Goal: Obtain resource: Download file/media

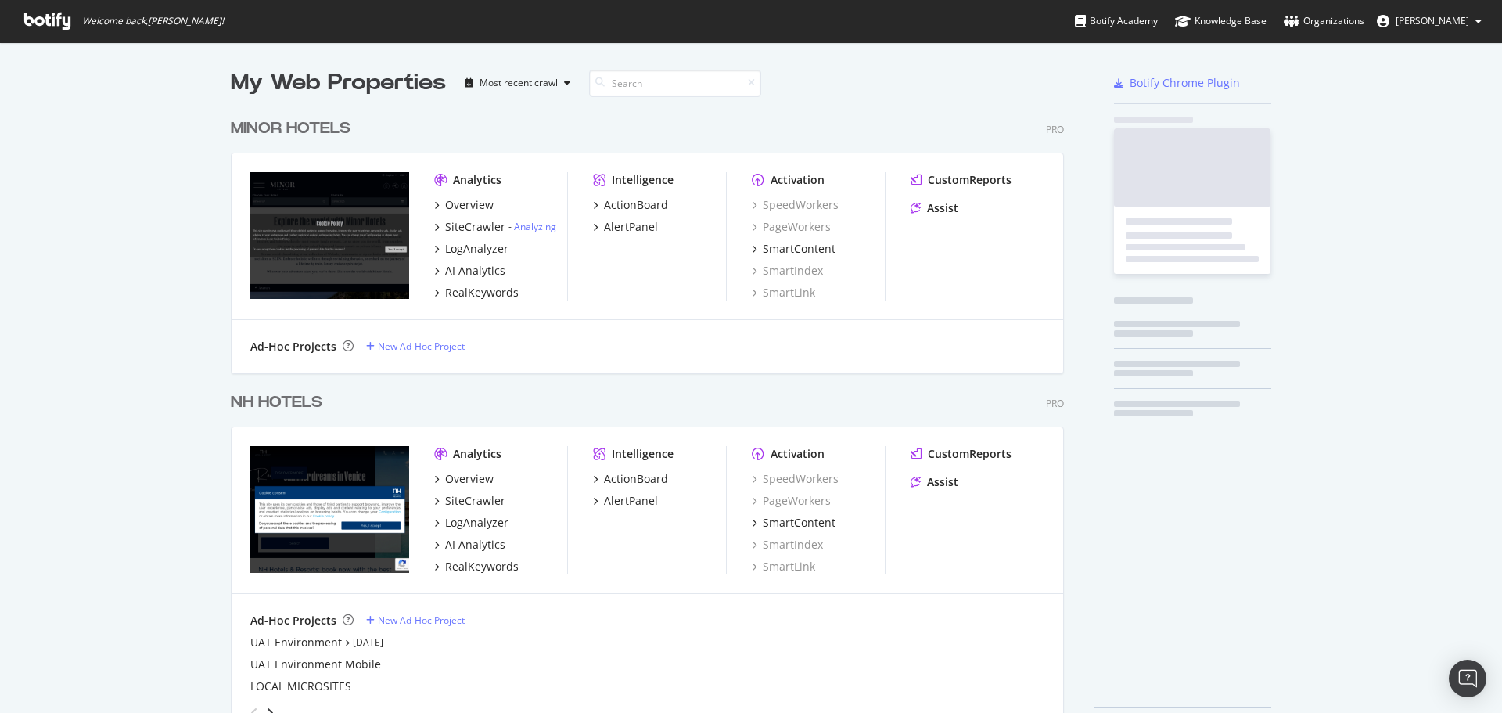
scroll to position [630, 834]
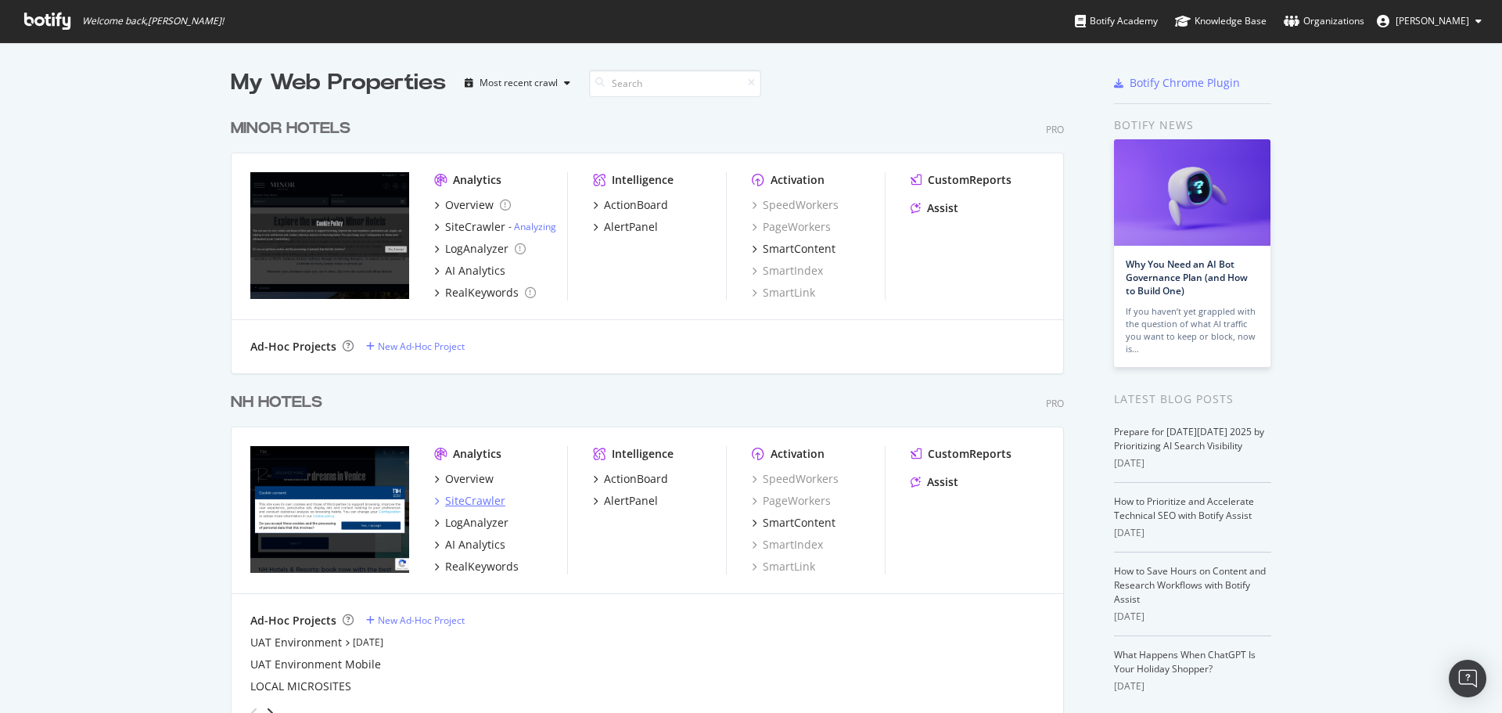
click at [463, 499] on div "SiteCrawler" at bounding box center [475, 501] width 60 height 16
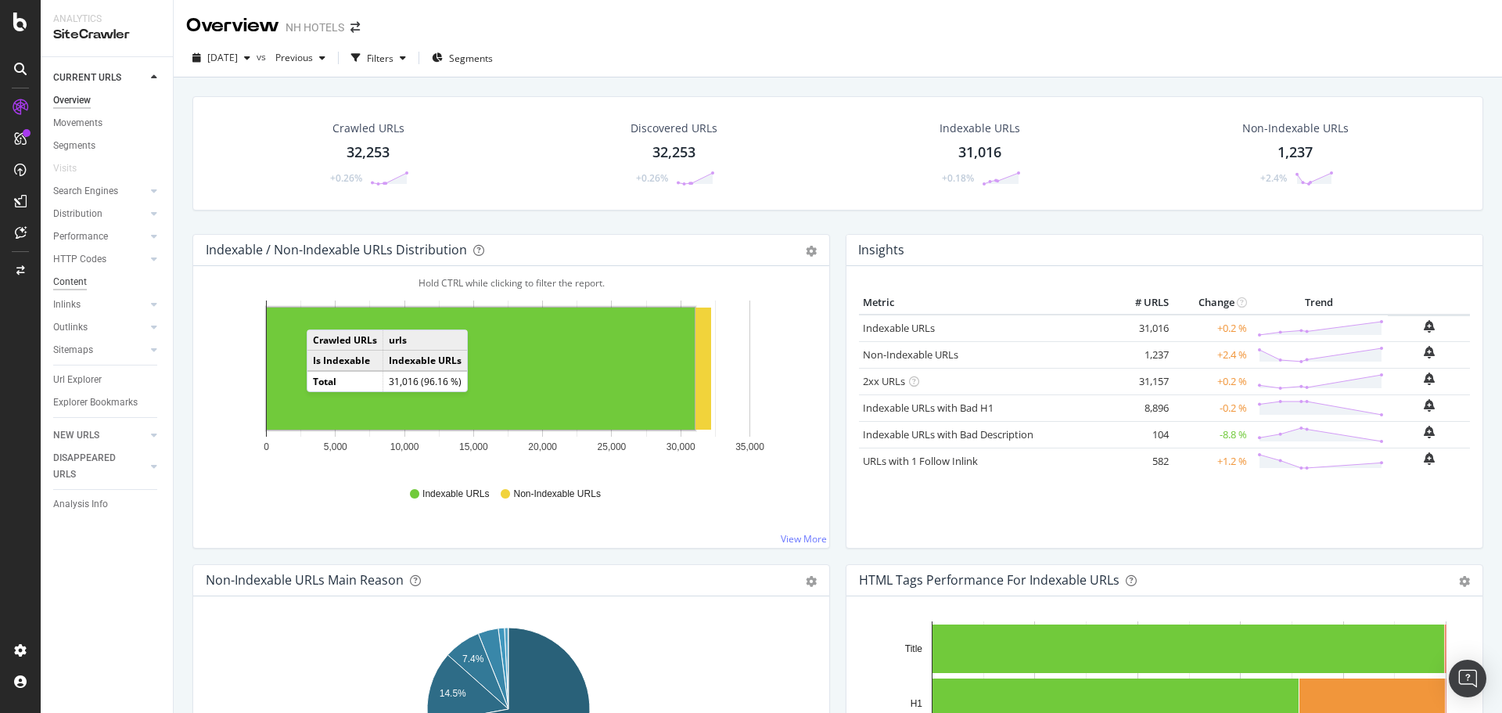
click at [82, 283] on div "Content" at bounding box center [70, 282] width 34 height 16
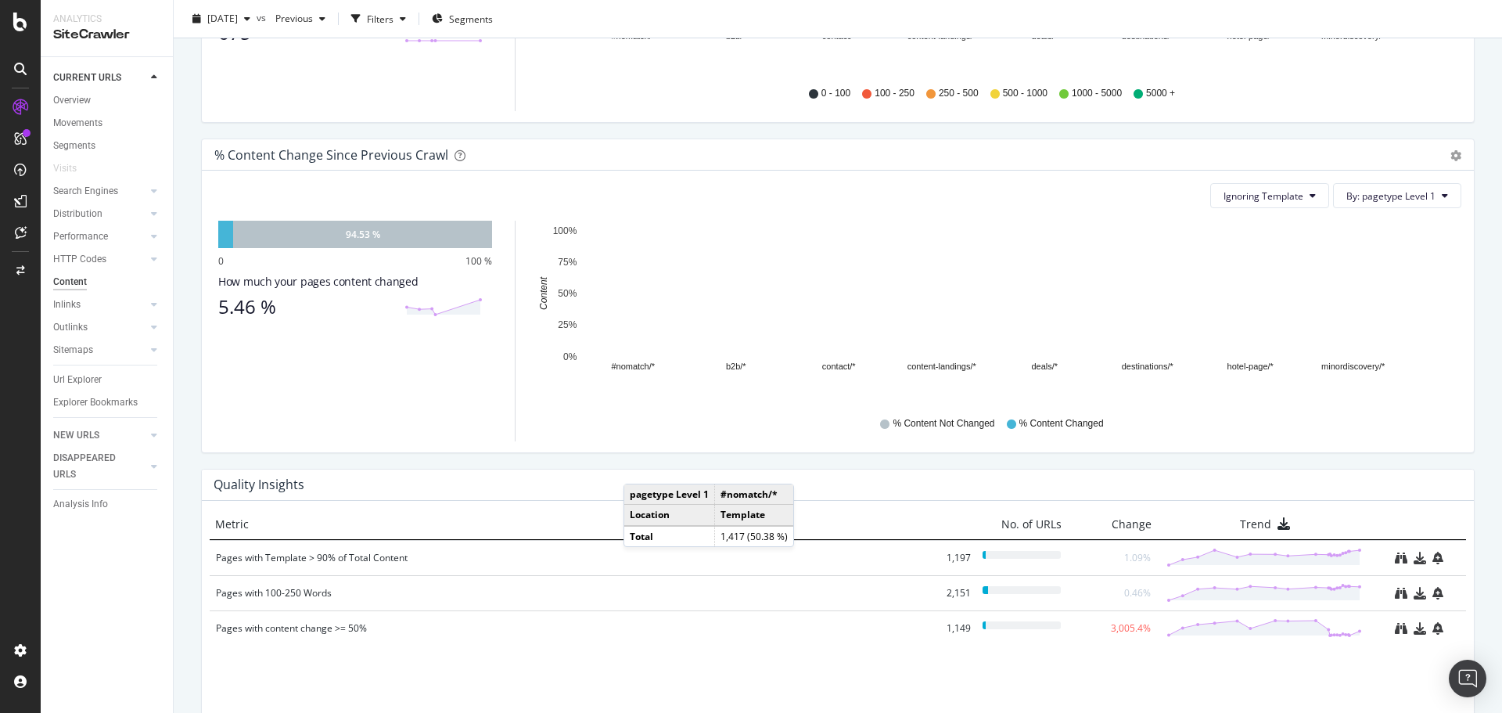
scroll to position [876, 0]
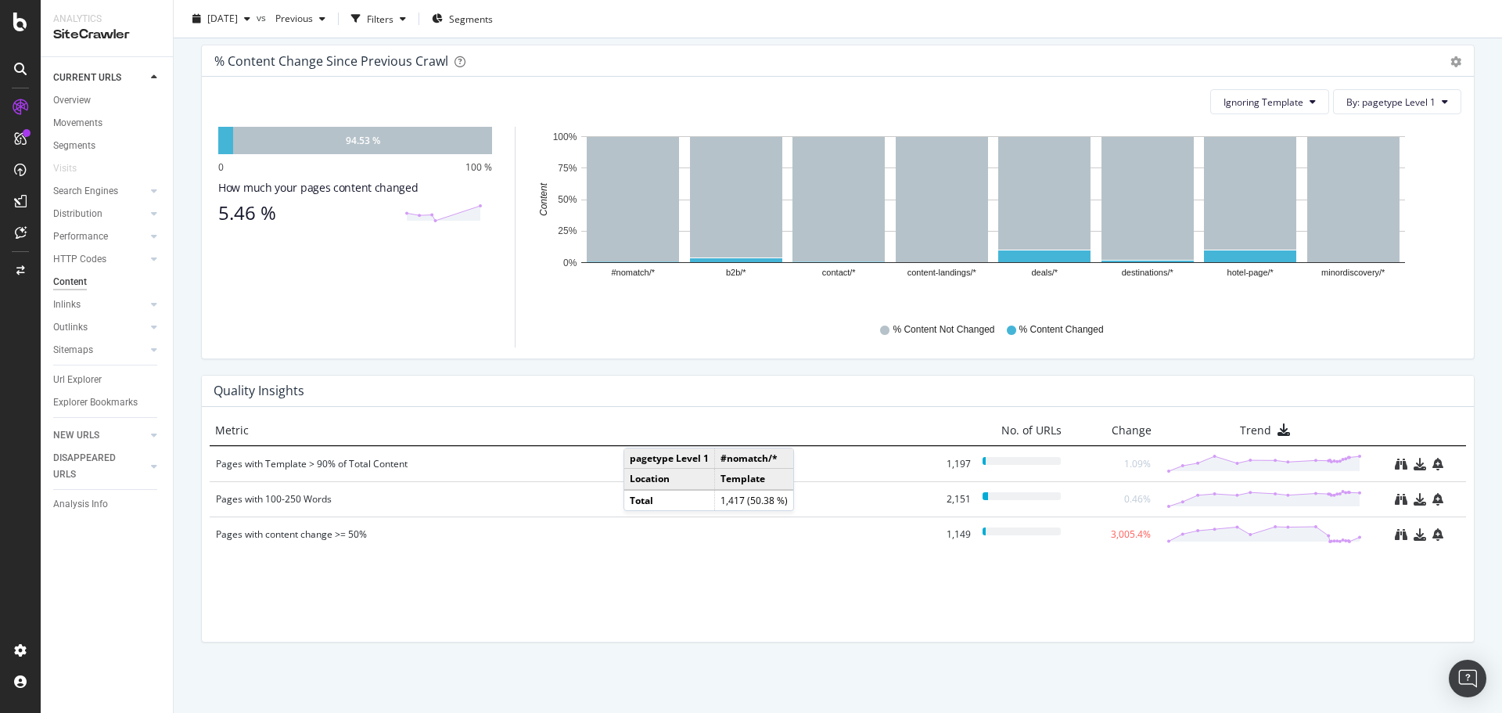
click at [519, 645] on div "Quality Insights Metric No. of URLs Change Trend Pages with Template > 90% of T…" at bounding box center [837, 516] width 1297 height 283
click at [710, 604] on div "Metric No. of URLs Change Trend Pages with Template > 90% of Total Content 1,19…" at bounding box center [838, 524] width 1272 height 235
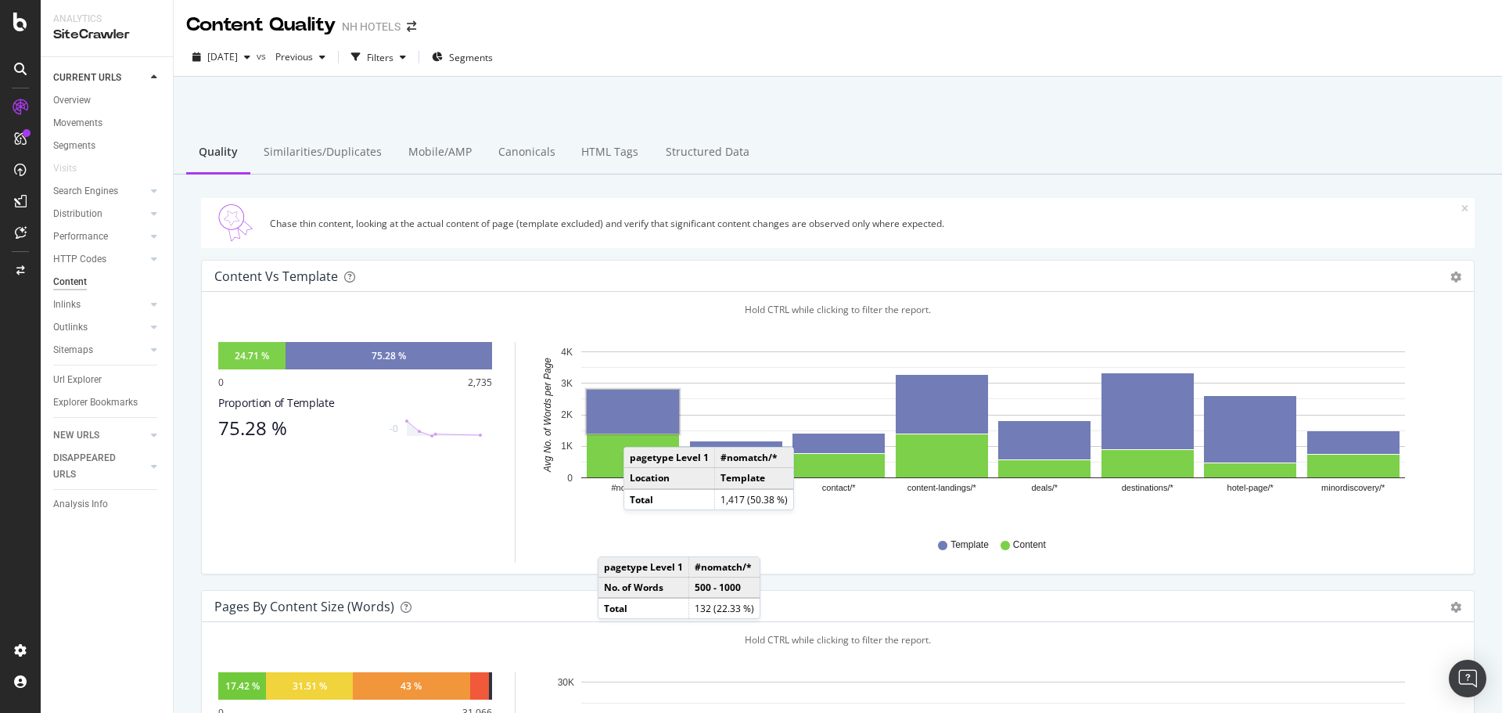
scroll to position [0, 0]
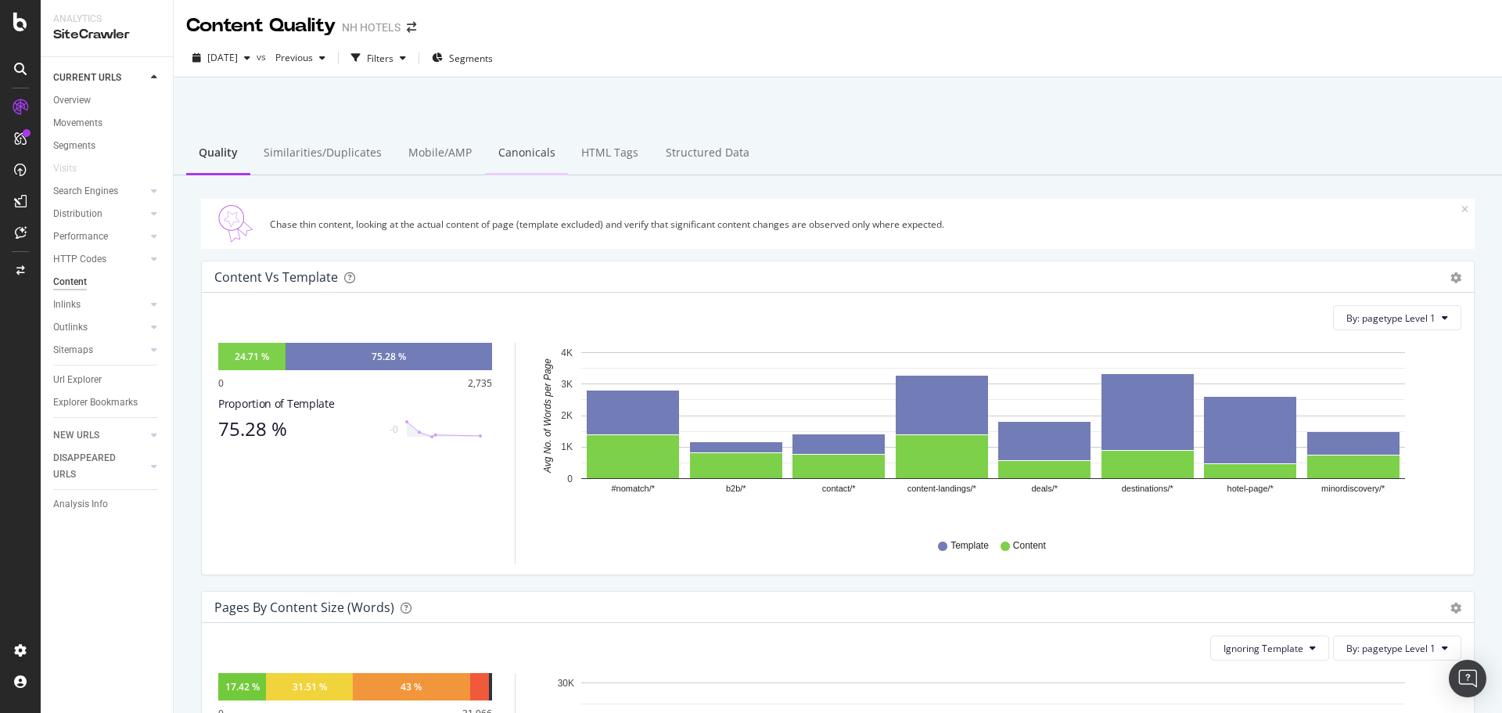
click at [520, 157] on div "Canonicals" at bounding box center [526, 153] width 83 height 43
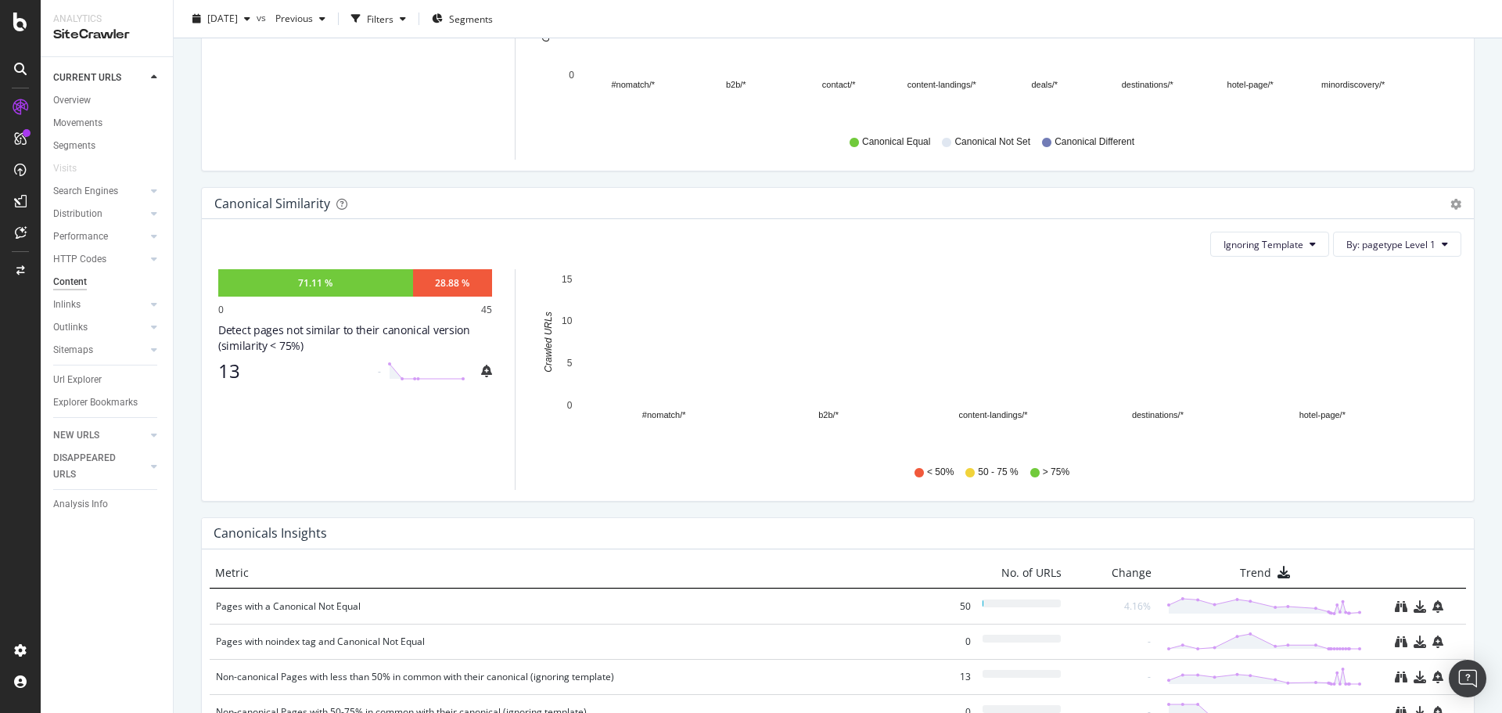
scroll to position [546, 0]
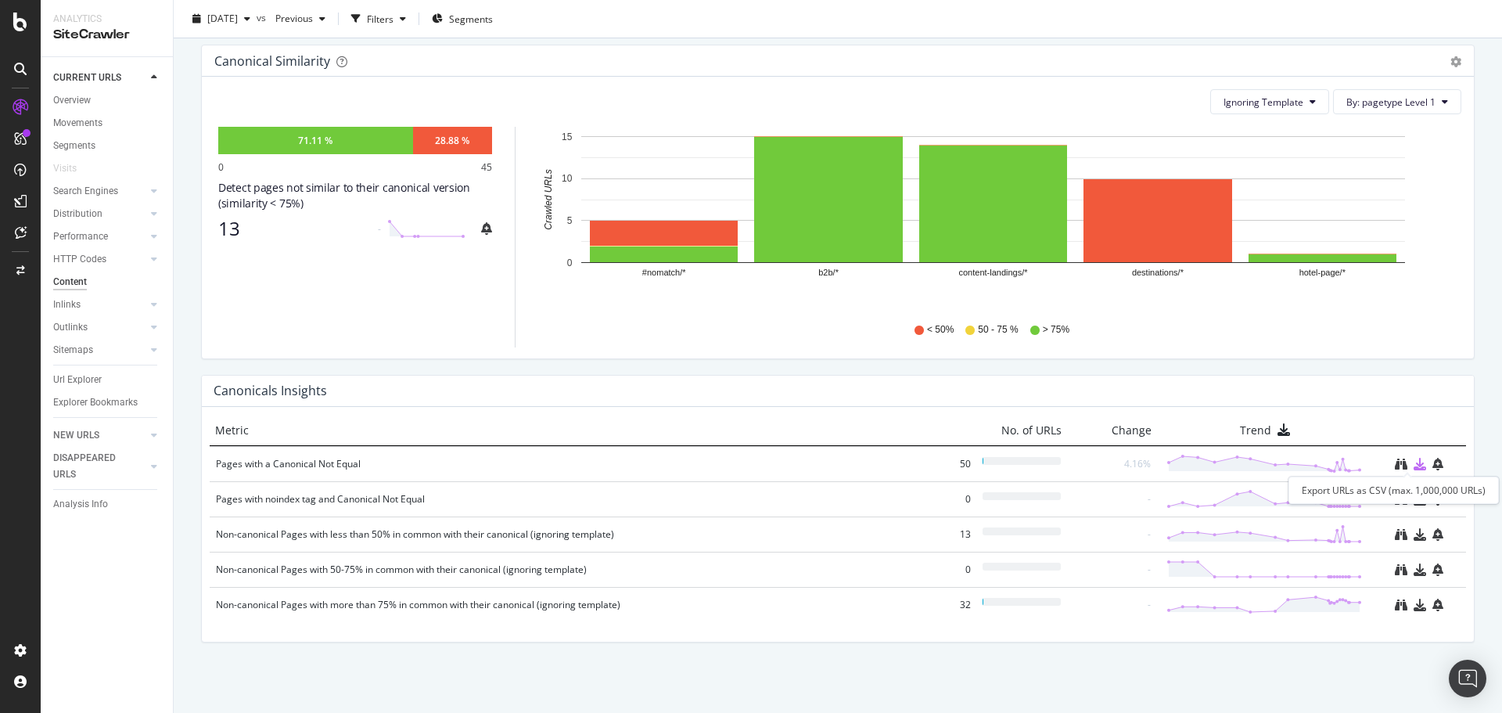
click at [1413, 462] on icon "download" at bounding box center [1419, 464] width 13 height 13
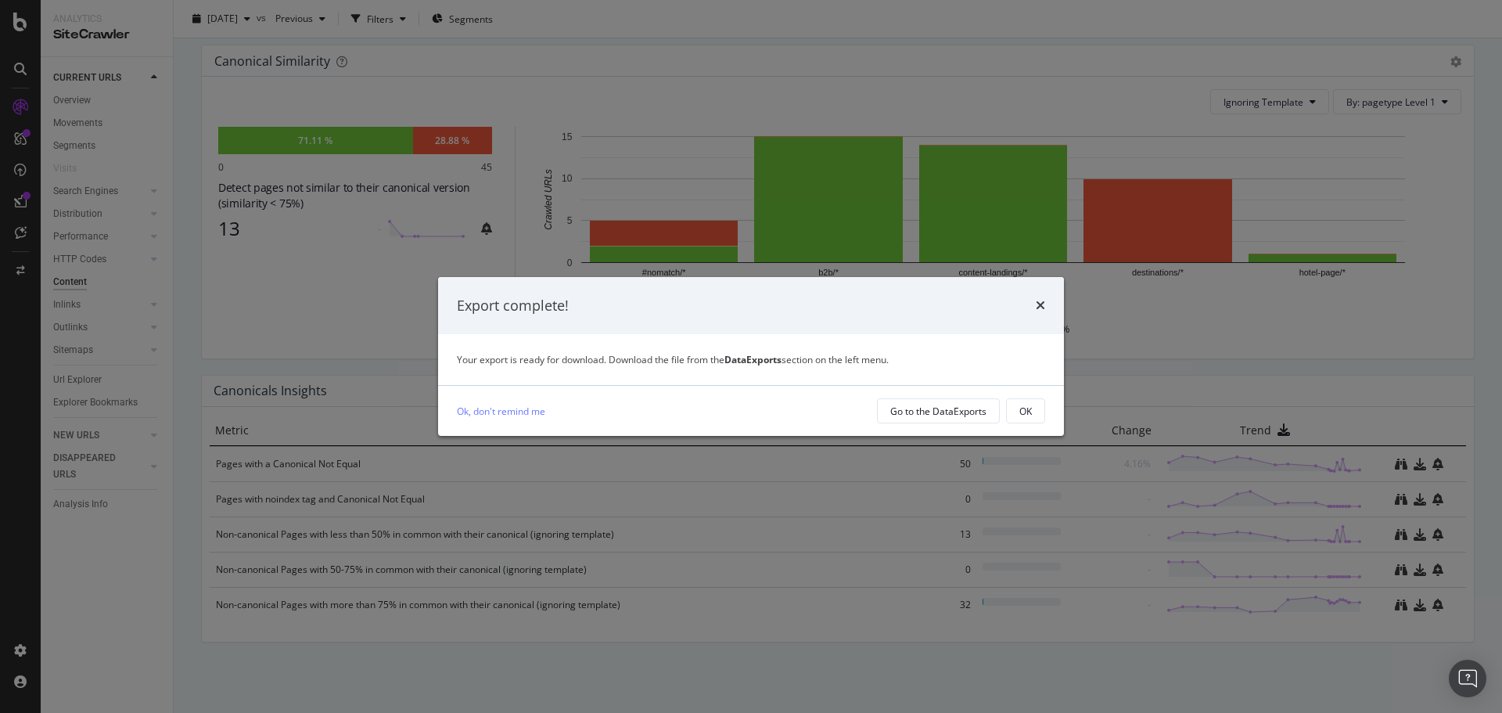
click at [881, 328] on div "Export complete!" at bounding box center [751, 306] width 626 height 58
click at [931, 414] on div "Go to the DataExports" at bounding box center [938, 410] width 96 height 13
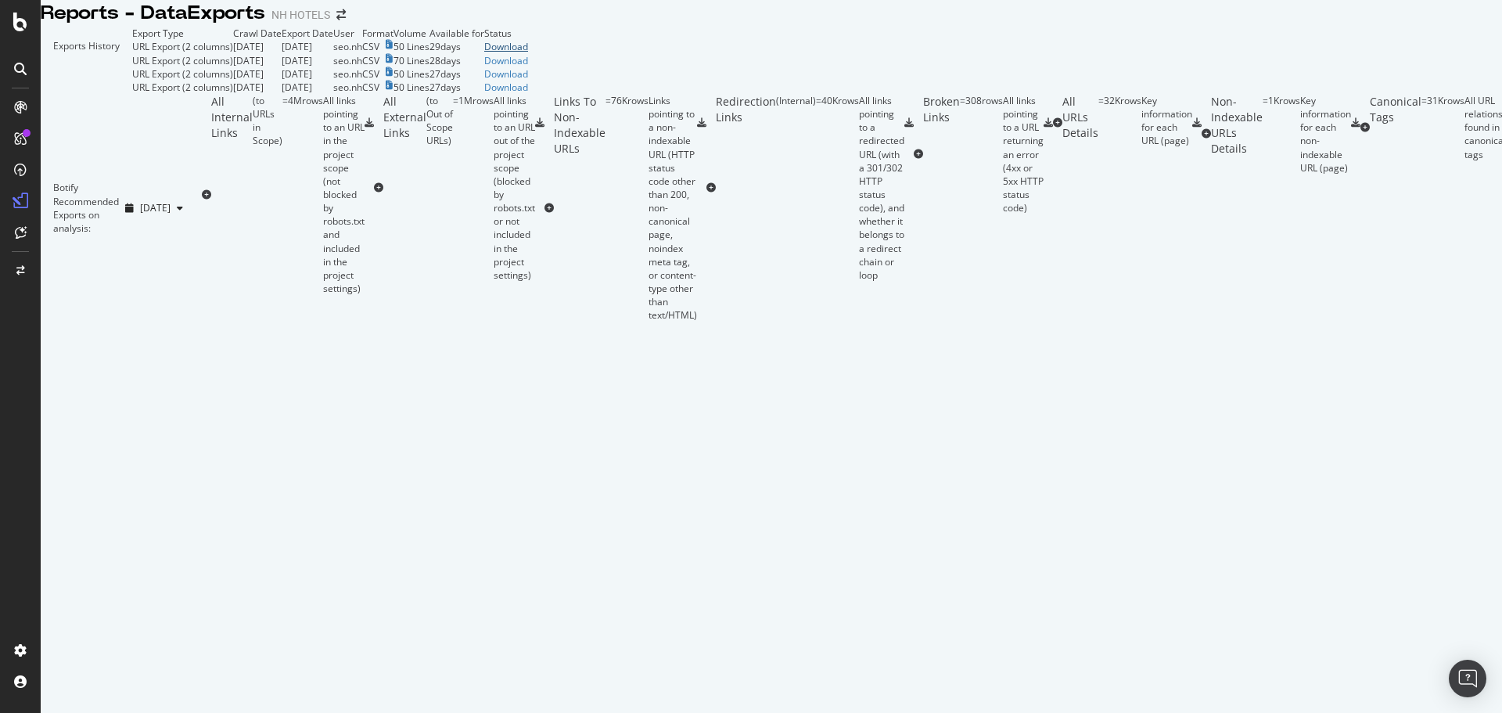
click at [528, 53] on div "Download" at bounding box center [506, 46] width 44 height 13
click at [18, 27] on icon at bounding box center [20, 22] width 14 height 19
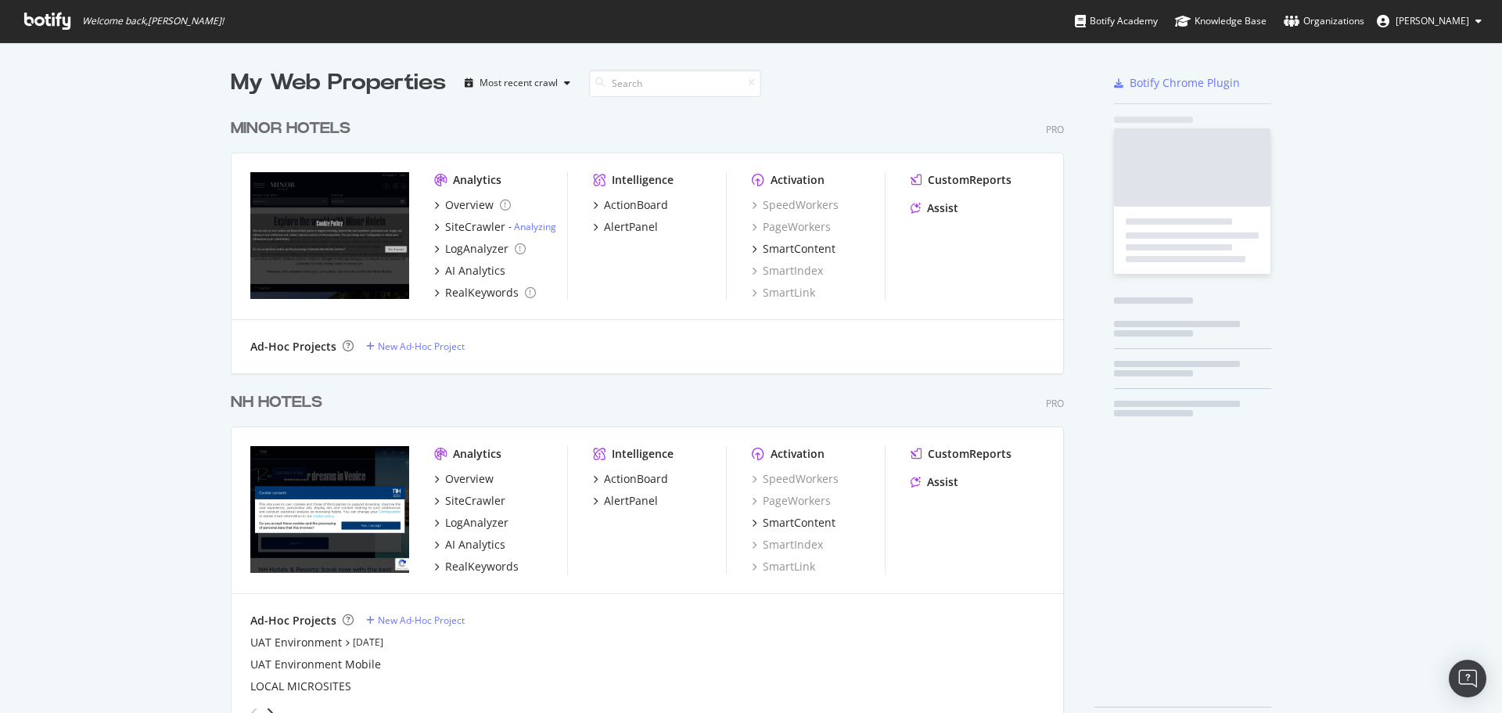
scroll to position [701, 1478]
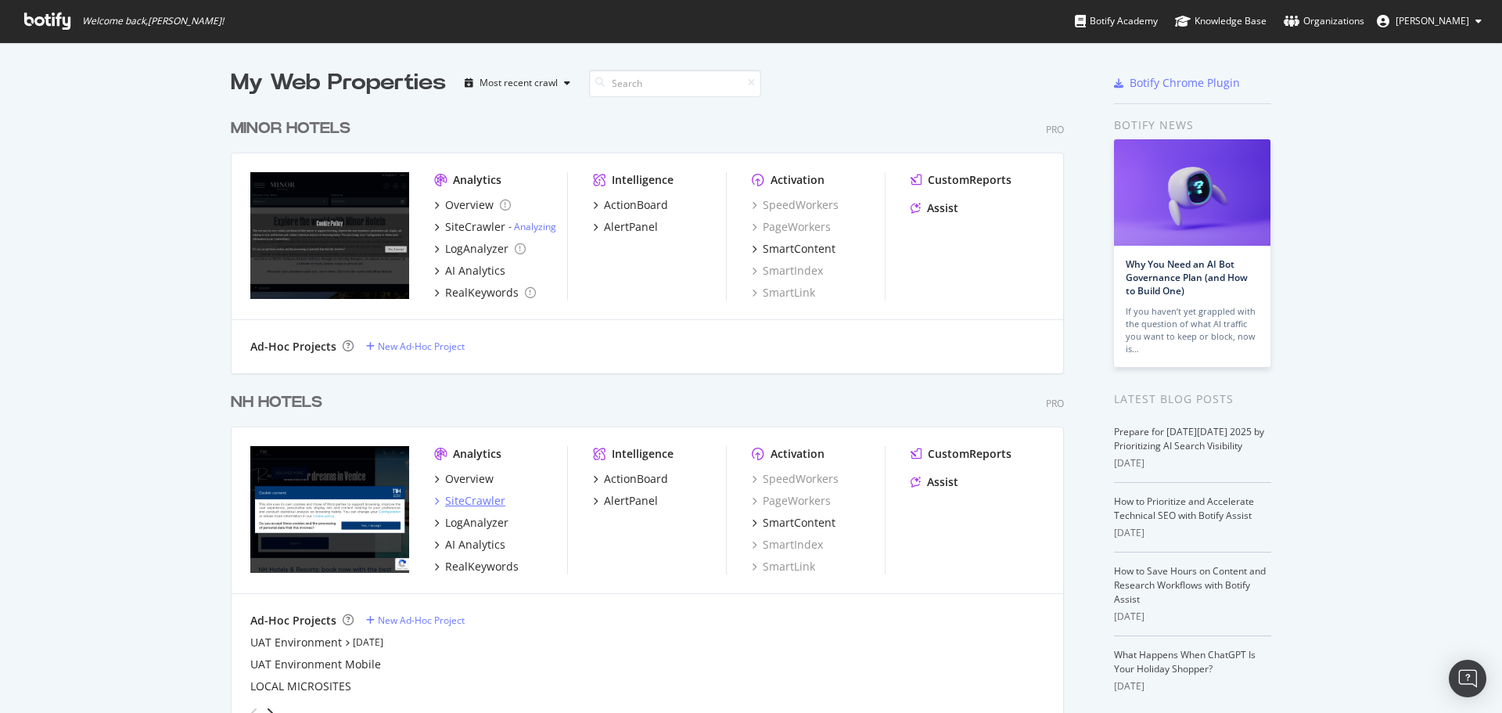
click at [460, 497] on div "SiteCrawler" at bounding box center [475, 501] width 60 height 16
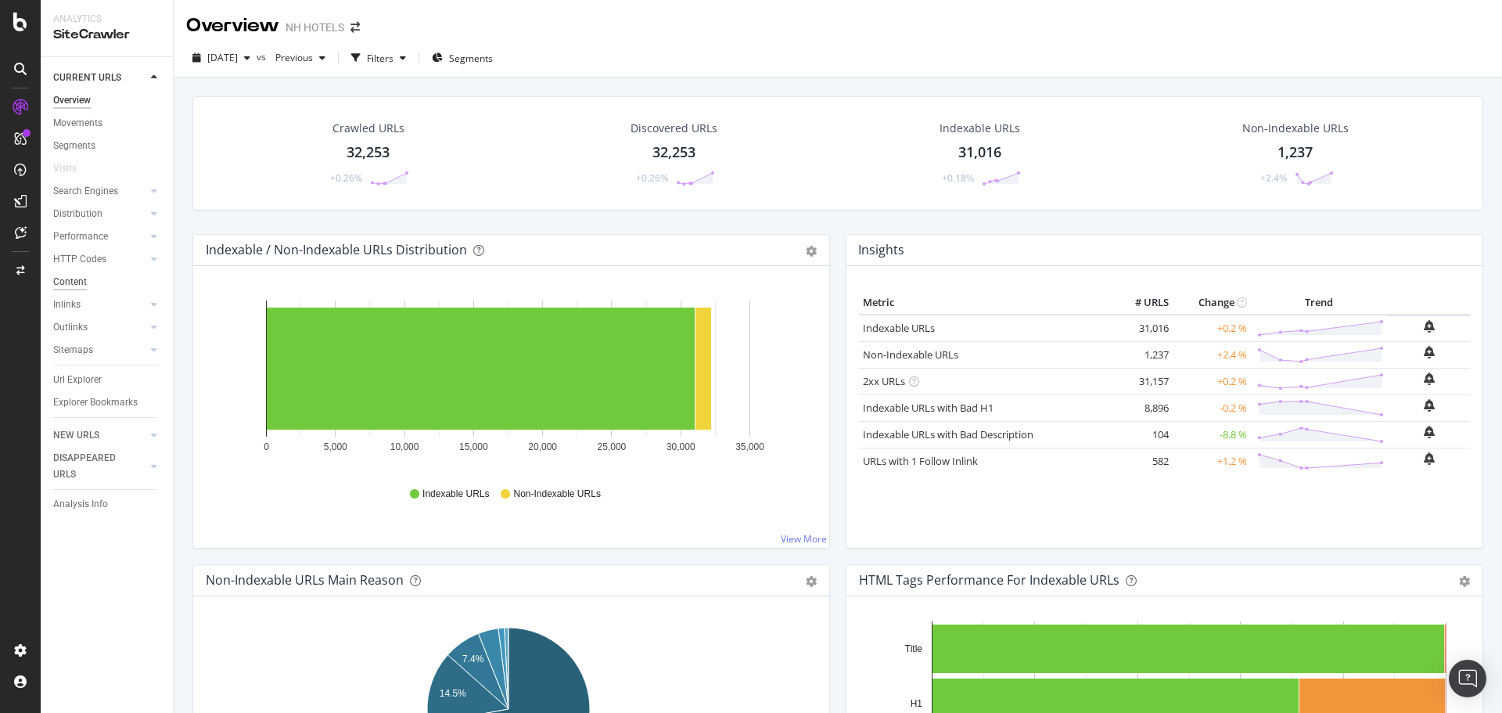
click at [77, 285] on div "Content" at bounding box center [70, 282] width 34 height 16
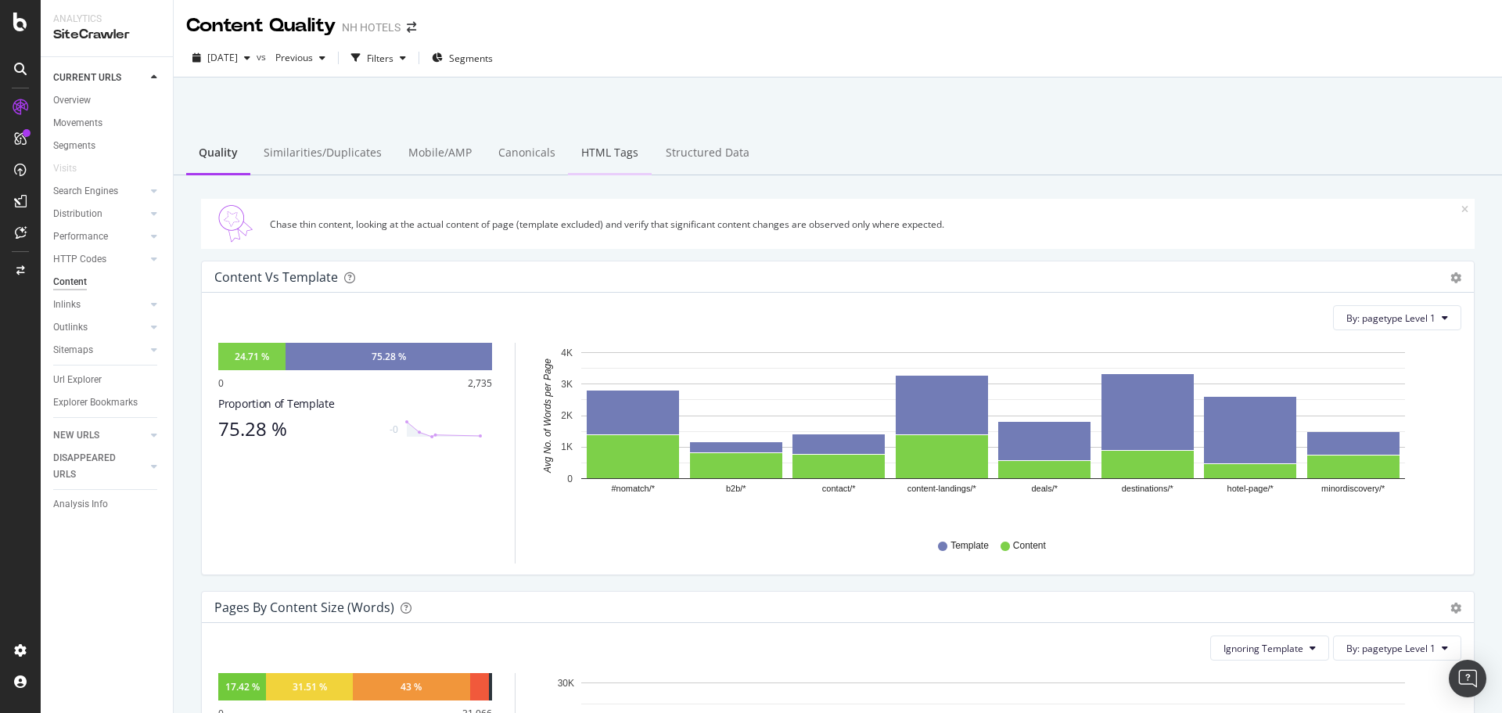
click at [602, 153] on div "HTML Tags" at bounding box center [610, 153] width 84 height 43
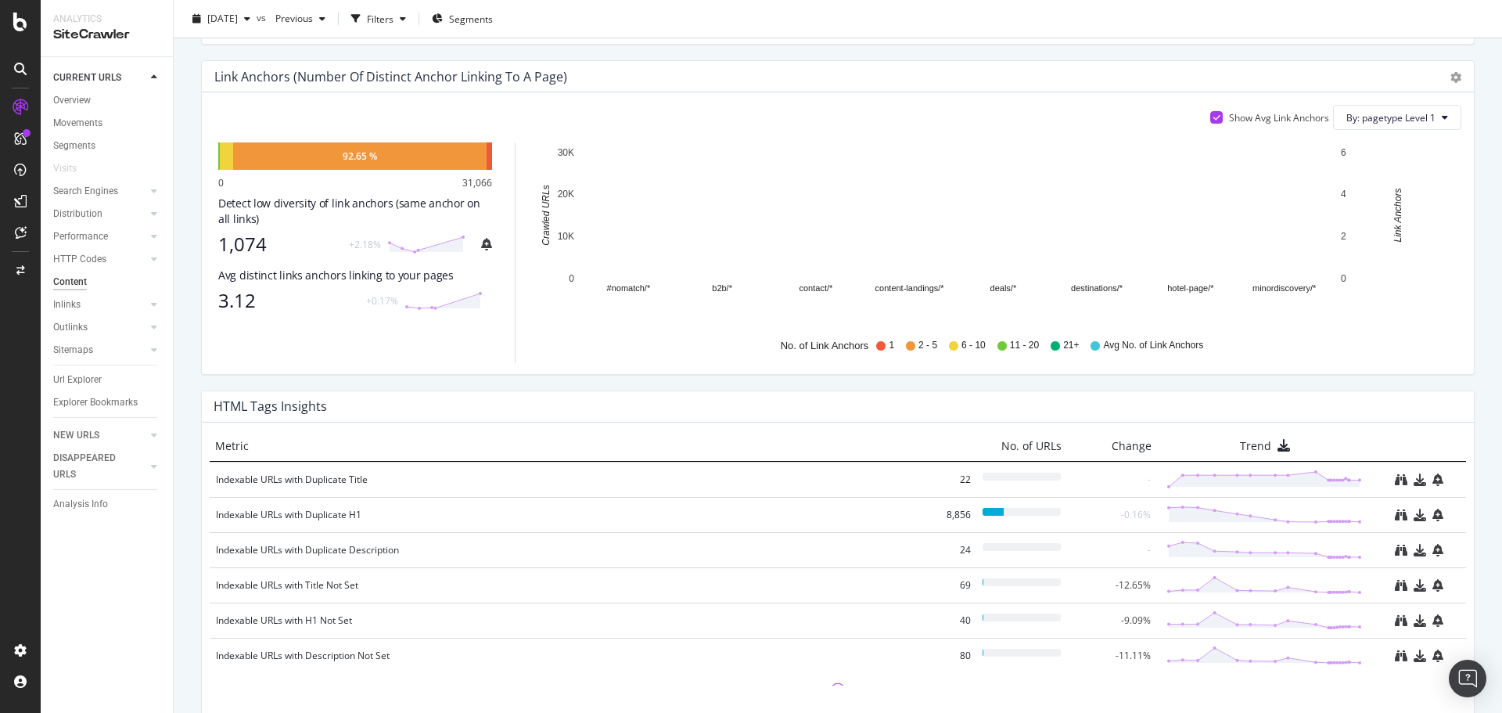
scroll to position [935, 0]
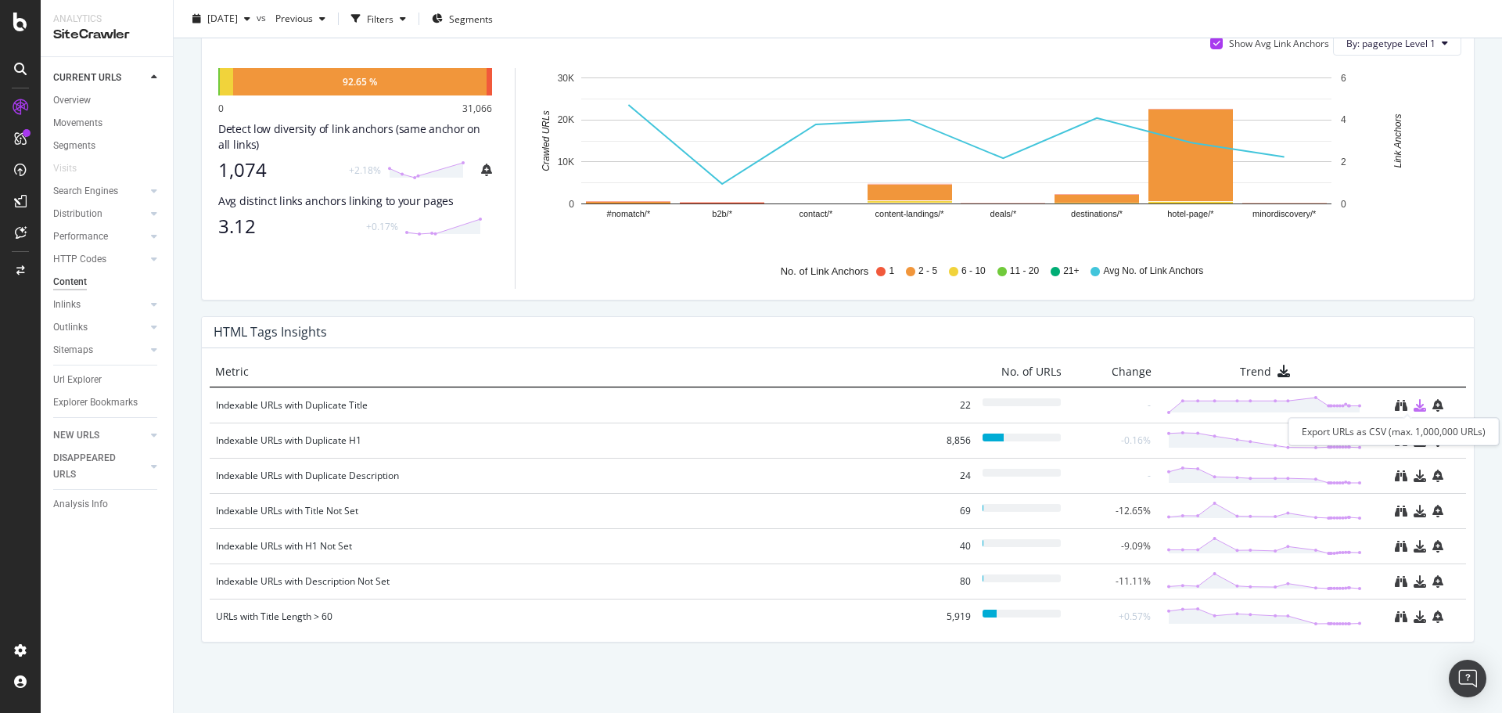
click at [1413, 405] on icon "download" at bounding box center [1419, 405] width 13 height 13
click at [1413, 479] on icon "download" at bounding box center [1419, 475] width 13 height 13
click at [1413, 515] on icon "download" at bounding box center [1419, 511] width 13 height 13
click at [1413, 548] on icon "download" at bounding box center [1419, 546] width 13 height 13
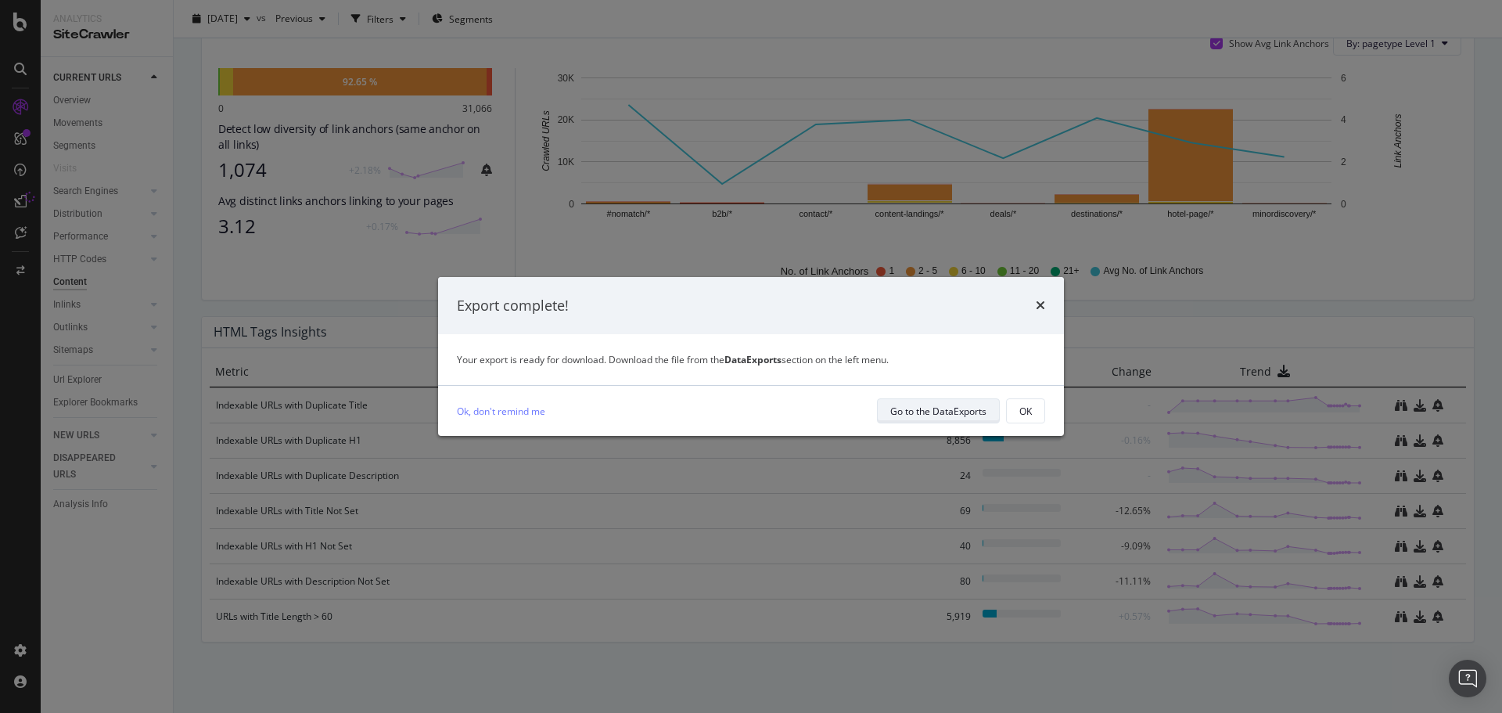
click at [919, 415] on div "Go to the DataExports" at bounding box center [938, 410] width 96 height 13
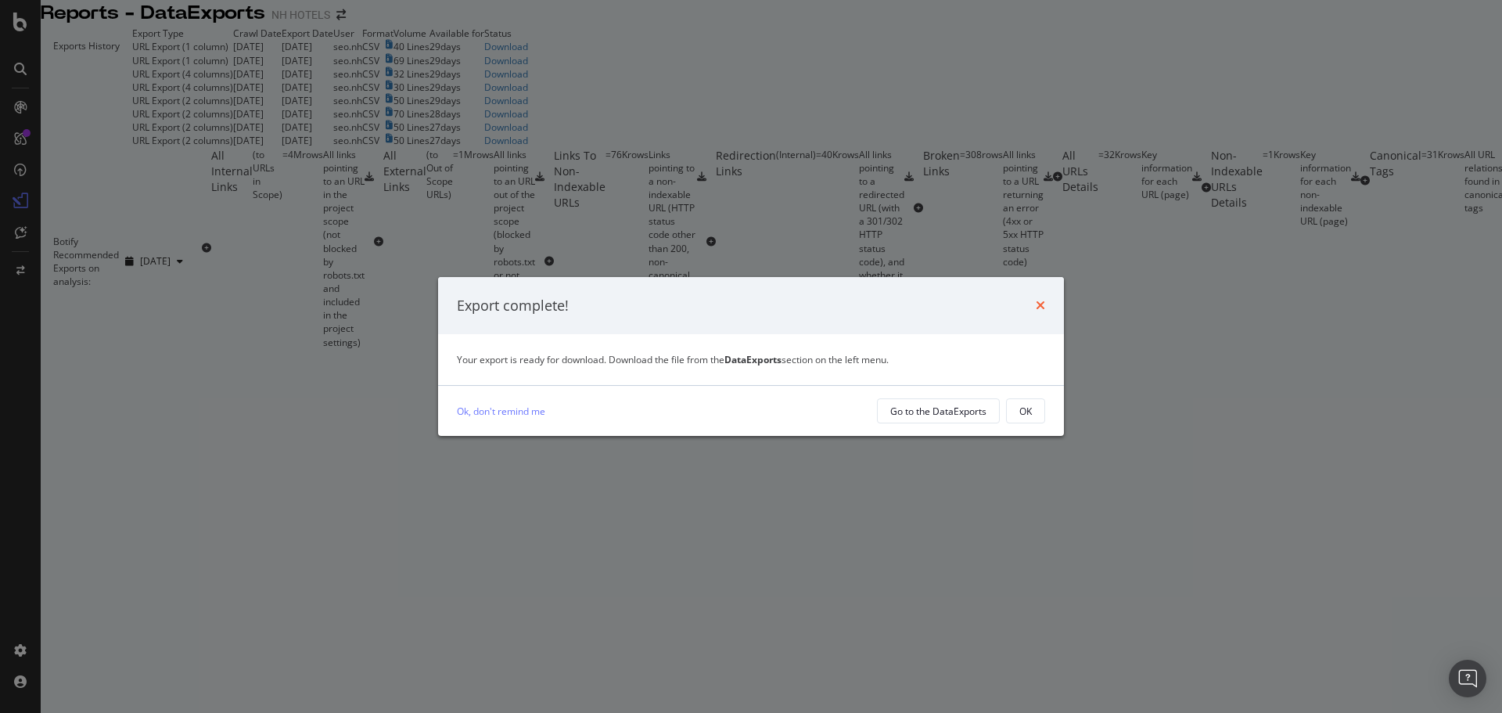
click at [1042, 310] on icon "times" at bounding box center [1040, 305] width 9 height 13
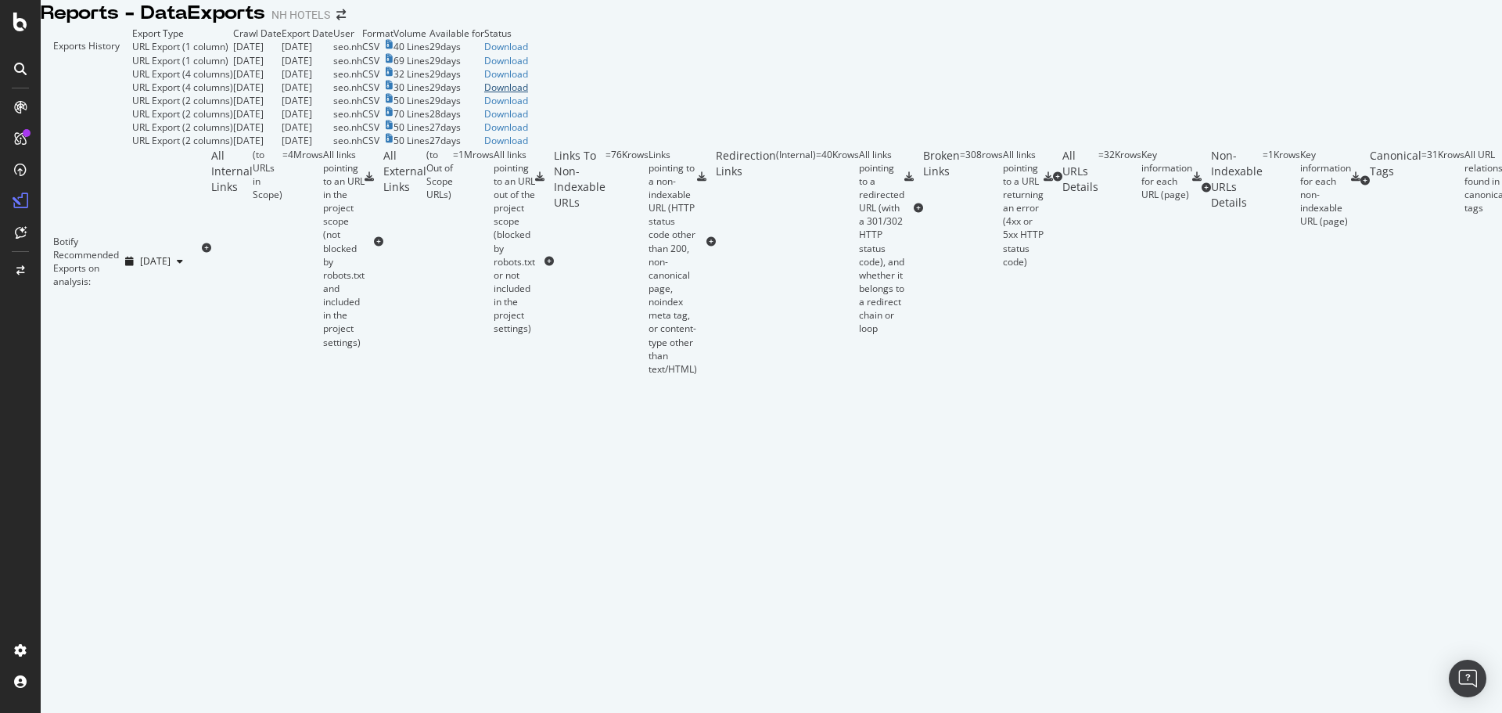
click at [528, 94] on div "Download" at bounding box center [506, 87] width 44 height 13
click at [528, 81] on div "Download" at bounding box center [506, 73] width 44 height 13
click at [528, 67] on div "Download" at bounding box center [506, 60] width 44 height 13
click at [528, 53] on div "Download" at bounding box center [506, 46] width 44 height 13
click at [132, 62] on div "Exports History" at bounding box center [87, 87] width 92 height 120
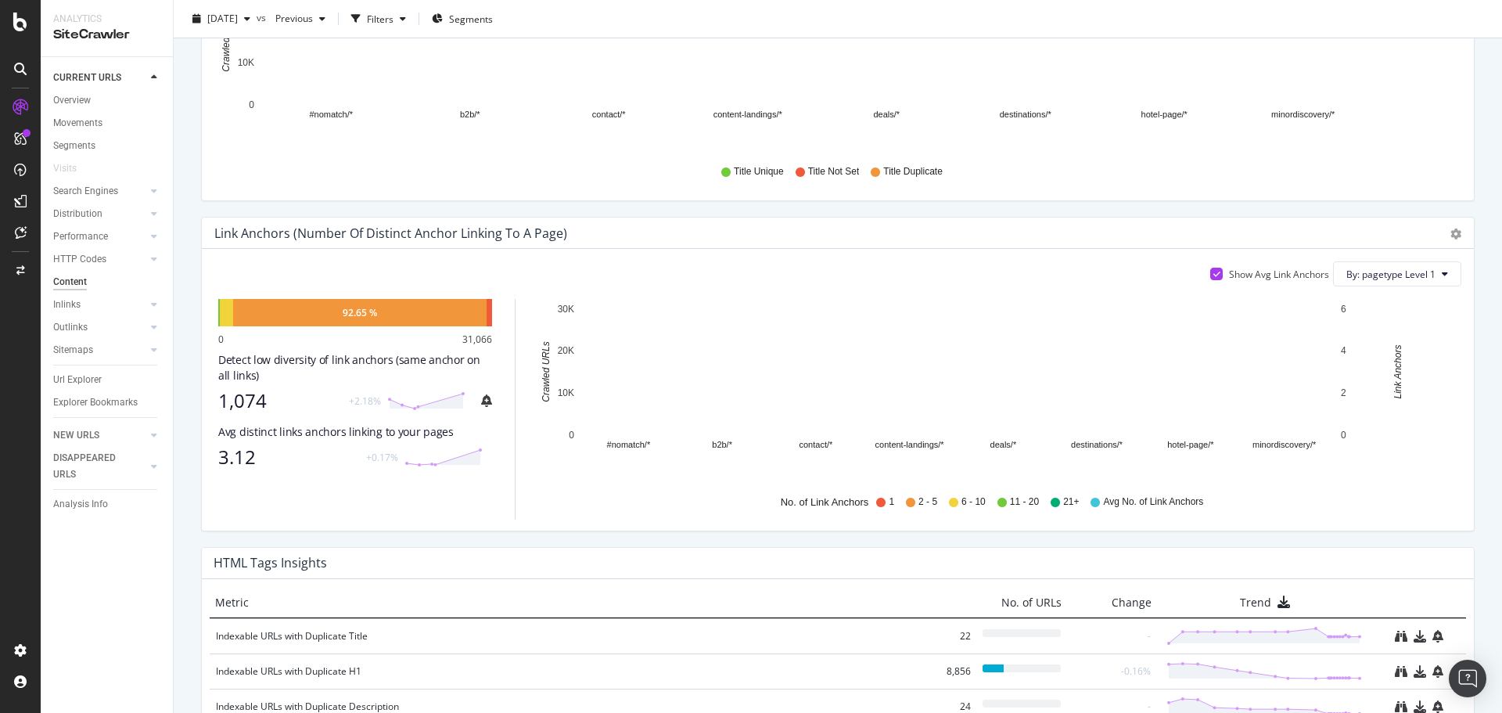
scroll to position [935, 0]
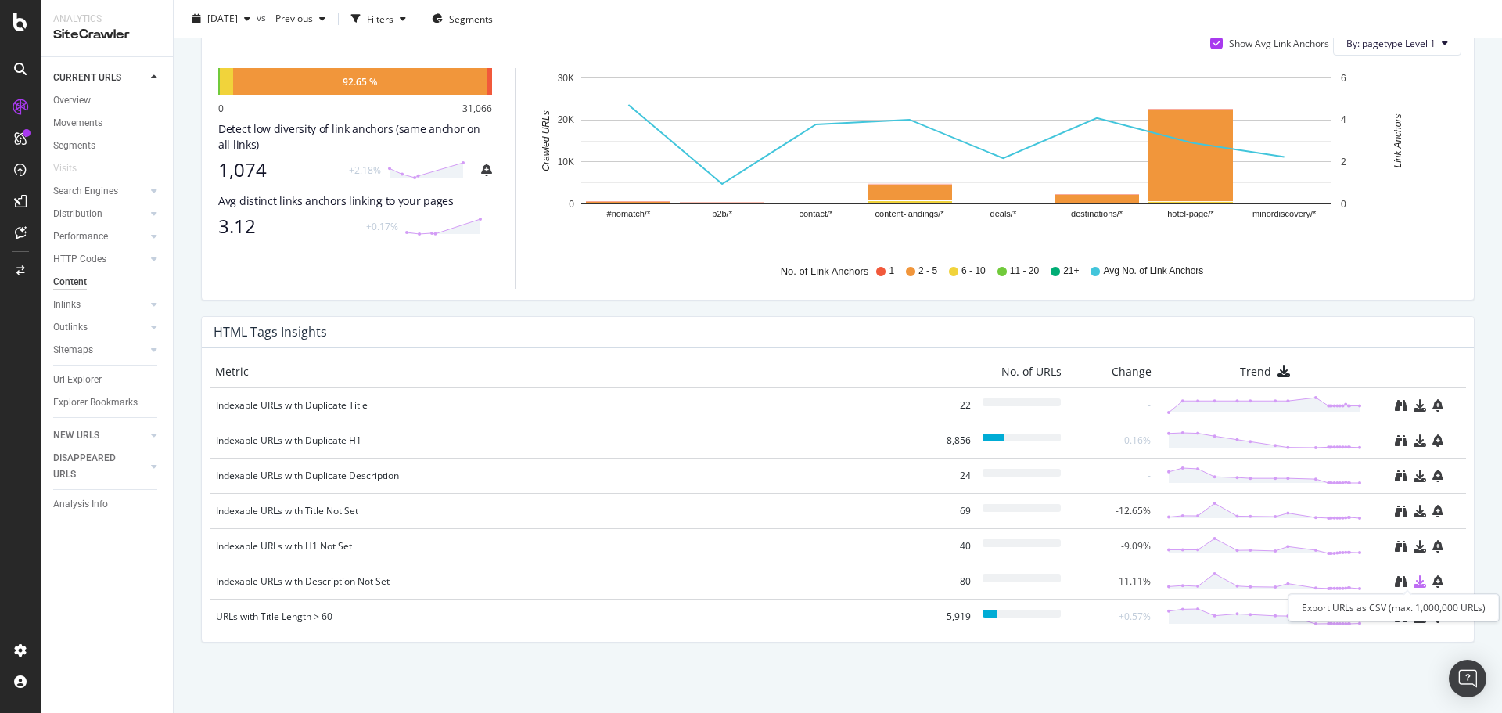
click at [1413, 585] on icon "download" at bounding box center [1419, 581] width 13 height 13
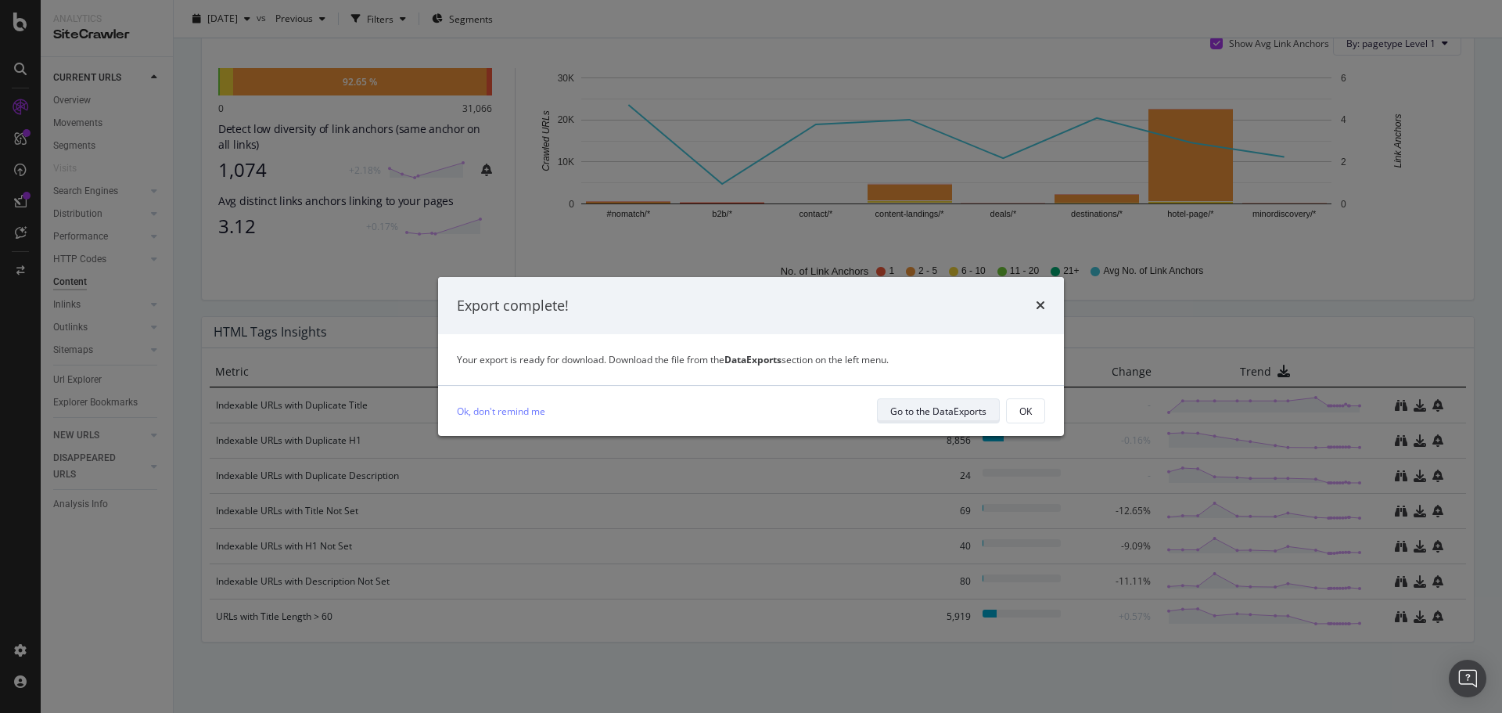
click at [943, 415] on div "Go to the DataExports" at bounding box center [938, 410] width 96 height 13
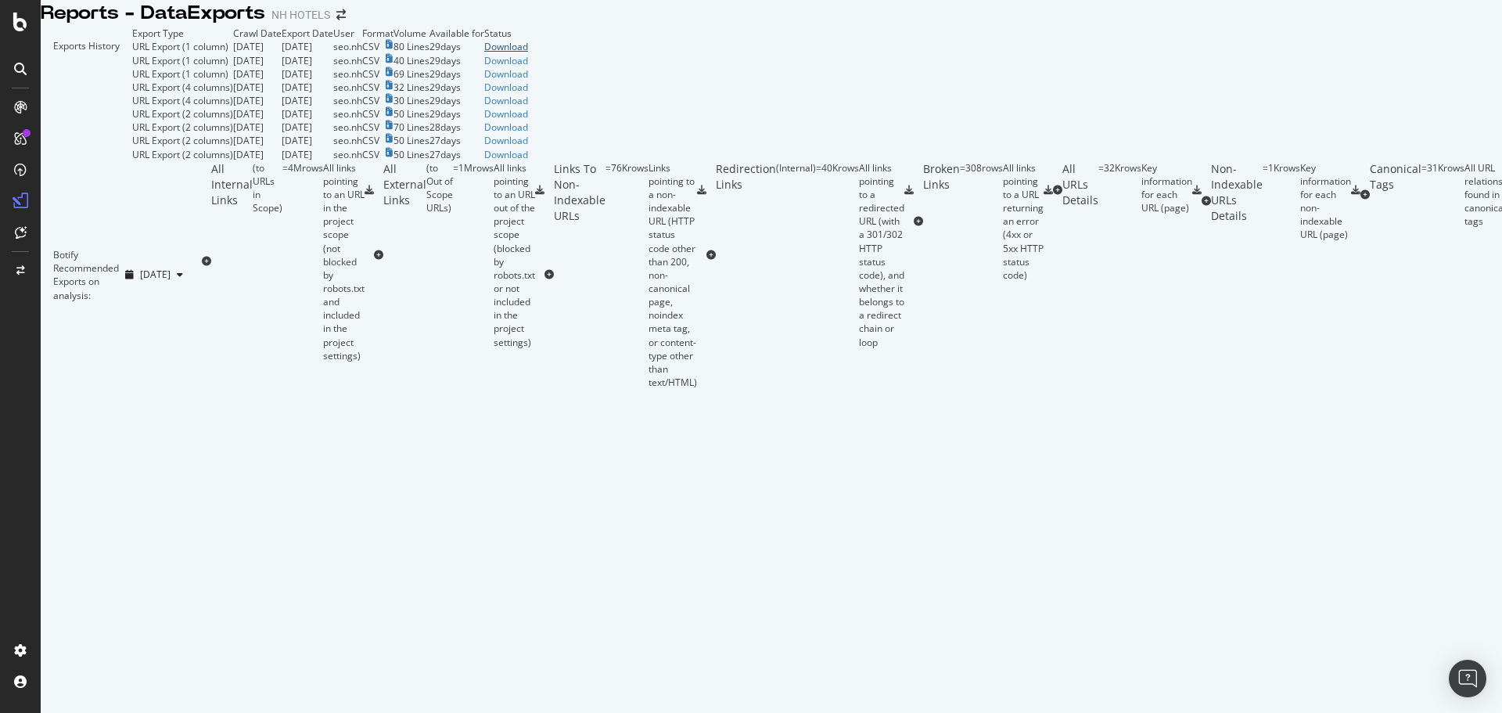
click at [528, 53] on div "Download" at bounding box center [506, 46] width 44 height 13
click at [10, 23] on div at bounding box center [21, 22] width 38 height 19
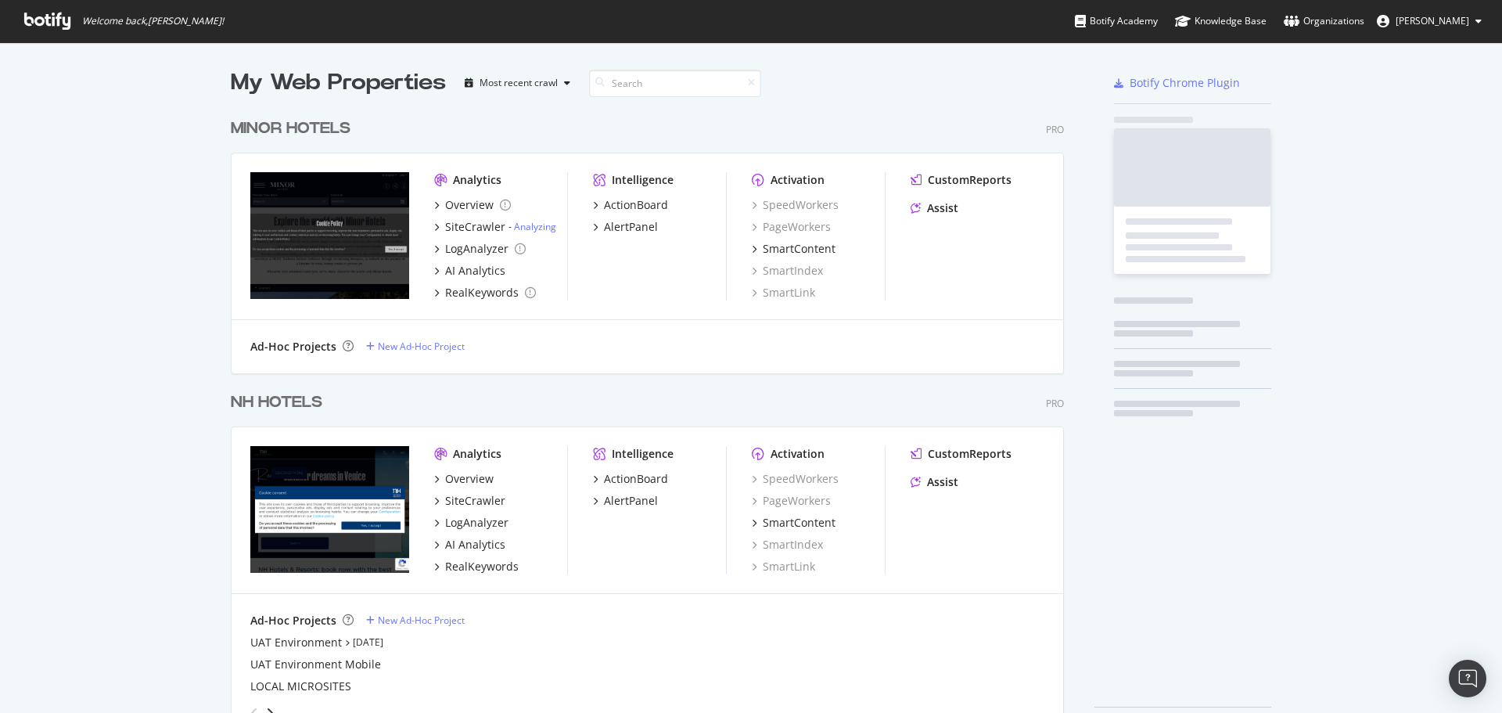
scroll to position [701, 1478]
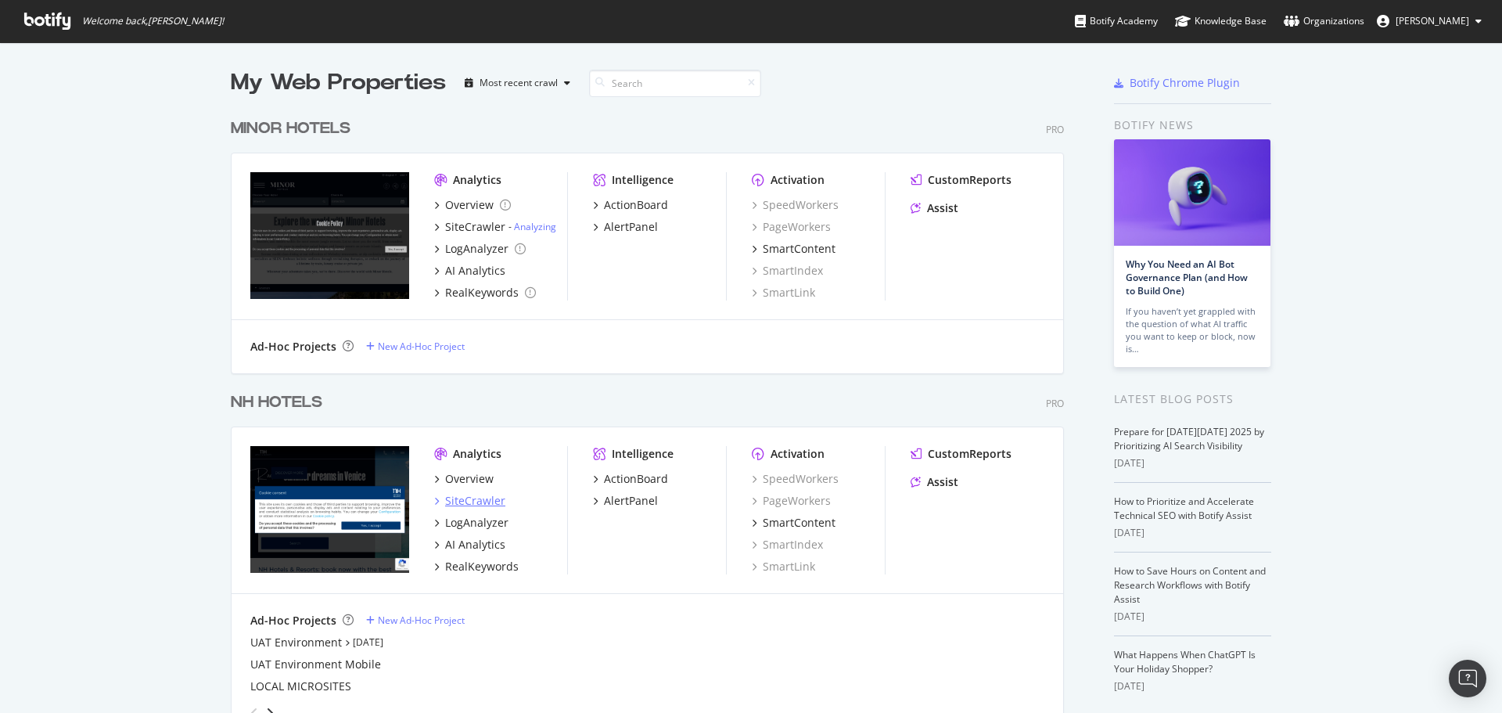
click at [469, 504] on div "SiteCrawler" at bounding box center [475, 501] width 60 height 16
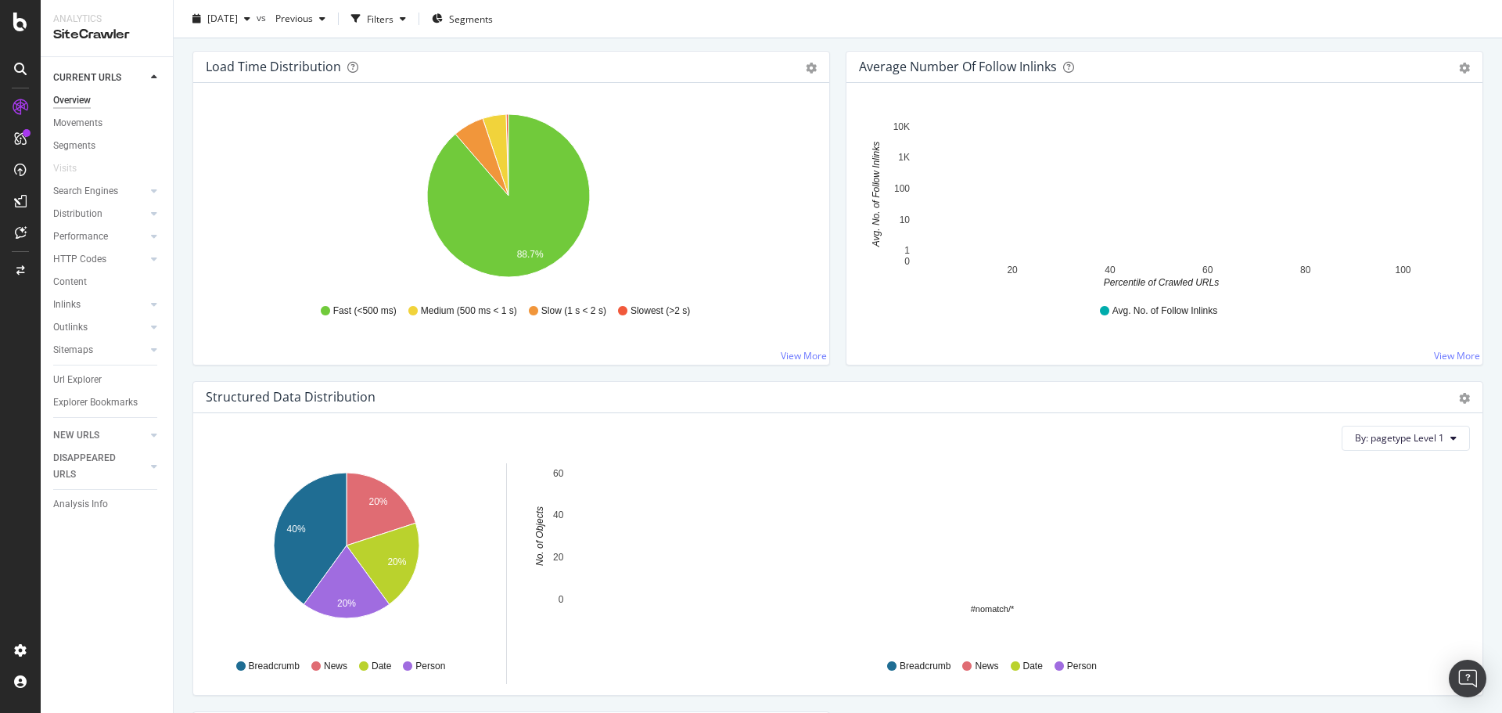
scroll to position [939, 0]
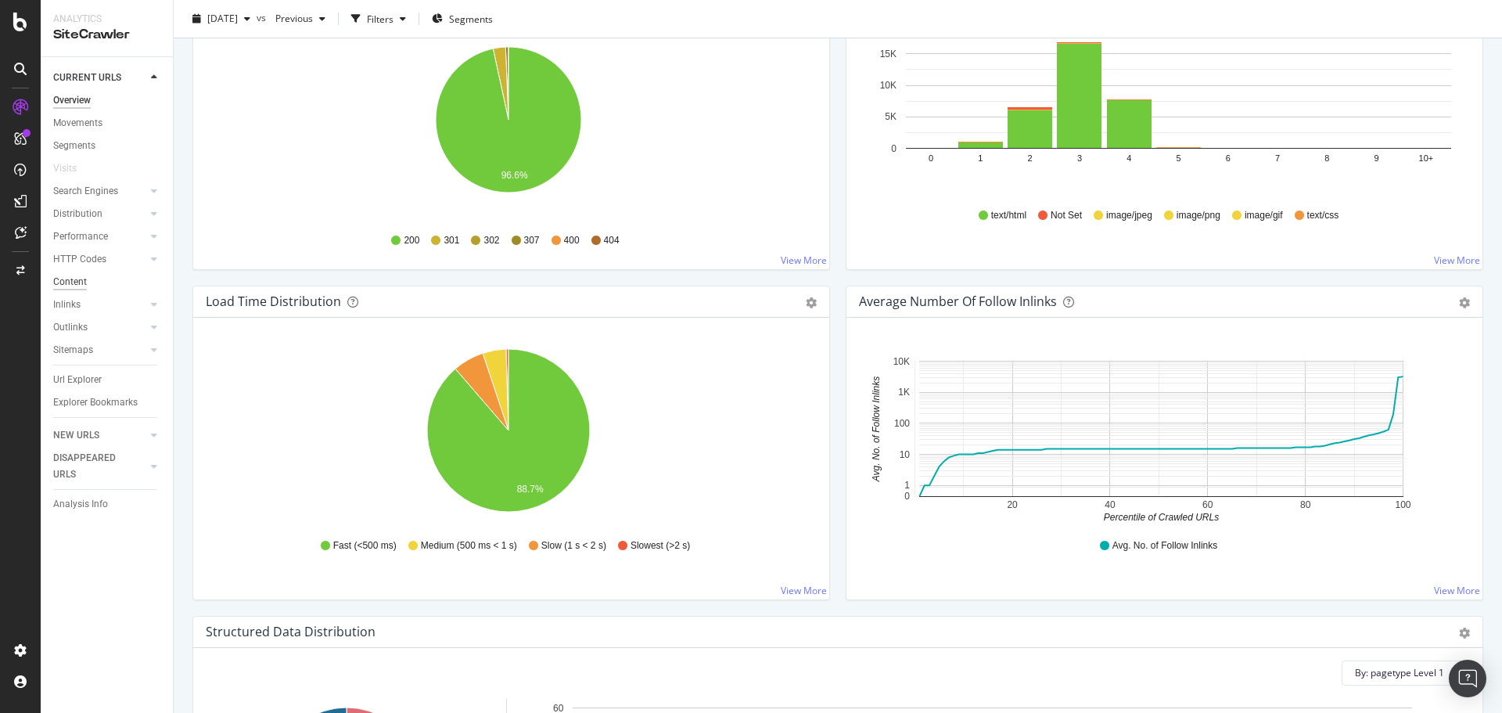
click at [70, 280] on div "Content" at bounding box center [70, 282] width 34 height 16
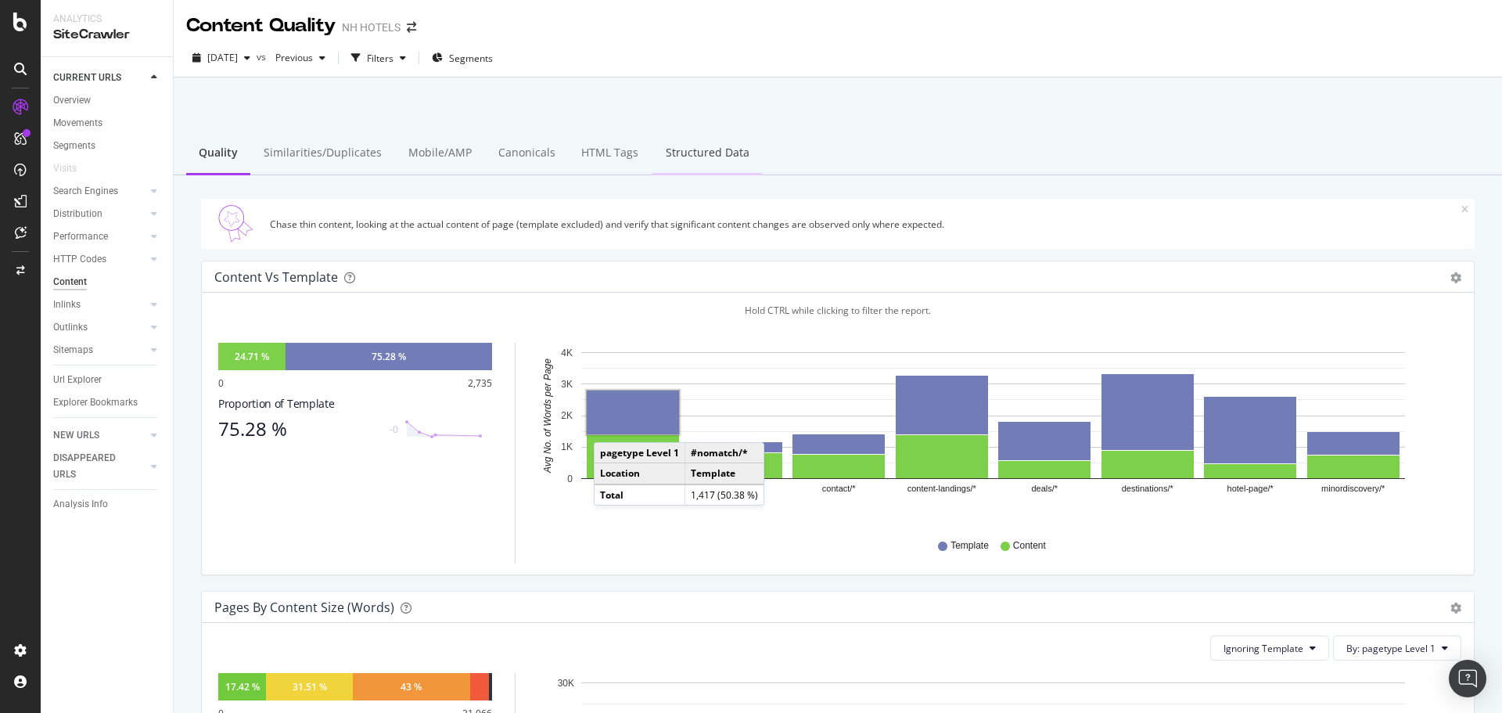
click at [732, 158] on div "Structured Data" at bounding box center [707, 153] width 111 height 43
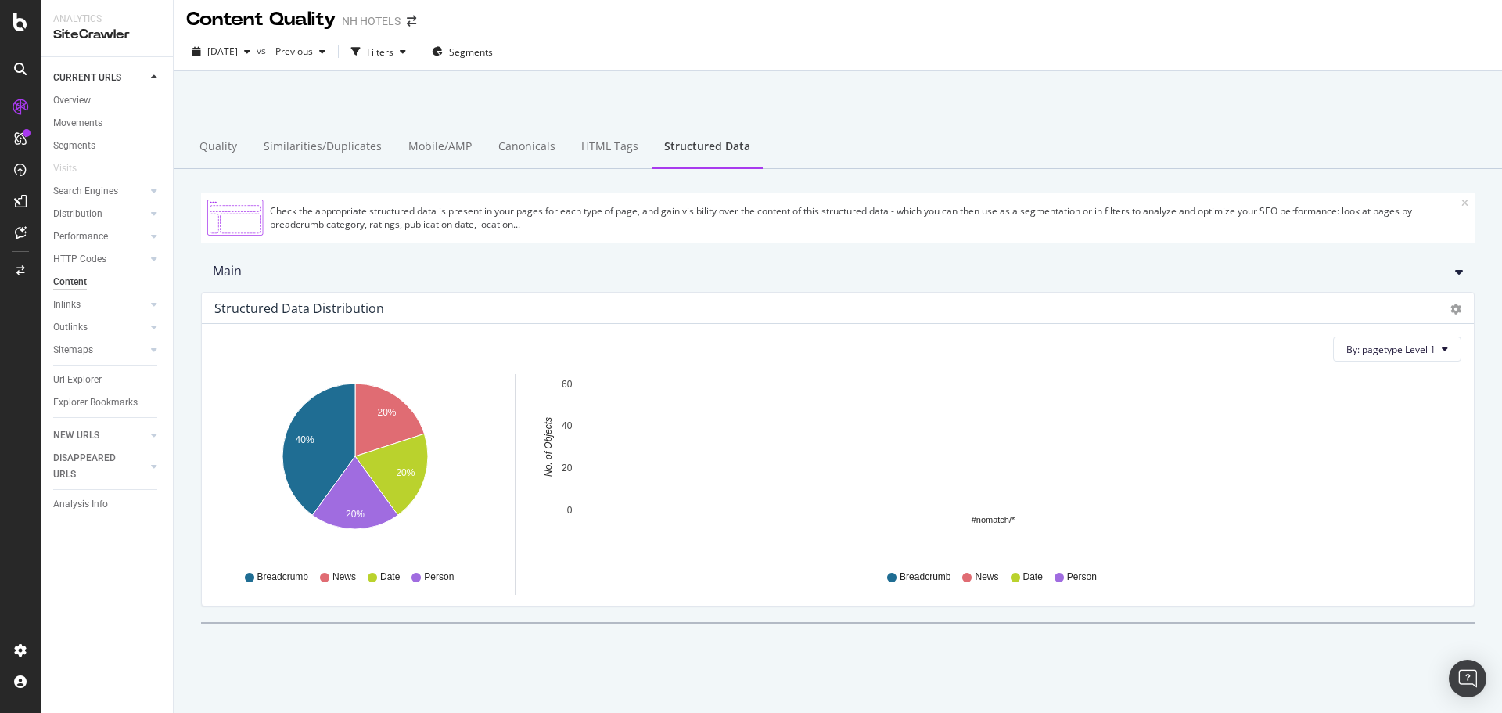
scroll to position [8, 0]
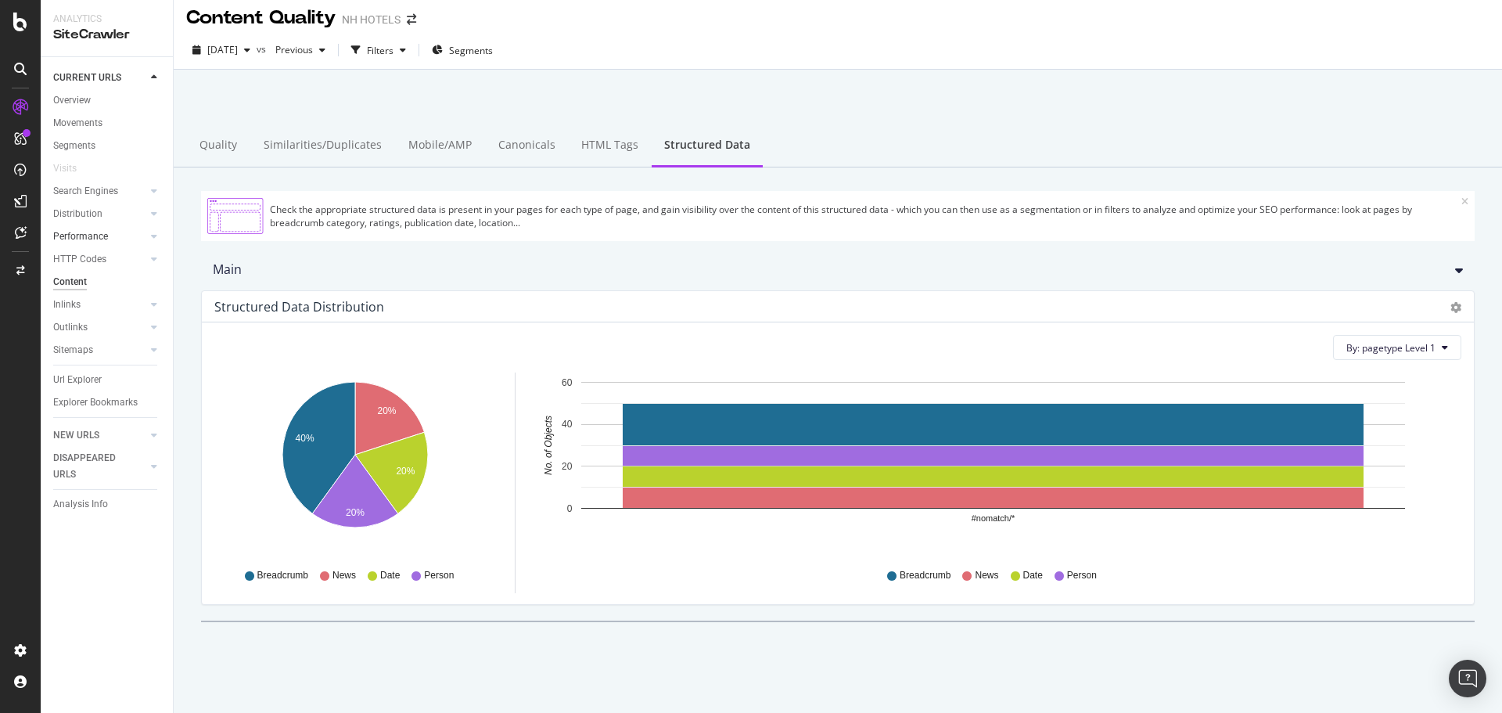
drag, startPoint x: 89, startPoint y: 253, endPoint x: 143, endPoint y: 241, distance: 55.2
click at [89, 253] on div "HTTP Codes" at bounding box center [79, 259] width 53 height 16
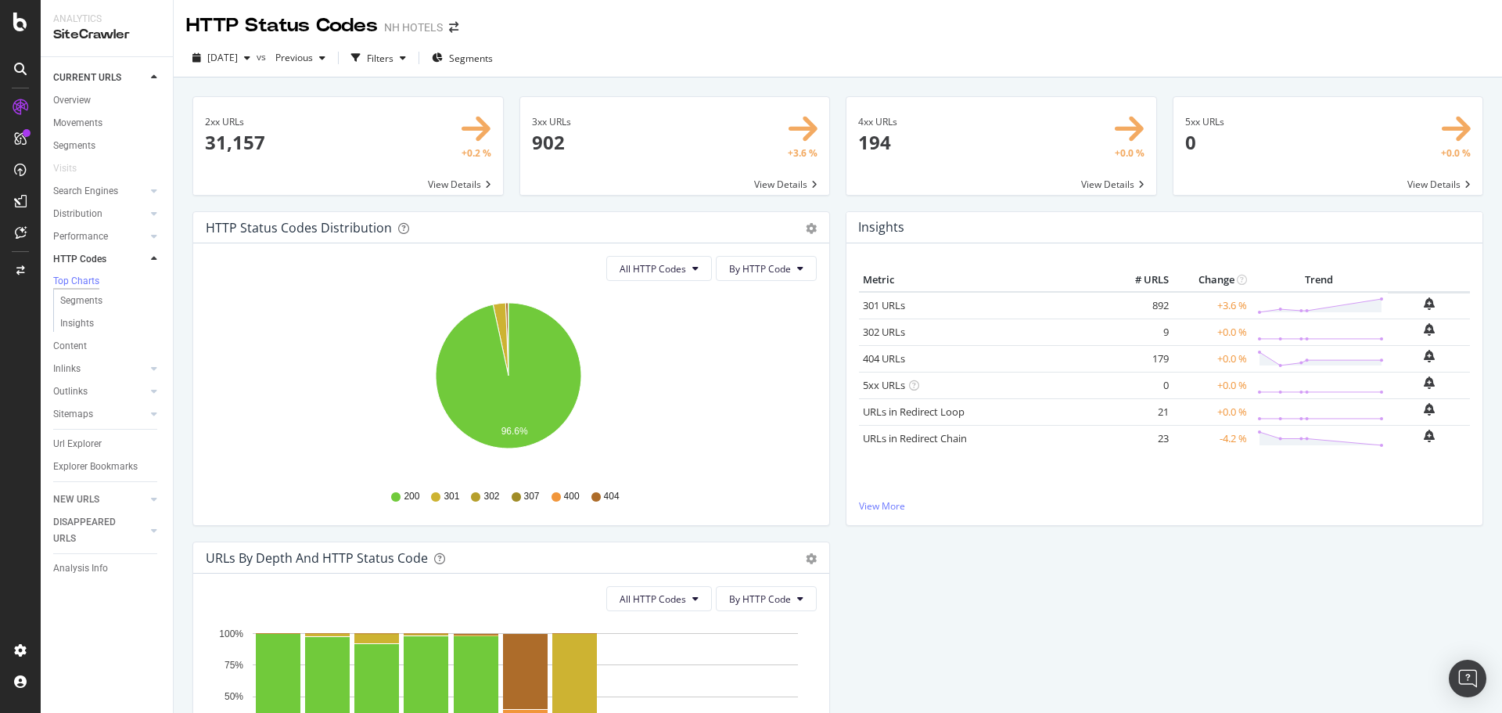
click at [356, 148] on span at bounding box center [348, 146] width 310 height 98
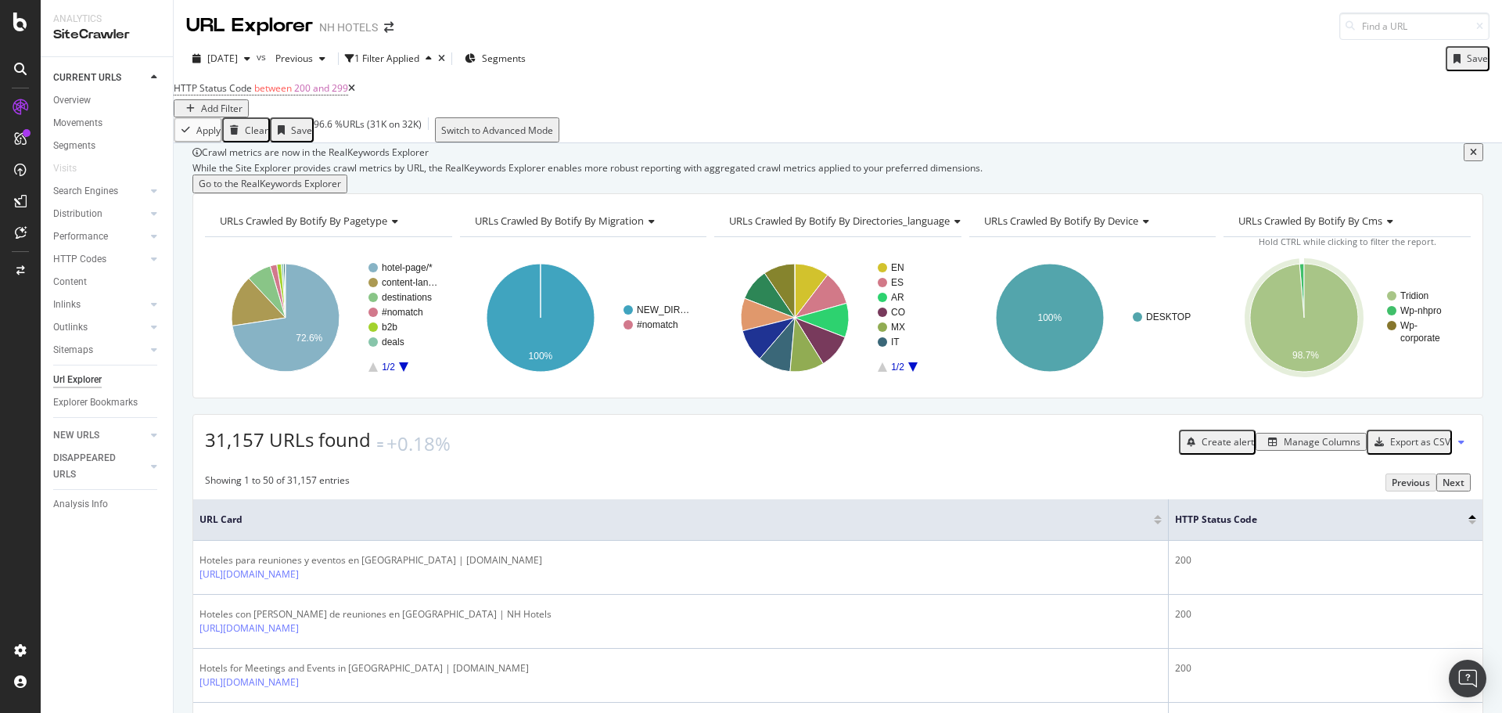
scroll to position [313, 0]
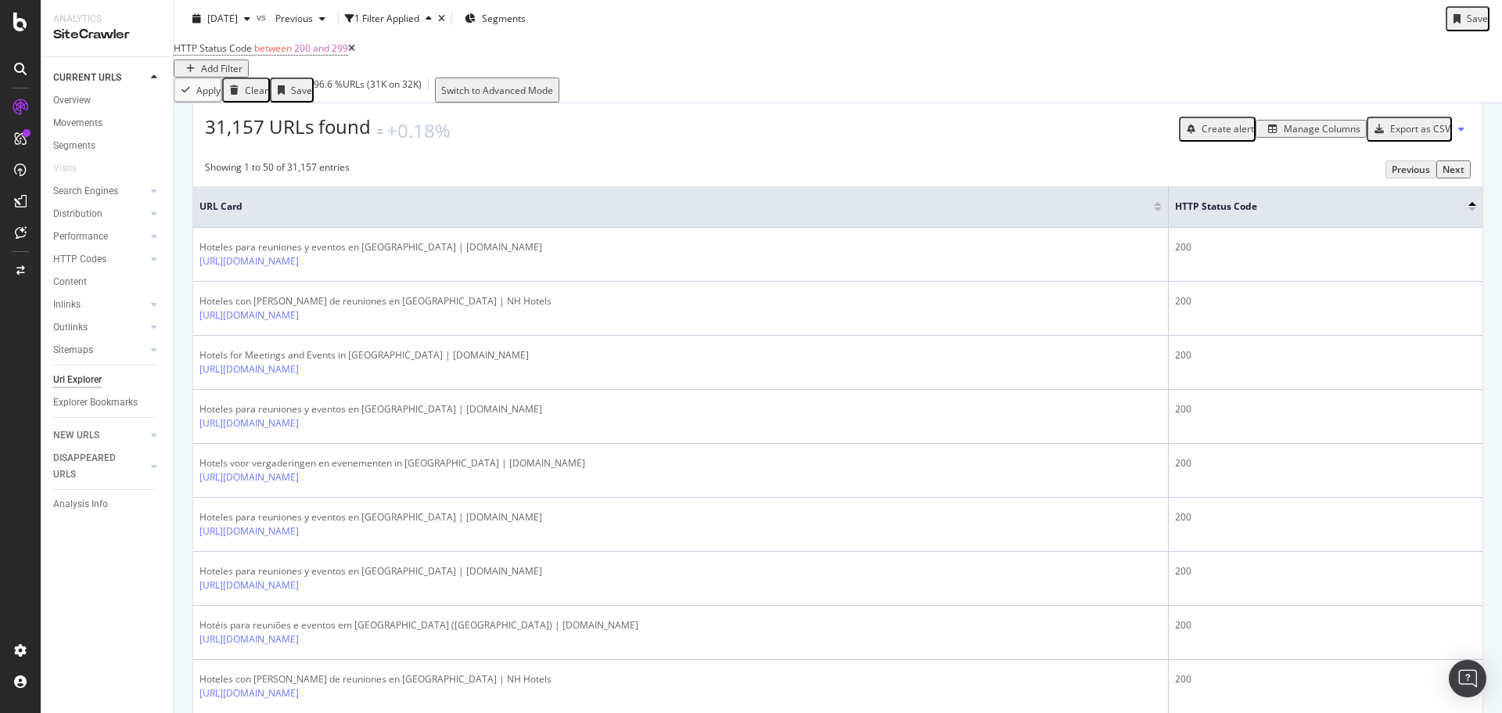
click at [1309, 135] on div "Manage Columns" at bounding box center [1311, 128] width 99 height 13
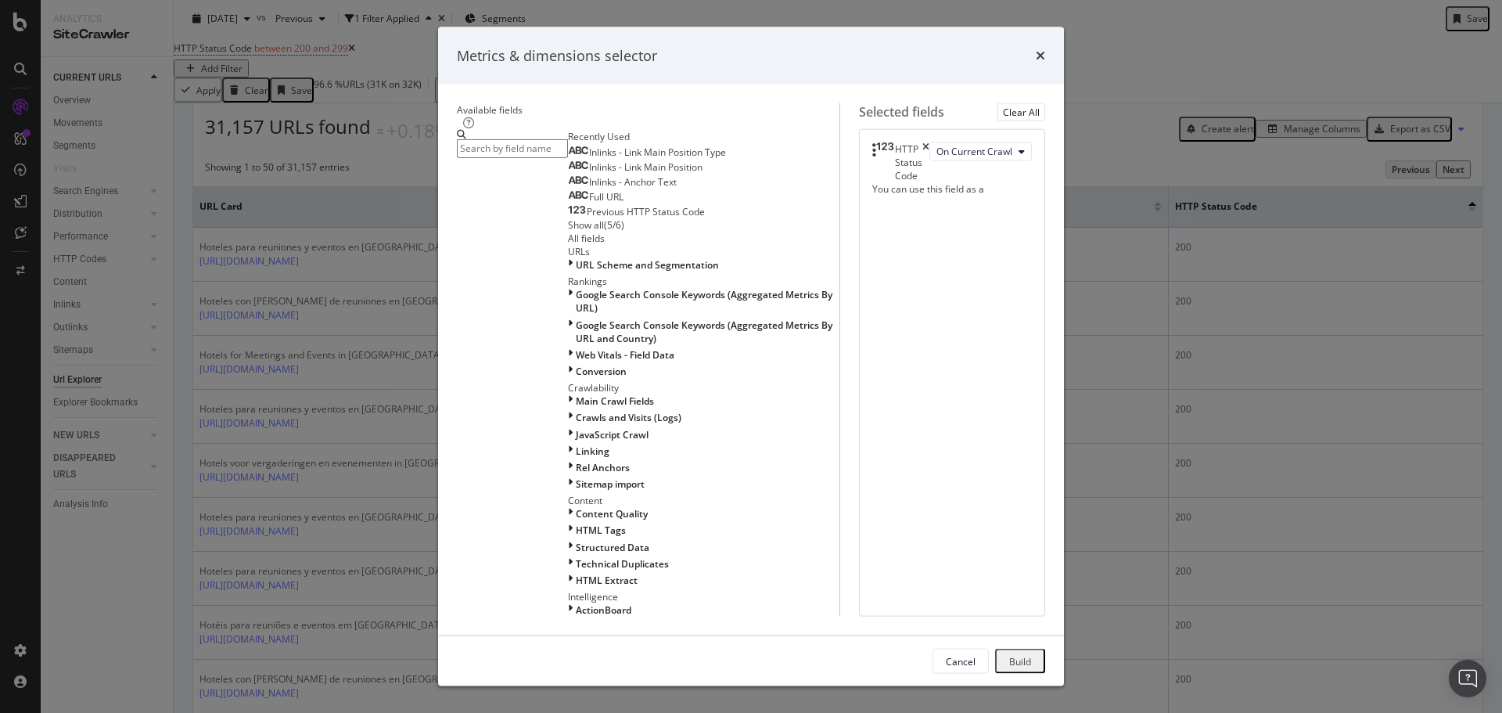
click at [929, 178] on icon "times" at bounding box center [925, 162] width 7 height 40
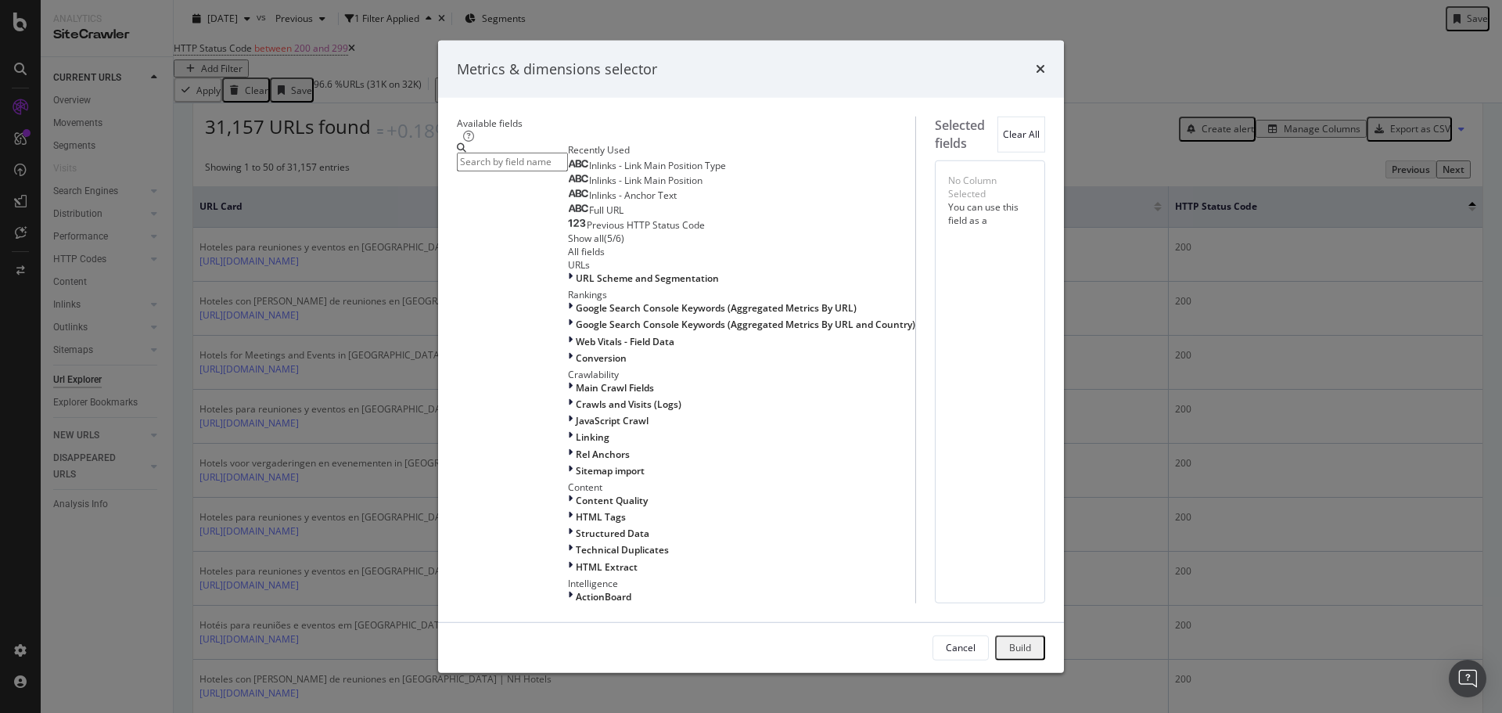
click at [589, 216] on span "Full URL" at bounding box center [606, 209] width 34 height 13
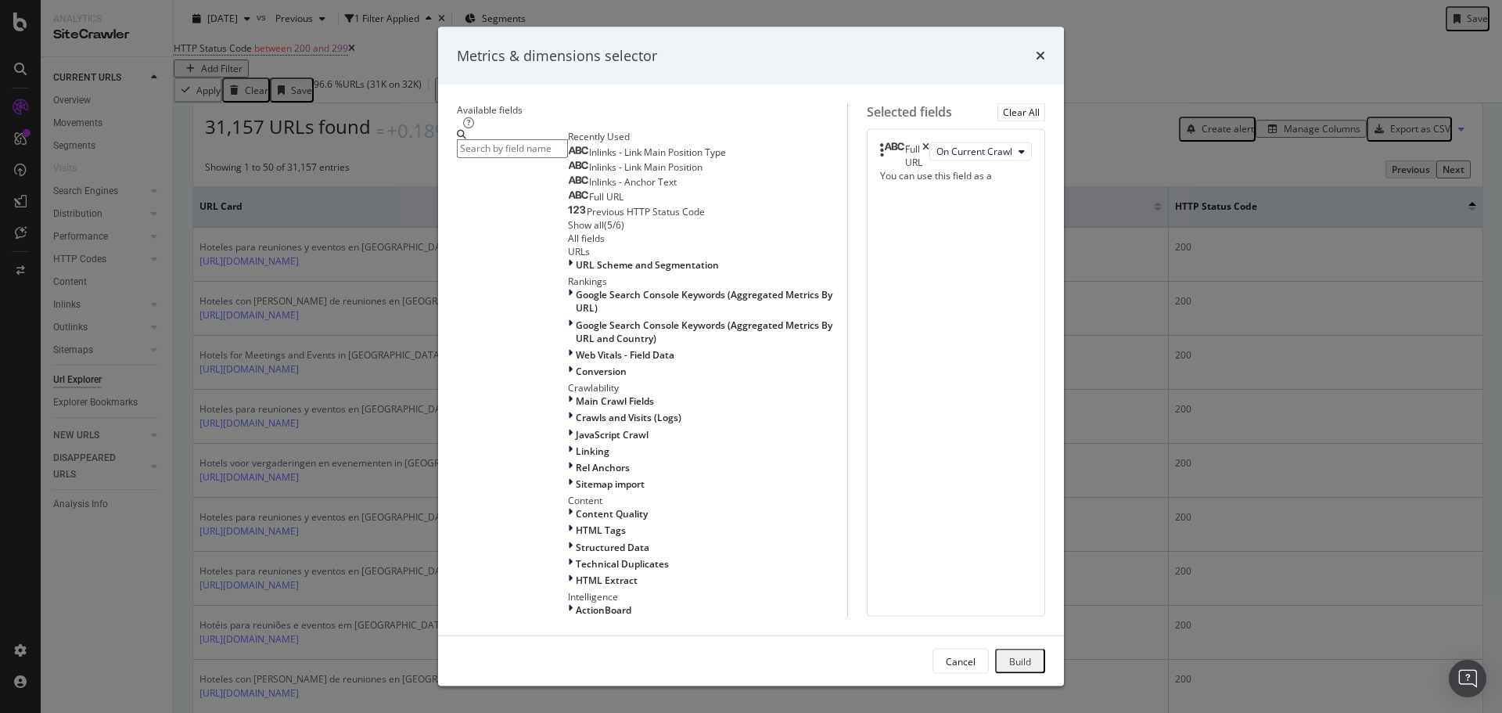
click at [534, 157] on input "modal" at bounding box center [512, 148] width 111 height 18
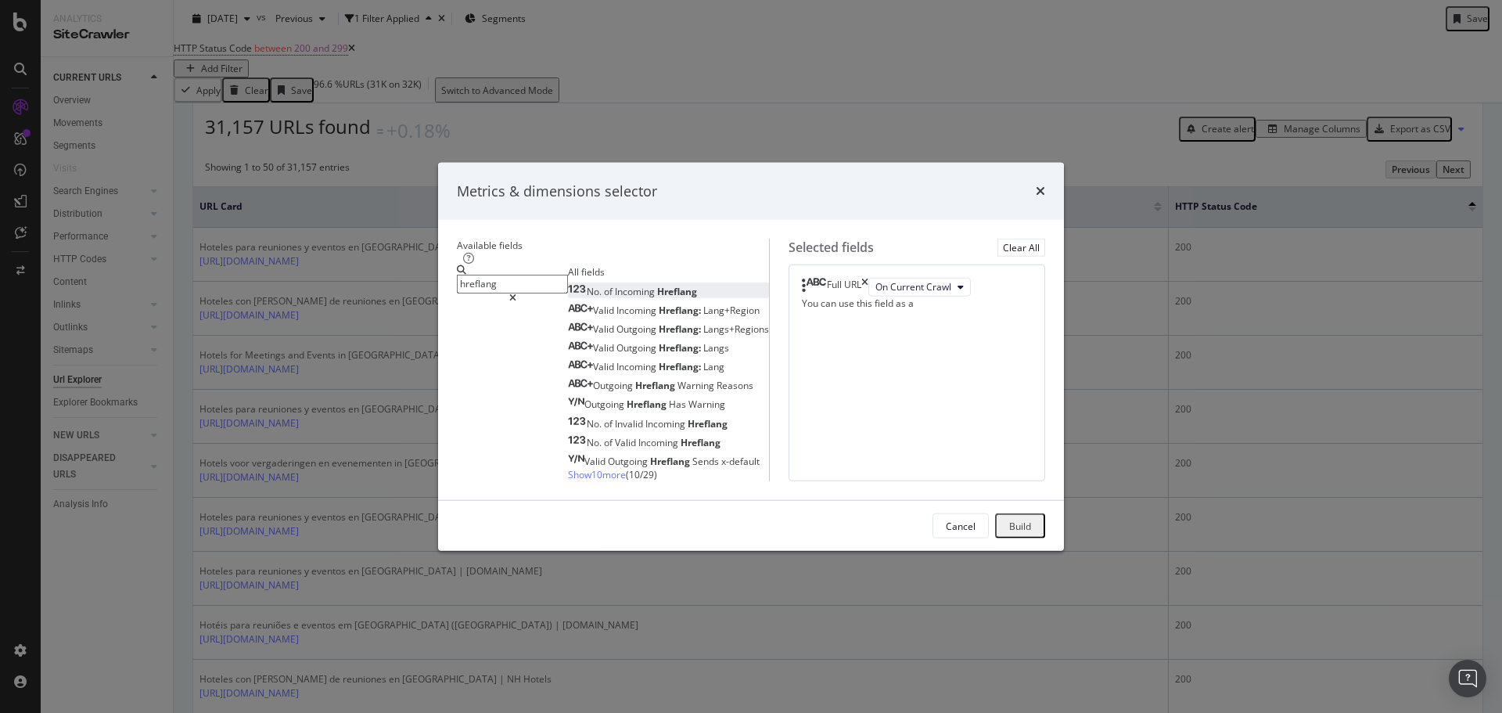
click at [657, 284] on span "Hreflang" at bounding box center [677, 290] width 40 height 13
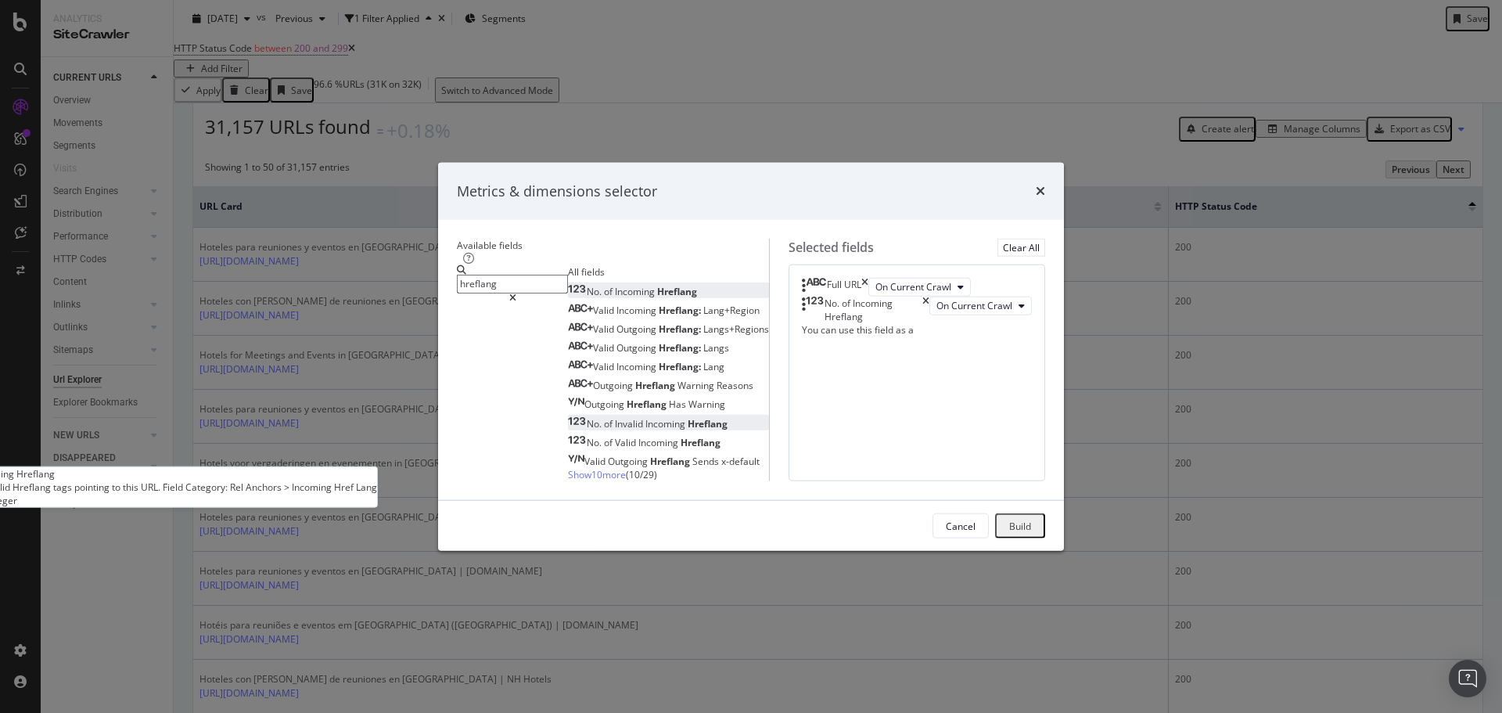
click at [645, 416] on span "Incoming" at bounding box center [666, 422] width 42 height 13
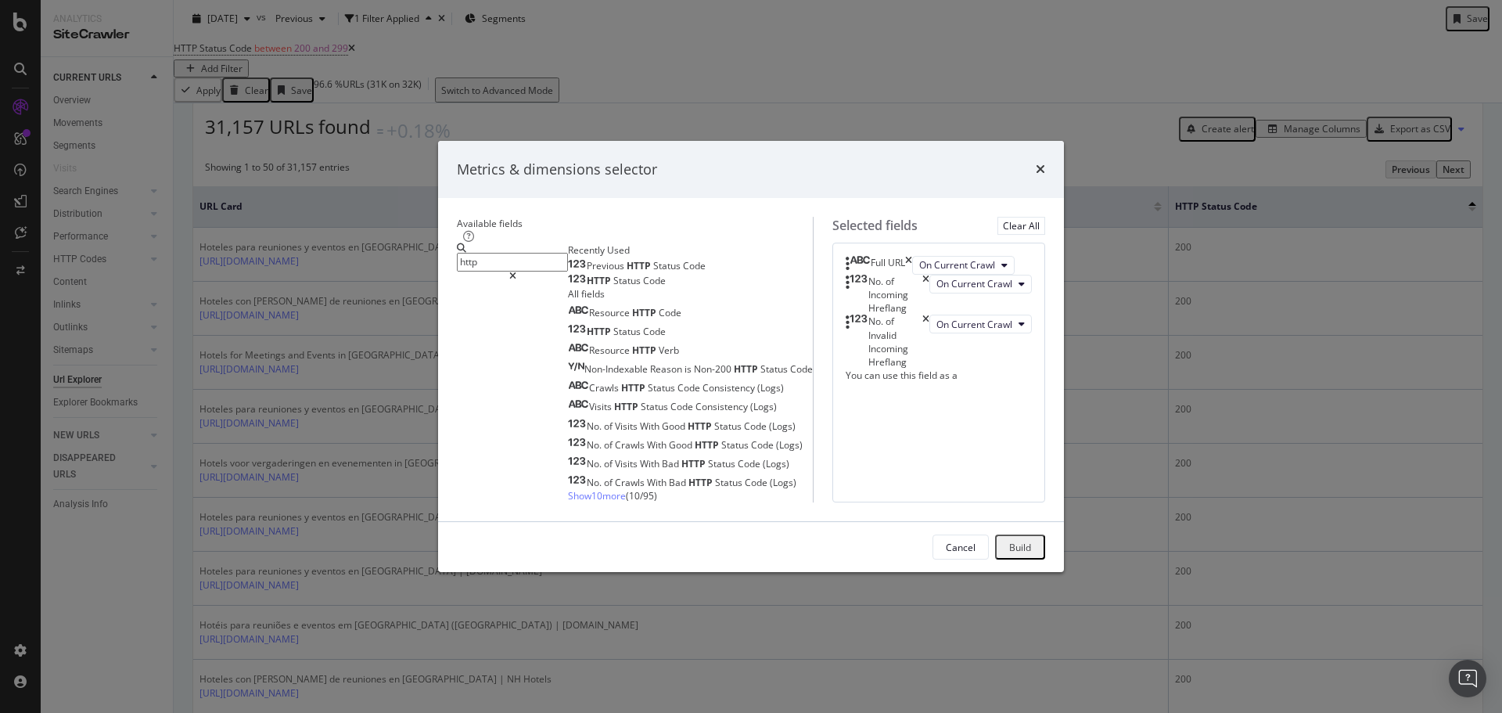
click at [613, 274] on span "Status" at bounding box center [628, 280] width 30 height 13
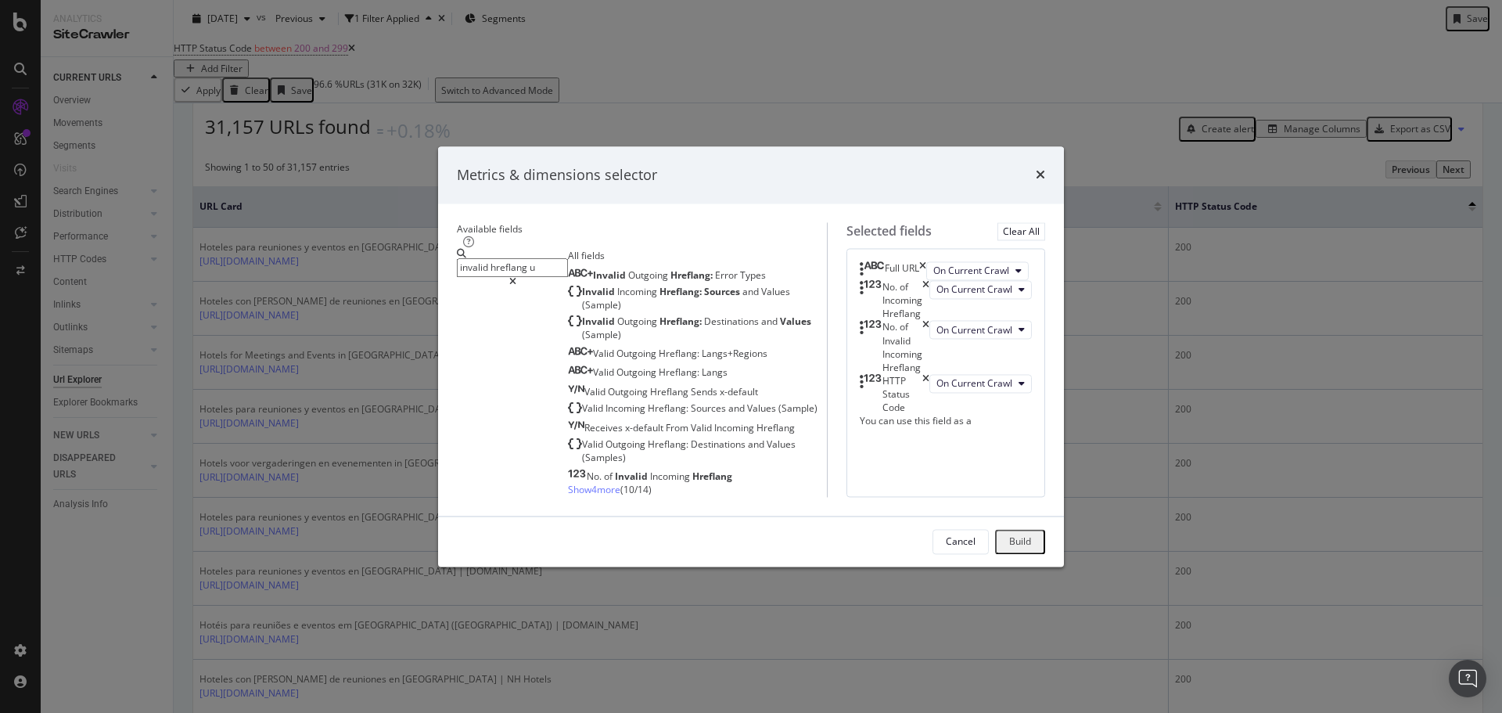
click at [568, 259] on input "invalid hreflang u" at bounding box center [512, 268] width 111 height 18
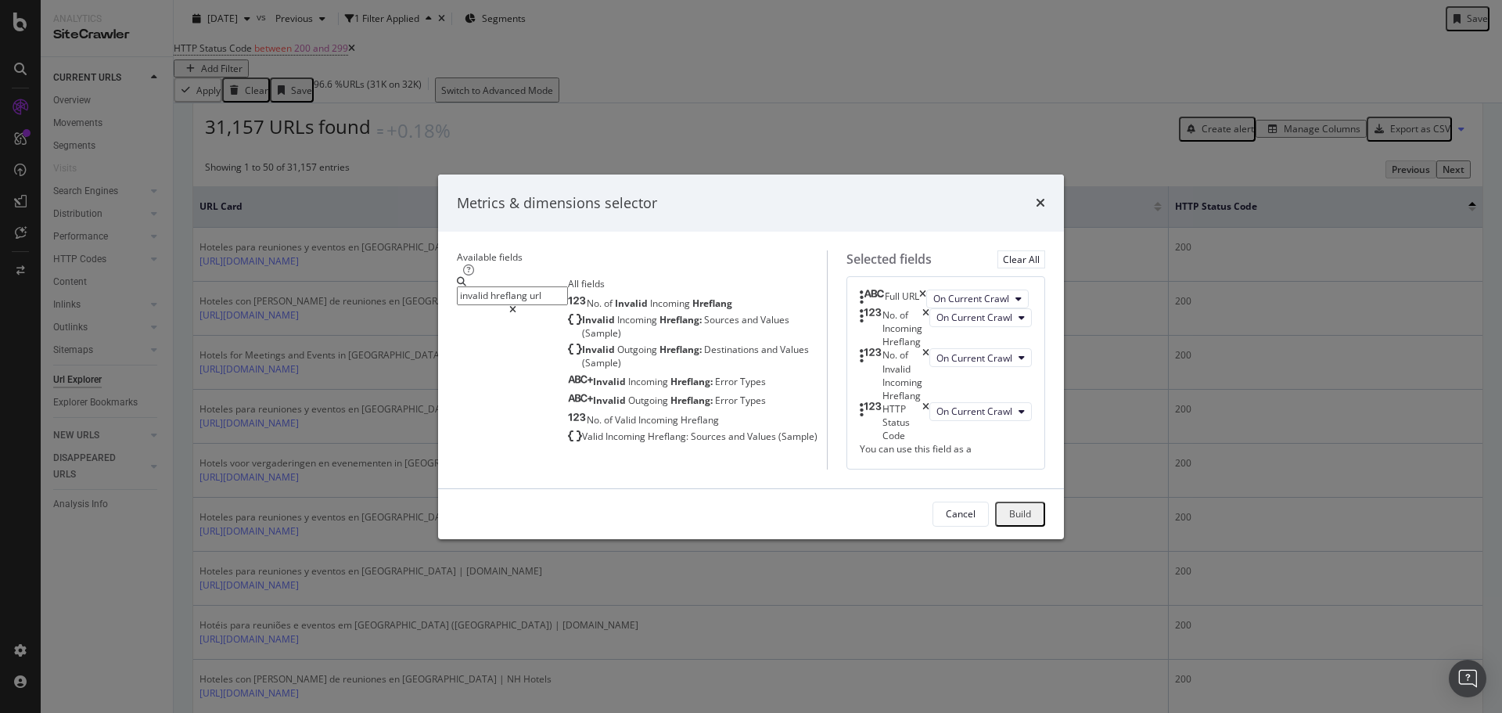
click at [545, 286] on input "invalid hreflang url" at bounding box center [512, 295] width 111 height 18
drag, startPoint x: 474, startPoint y: 158, endPoint x: 386, endPoint y: 155, distance: 87.7
click at [386, 155] on div "Metrics & dimensions selector Available fields invalid hreflang url All fields …" at bounding box center [751, 356] width 1502 height 713
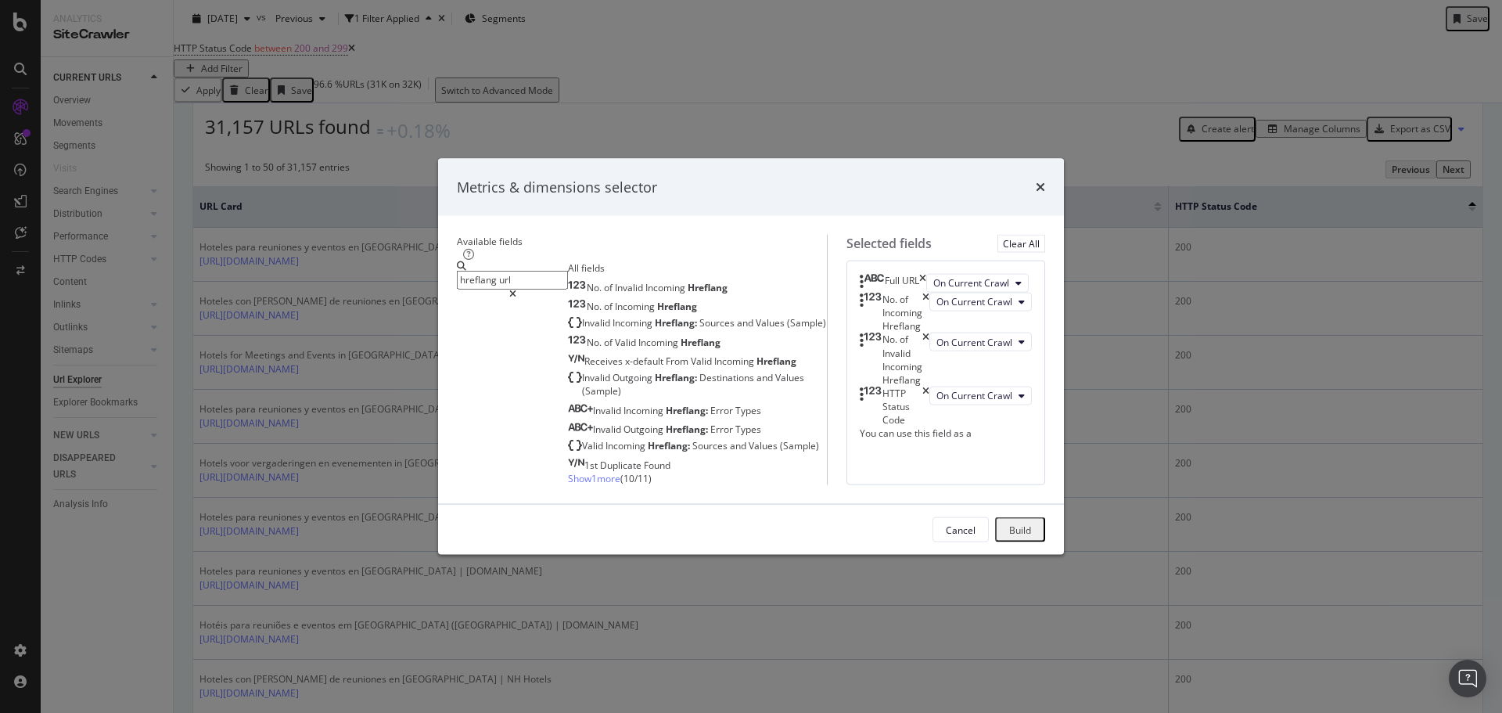
click at [568, 472] on span "Show 1 more" at bounding box center [594, 478] width 52 height 13
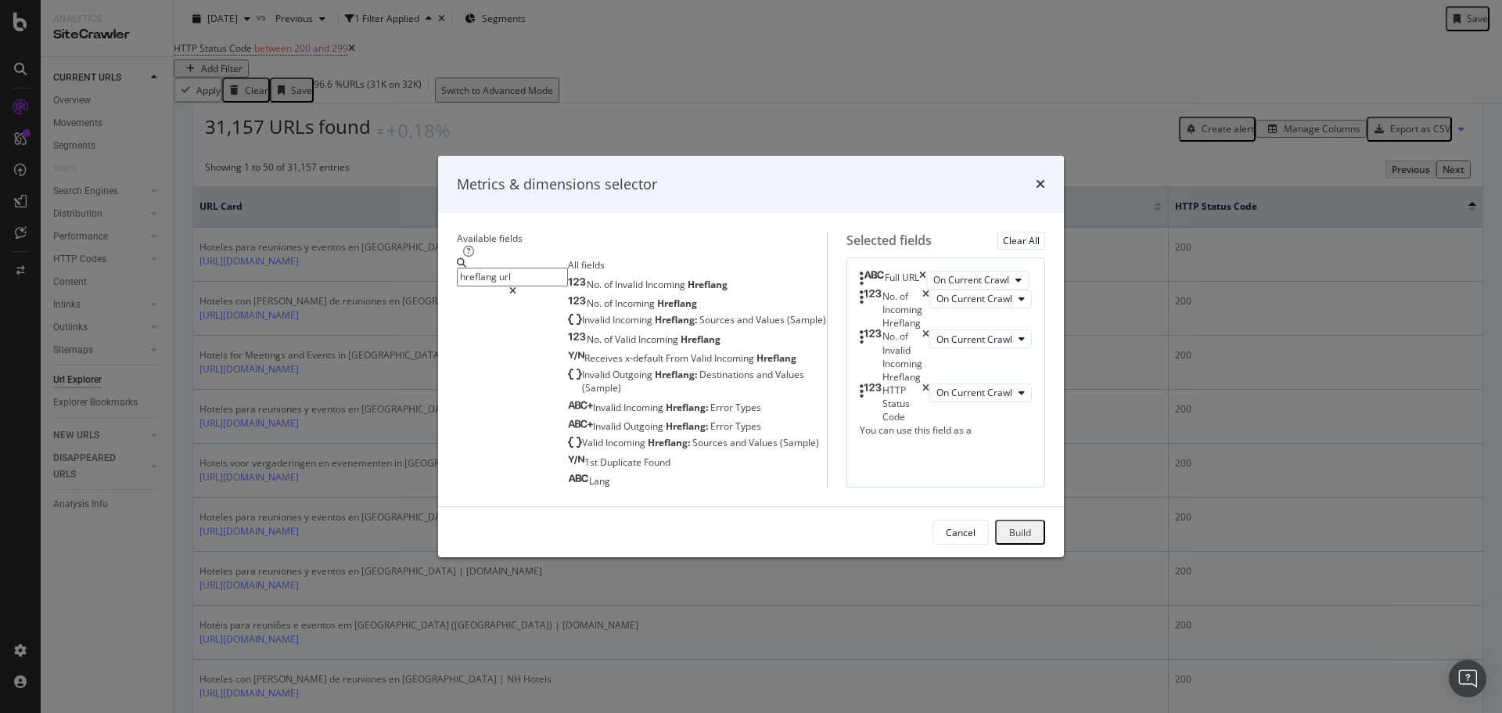
click at [535, 268] on input "hreflang url" at bounding box center [512, 277] width 111 height 18
click at [532, 268] on input "hreflang url" at bounding box center [512, 277] width 111 height 18
drag, startPoint x: 512, startPoint y: 160, endPoint x: 484, endPoint y: 160, distance: 27.4
click at [484, 268] on input "hreflang url" at bounding box center [512, 277] width 111 height 18
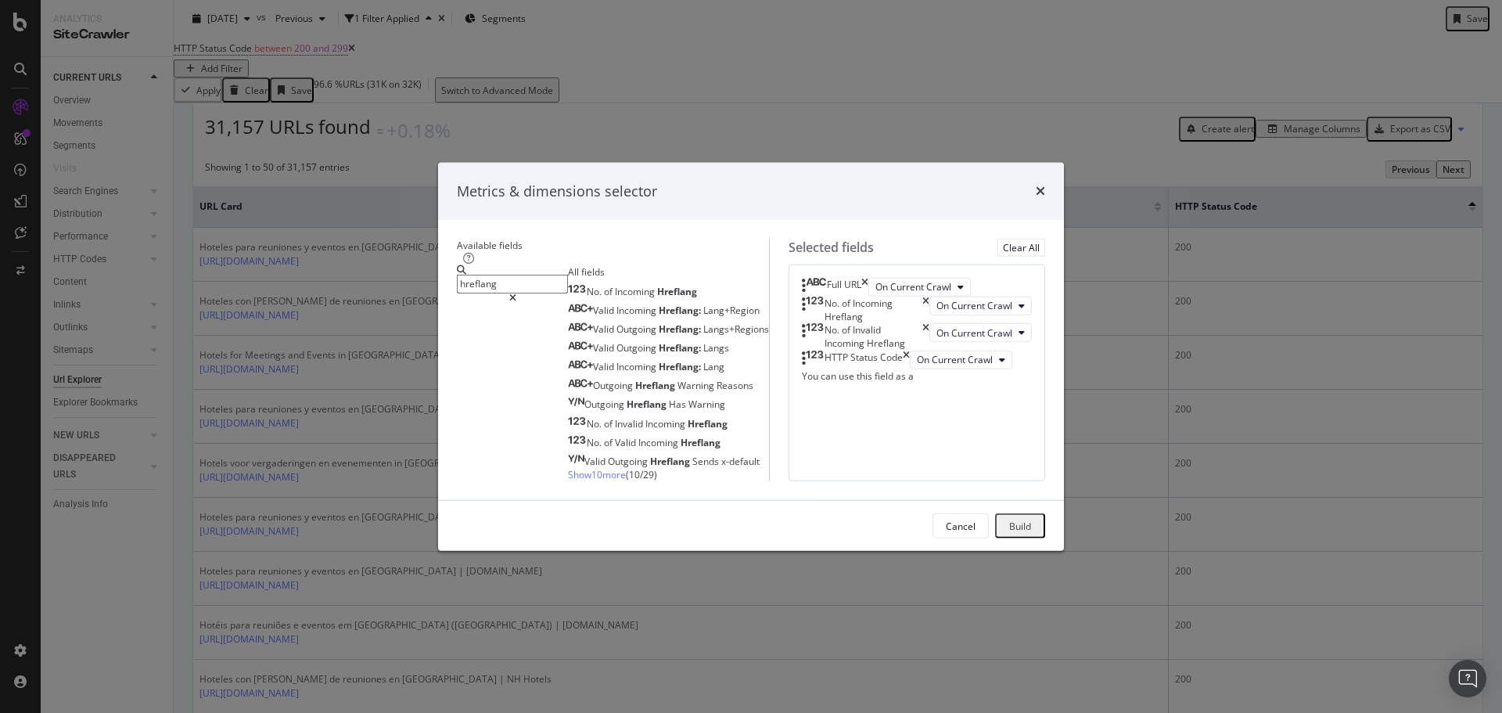
click at [457, 275] on input "hreflang" at bounding box center [512, 284] width 111 height 18
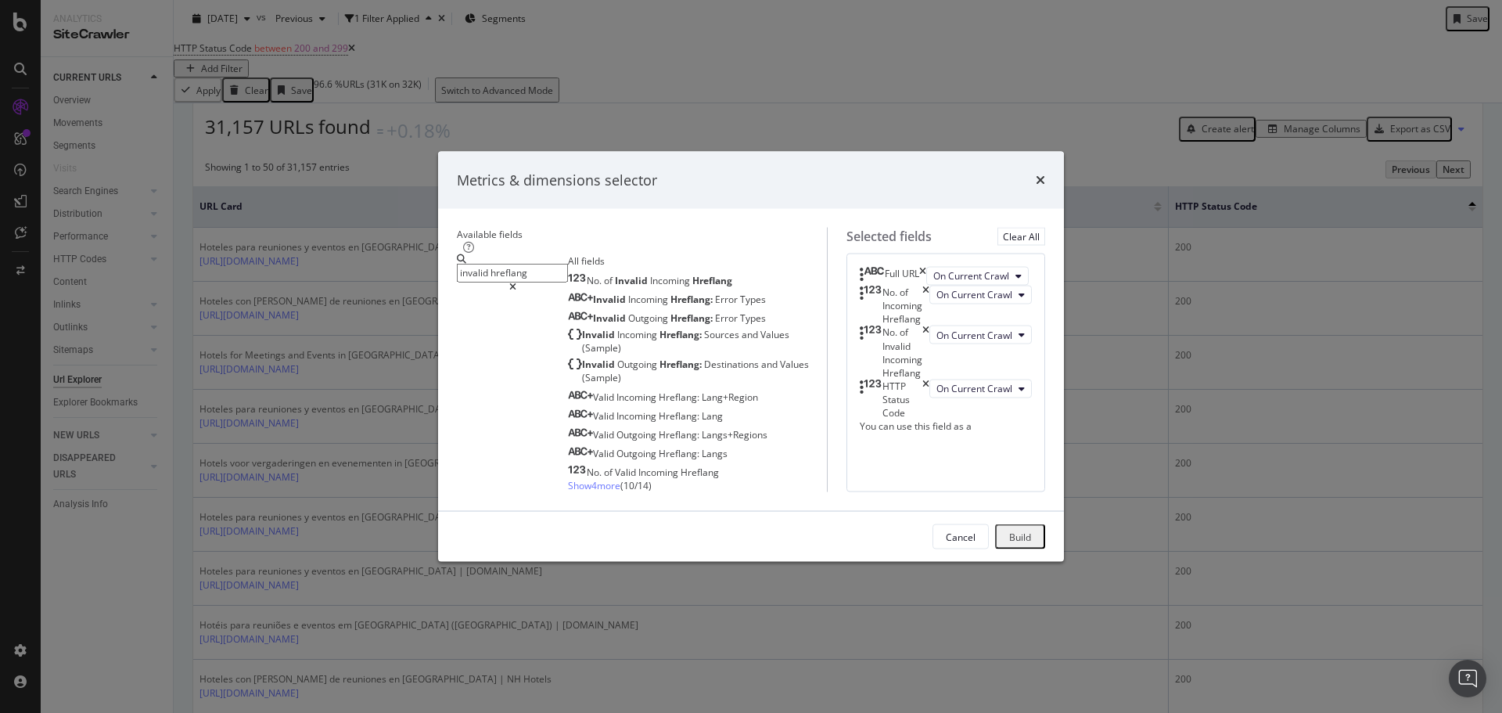
click at [568, 479] on span "Show 4 more" at bounding box center [594, 485] width 52 height 13
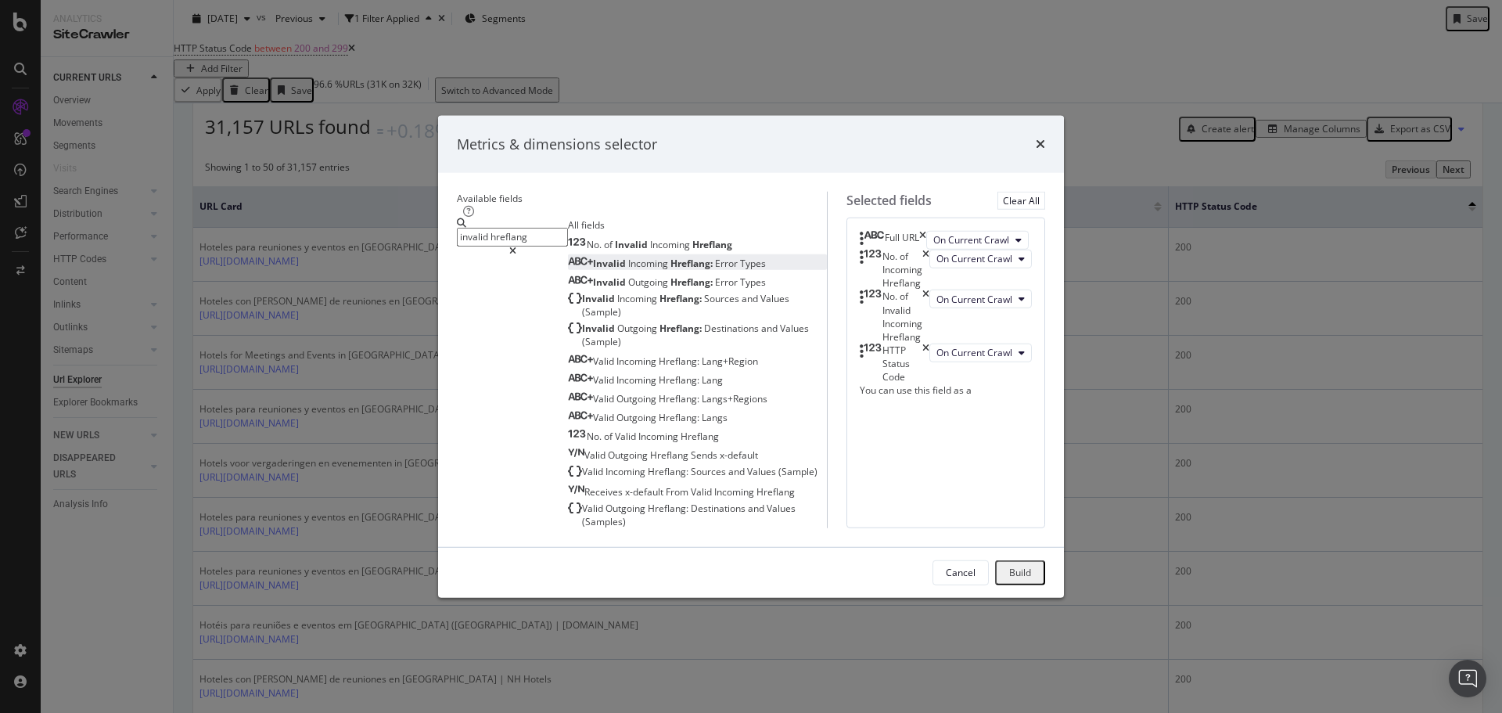
click at [715, 257] on span "Error" at bounding box center [727, 263] width 25 height 13
click at [566, 228] on input "invalid hreflang" at bounding box center [512, 237] width 111 height 18
click at [568, 228] on input "invalid hreflang" at bounding box center [512, 237] width 111 height 18
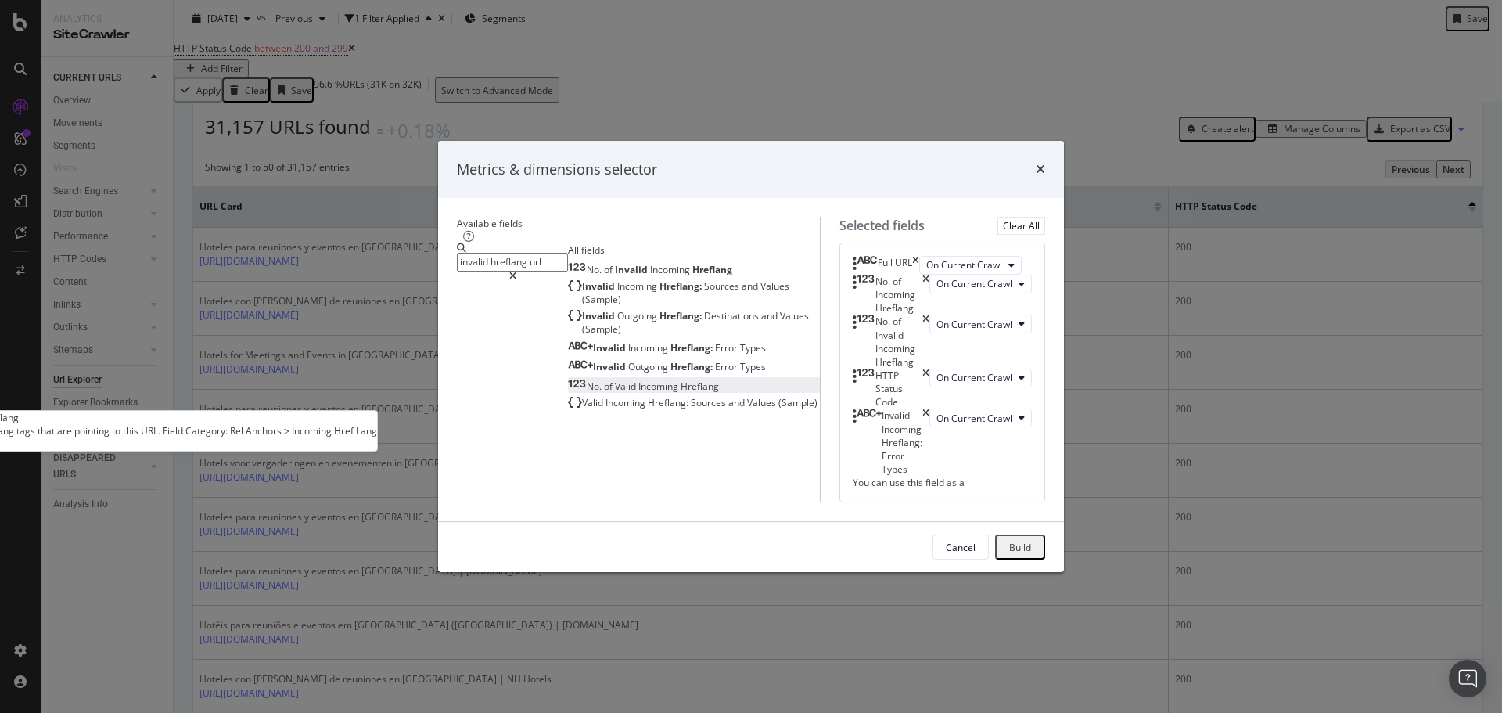
type input "invalid hreflang url"
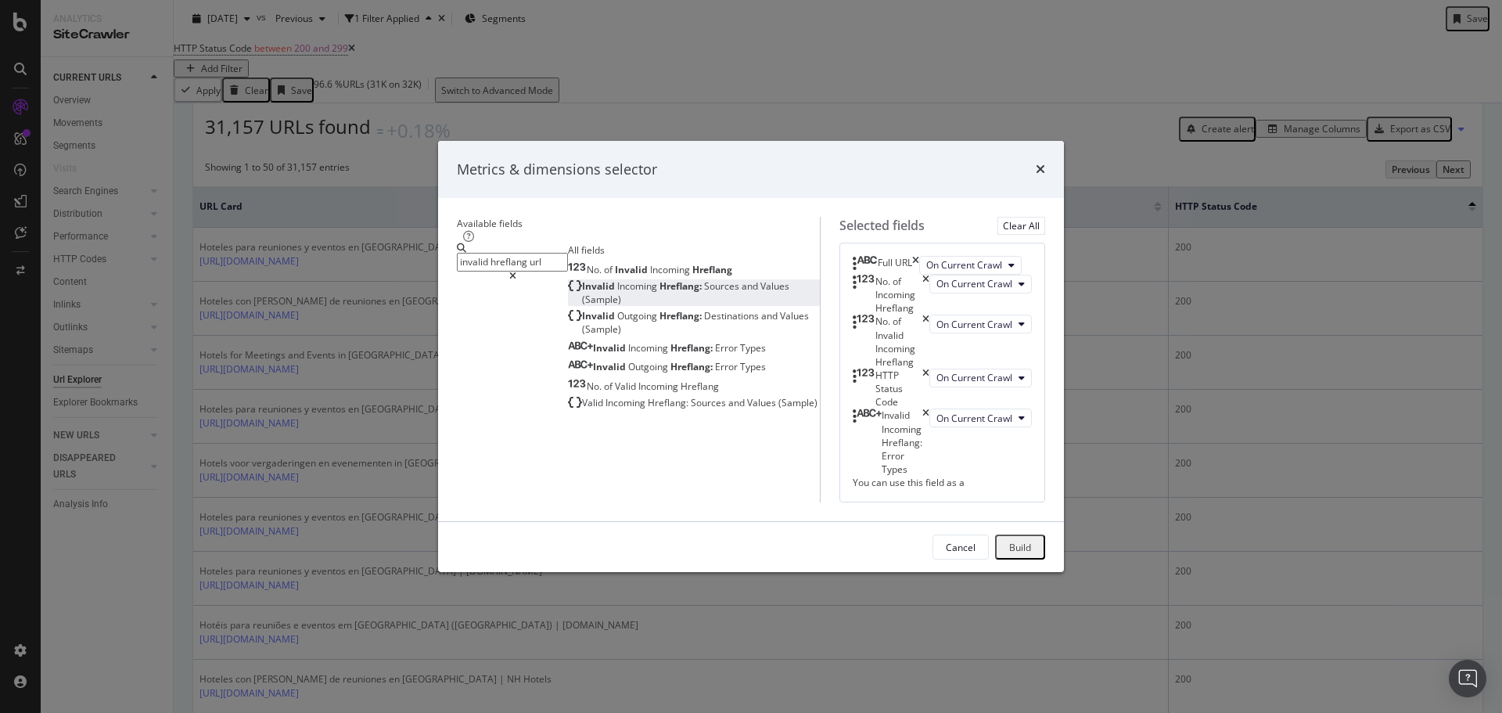
click at [704, 279] on span "Sources" at bounding box center [723, 285] width 38 height 13
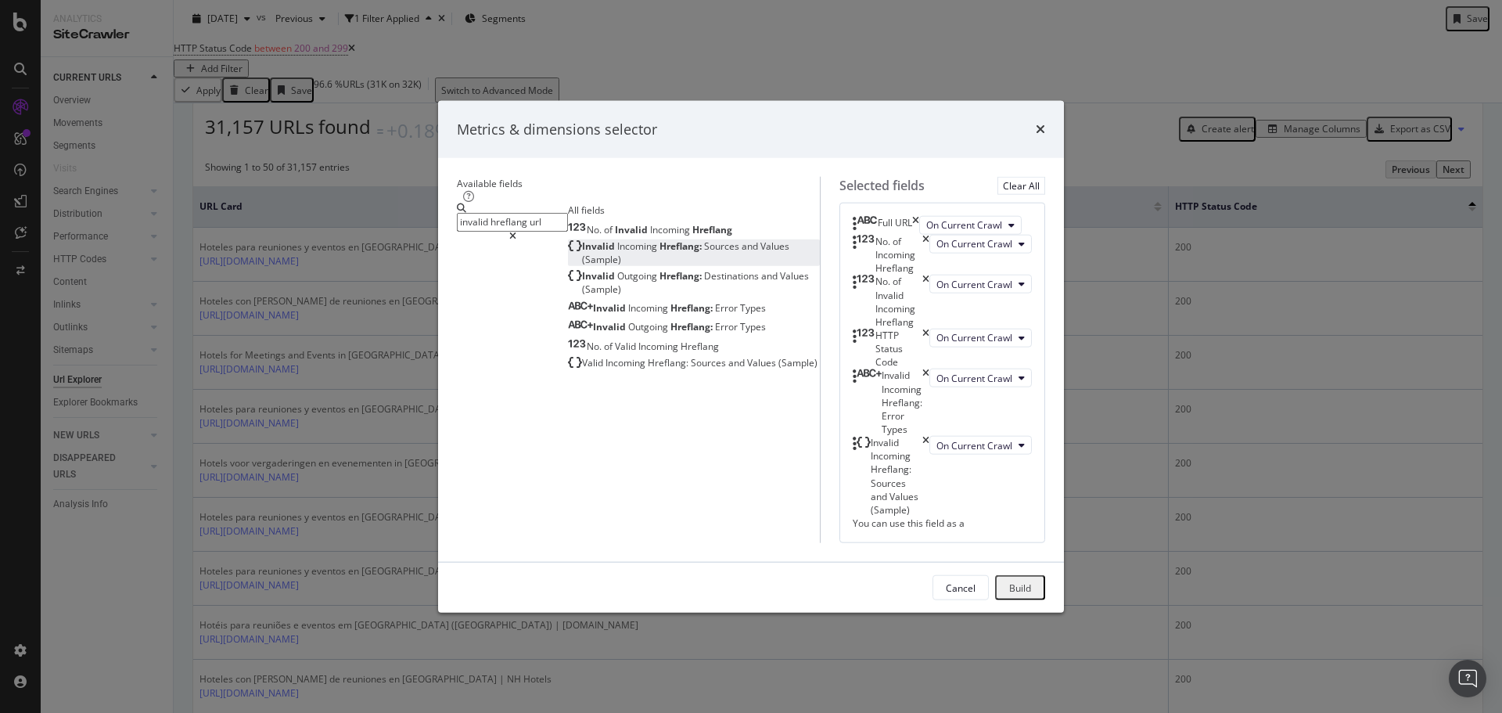
click at [1045, 600] on button "Build" at bounding box center [1020, 587] width 50 height 25
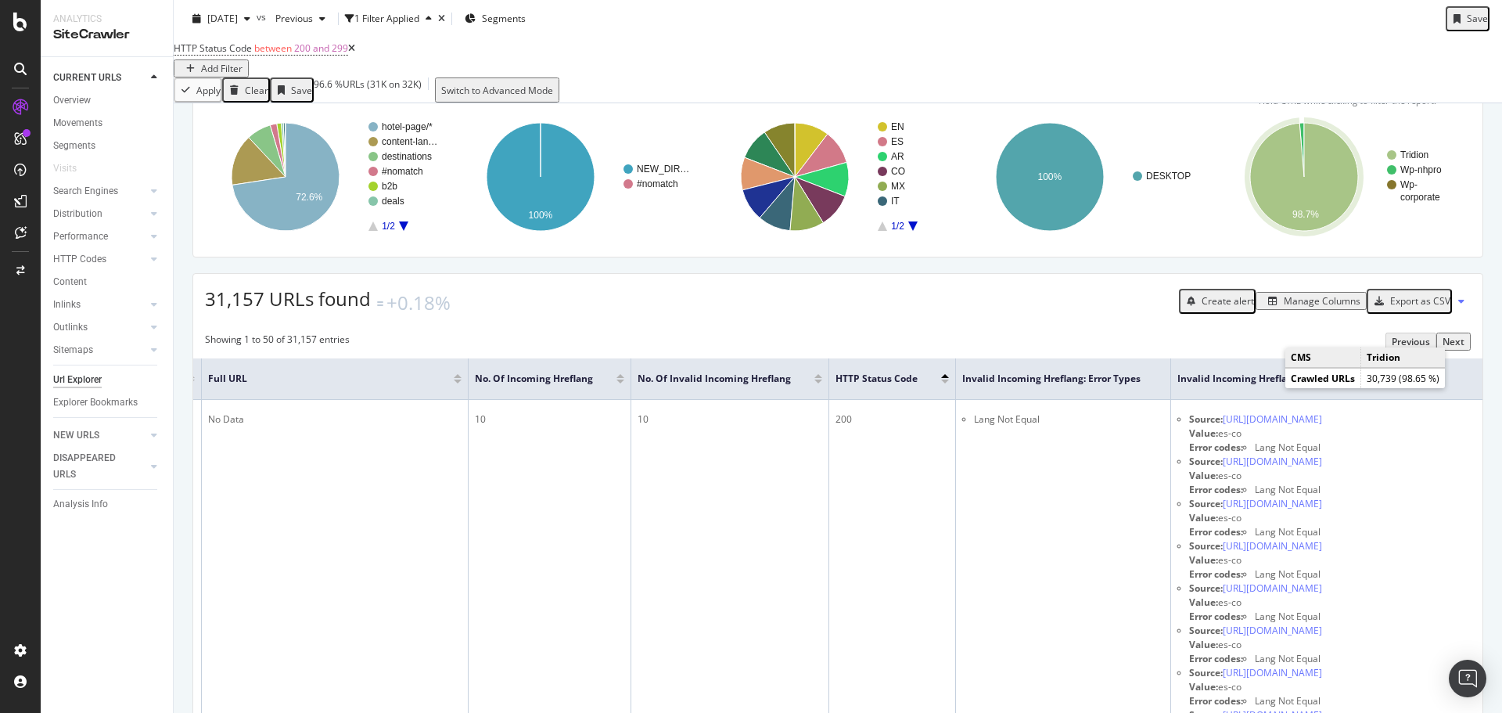
scroll to position [313, 0]
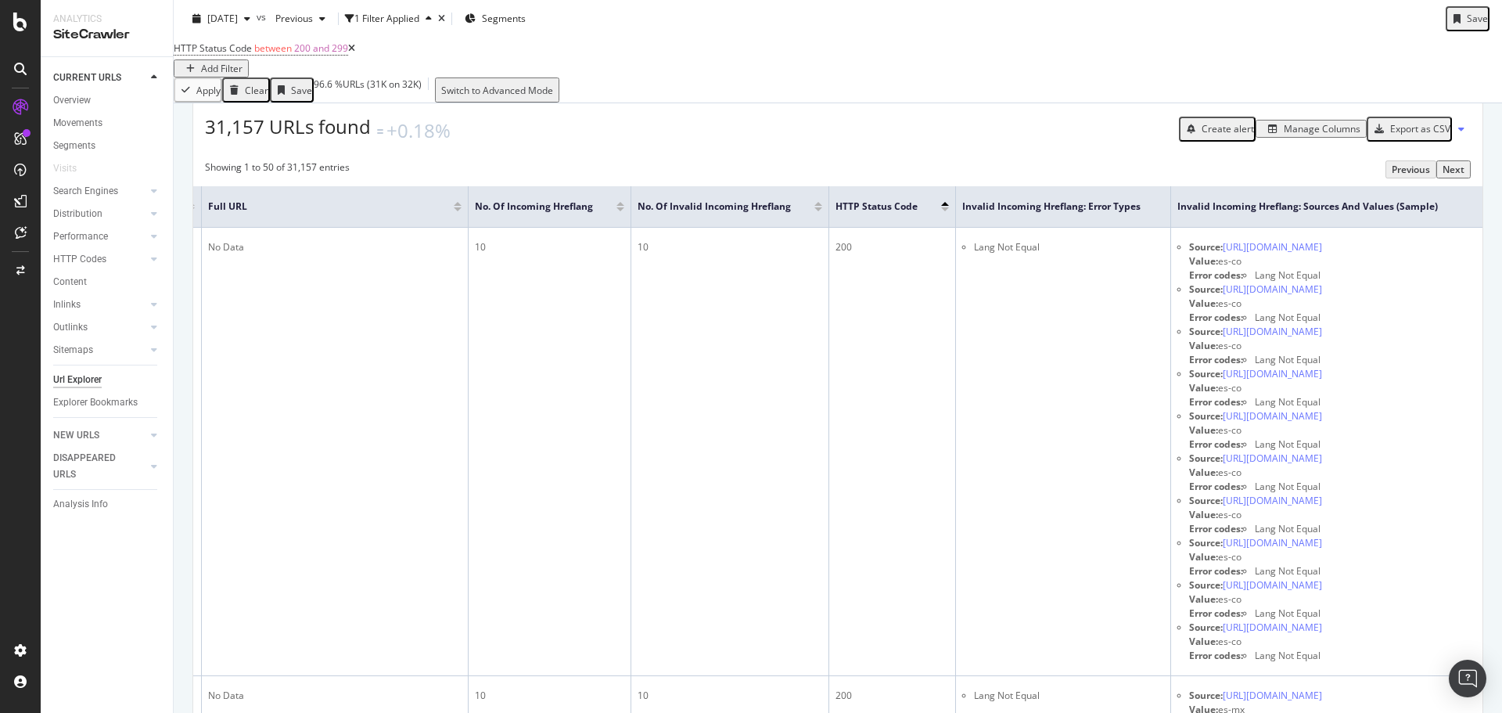
click at [1296, 135] on div "Manage Columns" at bounding box center [1322, 128] width 77 height 13
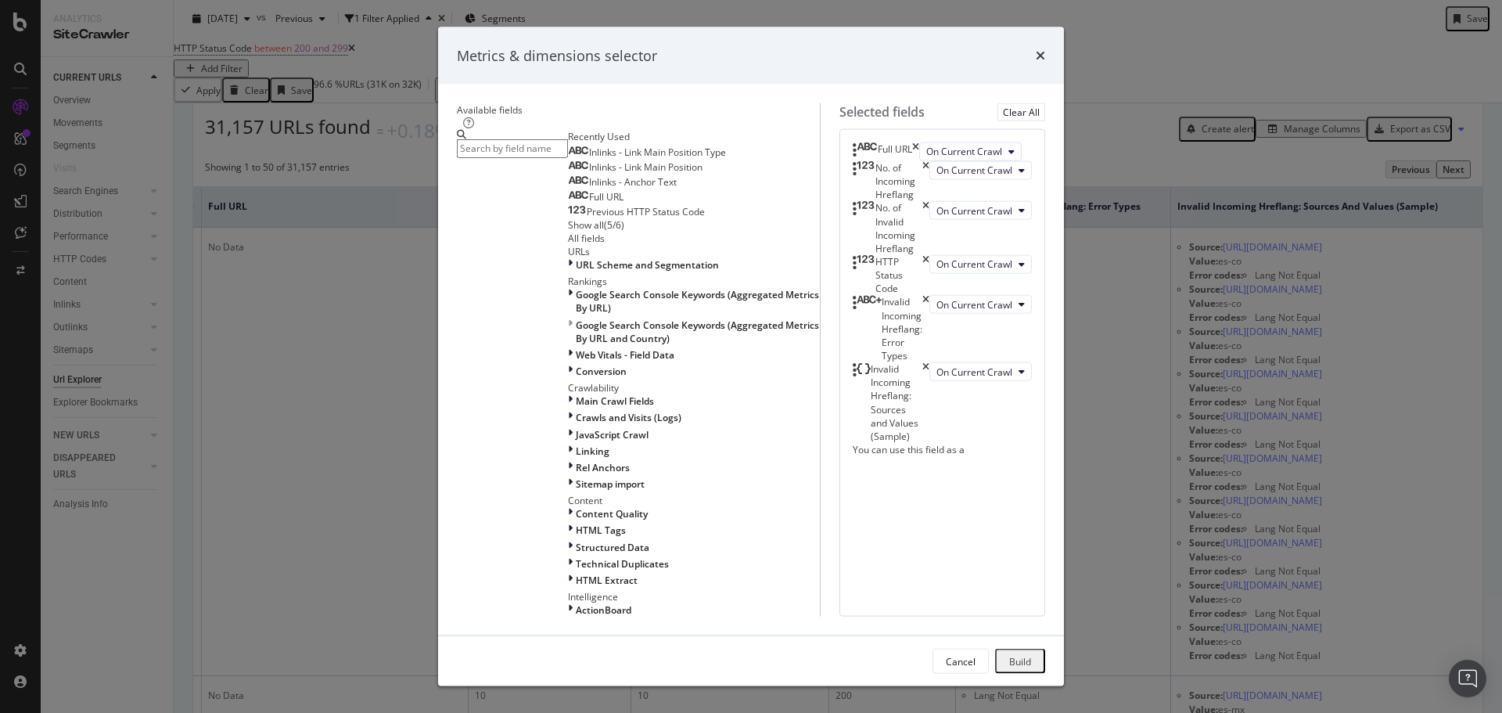
click at [568, 157] on input "modal" at bounding box center [512, 148] width 111 height 18
drag, startPoint x: 896, startPoint y: 470, endPoint x: 892, endPoint y: 350, distance: 119.8
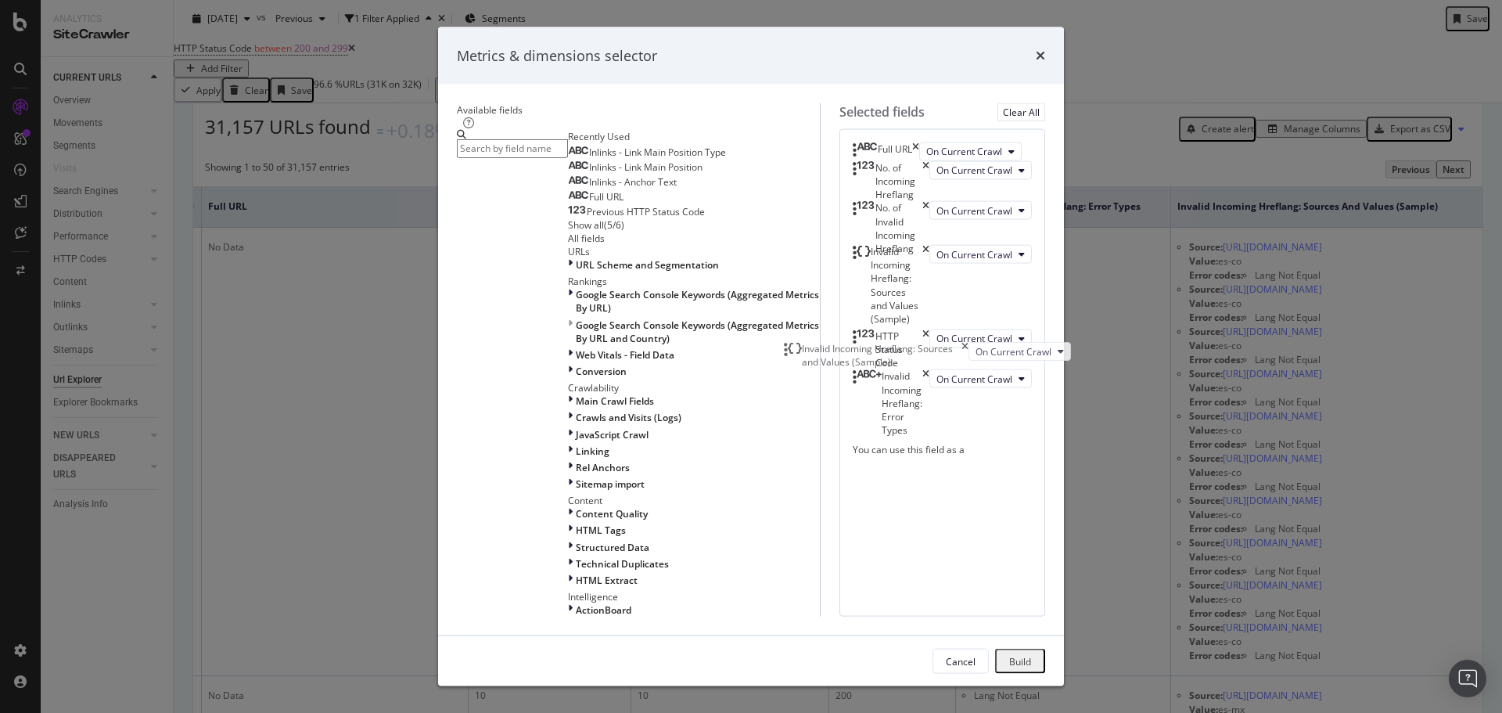
click at [892, 350] on body "Analytics SiteCrawler CURRENT URLS Overview Movements Segments Visits Search En…" at bounding box center [751, 356] width 1502 height 713
click at [544, 157] on input "modal" at bounding box center [512, 148] width 111 height 18
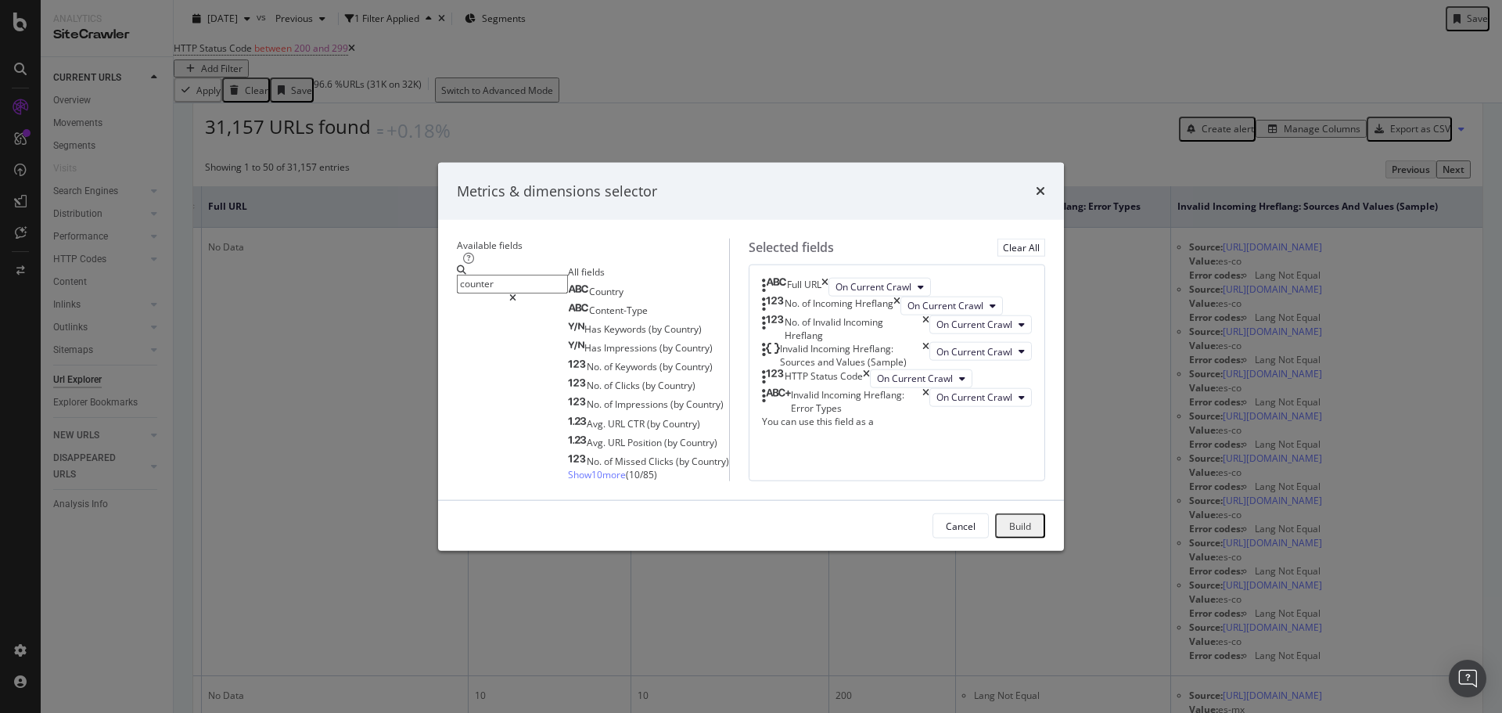
type input "counter"
click at [568, 468] on span "Show 10 more" at bounding box center [597, 474] width 58 height 13
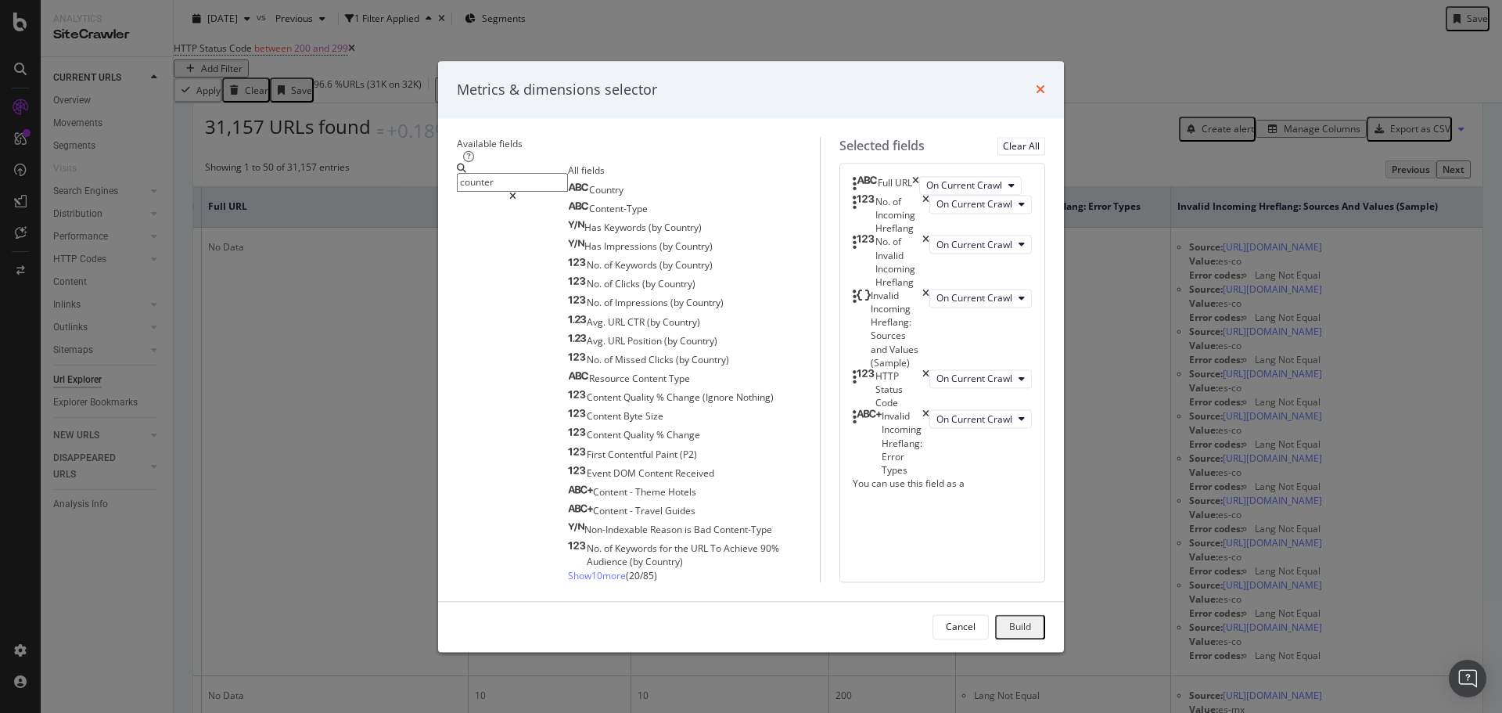
click at [1045, 84] on icon "times" at bounding box center [1040, 90] width 9 height 13
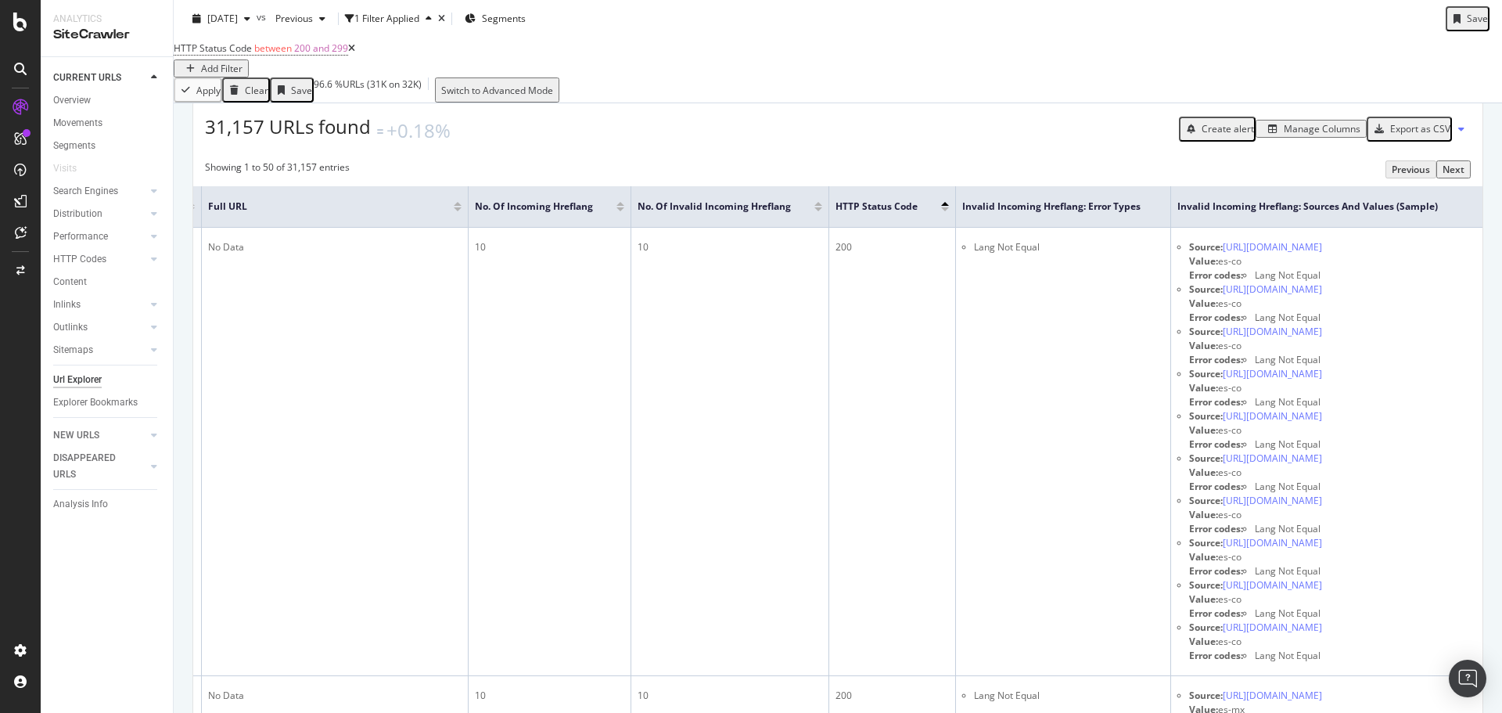
click at [1429, 135] on div "Export as CSV" at bounding box center [1420, 128] width 60 height 13
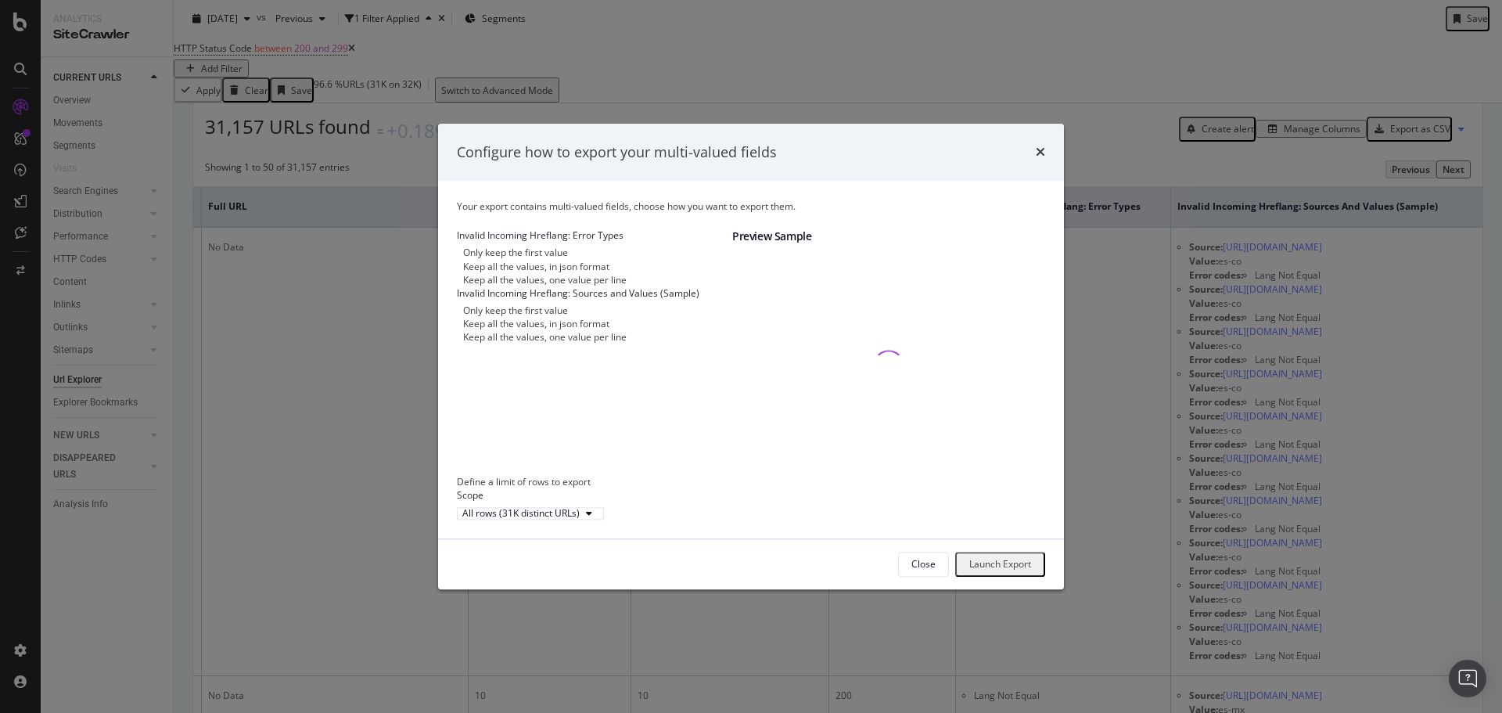
click at [982, 571] on div "Launch Export" at bounding box center [1000, 564] width 62 height 13
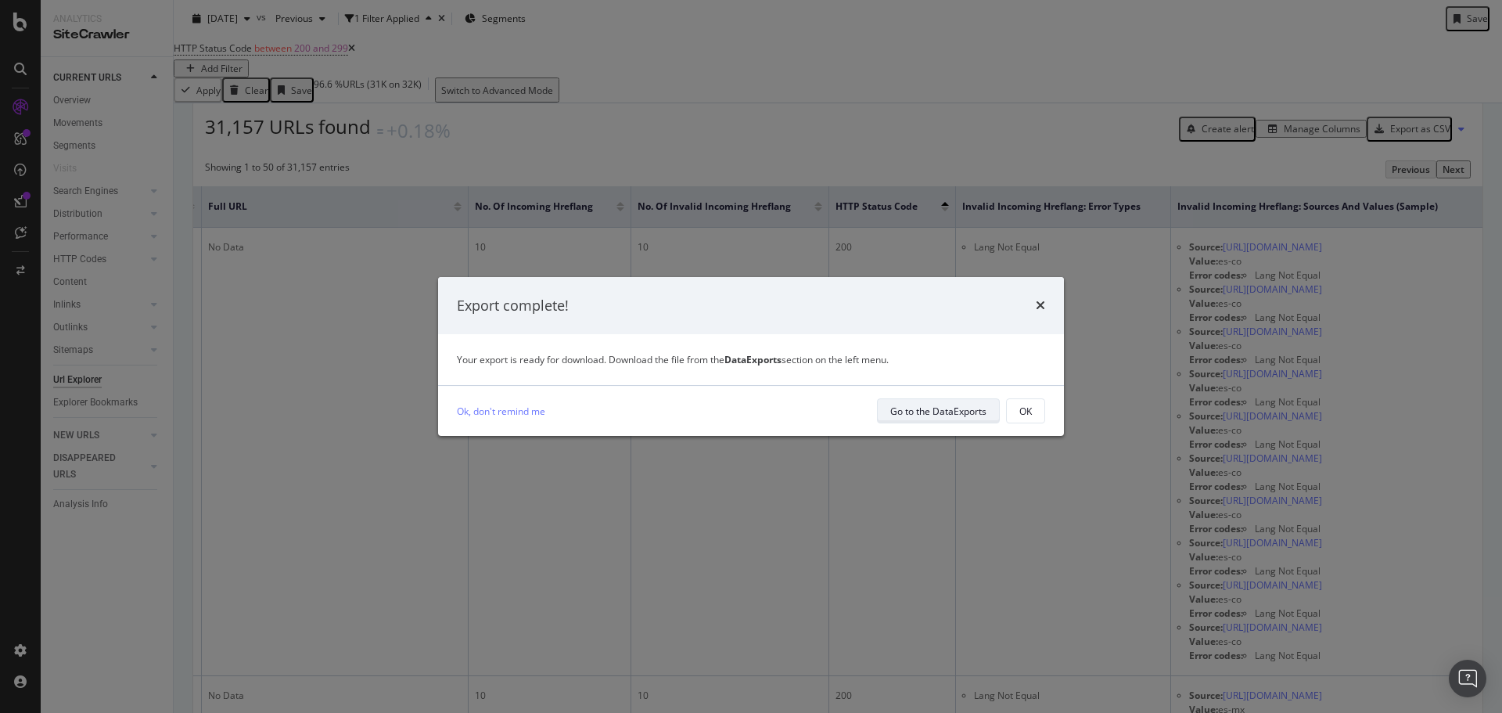
click at [917, 416] on div "Go to the DataExports" at bounding box center [938, 410] width 96 height 13
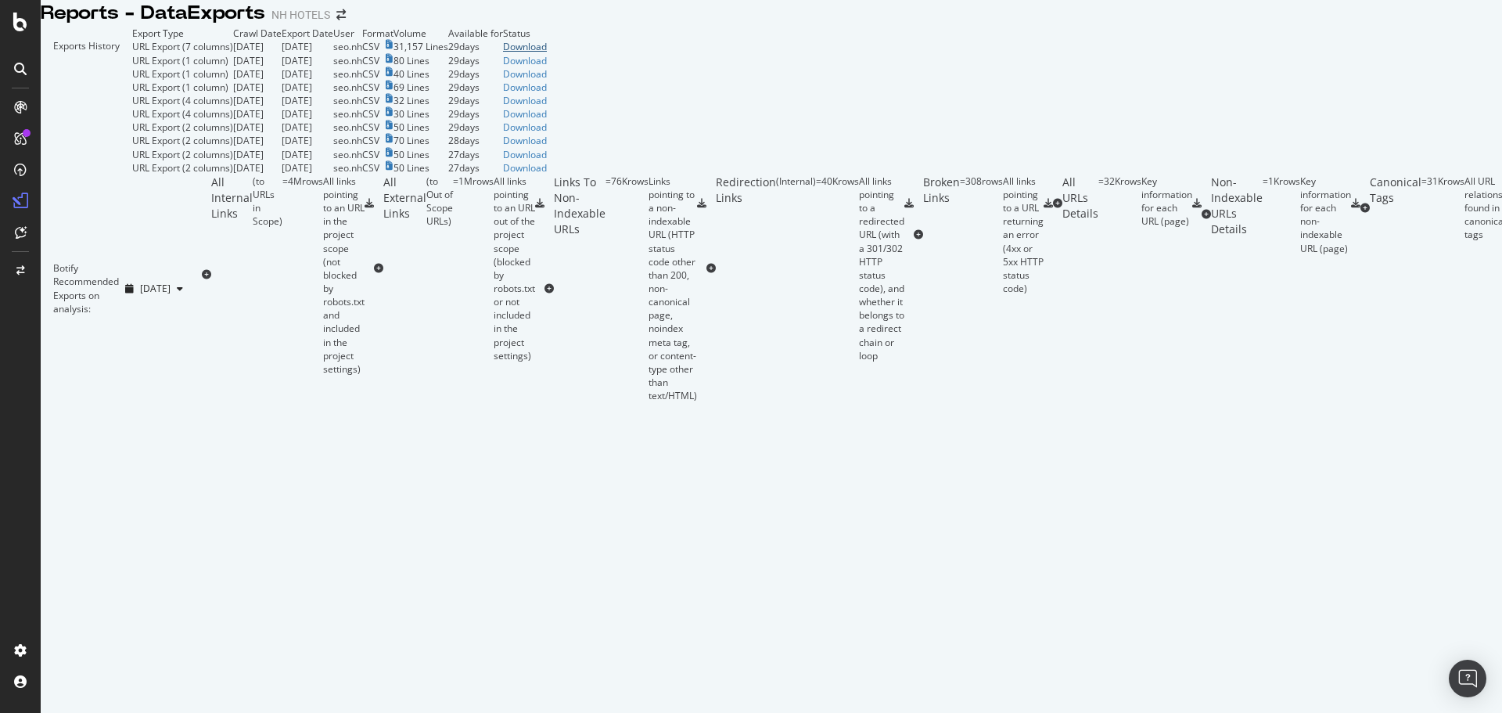
click at [547, 53] on div "Download" at bounding box center [525, 46] width 44 height 13
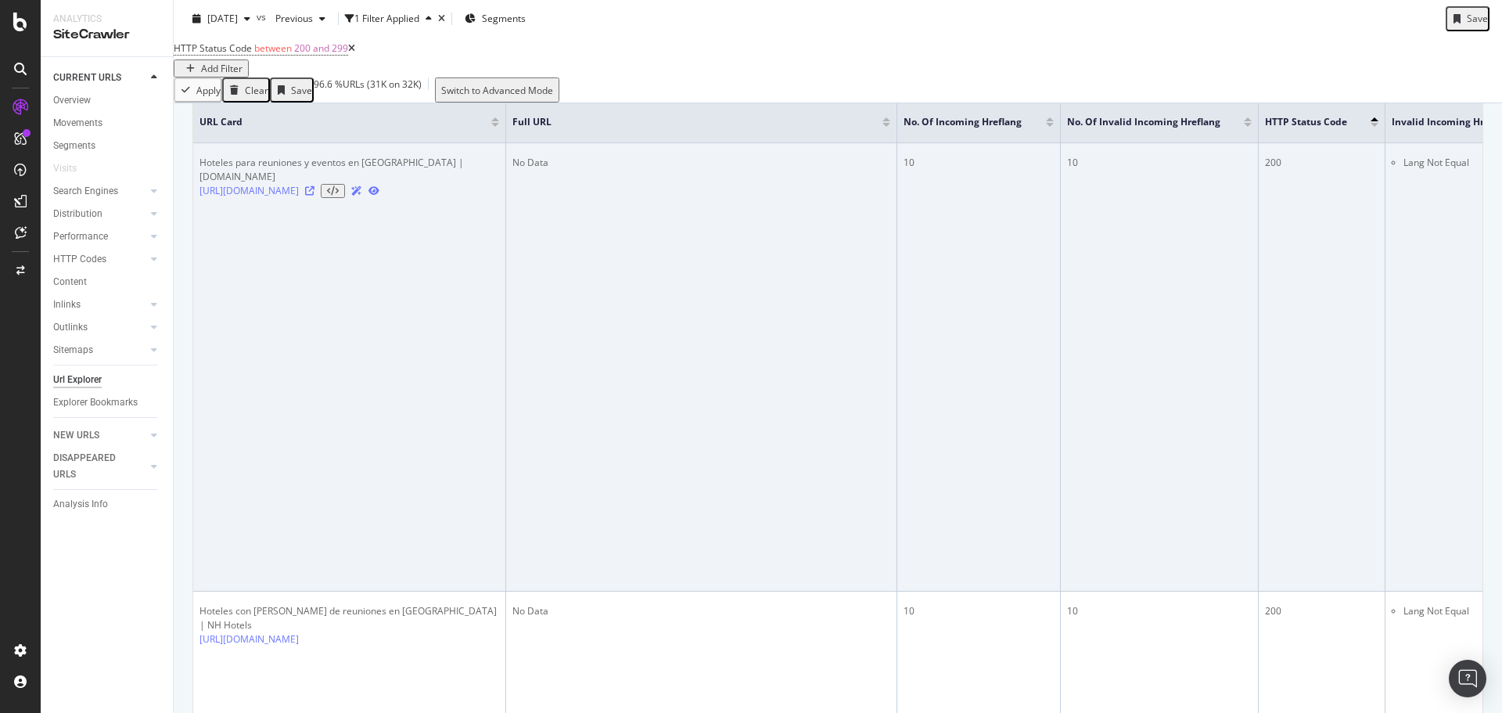
scroll to position [313, 0]
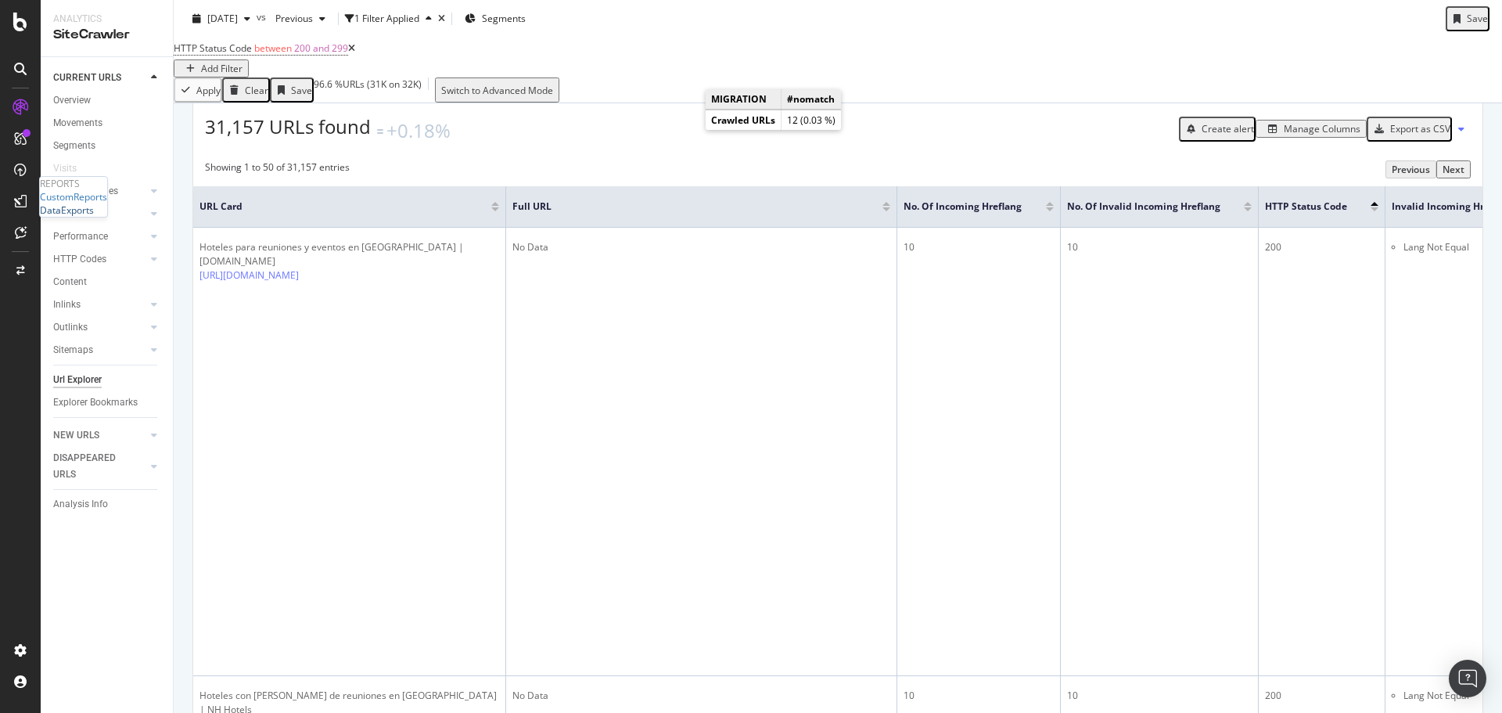
click at [94, 217] on div "DataExports" at bounding box center [67, 209] width 54 height 13
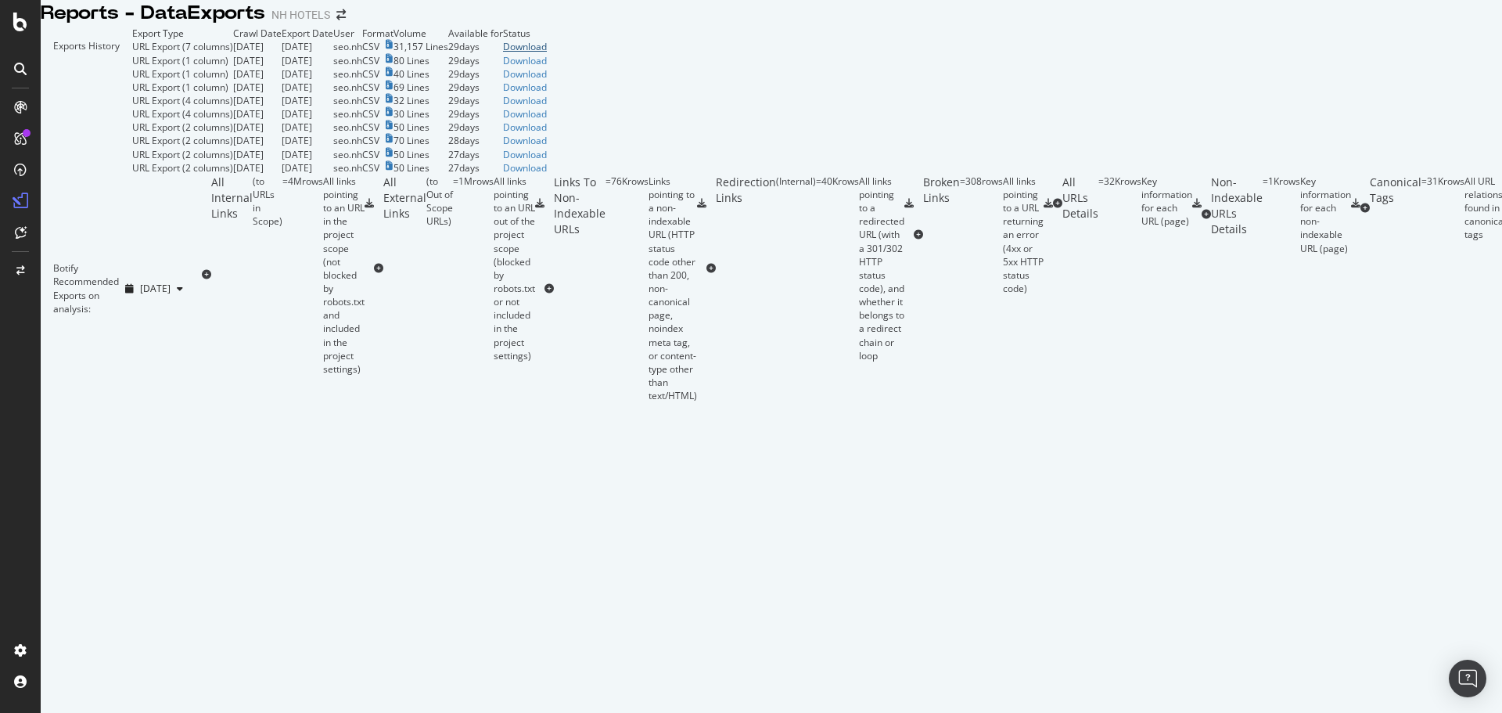
click at [547, 53] on div "Download" at bounding box center [525, 46] width 44 height 13
drag, startPoint x: 1441, startPoint y: 53, endPoint x: 1449, endPoint y: 24, distance: 30.2
click at [1442, 53] on div "Exports History Export Type Crawl Date Export Date User Format Volume Available…" at bounding box center [771, 214] width 1461 height 375
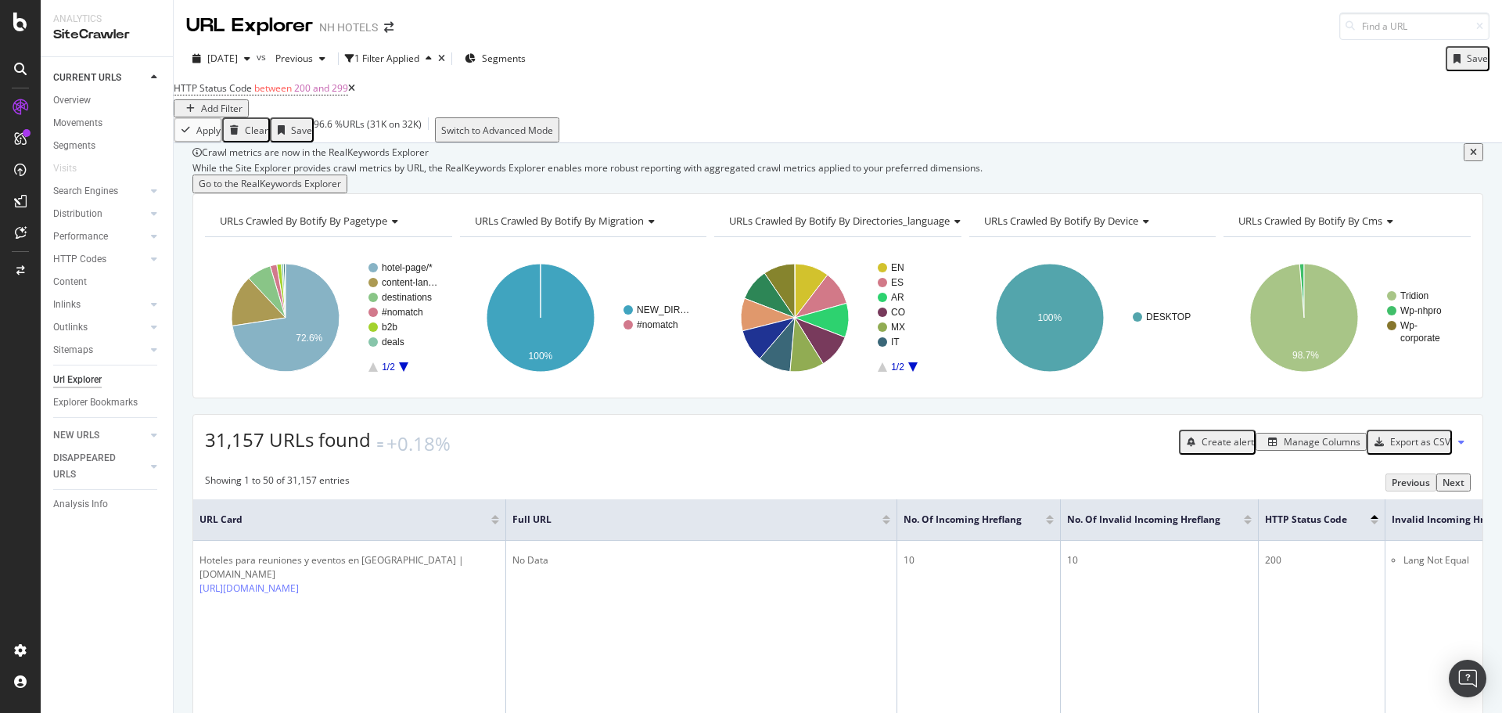
click at [1458, 447] on icon at bounding box center [1461, 441] width 6 height 9
click at [1421, 448] on div "Export as CSV" at bounding box center [1420, 441] width 60 height 13
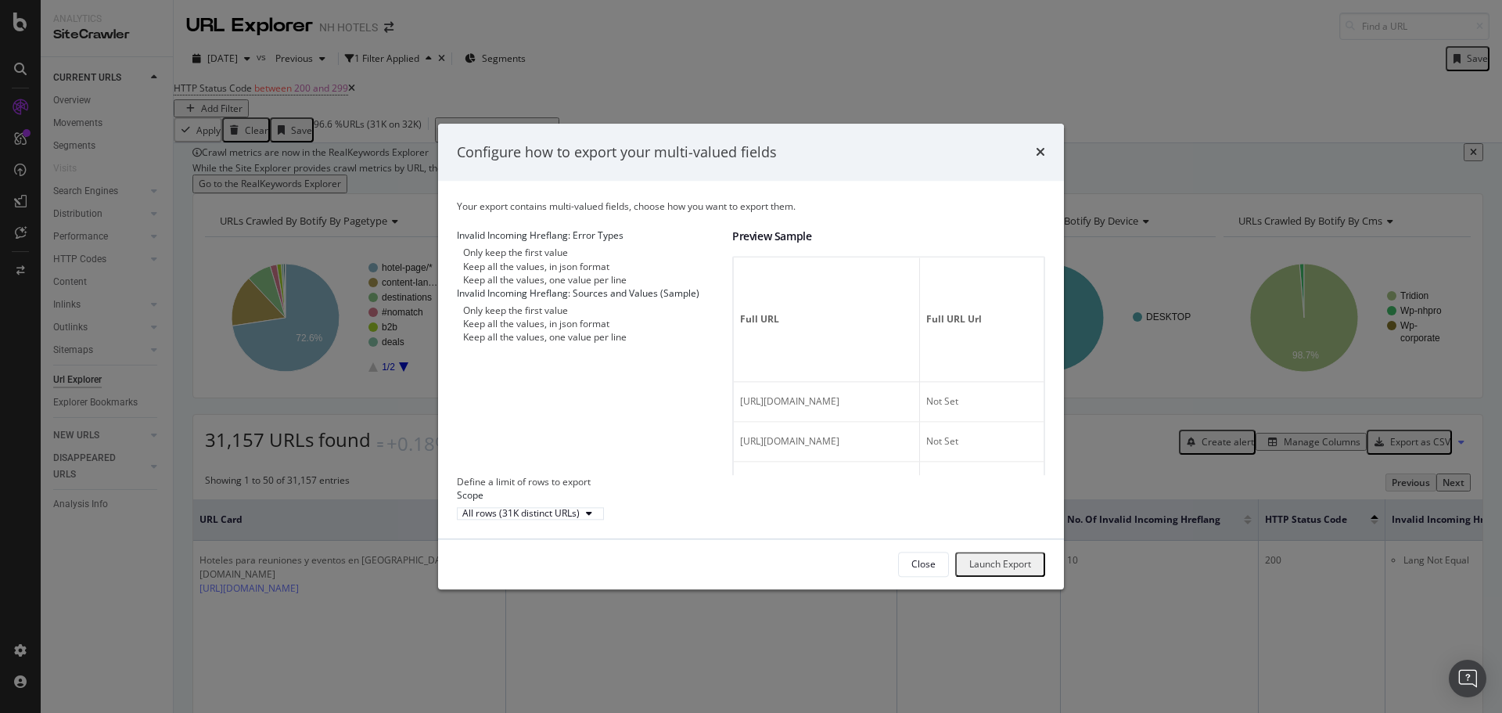
click at [556, 267] on div "Keep all the values, in json format" at bounding box center [536, 266] width 146 height 13
click at [531, 283] on div "Keep all the values, one value per line" at bounding box center [544, 279] width 163 height 13
click at [1004, 571] on div "Launch Export" at bounding box center [1000, 564] width 62 height 13
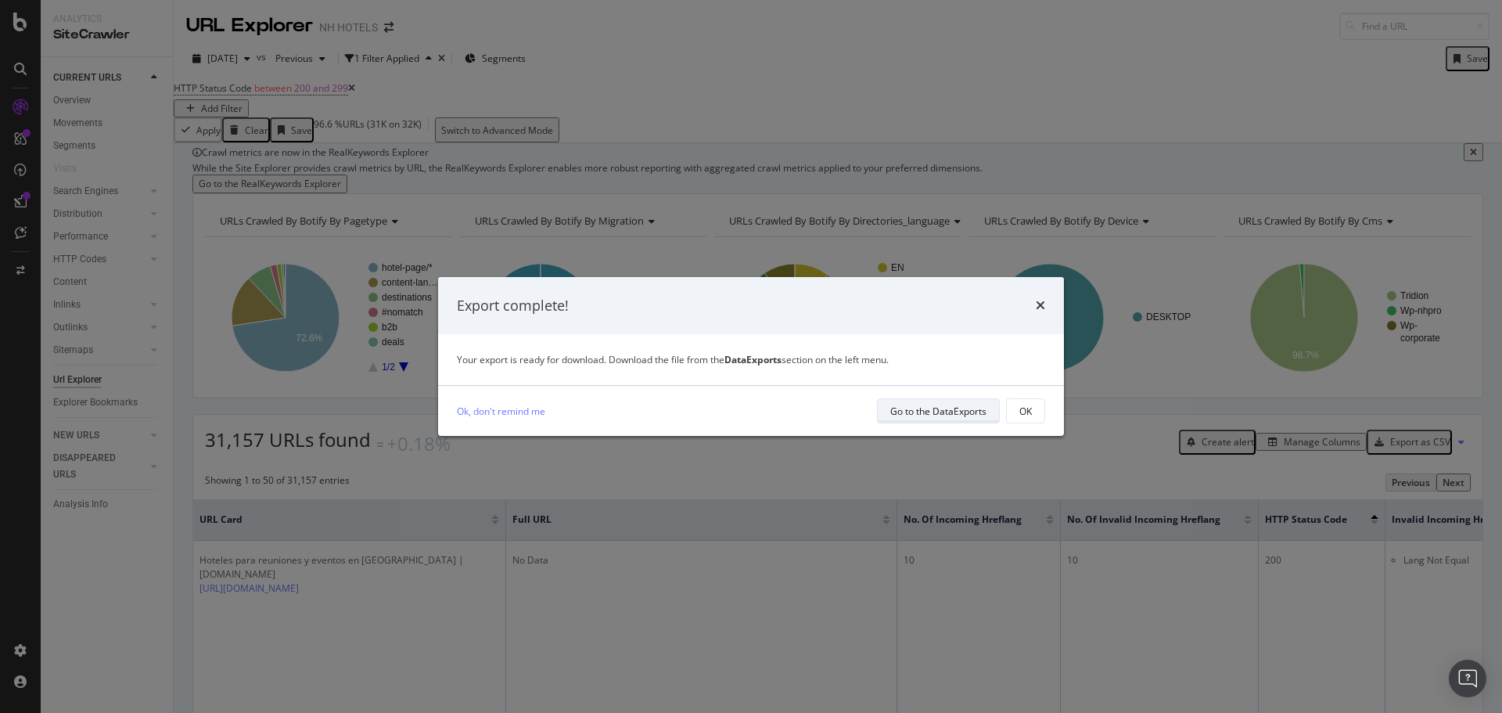
click at [949, 408] on div "Go to the DataExports" at bounding box center [938, 410] width 96 height 13
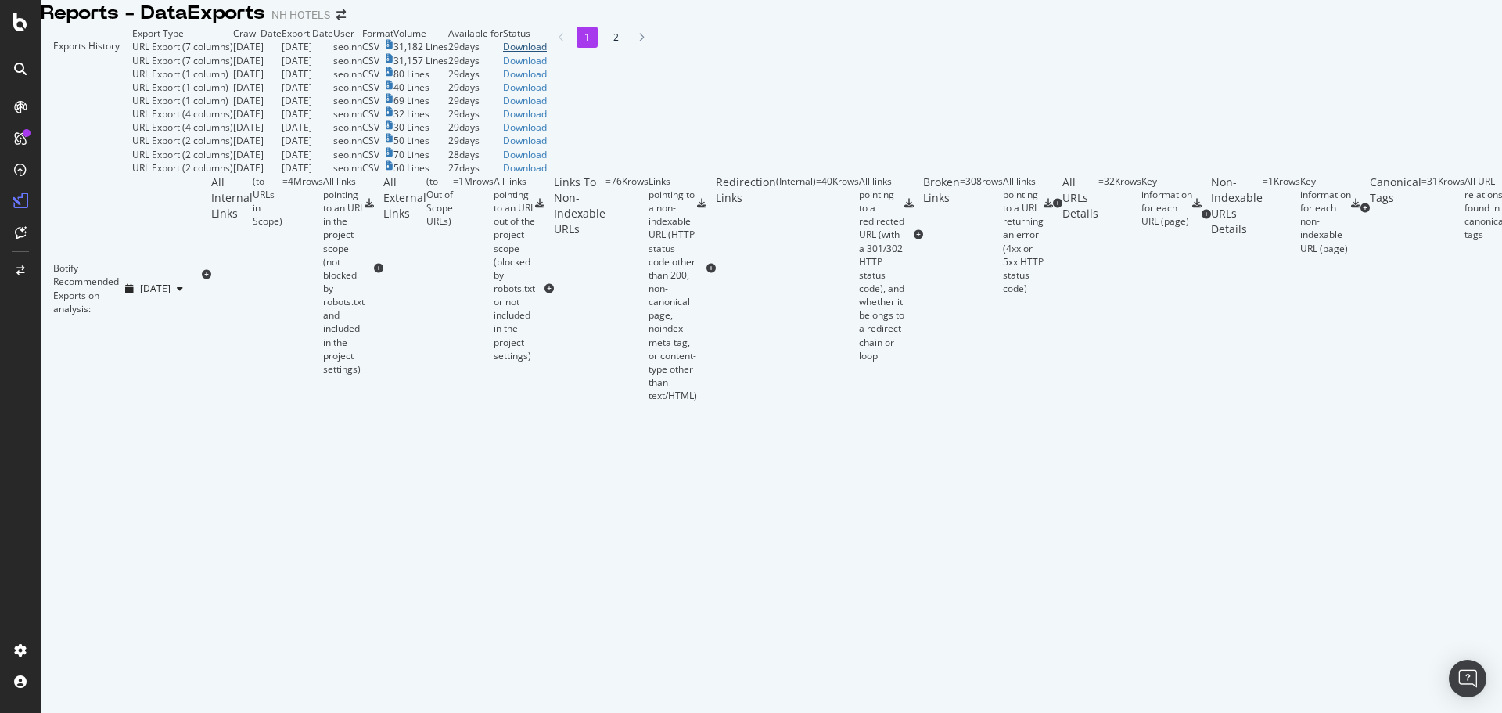
click at [547, 53] on div "Download" at bounding box center [525, 46] width 44 height 13
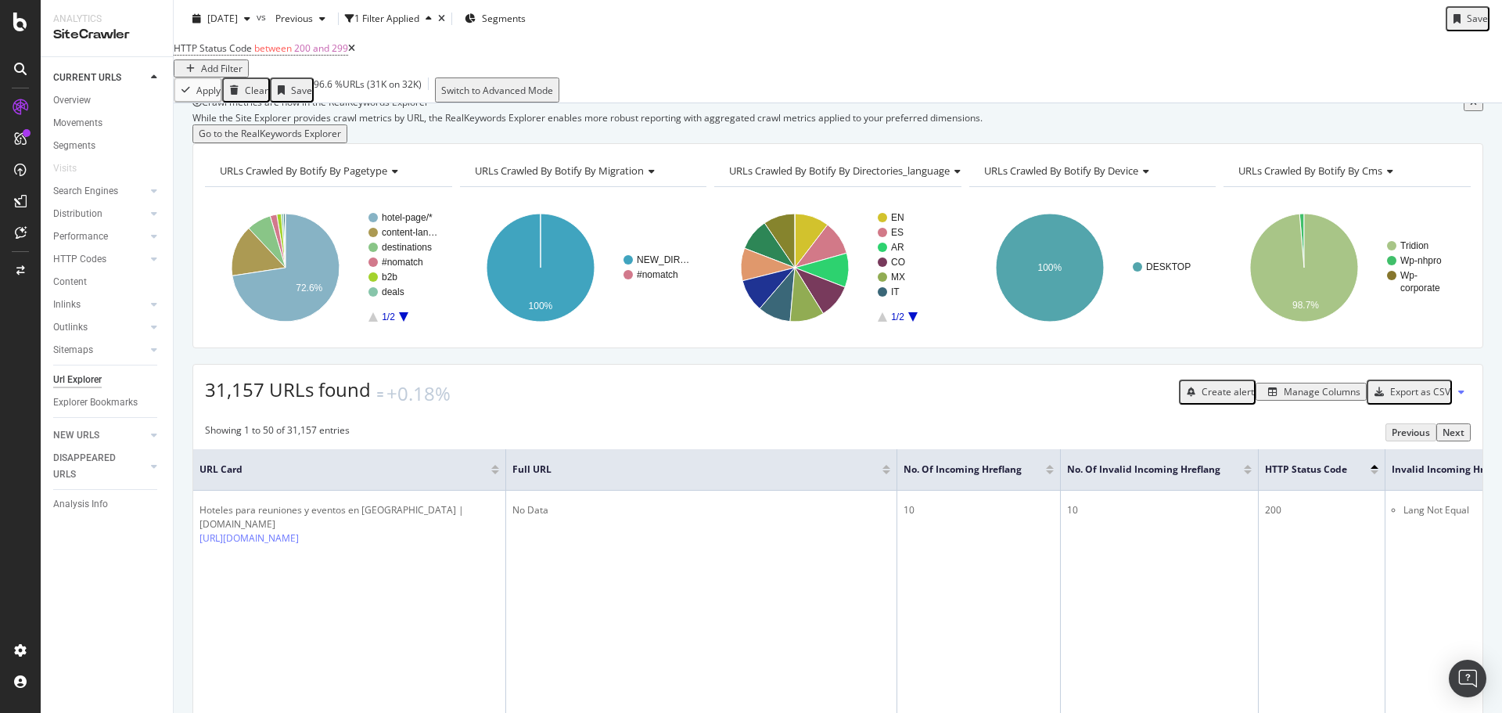
scroll to position [156, 0]
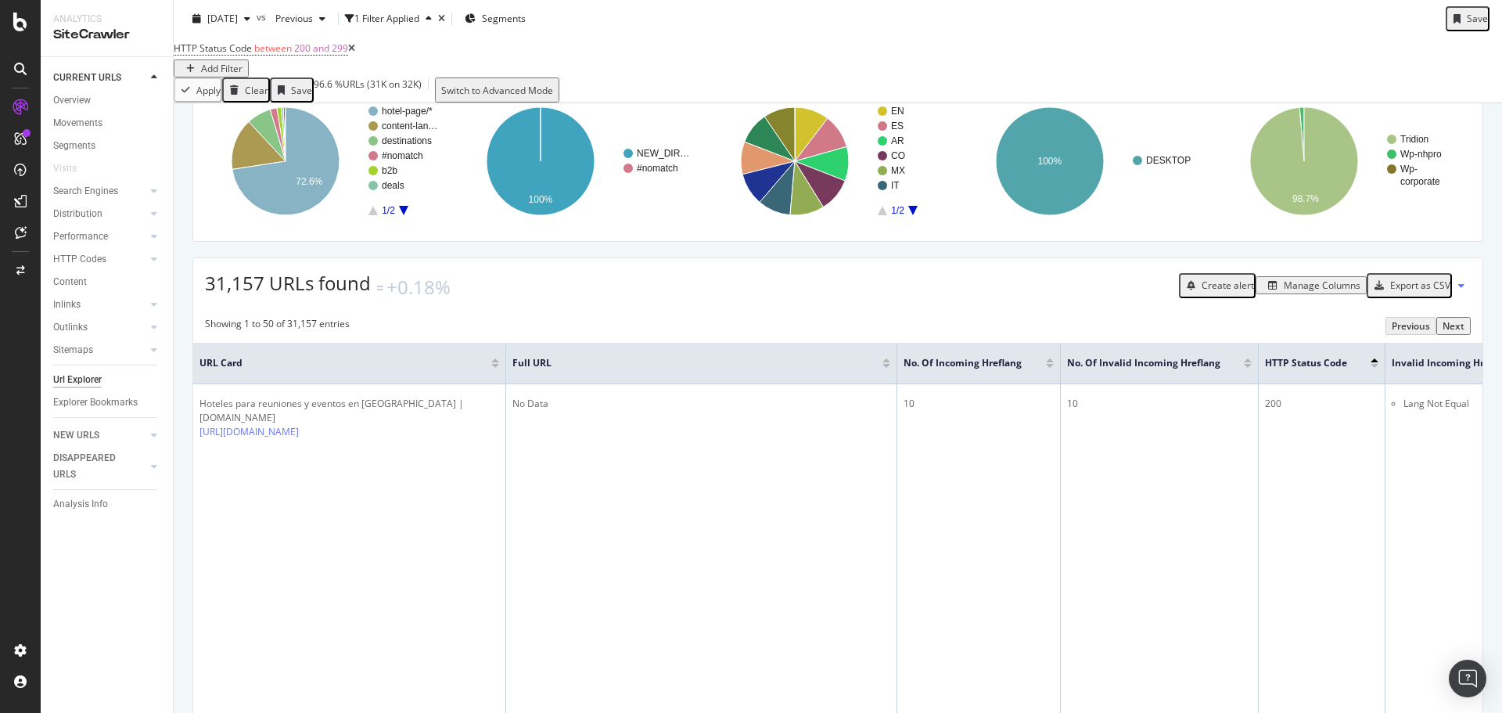
click at [1415, 292] on div "Export as CSV" at bounding box center [1420, 284] width 60 height 13
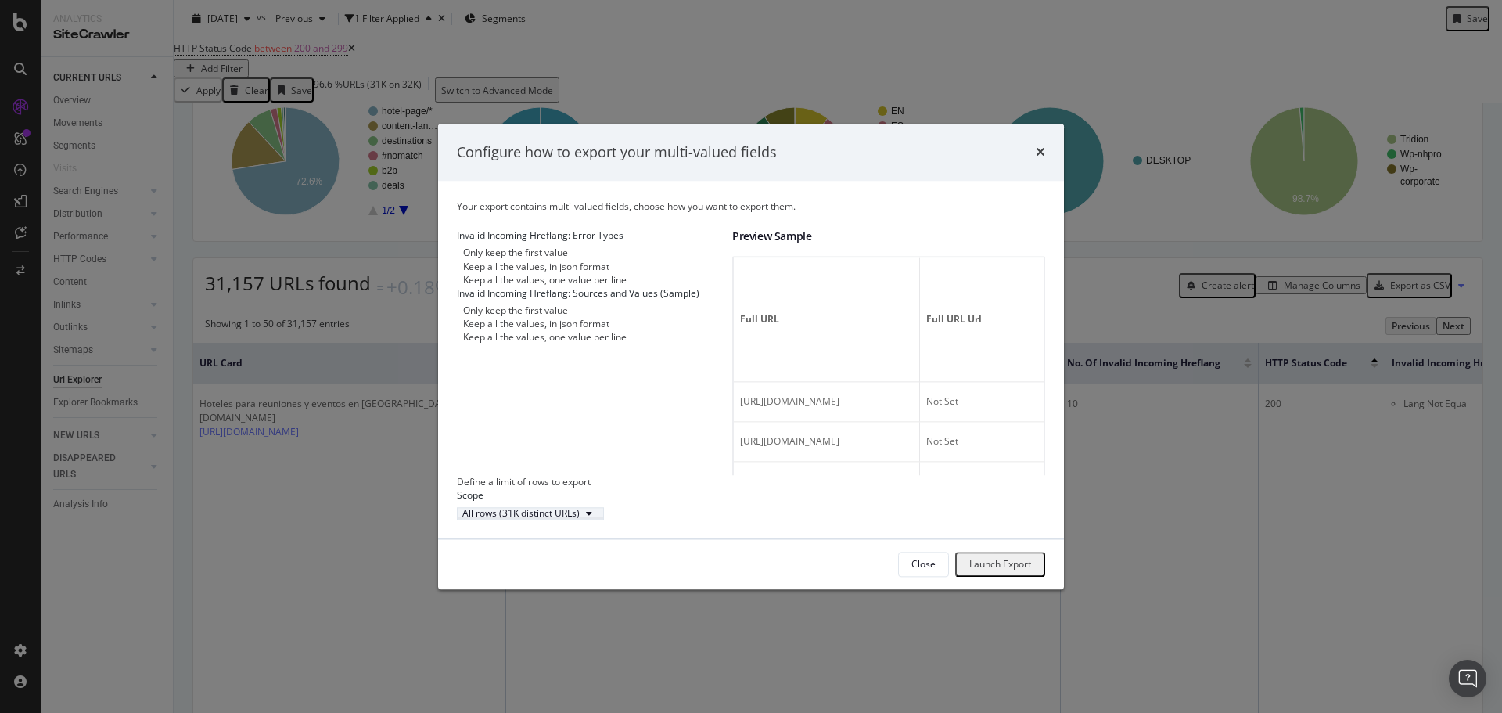
click at [592, 518] on icon "modal" at bounding box center [589, 512] width 6 height 9
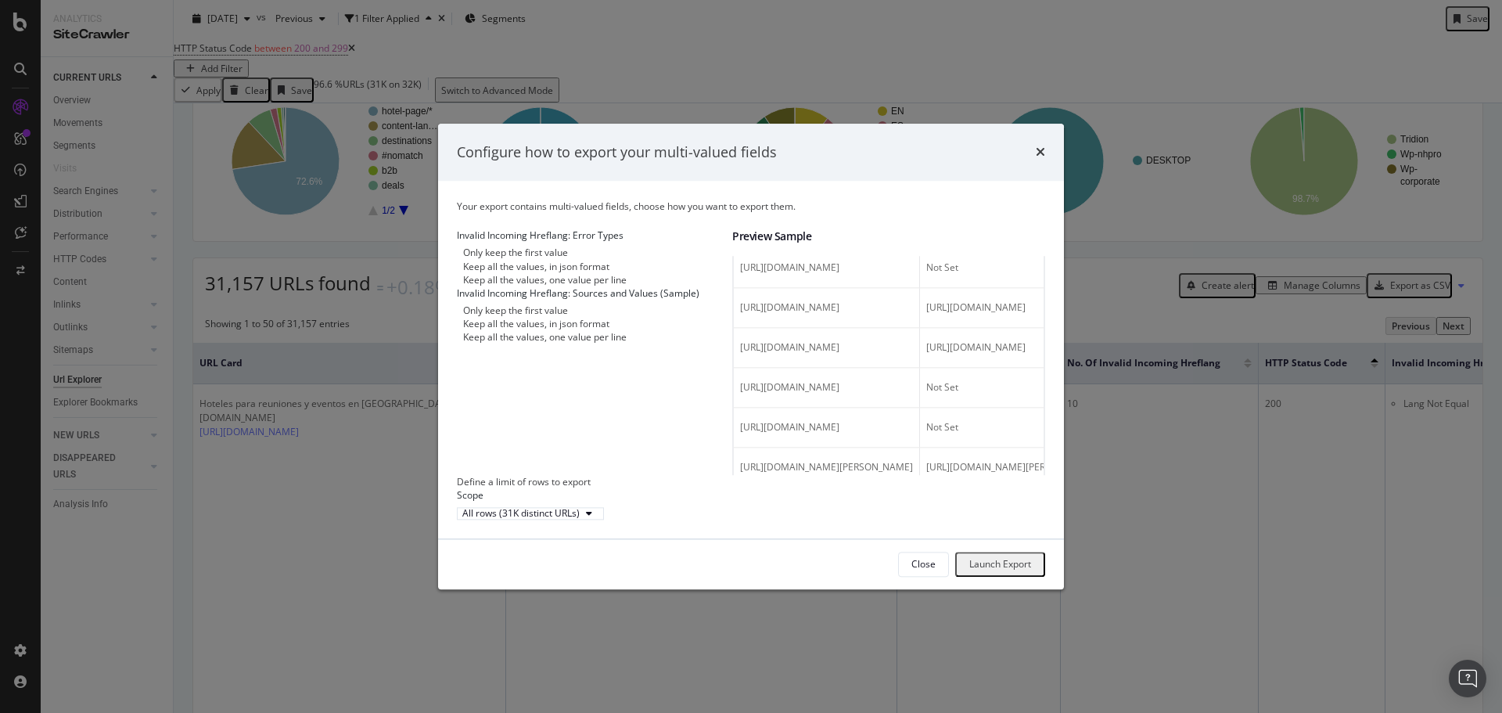
scroll to position [625, 0]
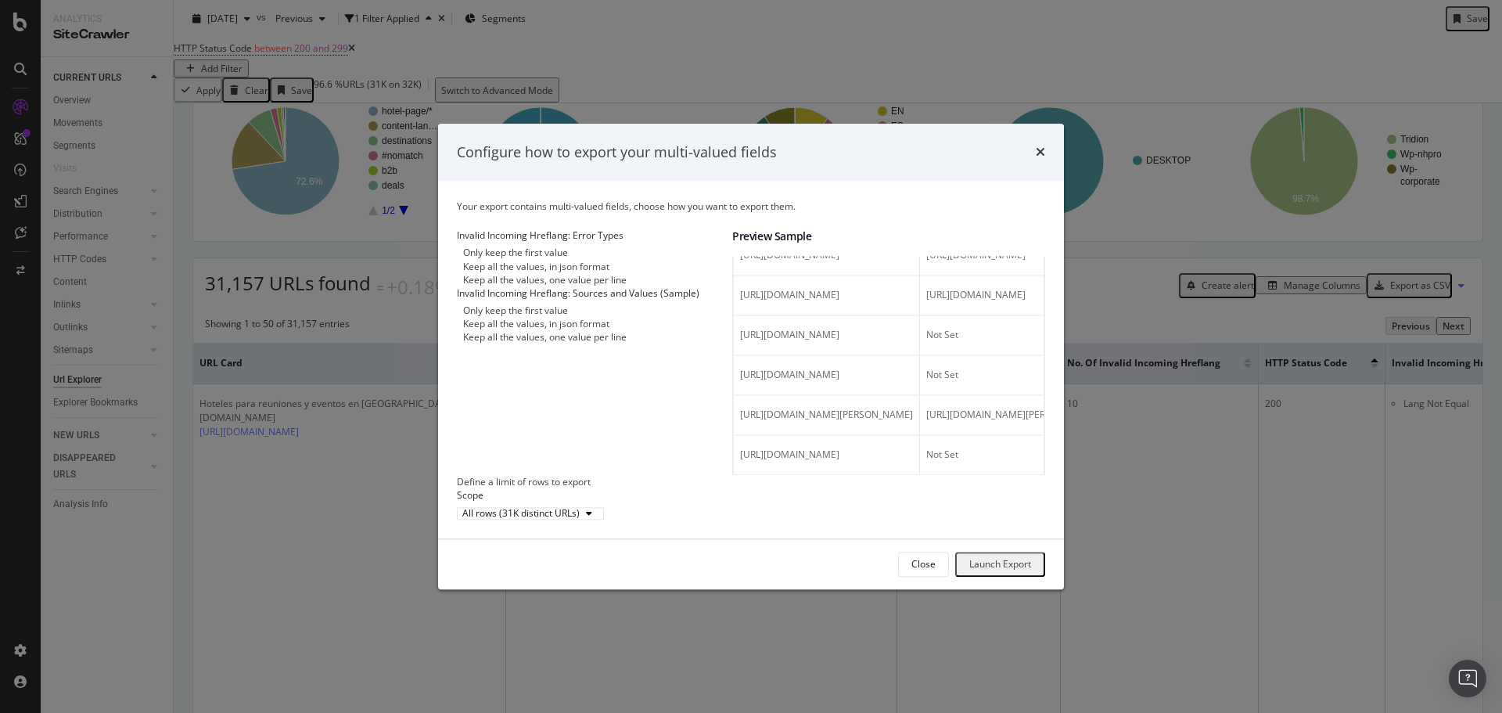
click at [562, 268] on div "Keep all the values, in json format" at bounding box center [536, 266] width 146 height 13
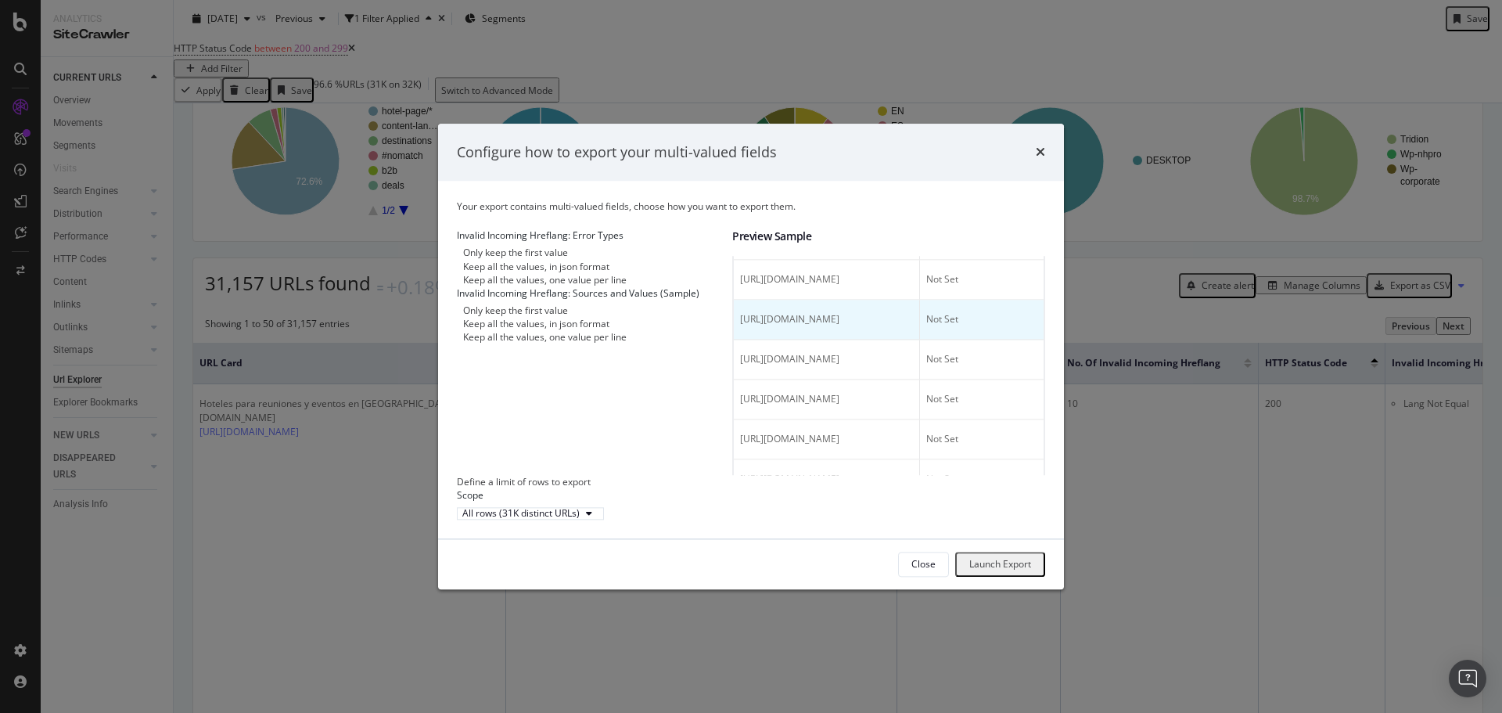
scroll to position [264, 0]
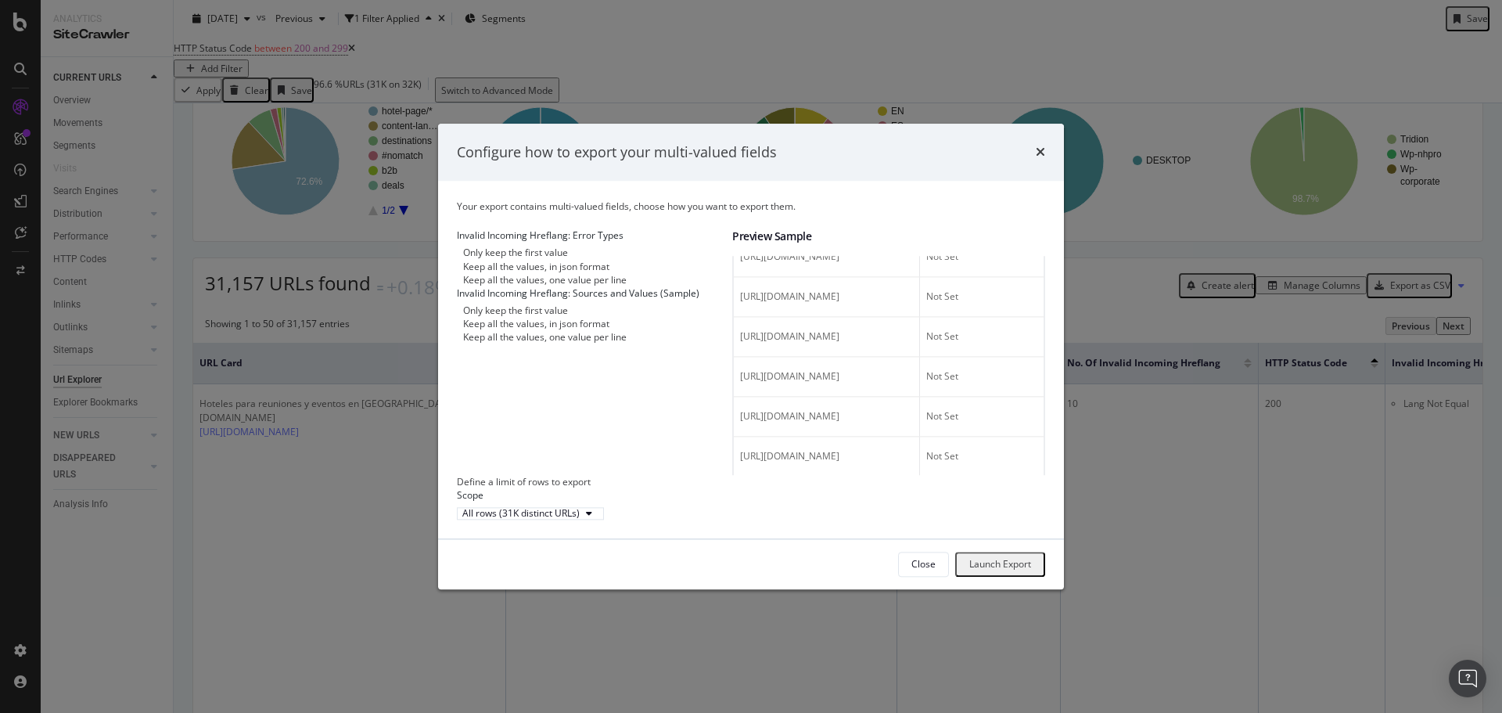
click at [616, 286] on div "Keep all the values, one value per line" at bounding box center [544, 279] width 163 height 13
click at [488, 266] on div "Keep all the values, in json format" at bounding box center [536, 266] width 146 height 13
click at [487, 250] on div "Only keep the first value" at bounding box center [515, 252] width 105 height 13
click at [508, 269] on div "Keep all the values, in json format" at bounding box center [536, 266] width 146 height 13
click at [505, 331] on div "Keep all the values, in json format" at bounding box center [536, 324] width 146 height 13
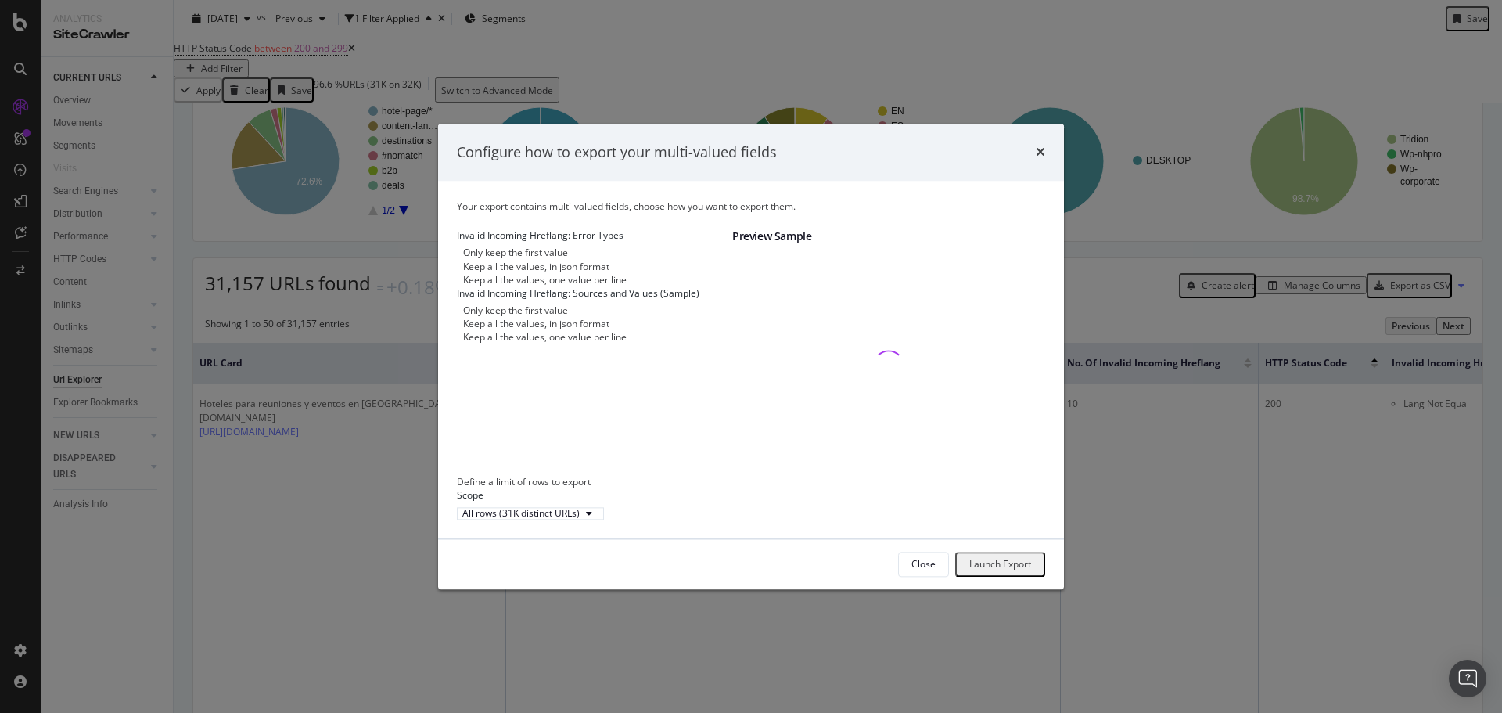
scroll to position [0, 0]
click at [508, 344] on div "Keep all the values, one value per line" at bounding box center [544, 337] width 163 height 13
click at [457, 331] on div "Only keep the first value" at bounding box center [457, 324] width 0 height 13
click at [457, 286] on div "modal" at bounding box center [457, 279] width 0 height 13
click at [1036, 146] on icon "times" at bounding box center [1040, 152] width 9 height 13
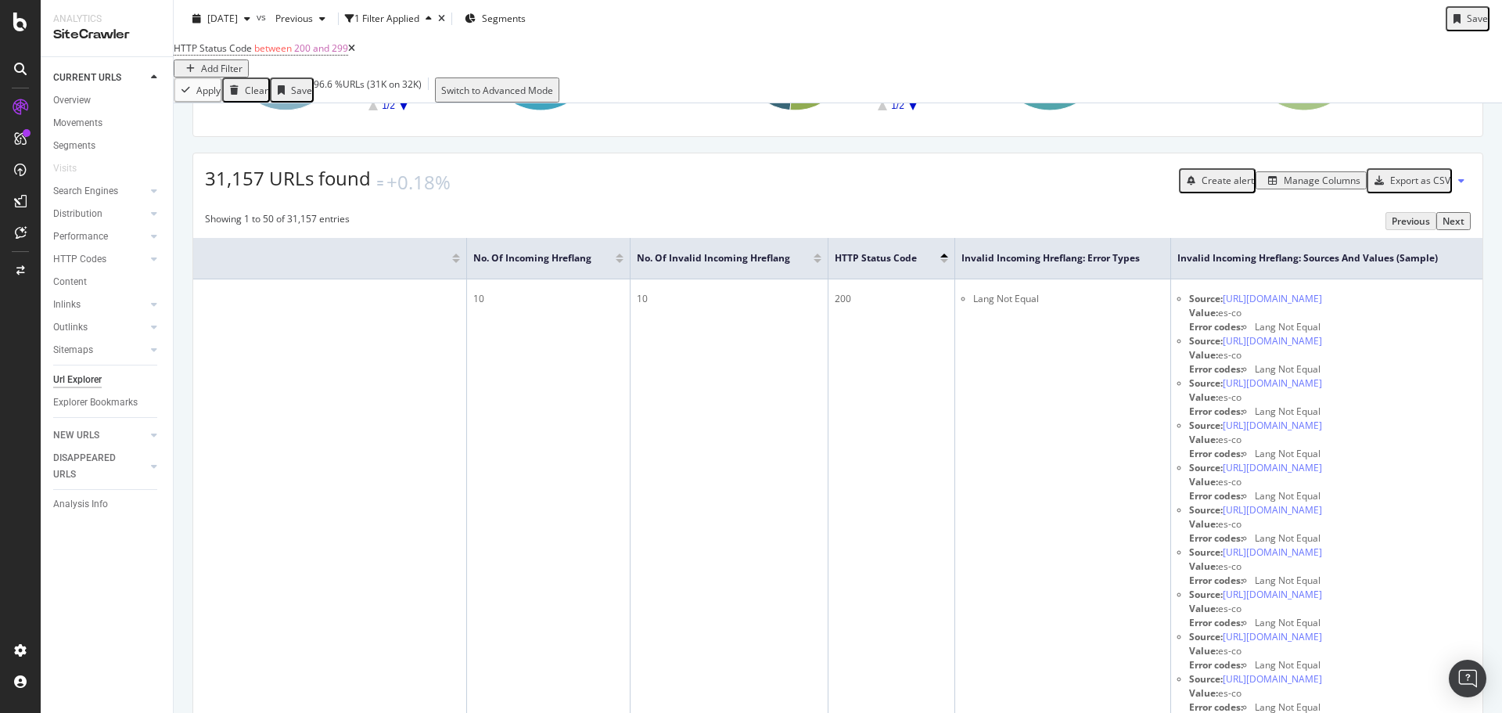
scroll to position [207, 0]
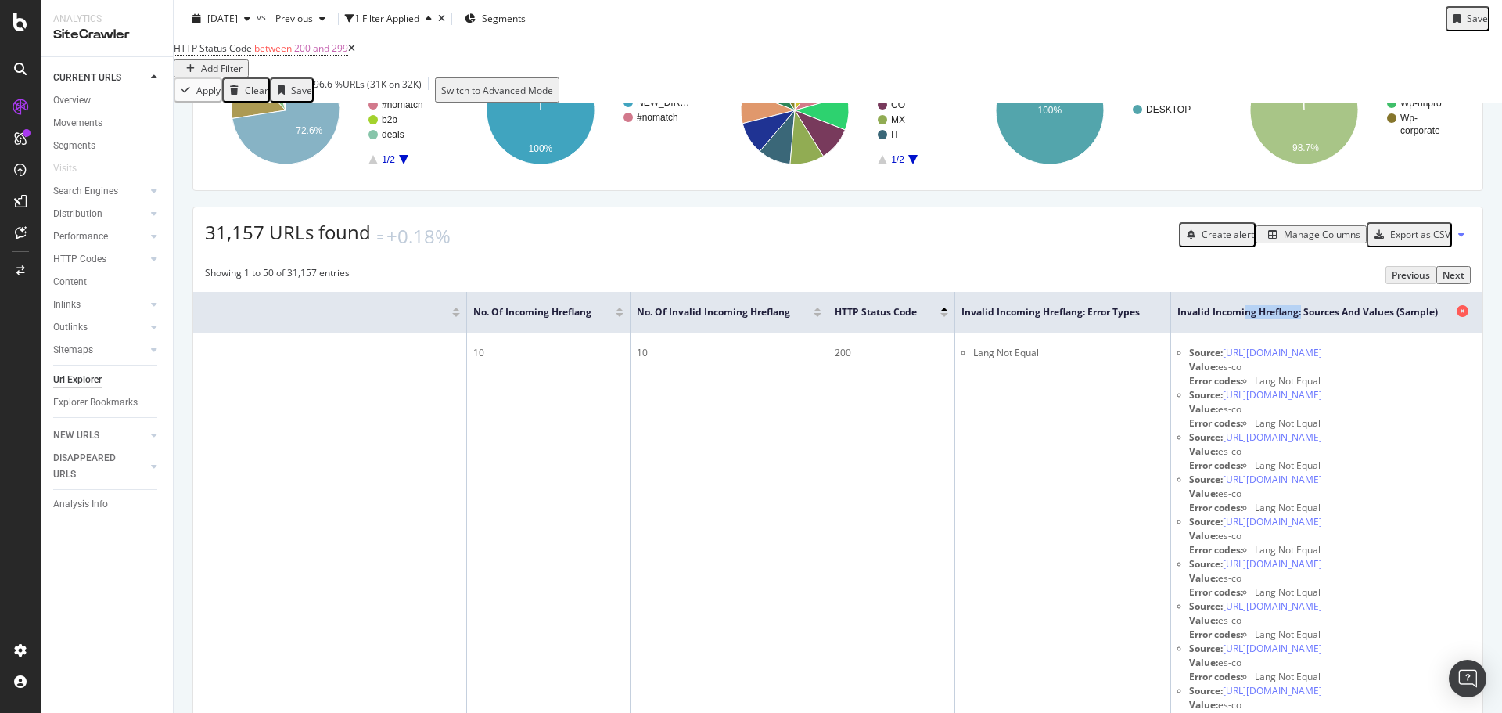
drag, startPoint x: 1209, startPoint y: 393, endPoint x: 1152, endPoint y: 389, distance: 57.3
click at [1177, 319] on span "Invalid Incoming Hreflang: Sources and Values (Sample)" at bounding box center [1314, 312] width 275 height 14
drag, startPoint x: 1258, startPoint y: 372, endPoint x: 1317, endPoint y: 364, distance: 60.0
click at [1200, 333] on th "Invalid Incoming Hreflang: Sources and Values (Sample)" at bounding box center [1326, 312] width 311 height 41
click at [1284, 241] on div "Manage Columns" at bounding box center [1322, 234] width 77 height 13
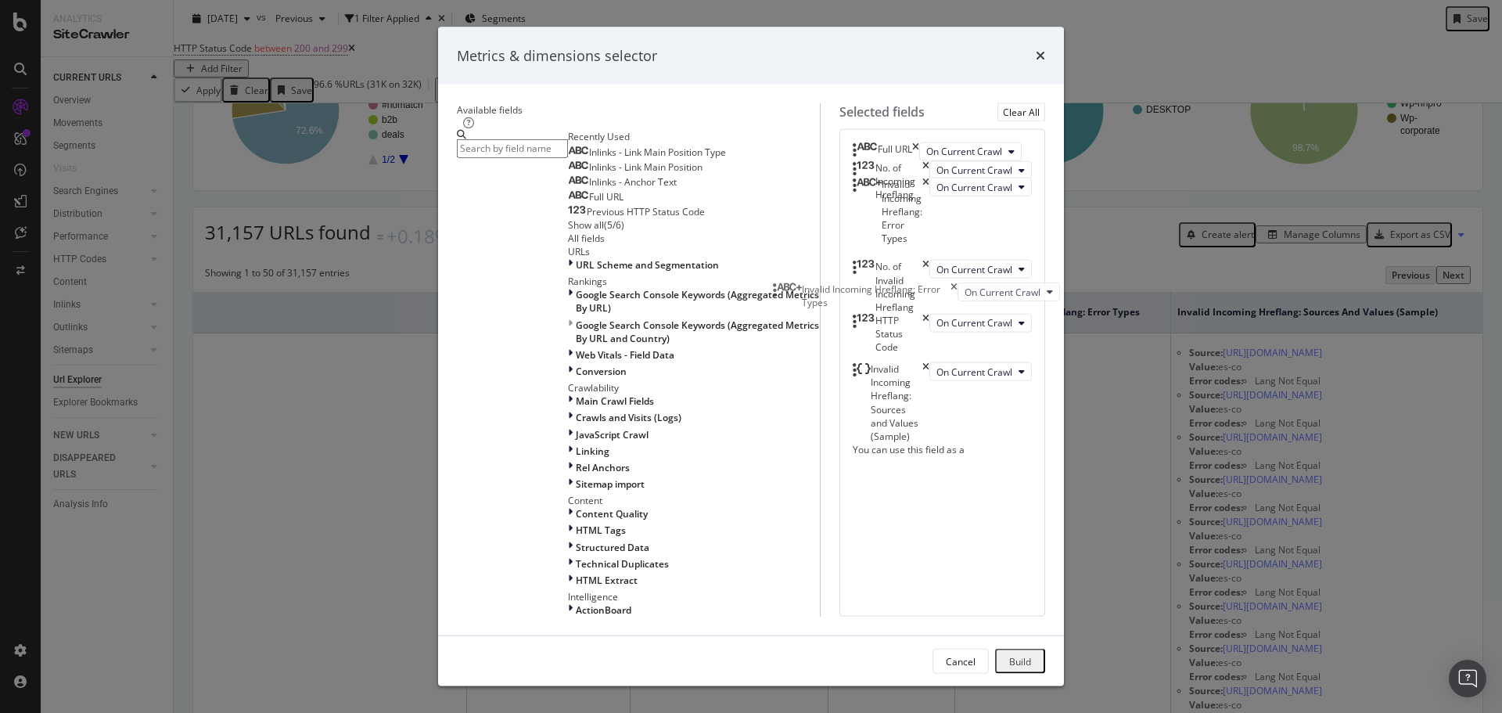
drag, startPoint x: 939, startPoint y: 421, endPoint x: 935, endPoint y: 303, distance: 118.2
click at [935, 303] on body "Analytics SiteCrawler CURRENT URLS Overview Movements Segments Visits Search En…" at bounding box center [751, 356] width 1502 height 713
click at [1031, 654] on div "Build" at bounding box center [1020, 660] width 22 height 13
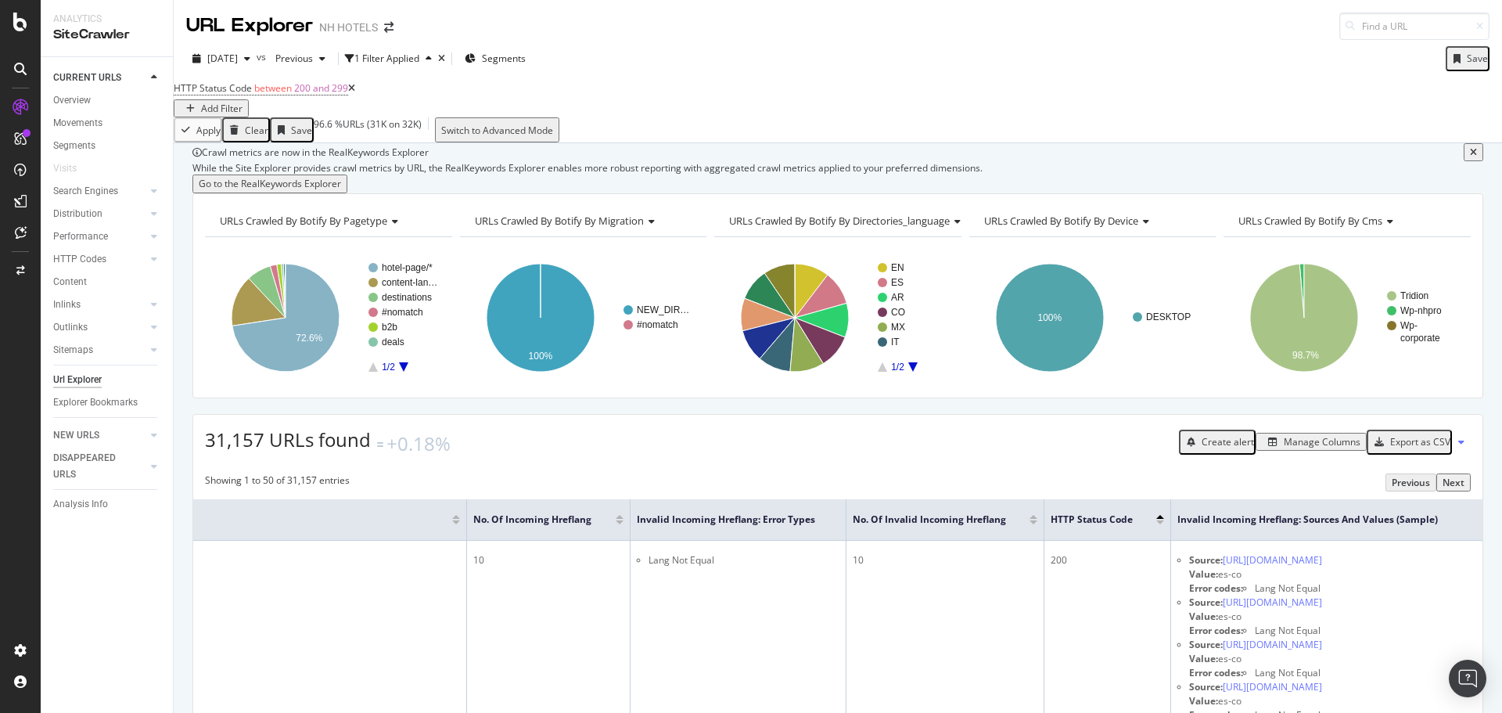
click at [1309, 448] on div "Manage Columns" at bounding box center [1322, 441] width 77 height 13
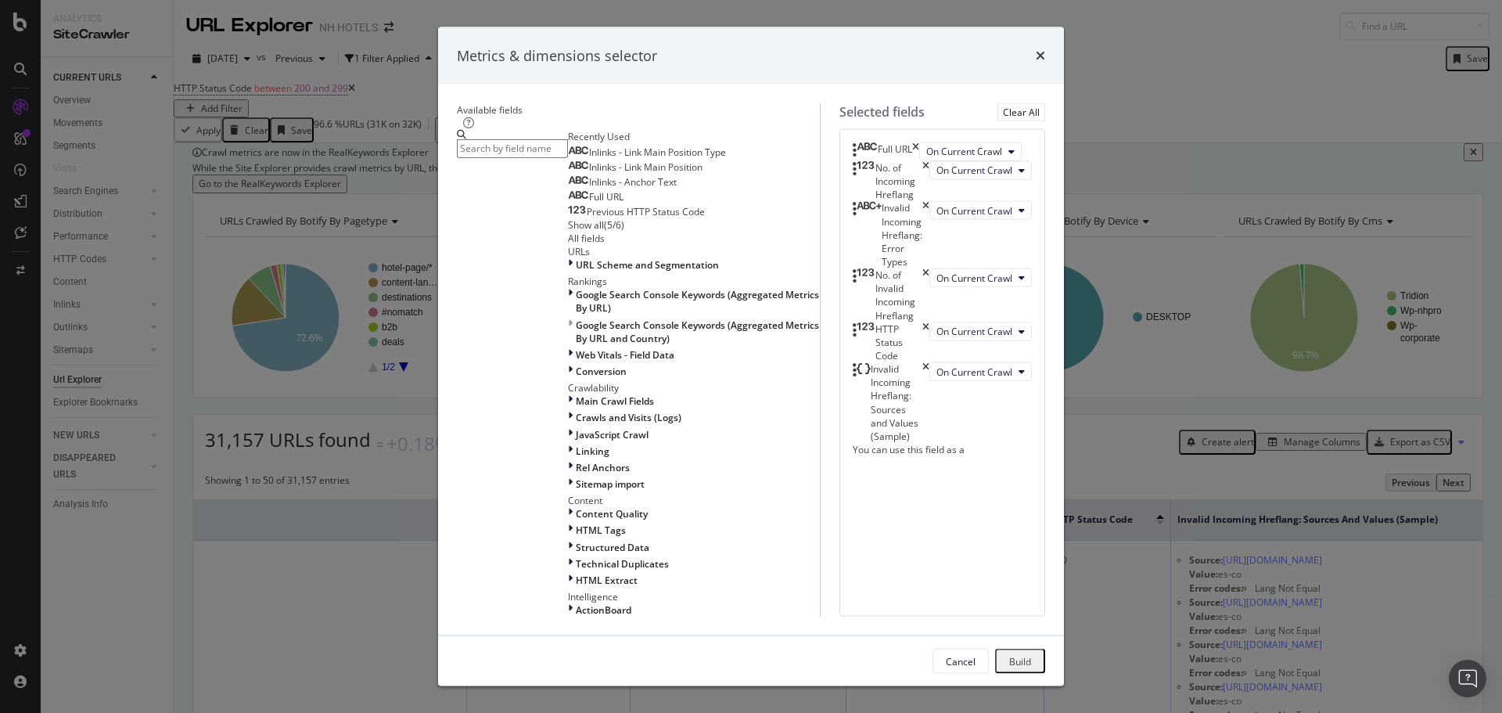
click at [929, 361] on icon "times" at bounding box center [925, 341] width 7 height 40
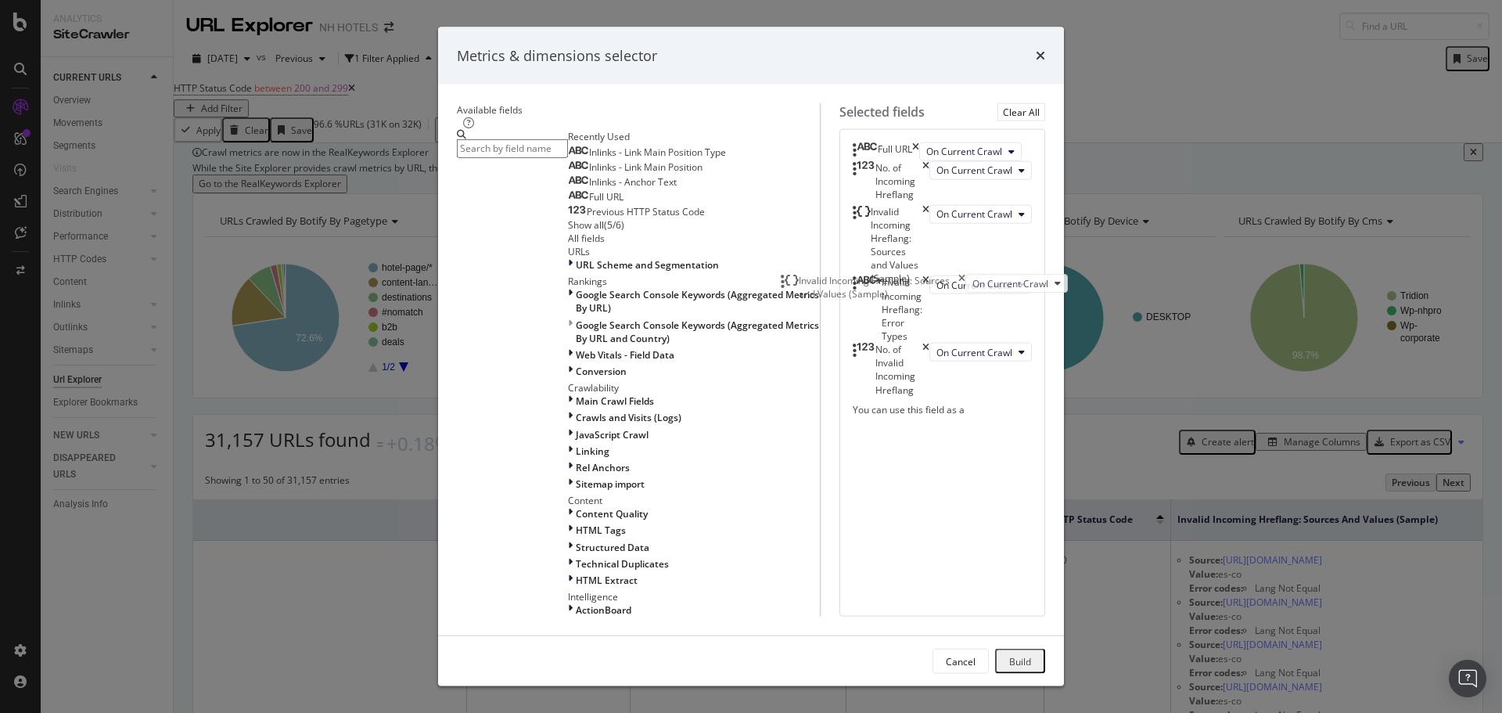
drag, startPoint x: 998, startPoint y: 417, endPoint x: 995, endPoint y: 290, distance: 126.8
click at [995, 290] on body "Analytics SiteCrawler CURRENT URLS Overview Movements Segments Visits Search En…" at bounding box center [751, 356] width 1502 height 713
drag, startPoint x: 1078, startPoint y: 637, endPoint x: 1027, endPoint y: 528, distance: 120.7
click at [1045, 648] on button "Build" at bounding box center [1020, 660] width 50 height 25
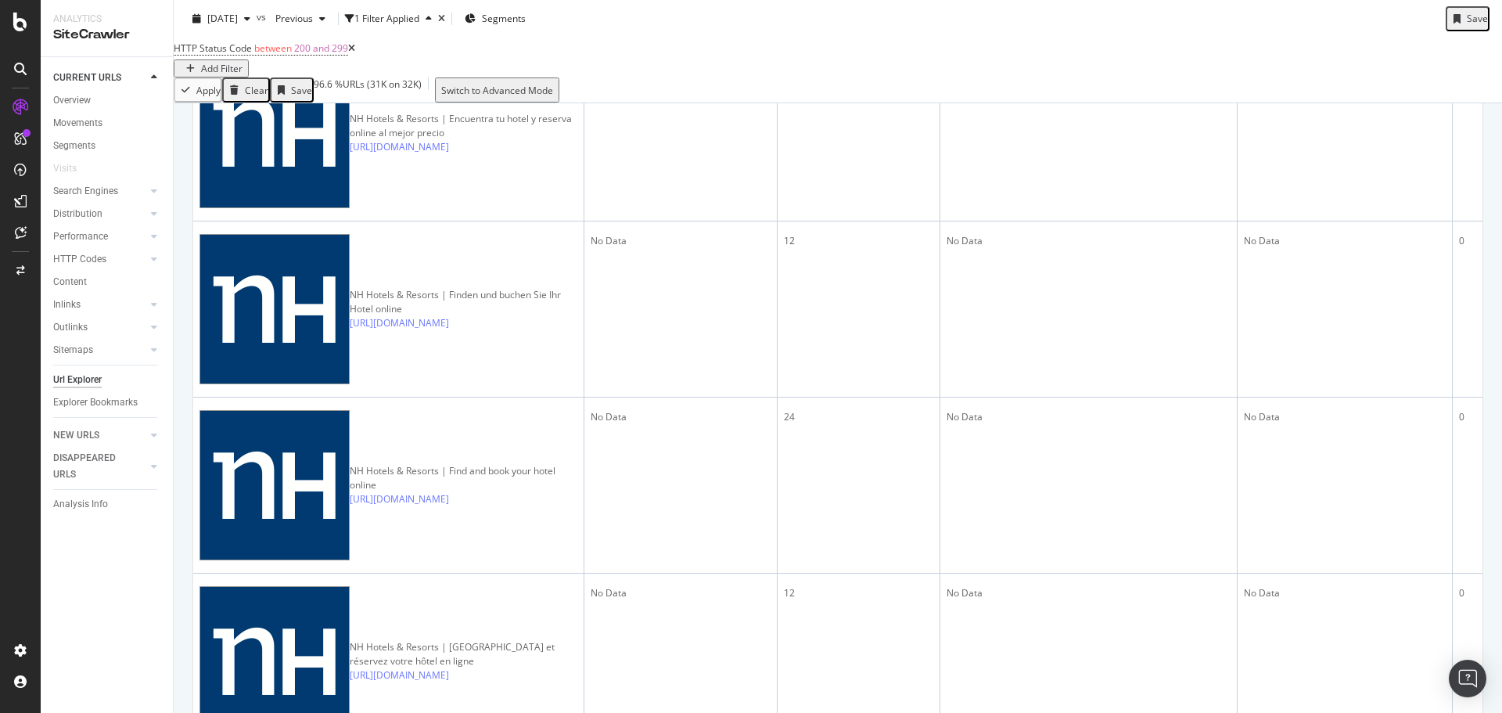
scroll to position [260, 0]
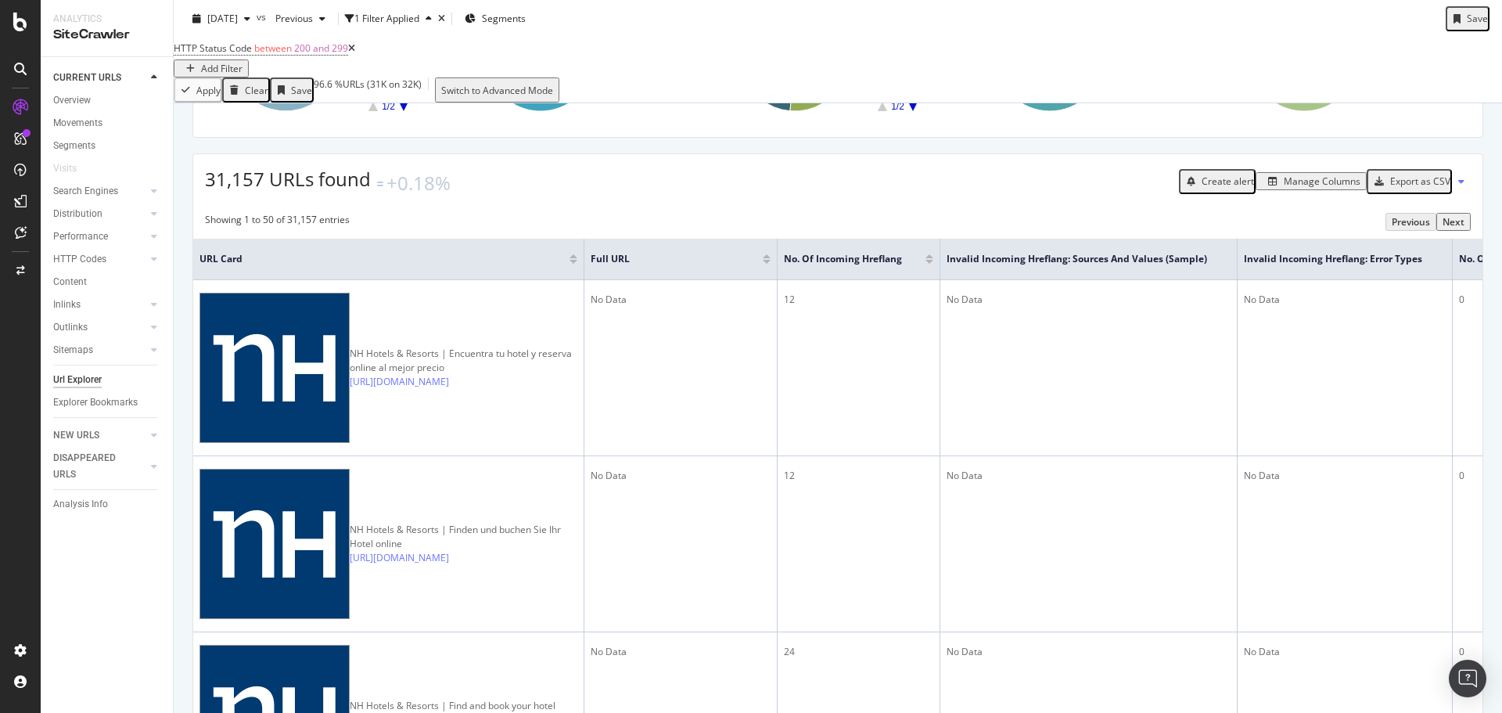
click at [1416, 188] on div "Export as CSV" at bounding box center [1420, 180] width 60 height 13
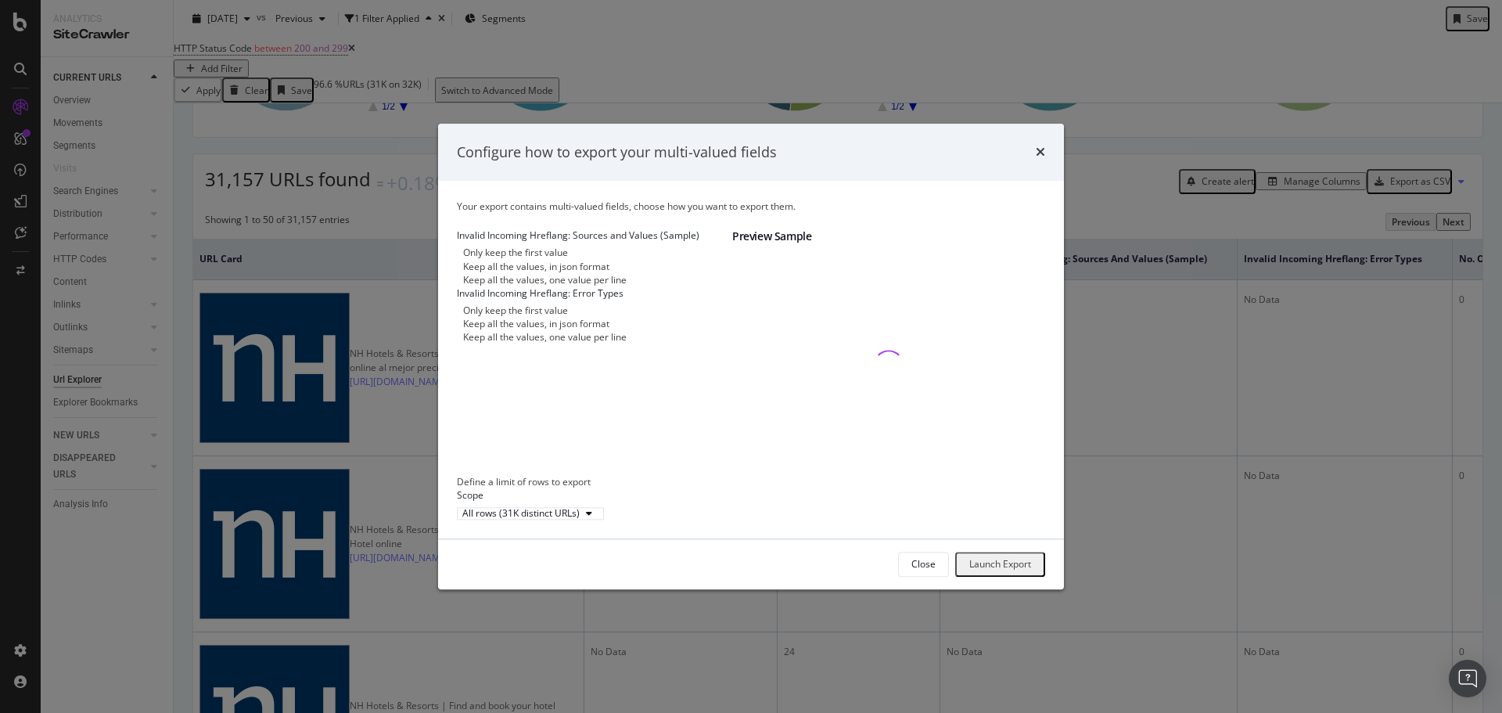
click at [517, 286] on div "Keep all the values, one value per line" at bounding box center [544, 279] width 163 height 13
click at [1004, 571] on div "Launch Export" at bounding box center [1000, 564] width 62 height 13
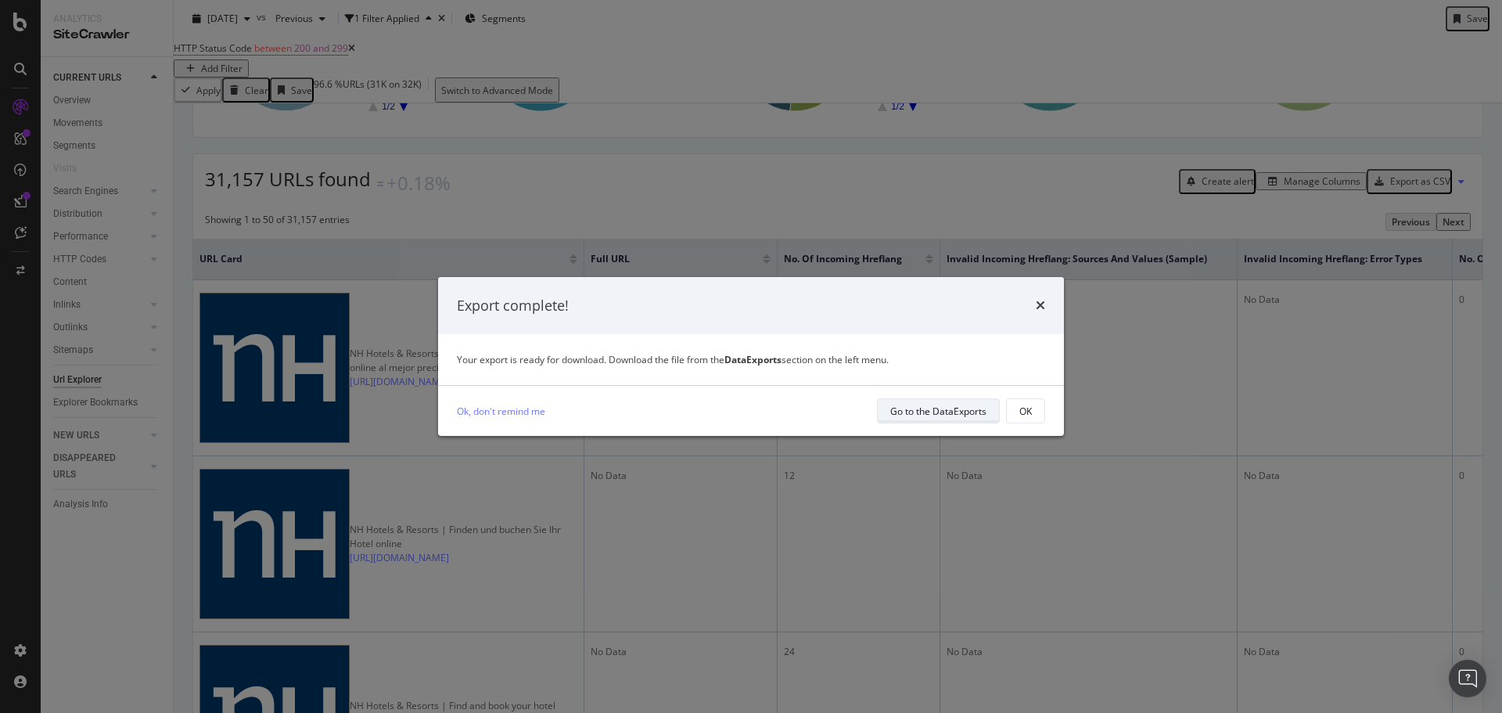
click at [973, 410] on div "Go to the DataExports" at bounding box center [938, 410] width 96 height 13
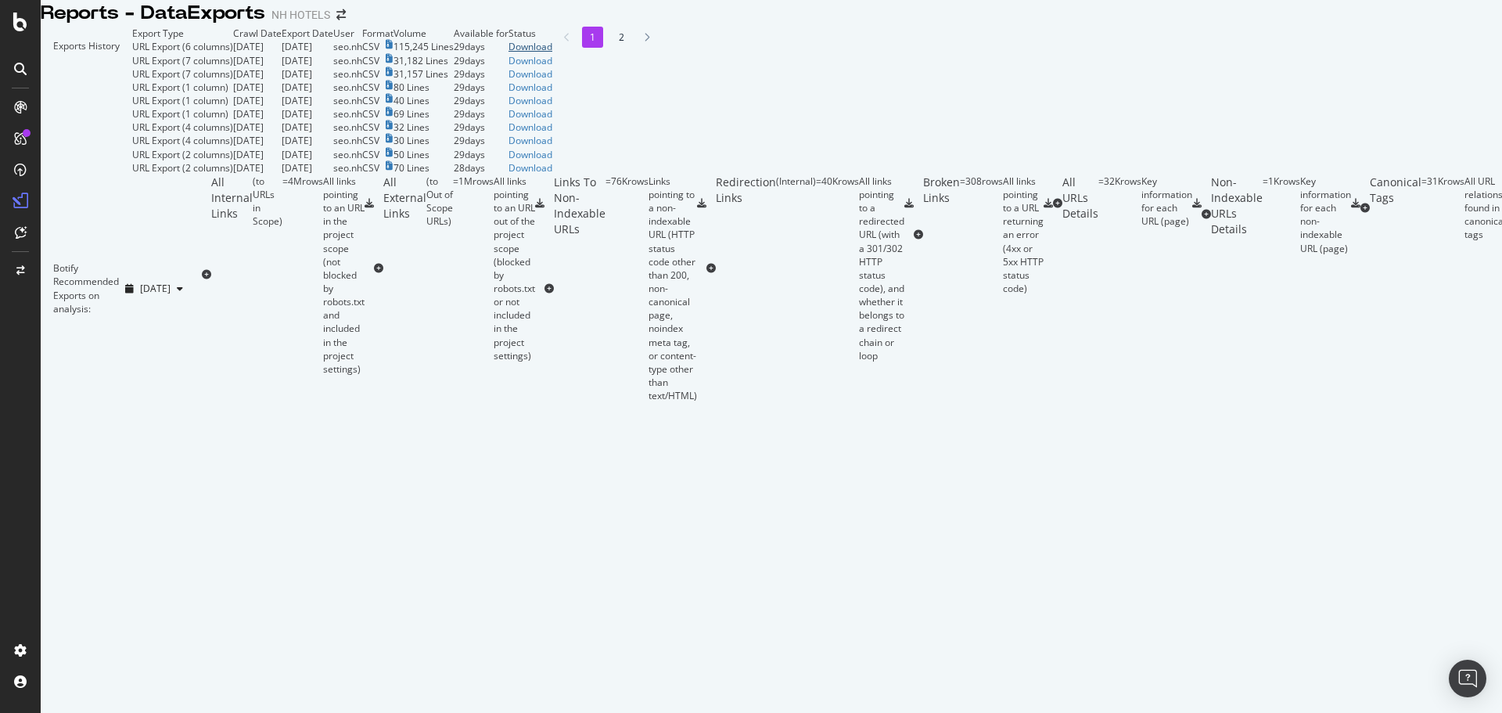
click at [552, 53] on div "Download" at bounding box center [530, 46] width 44 height 13
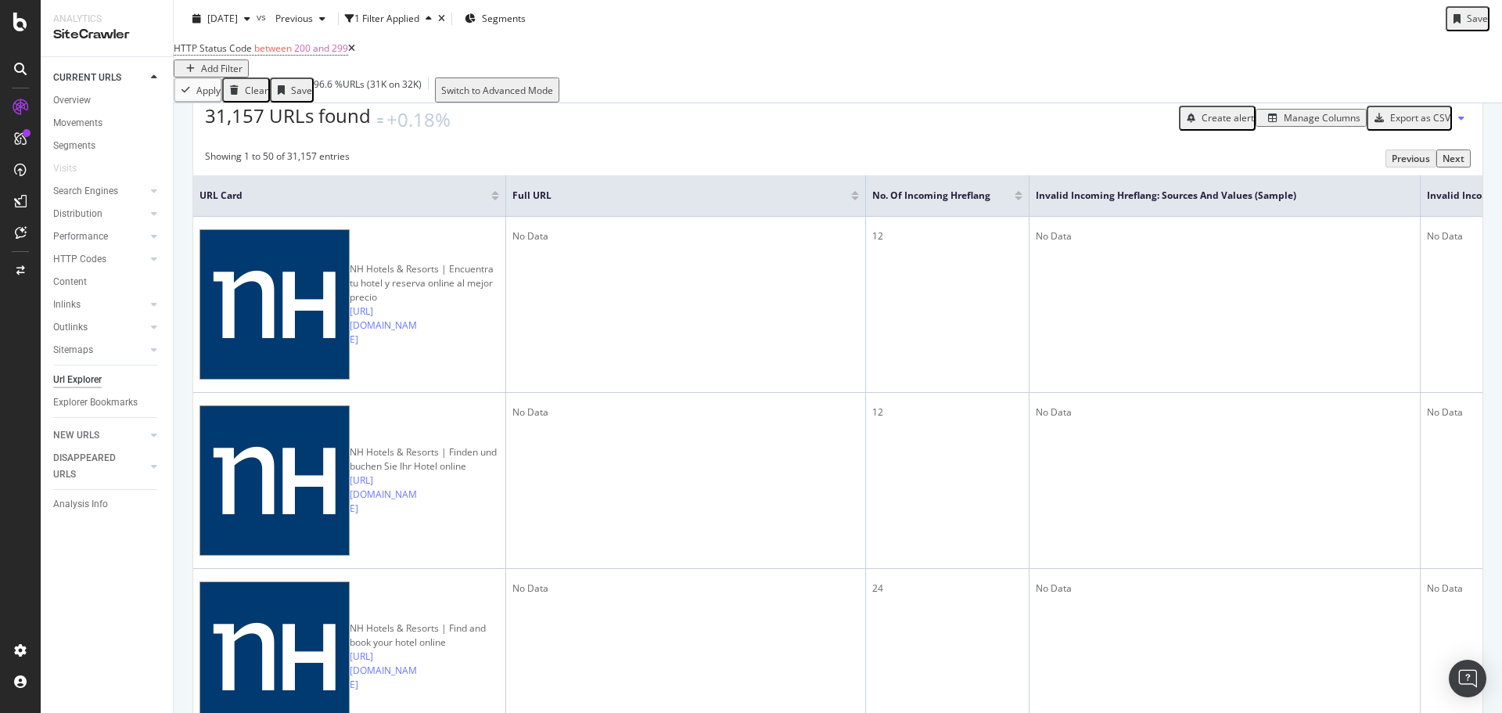
scroll to position [391, 0]
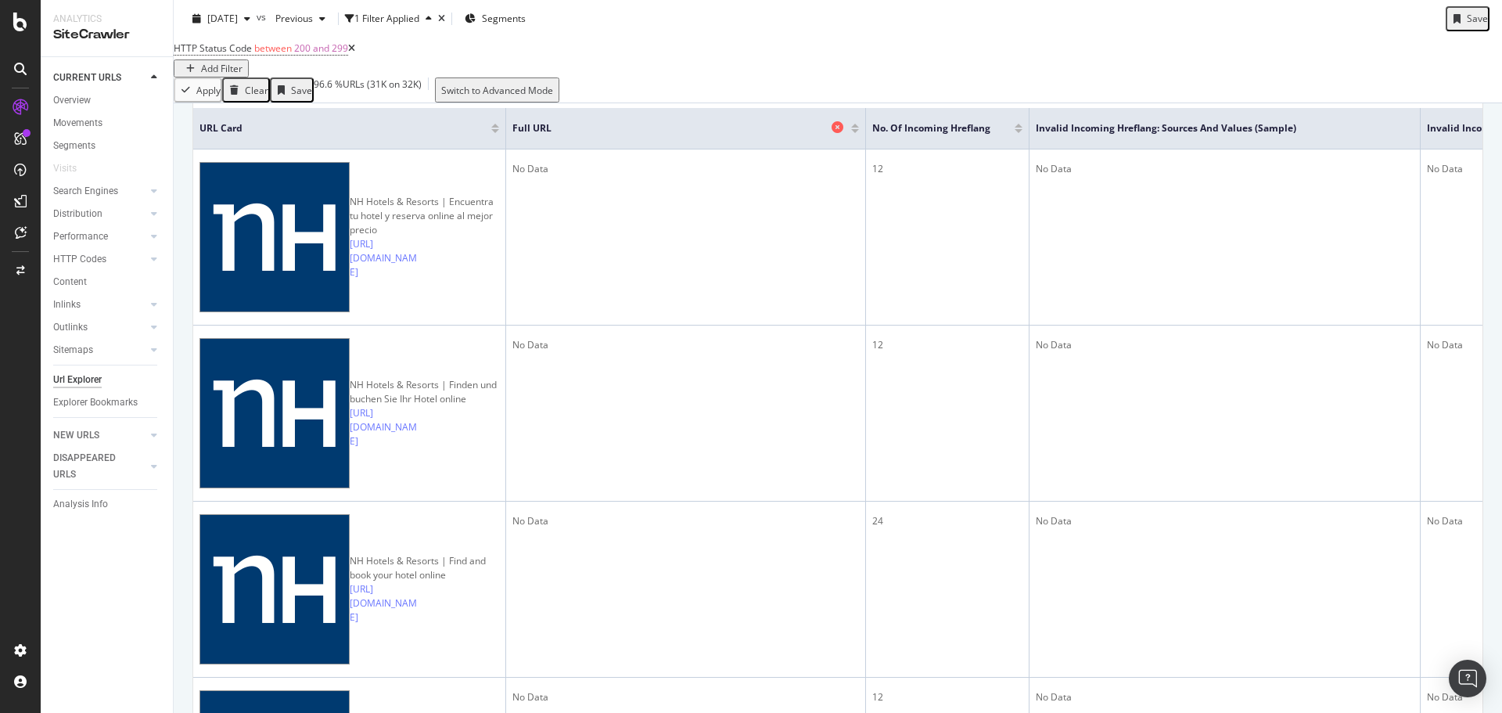
click at [841, 133] on icon at bounding box center [837, 127] width 12 height 12
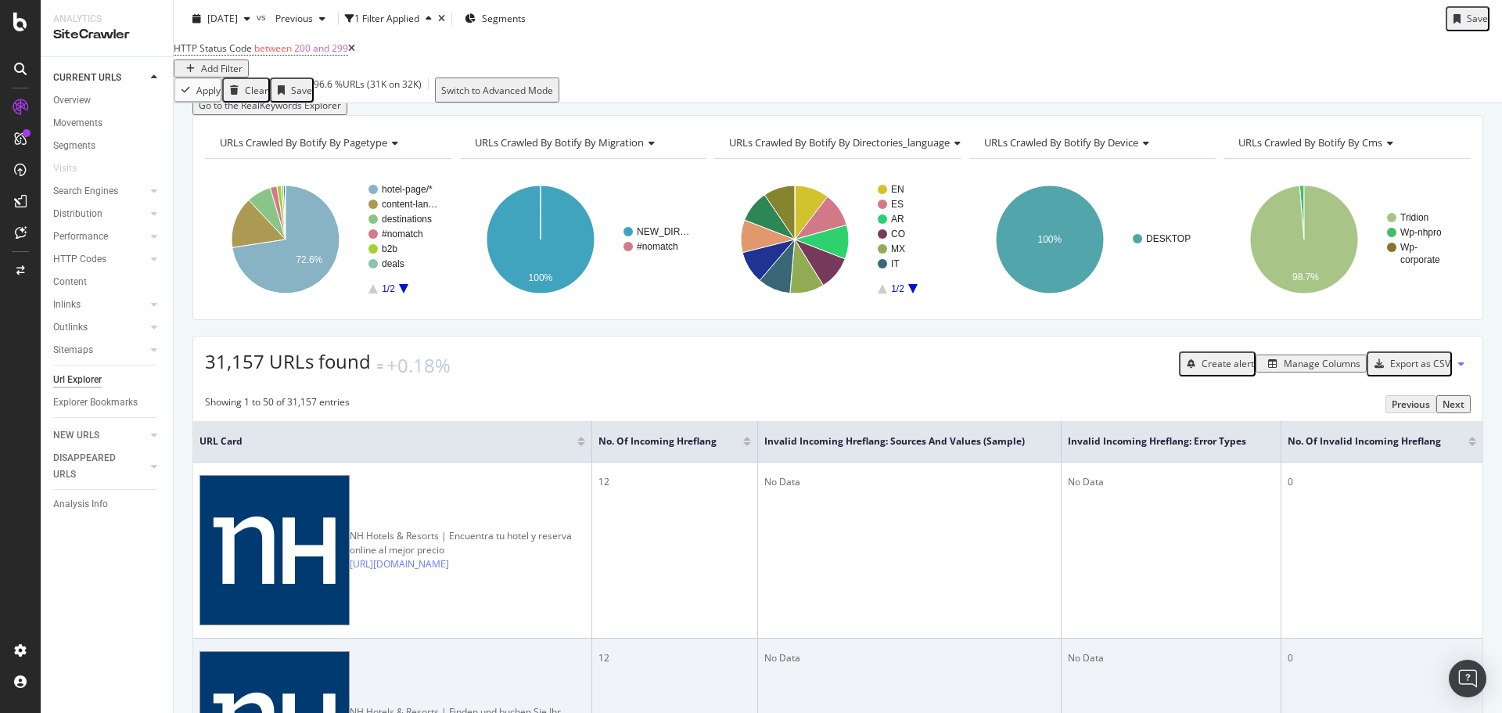
scroll to position [235, 0]
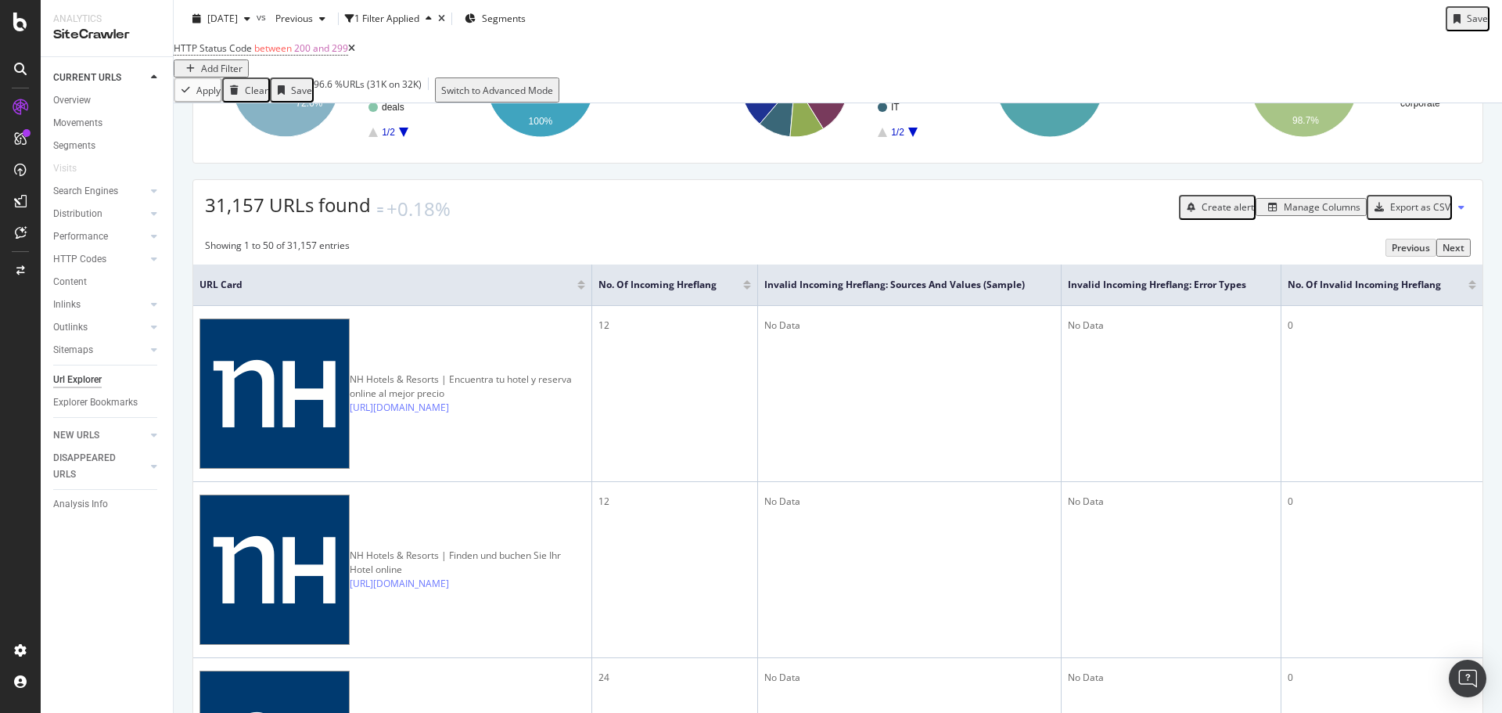
click at [1288, 214] on div "Manage Columns" at bounding box center [1322, 206] width 77 height 13
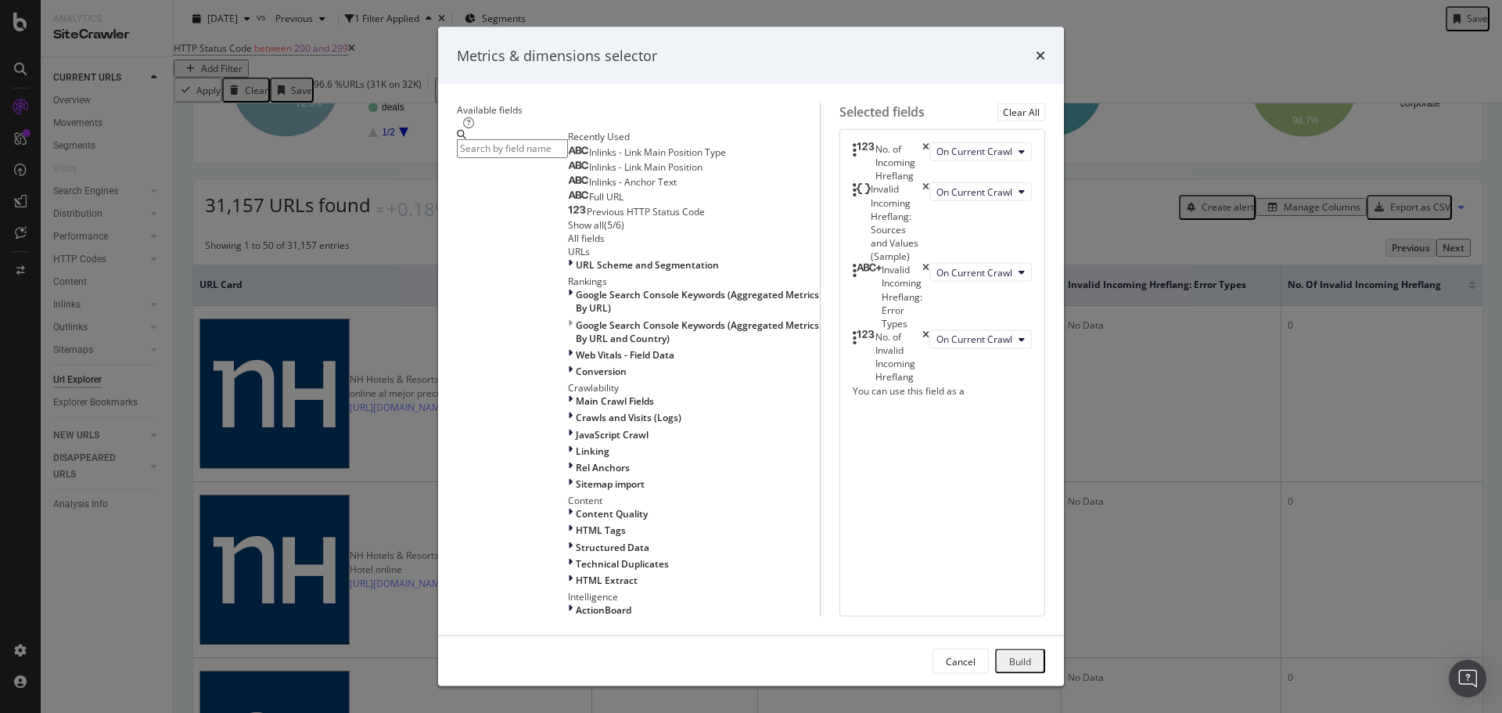
click at [929, 174] on icon "times" at bounding box center [925, 162] width 7 height 40
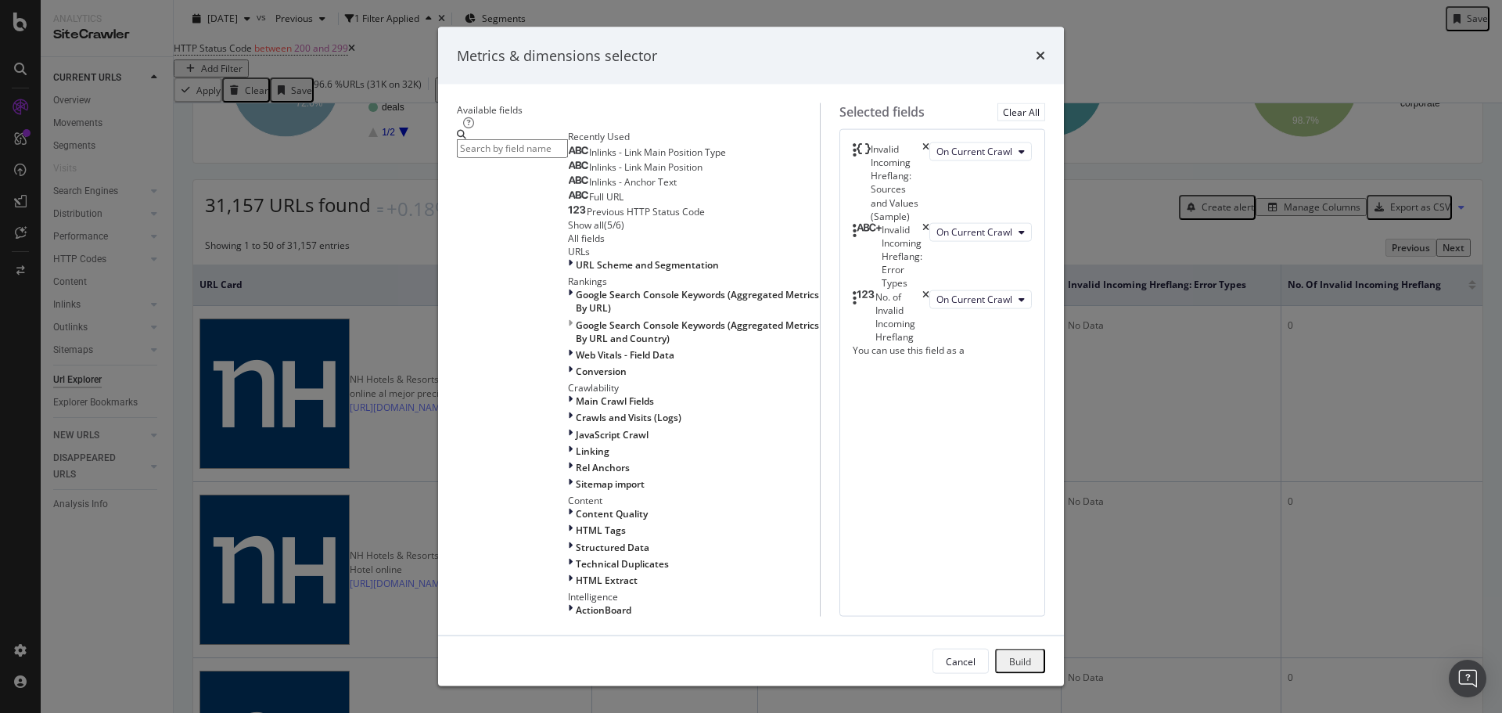
click at [929, 249] on icon "times" at bounding box center [925, 256] width 7 height 67
click at [1031, 654] on div "Build" at bounding box center [1020, 660] width 22 height 13
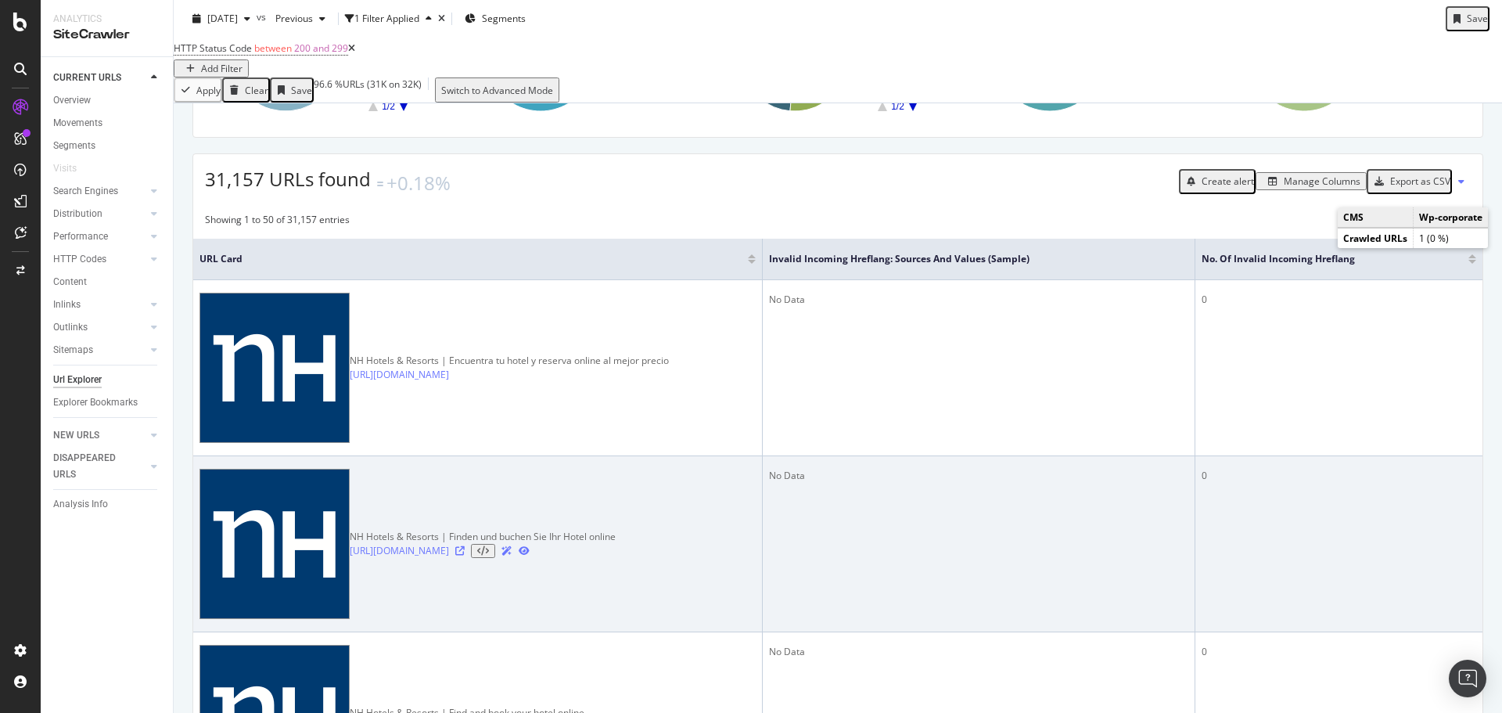
scroll to position [235, 0]
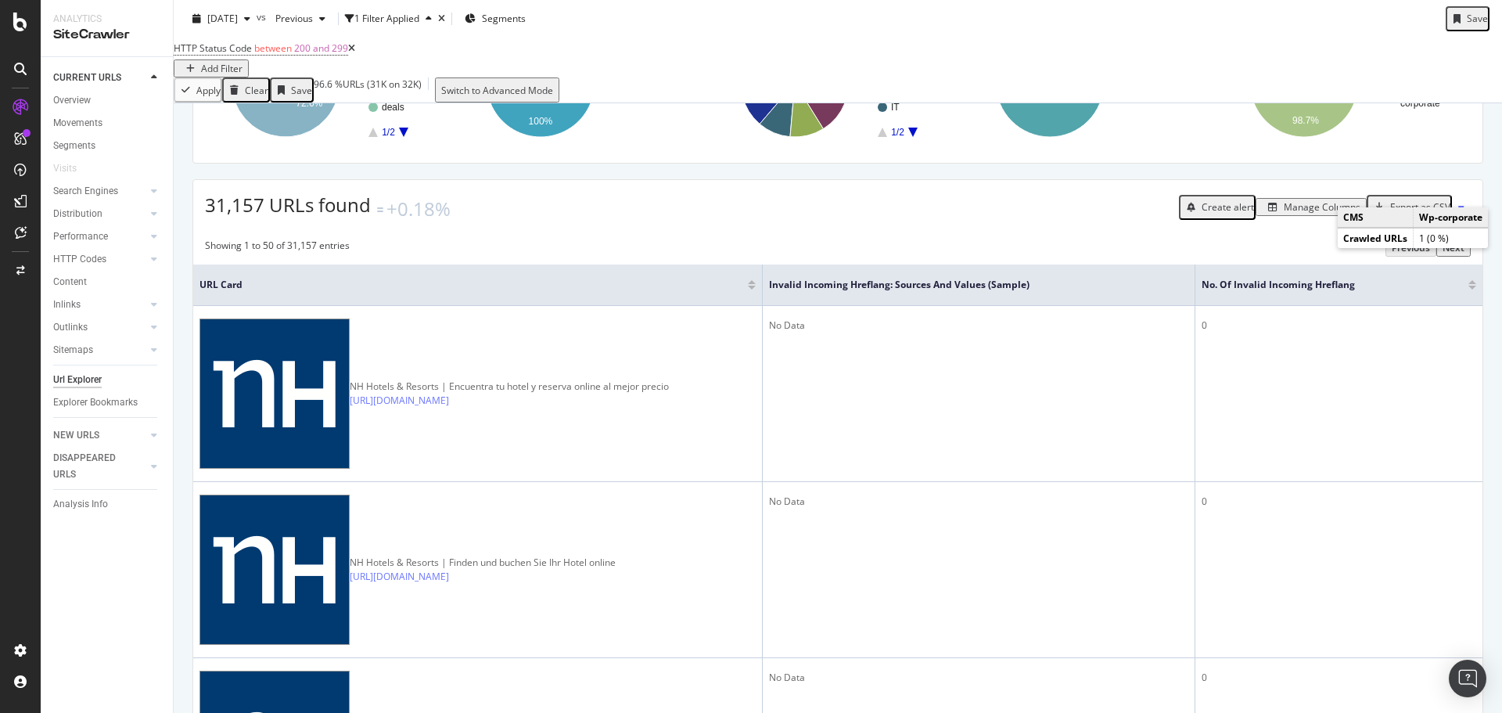
click at [1314, 214] on div "Manage Columns" at bounding box center [1322, 206] width 77 height 13
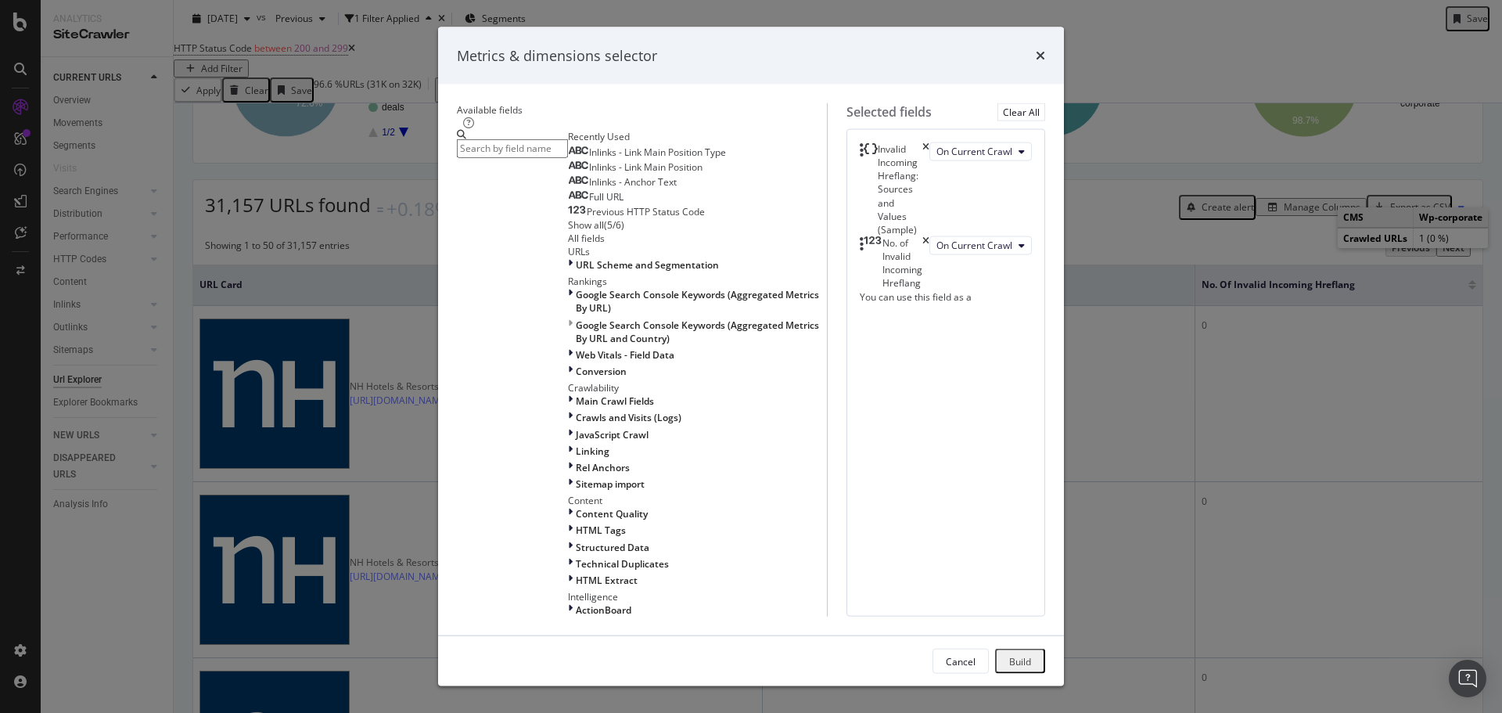
click at [546, 175] on div "modal" at bounding box center [512, 373] width 111 height 487
click at [551, 157] on input "modal" at bounding box center [512, 148] width 111 height 18
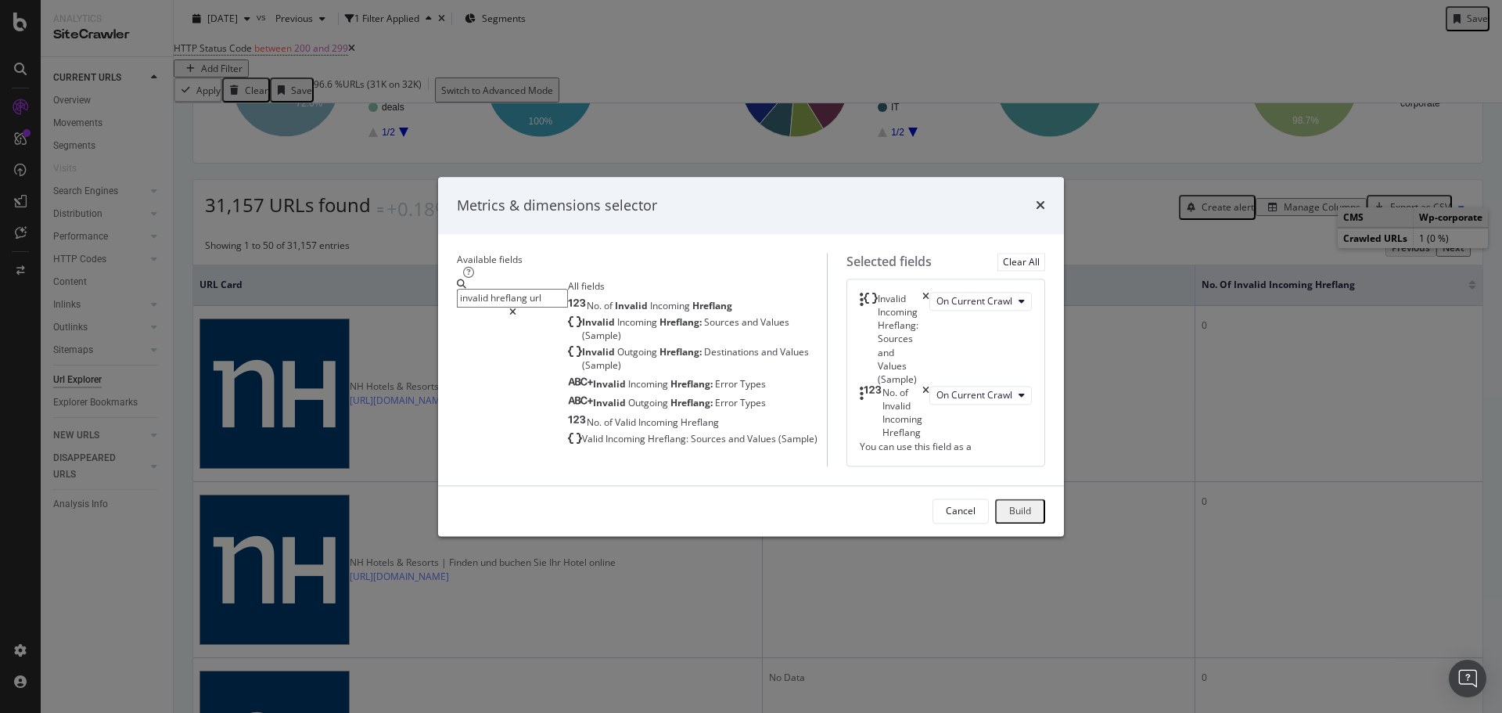
click at [547, 289] on input "invalid hreflang url" at bounding box center [512, 298] width 111 height 18
click at [476, 289] on input "invalid hreflang url" at bounding box center [512, 298] width 111 height 18
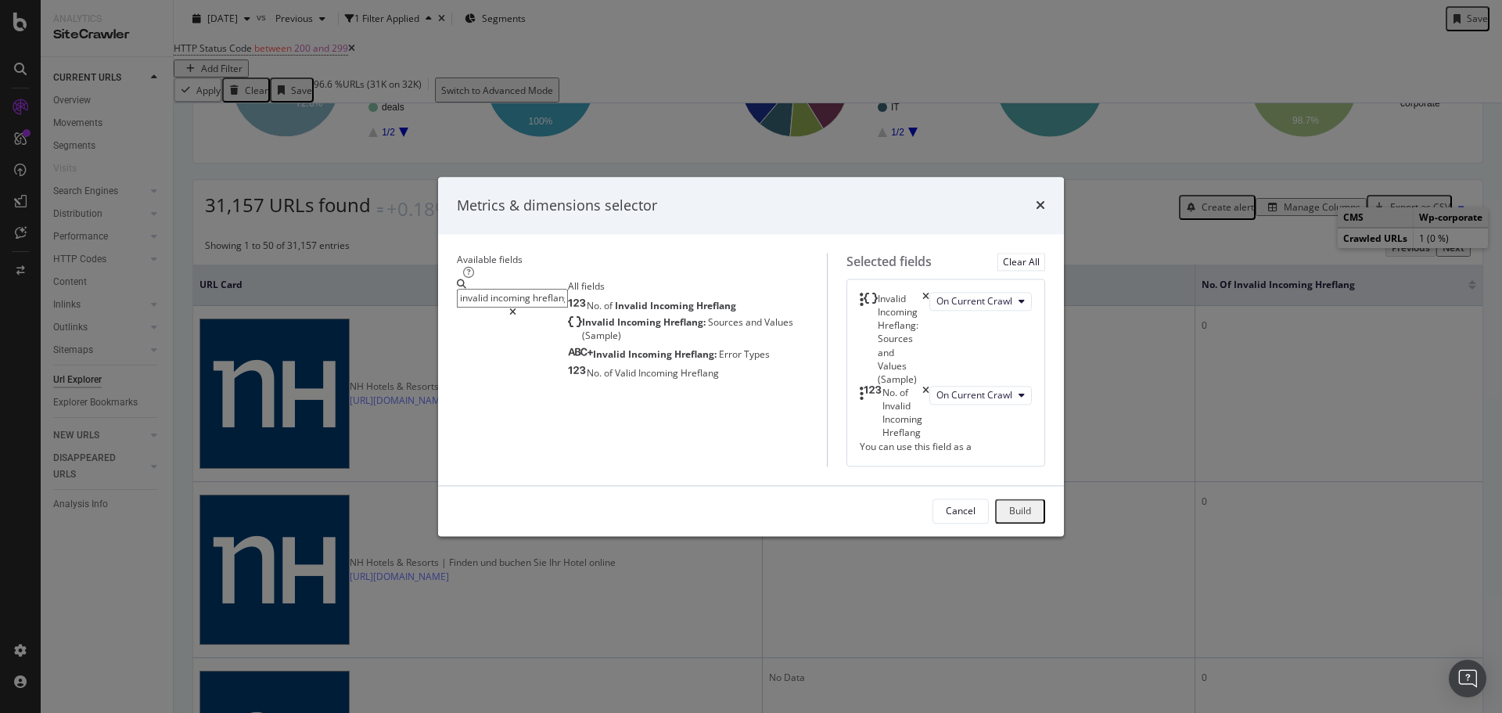
type input "invalid incoming hreflang url"
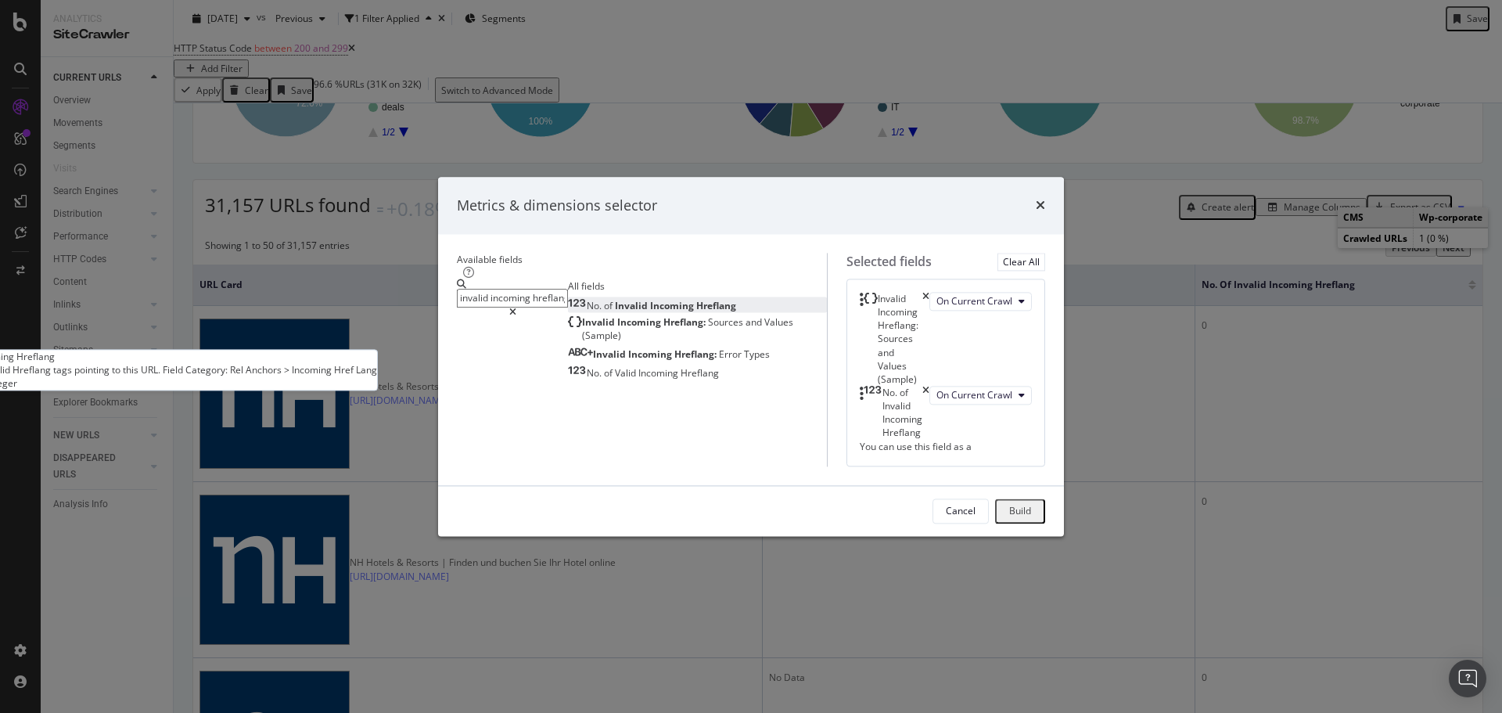
click at [696, 299] on span "Hreflang" at bounding box center [716, 305] width 40 height 13
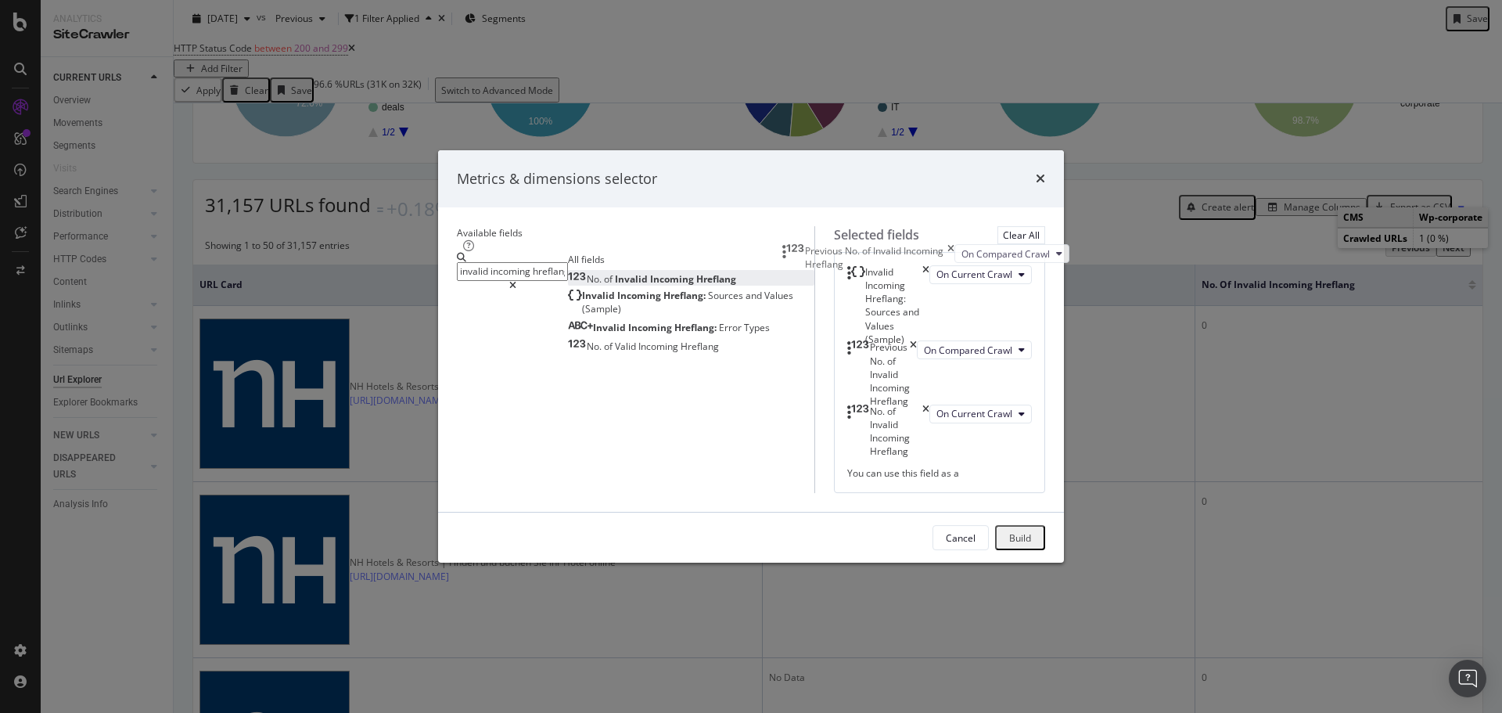
drag, startPoint x: 970, startPoint y: 325, endPoint x: 968, endPoint y: 264, distance: 61.0
click at [968, 264] on body "Analytics SiteCrawler CURRENT URLS Overview Movements Segments Visits Search En…" at bounding box center [751, 356] width 1502 height 713
click at [929, 413] on icon "times" at bounding box center [925, 440] width 7 height 54
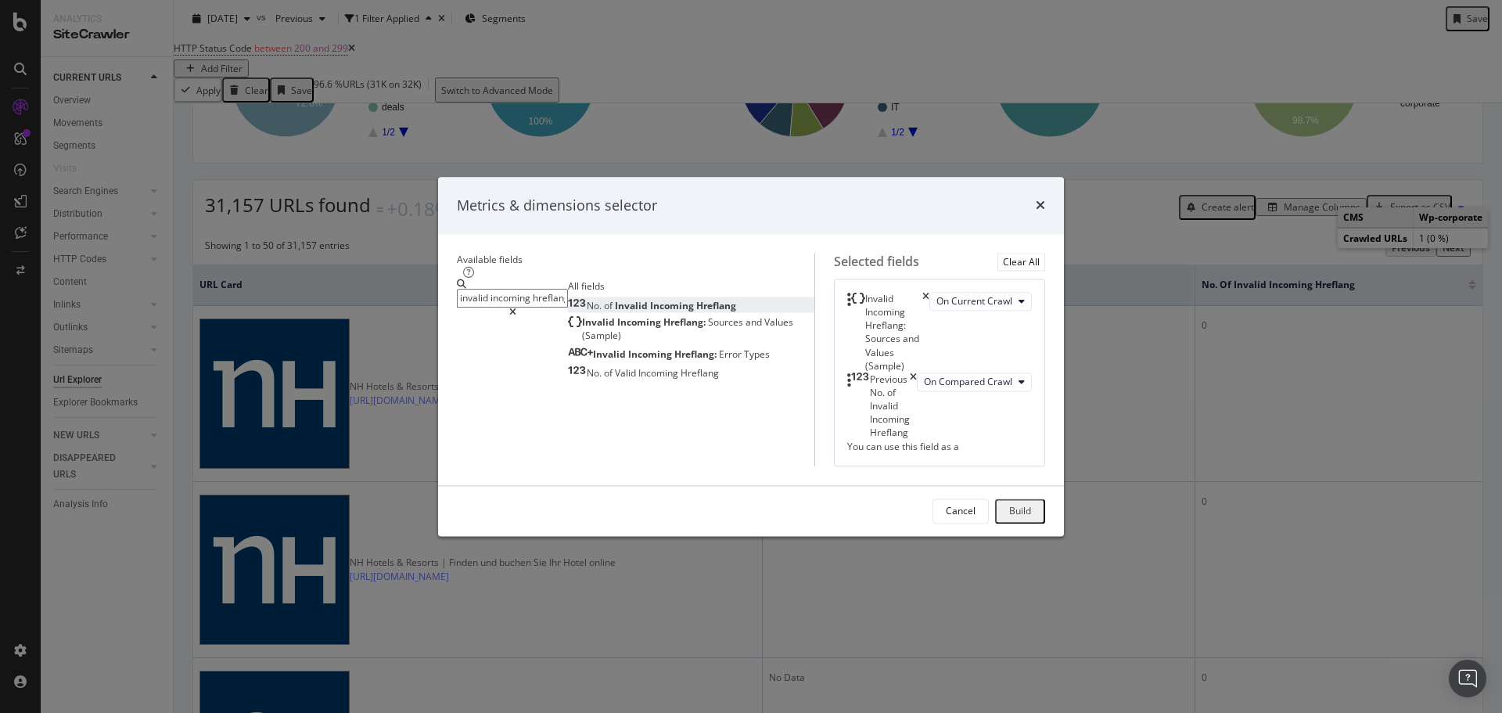
drag, startPoint x: 1061, startPoint y: 252, endPoint x: 1032, endPoint y: 254, distance: 29.8
click at [917, 372] on icon "times" at bounding box center [913, 405] width 7 height 67
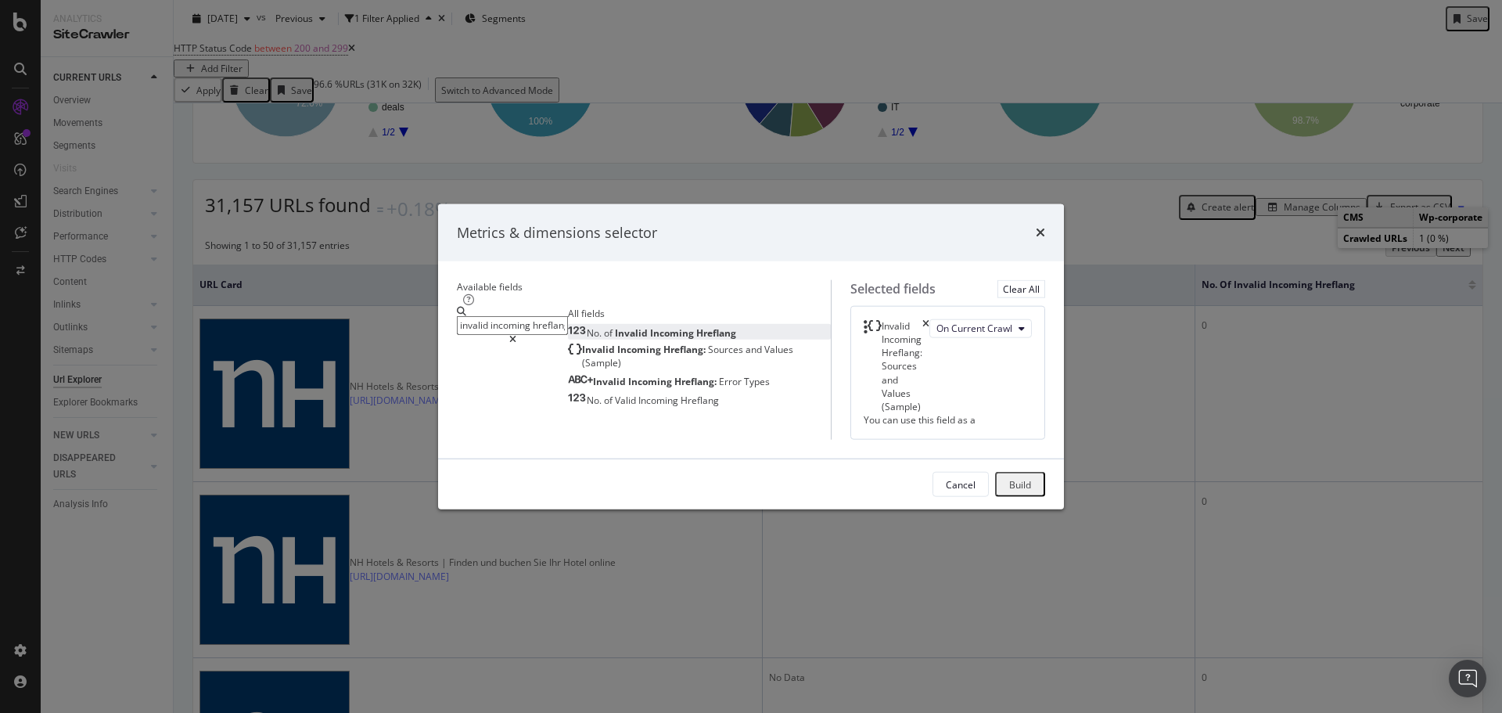
click at [696, 325] on span "Hreflang" at bounding box center [716, 331] width 40 height 13
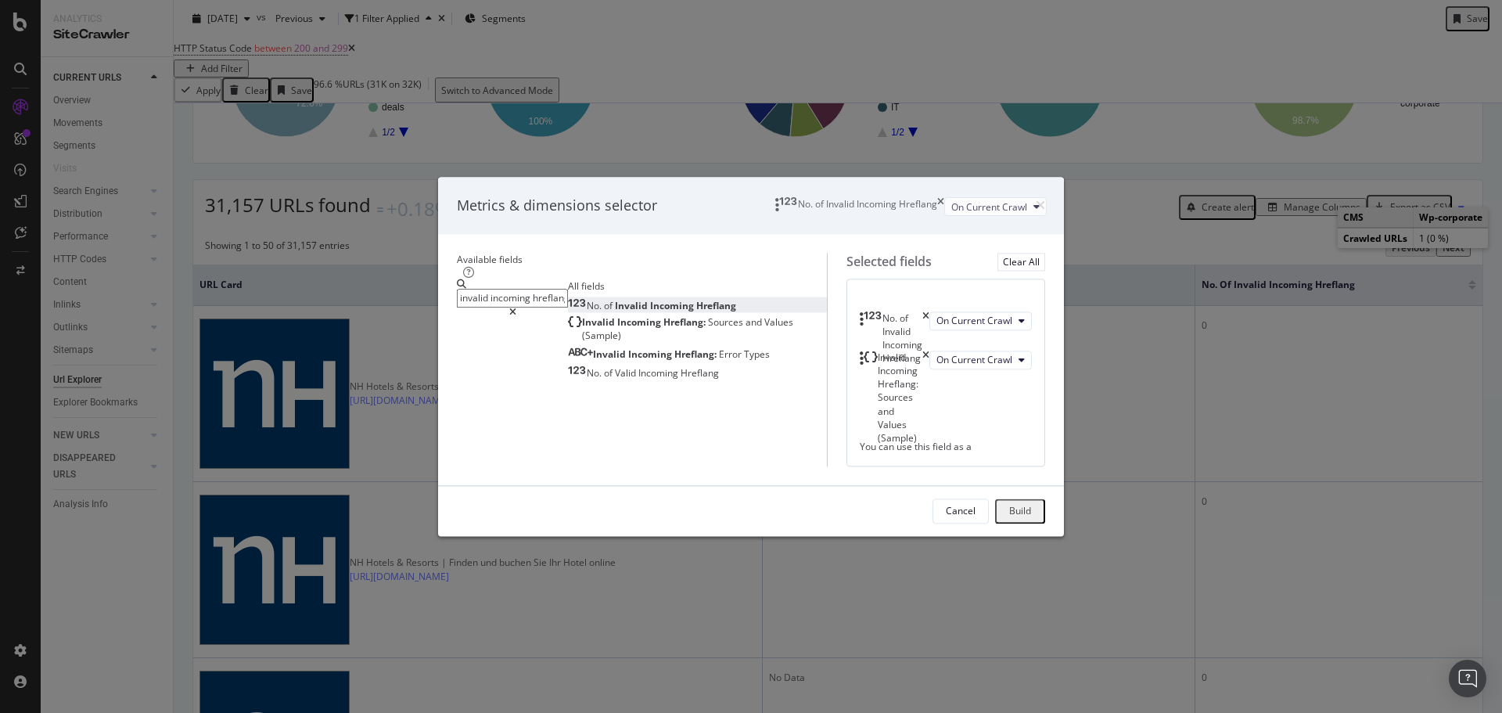
drag, startPoint x: 941, startPoint y: 250, endPoint x: 928, endPoint y: 174, distance: 77.0
click at [928, 174] on body "Analytics SiteCrawler CURRENT URLS Overview Movements Segments Visits Search En…" at bounding box center [751, 356] width 1502 height 713
click at [516, 307] on icon "modal" at bounding box center [512, 311] width 7 height 9
click at [568, 289] on input "invalid incoming hreflang url" at bounding box center [512, 298] width 111 height 18
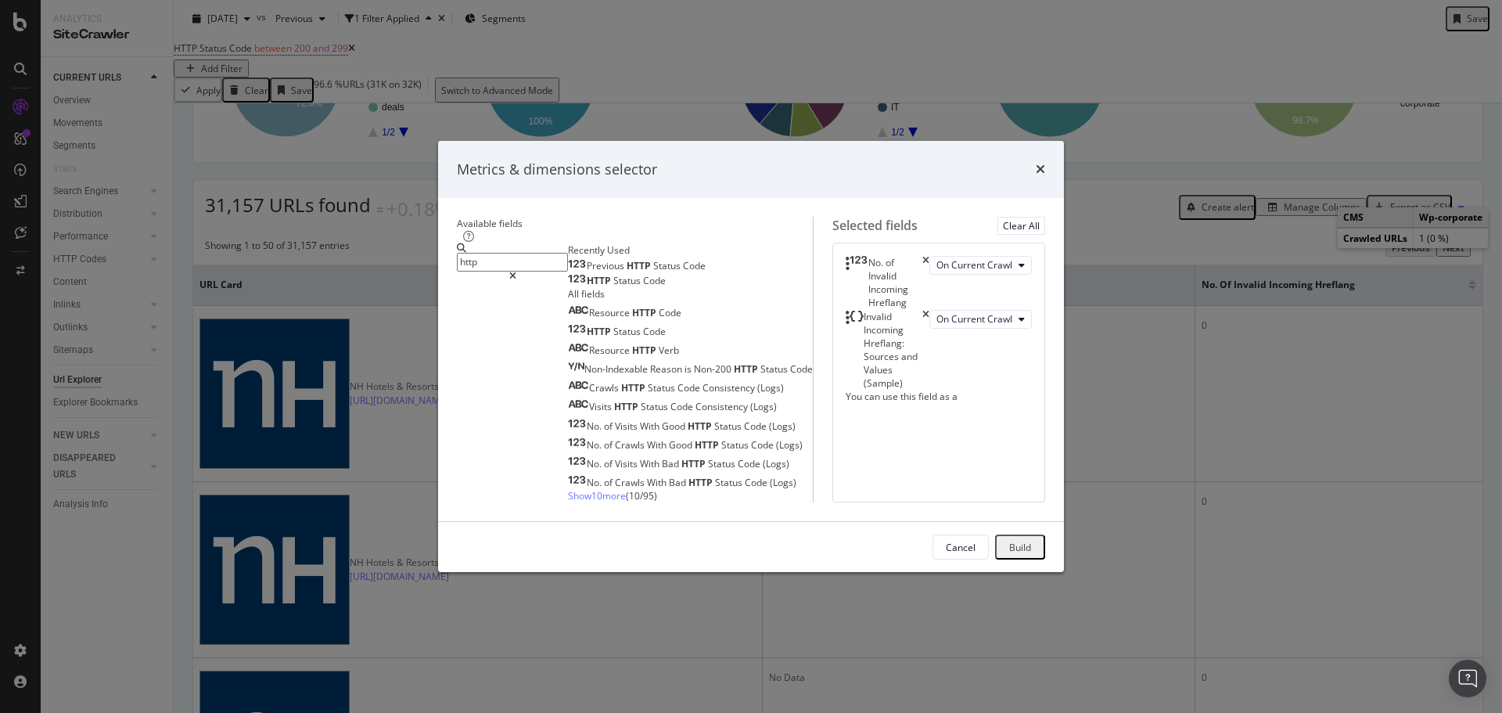
click at [643, 274] on span "Code" at bounding box center [654, 280] width 23 height 13
drag, startPoint x: 924, startPoint y: 321, endPoint x: 921, endPoint y: 260, distance: 61.1
click at [921, 260] on body "Analytics SiteCrawler CURRENT URLS Overview Movements Segments Visits Search En…" at bounding box center [751, 356] width 1502 height 713
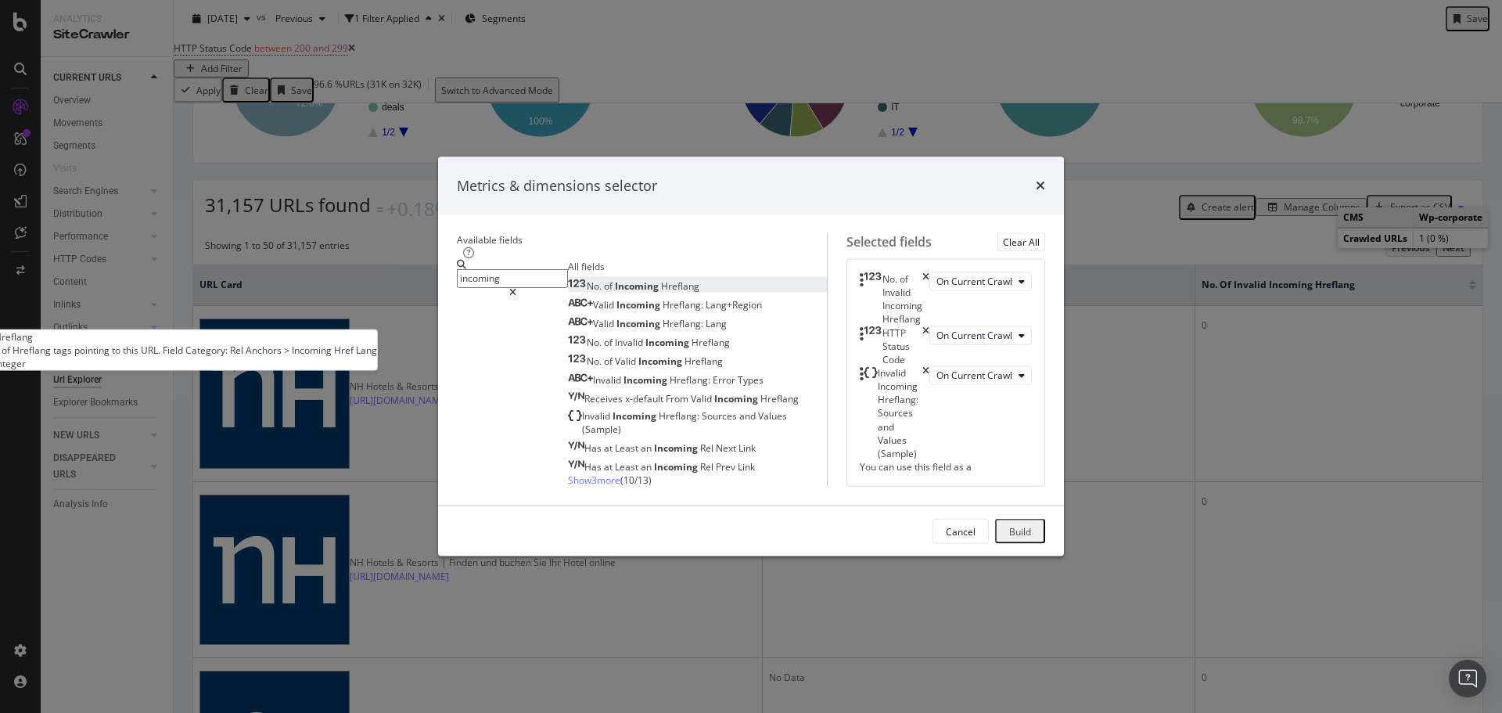
click at [568, 278] on div "No. of Incoming Hreflang" at bounding box center [633, 284] width 131 height 13
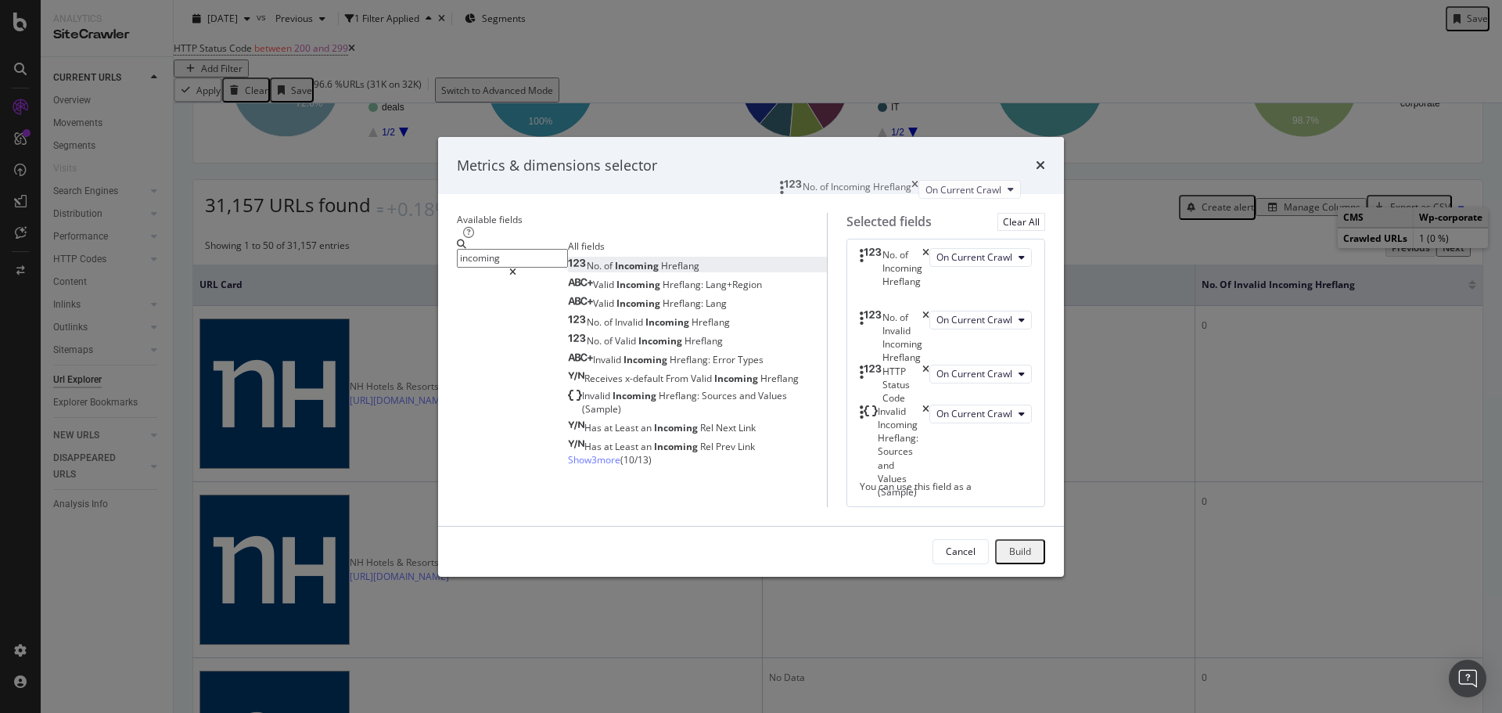
drag, startPoint x: 936, startPoint y: 368, endPoint x: 927, endPoint y: 206, distance: 161.4
click at [932, 181] on body "Analytics SiteCrawler CURRENT URLS Overview Movements Segments Visits Search En…" at bounding box center [751, 356] width 1502 height 713
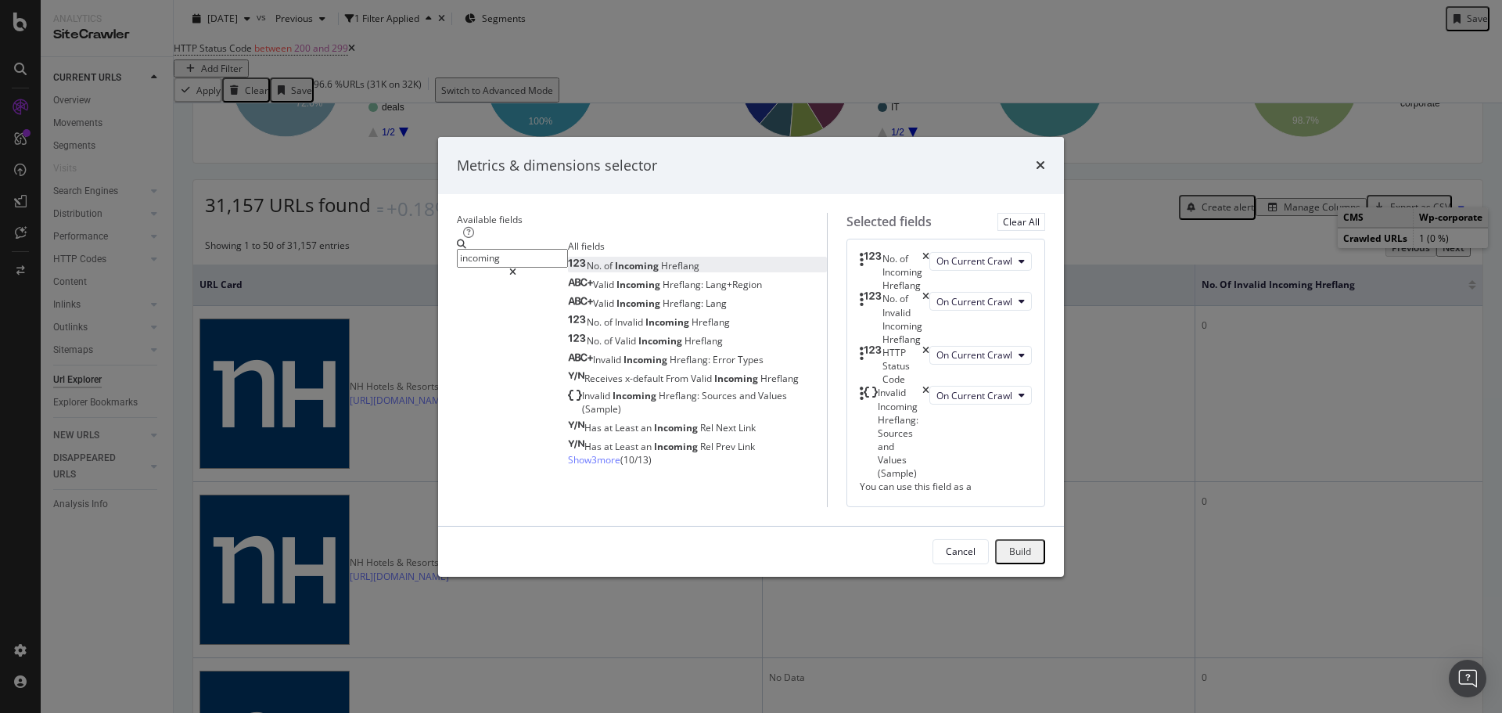
click at [501, 249] on input "incoming" at bounding box center [512, 258] width 111 height 18
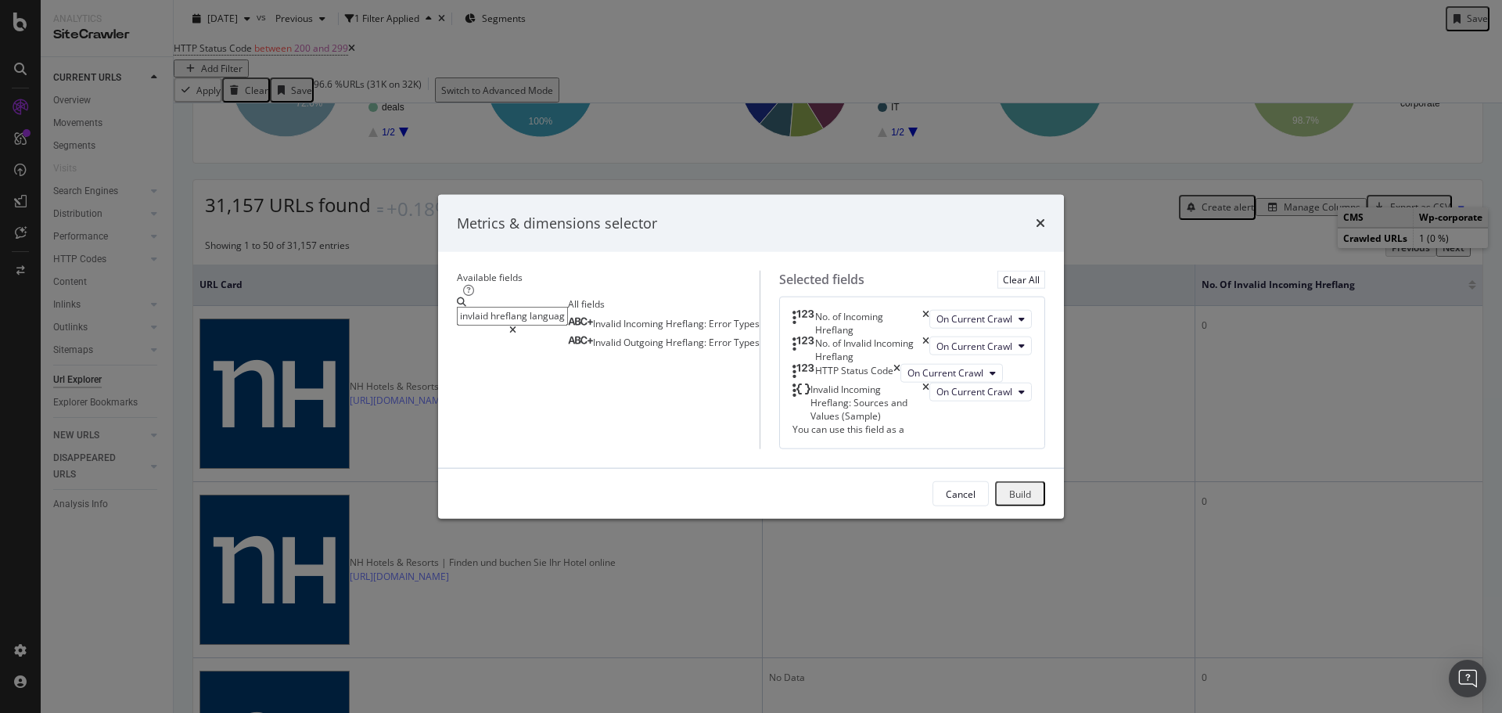
click at [465, 307] on input "invlaid hreflang language" at bounding box center [512, 316] width 111 height 18
click at [460, 307] on input "invlaid hreflang language" at bounding box center [512, 316] width 111 height 18
click at [471, 307] on input "invalaid hreflang language" at bounding box center [512, 316] width 111 height 18
click at [568, 307] on input "invalid hreflang language" at bounding box center [512, 316] width 111 height 18
drag, startPoint x: 479, startPoint y: 162, endPoint x: 390, endPoint y: 162, distance: 89.2
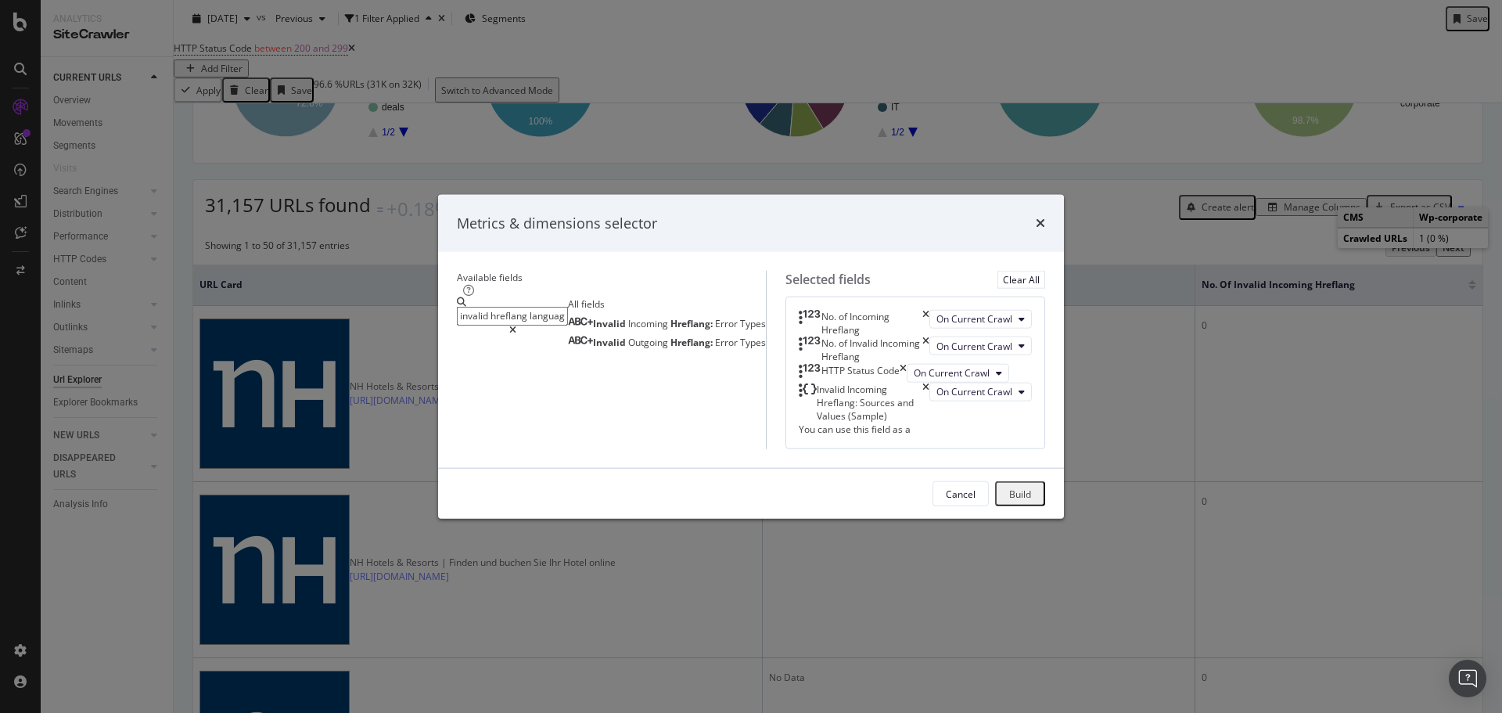
click at [390, 162] on div "Metrics & dimensions selector Available fields invalid hreflang language All fi…" at bounding box center [751, 356] width 1502 height 713
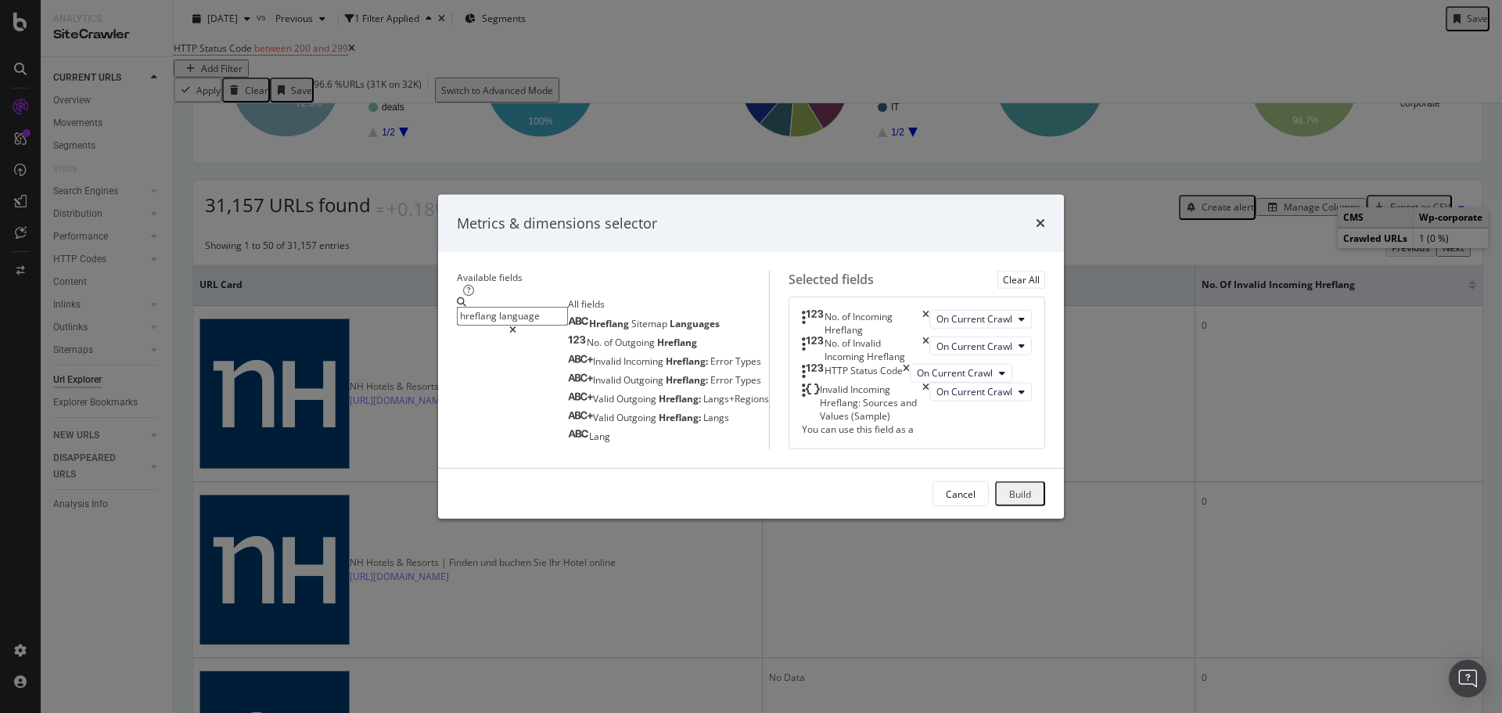
click at [533, 307] on input "hreflang language" at bounding box center [512, 316] width 111 height 18
click at [559, 307] on input "hreflang language" at bounding box center [512, 316] width 111 height 18
drag, startPoint x: 558, startPoint y: 161, endPoint x: 395, endPoint y: 161, distance: 162.7
click at [438, 252] on div "Available fields hreflang language All fields Hreflang Sitemap Languages No. of…" at bounding box center [751, 360] width 626 height 216
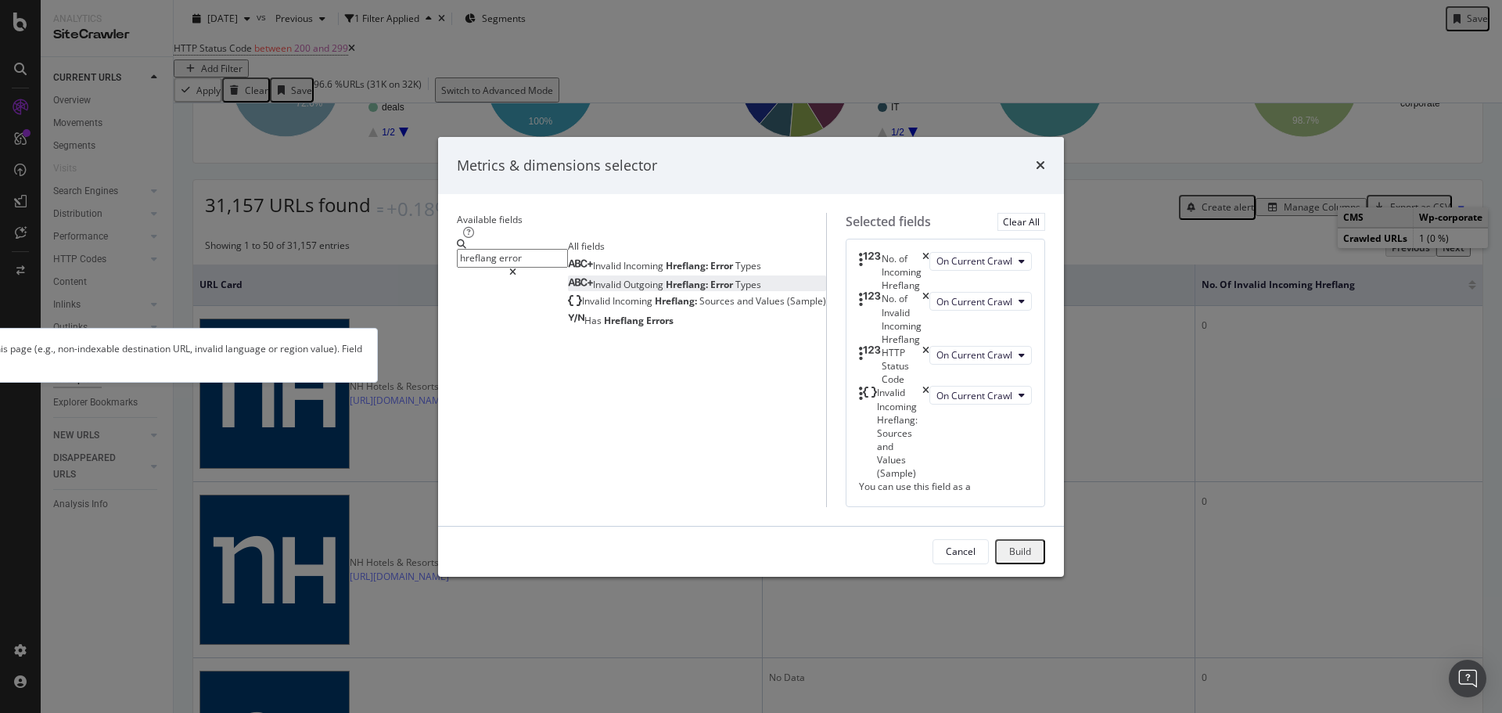
type input "hreflang error"
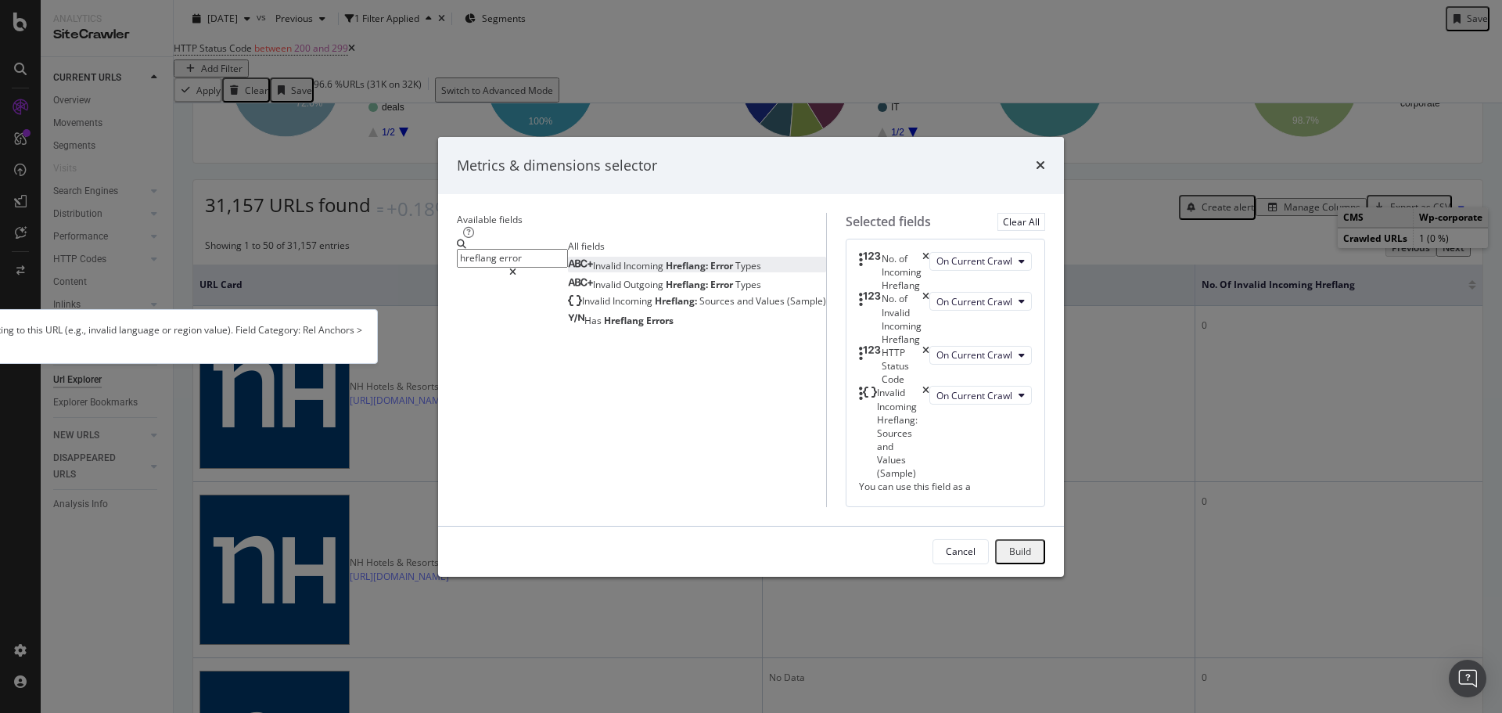
click at [646, 259] on div "Invalid Incoming Hreflang: Error Types" at bounding box center [664, 265] width 193 height 13
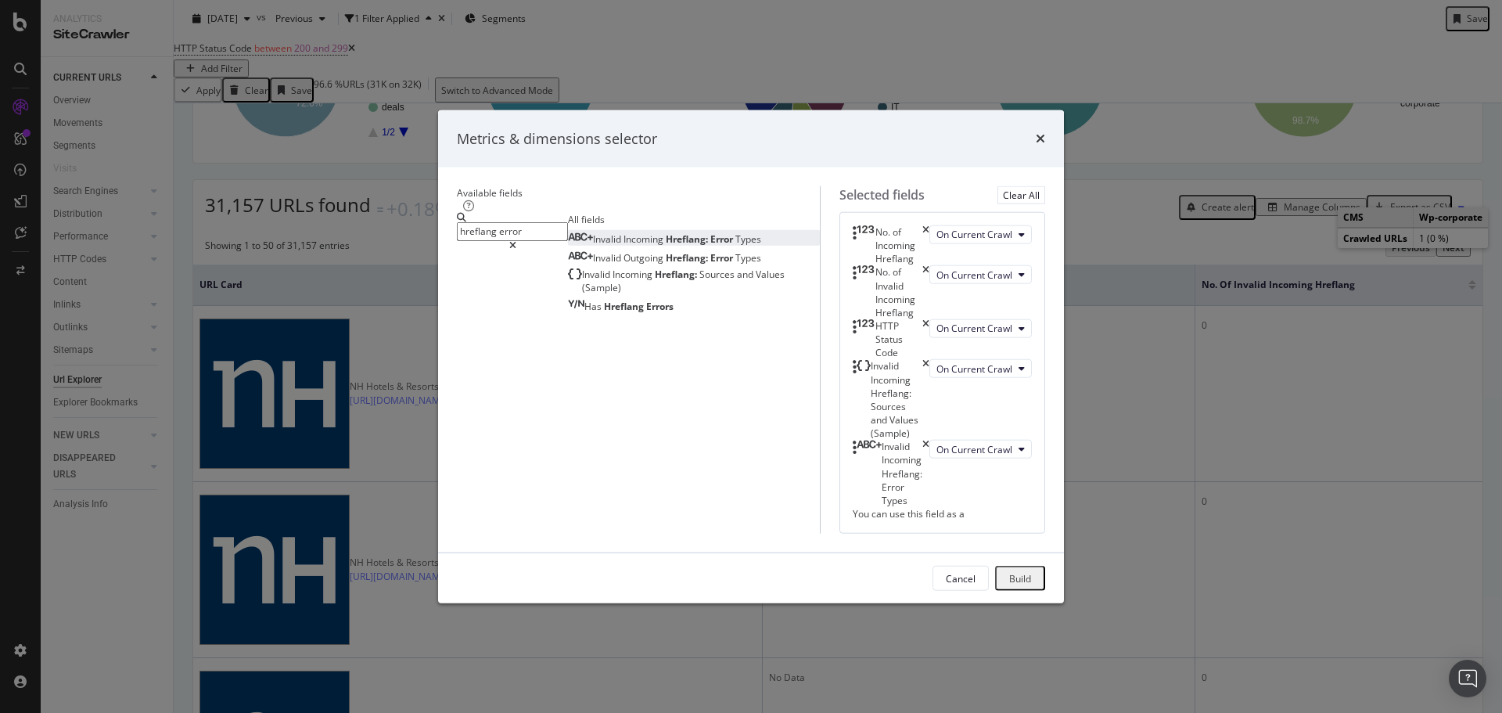
click at [1031, 584] on div "Build" at bounding box center [1020, 577] width 22 height 13
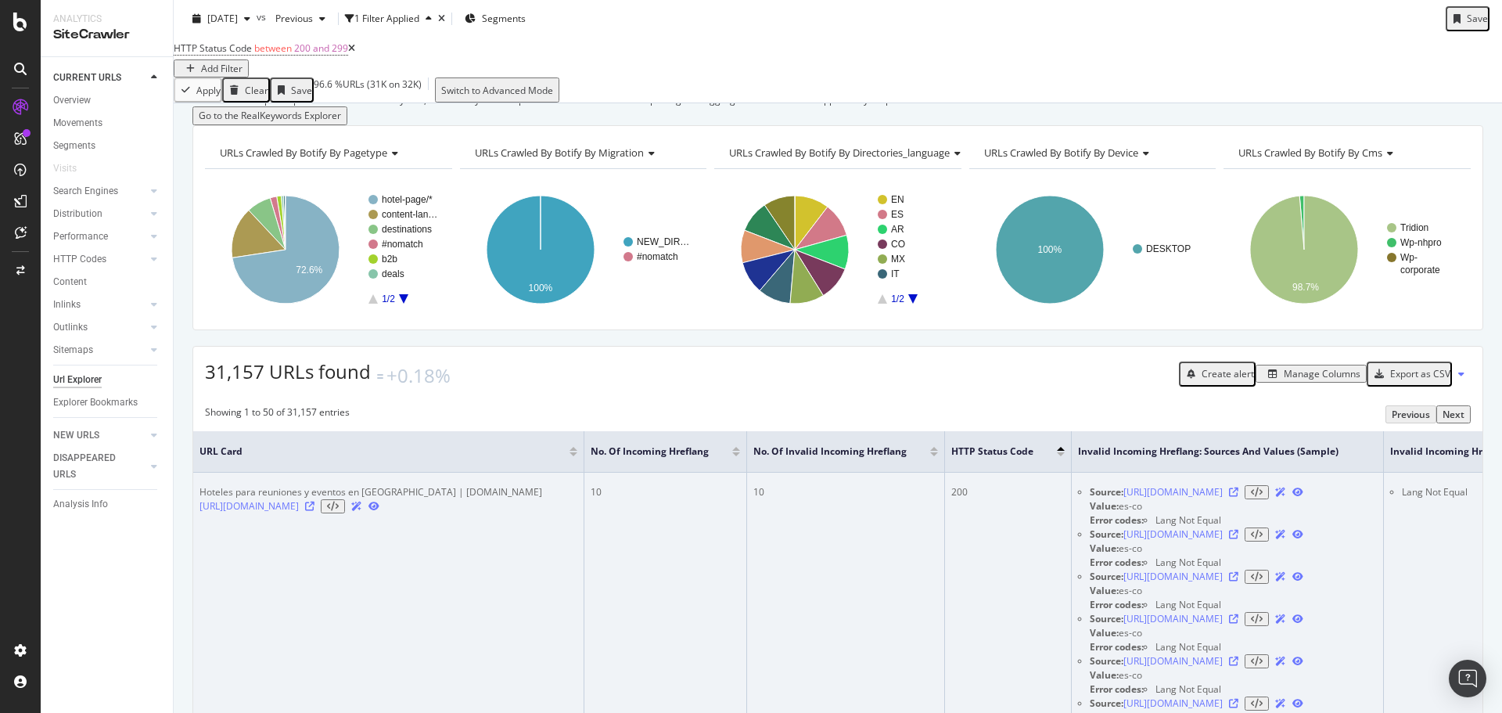
scroll to position [88, 0]
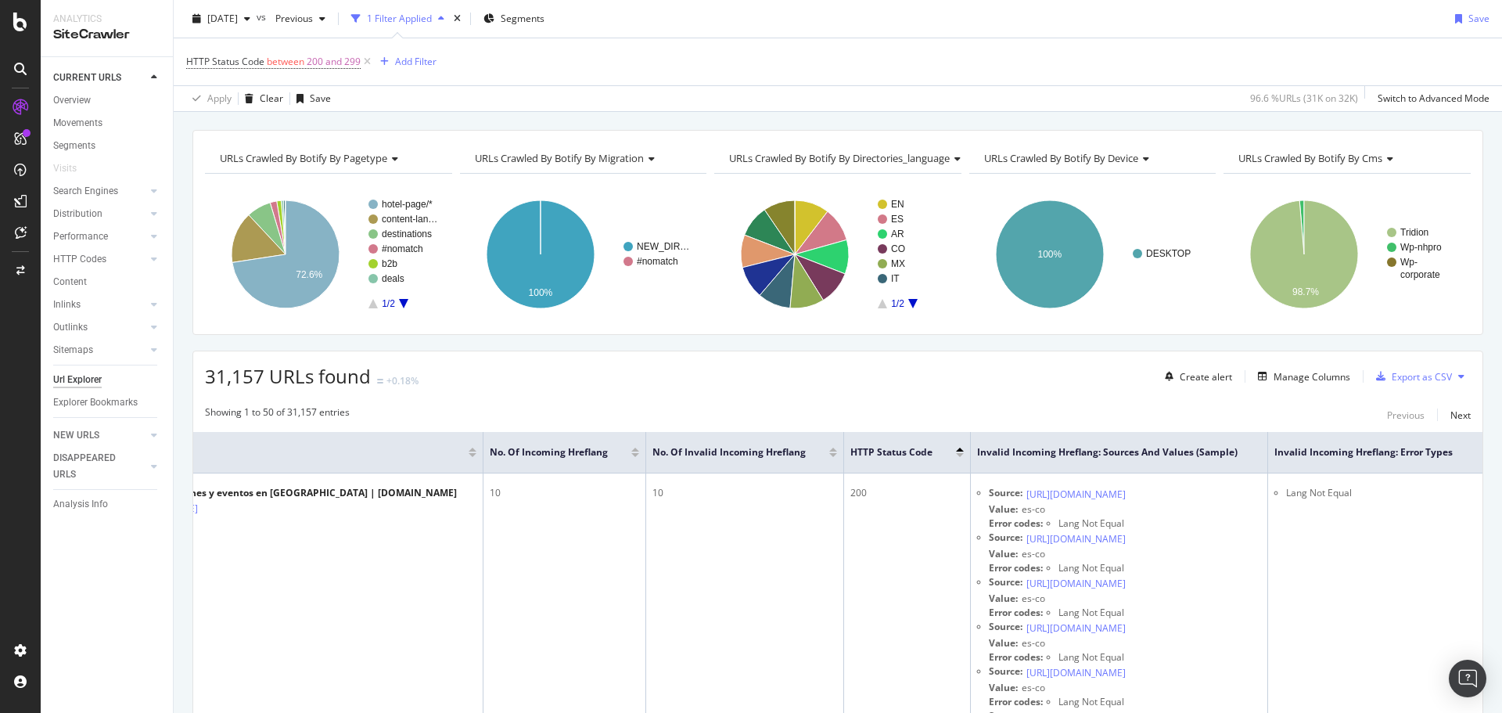
scroll to position [45, 0]
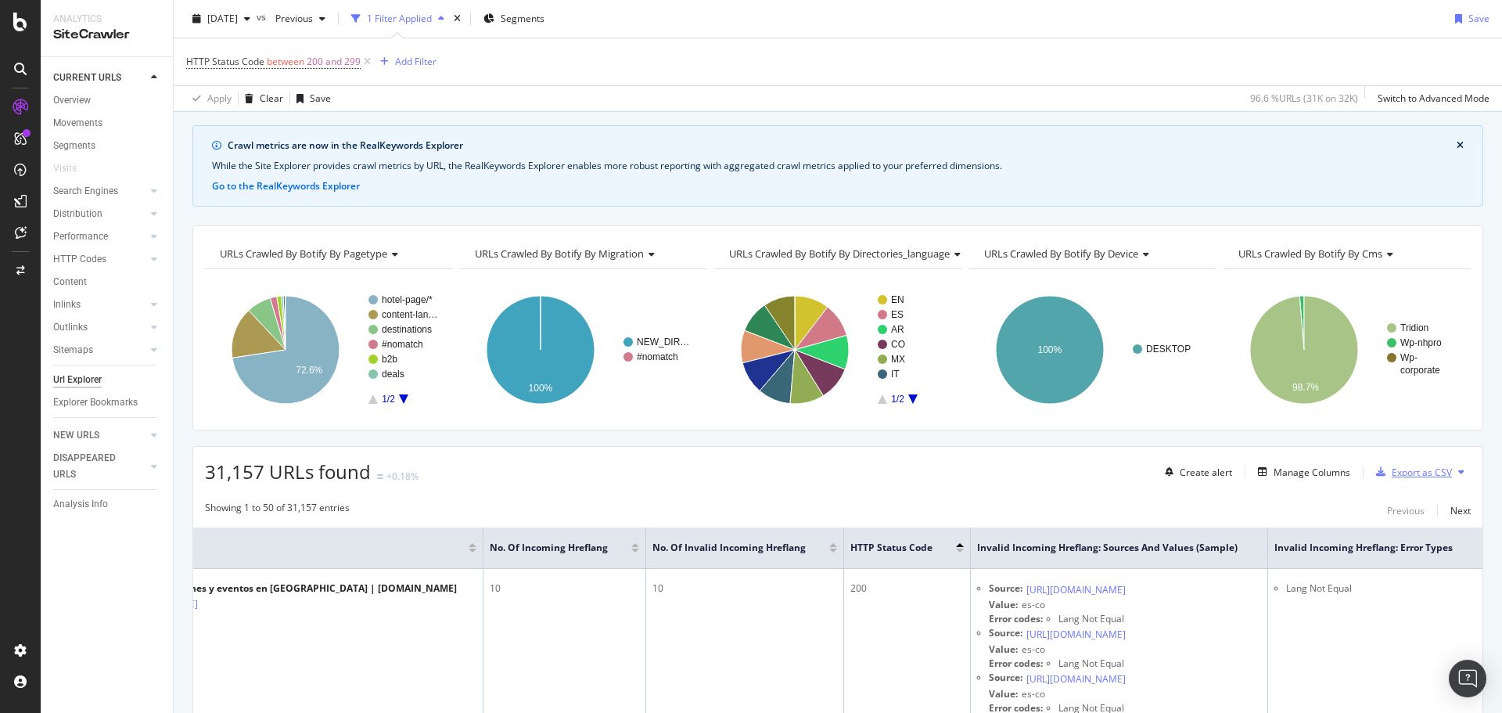
click at [1404, 474] on div "Export as CSV" at bounding box center [1421, 471] width 60 height 13
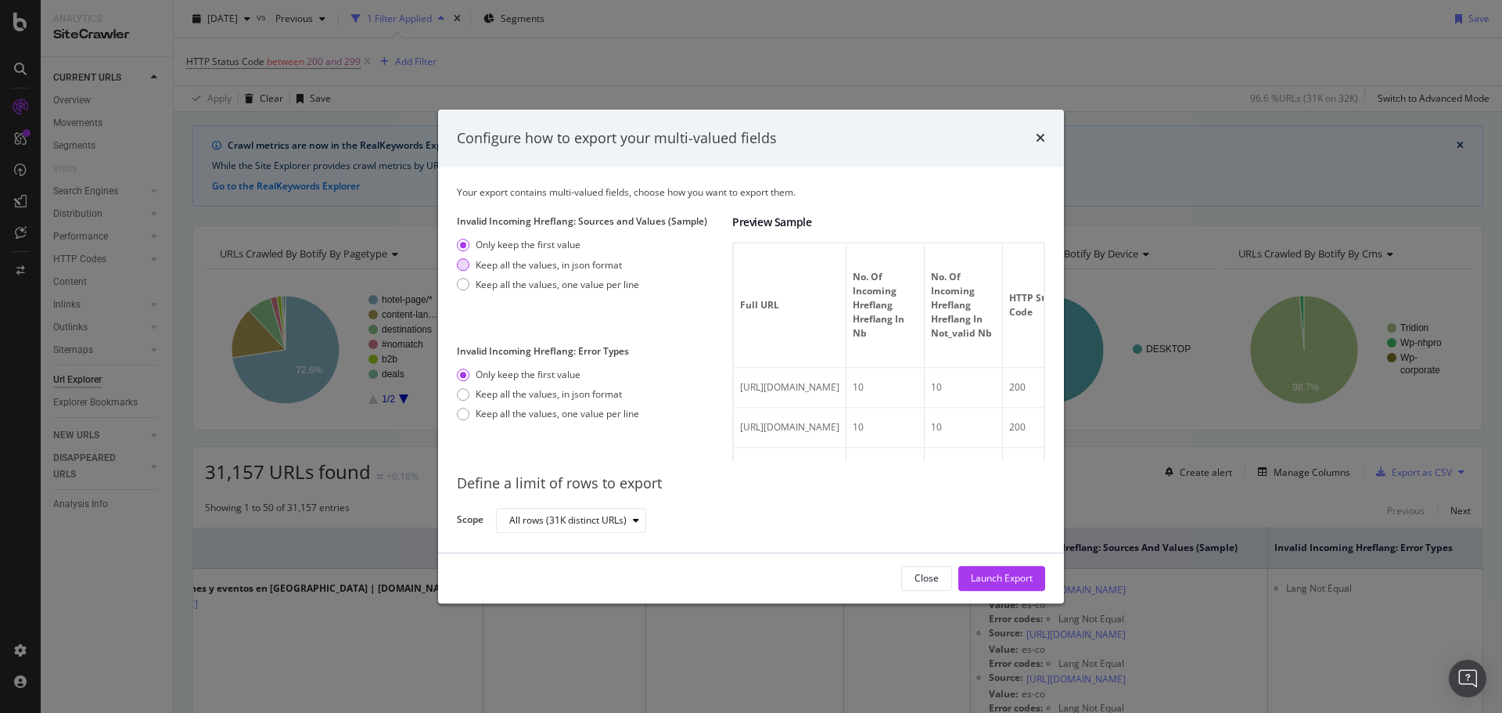
click at [556, 268] on div "Keep all the values, in json format" at bounding box center [549, 264] width 146 height 13
click at [579, 287] on div "Keep all the values, one value per line" at bounding box center [557, 284] width 163 height 13
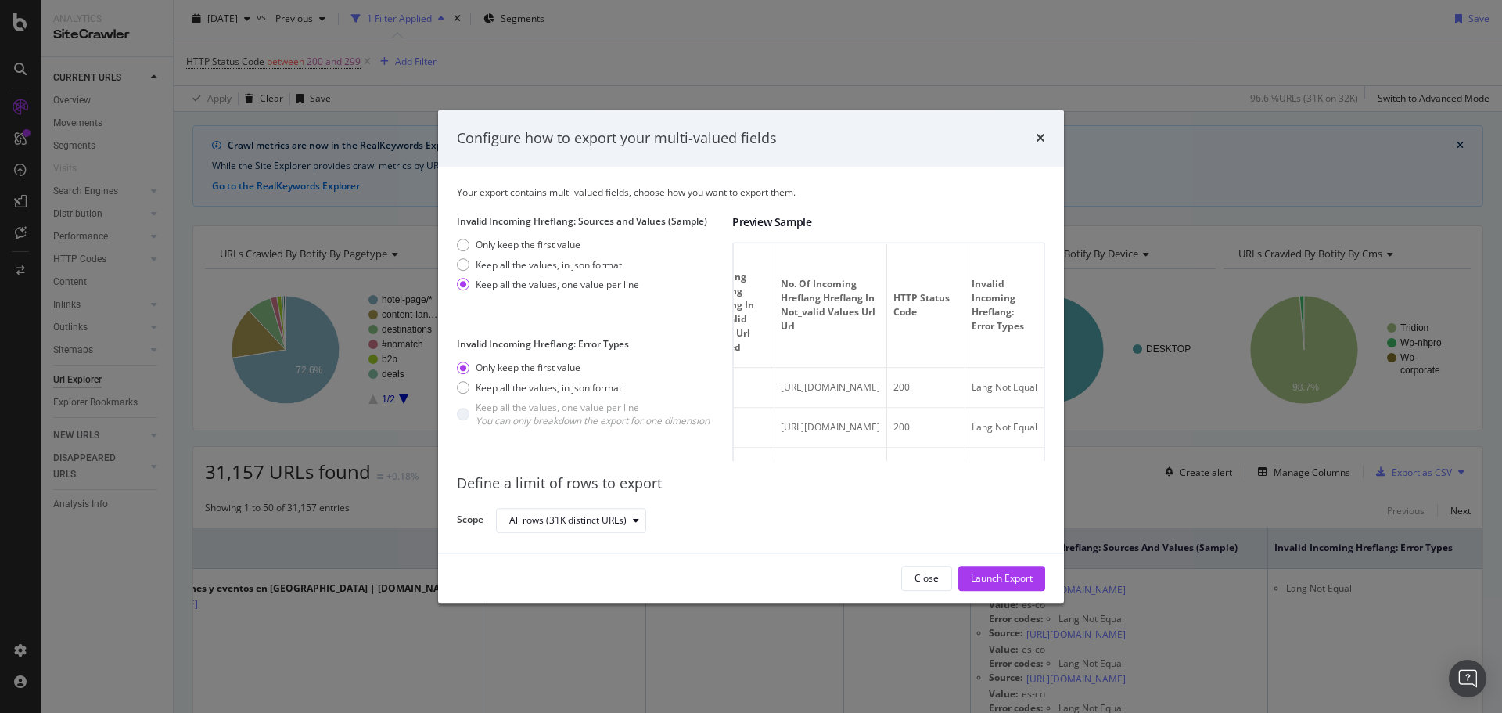
scroll to position [0, 927]
drag, startPoint x: 844, startPoint y: 388, endPoint x: 947, endPoint y: 397, distance: 103.6
click at [986, 403] on tr "[URL][DOMAIN_NAME] 10 10 Lang Not Equal es-co Yes [URL][DOMAIN_NAME] 200 Lang N…" at bounding box center [650, 388] width 785 height 40
click at [853, 390] on td "[URL][DOMAIN_NAME]" at bounding box center [830, 388] width 113 height 40
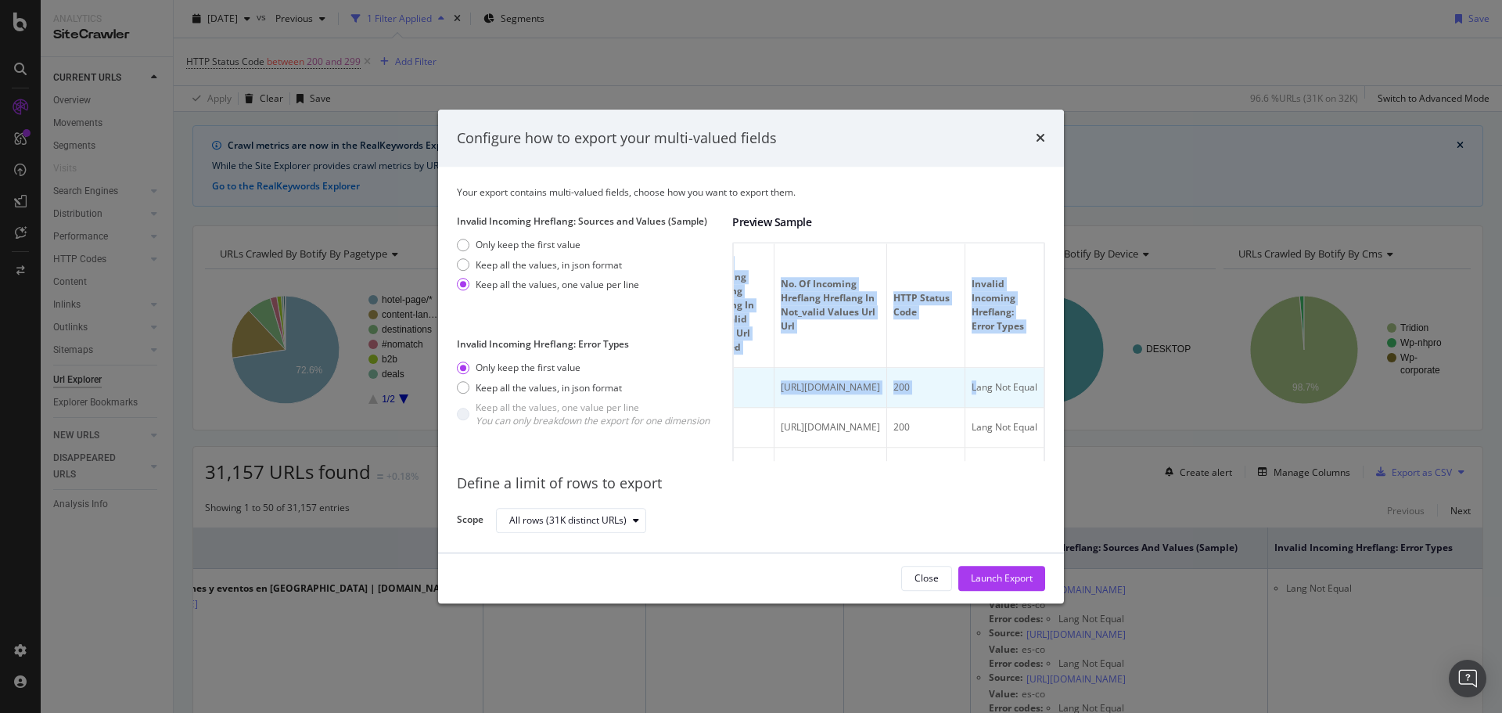
drag, startPoint x: 988, startPoint y: 390, endPoint x: 909, endPoint y: 396, distance: 79.2
click at [1023, 382] on span "Lang Not Equal" at bounding box center [1004, 387] width 66 height 13
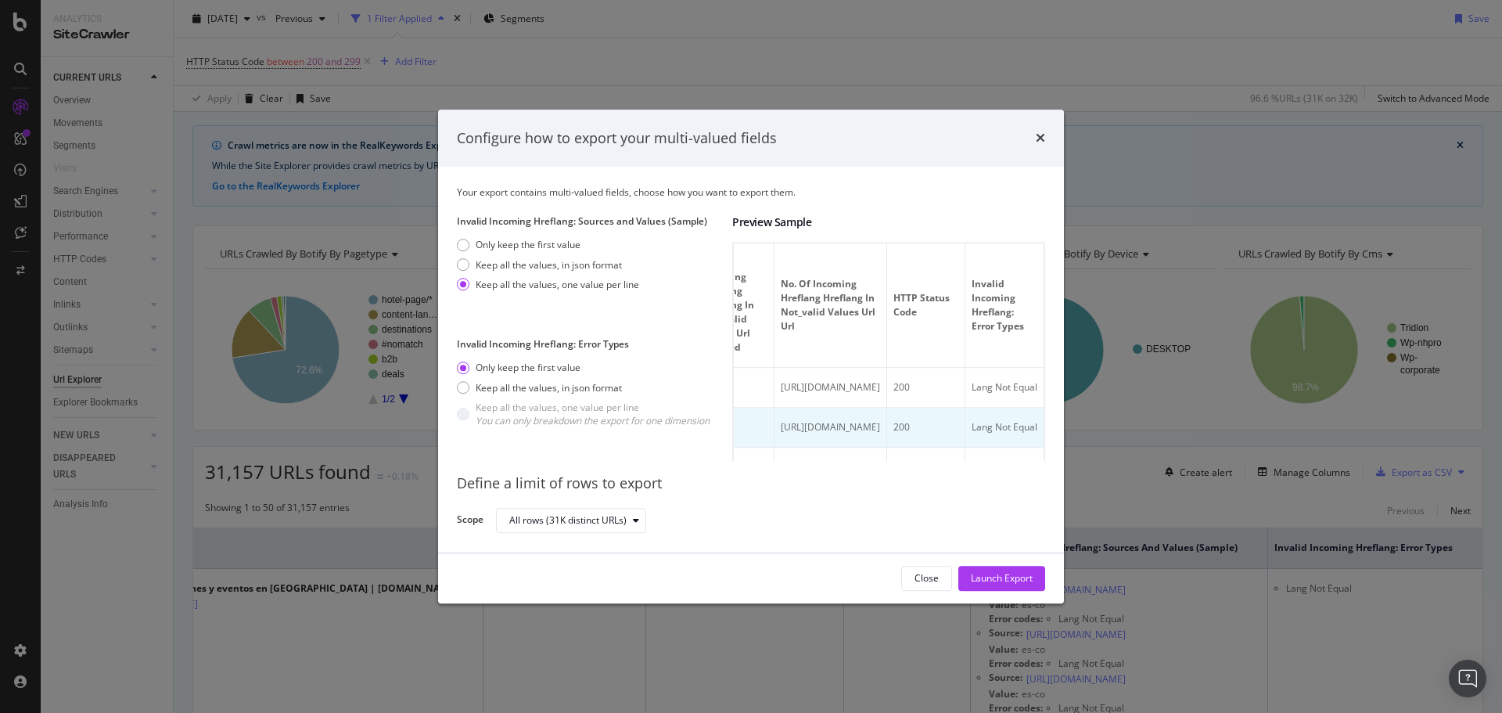
click at [781, 418] on td "[URL][DOMAIN_NAME]" at bounding box center [830, 428] width 113 height 40
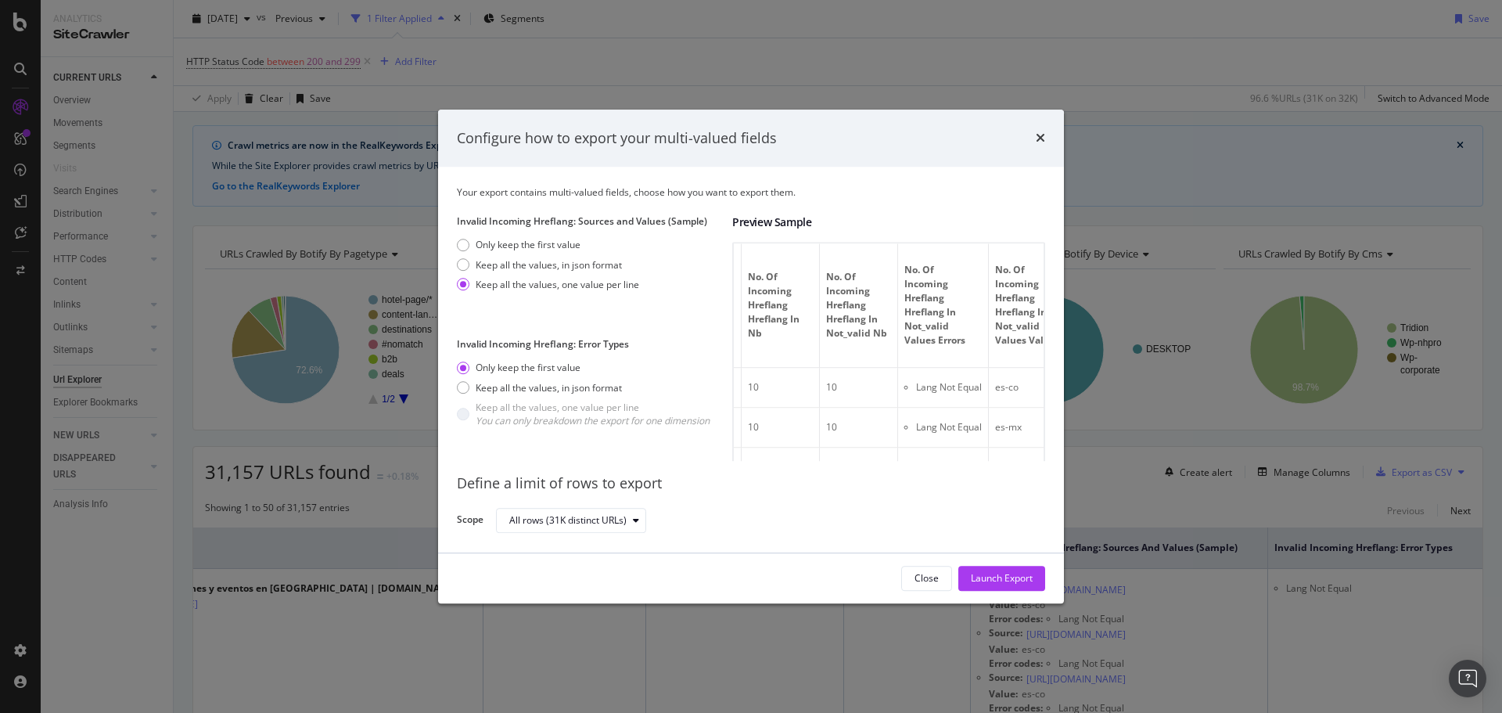
scroll to position [0, 0]
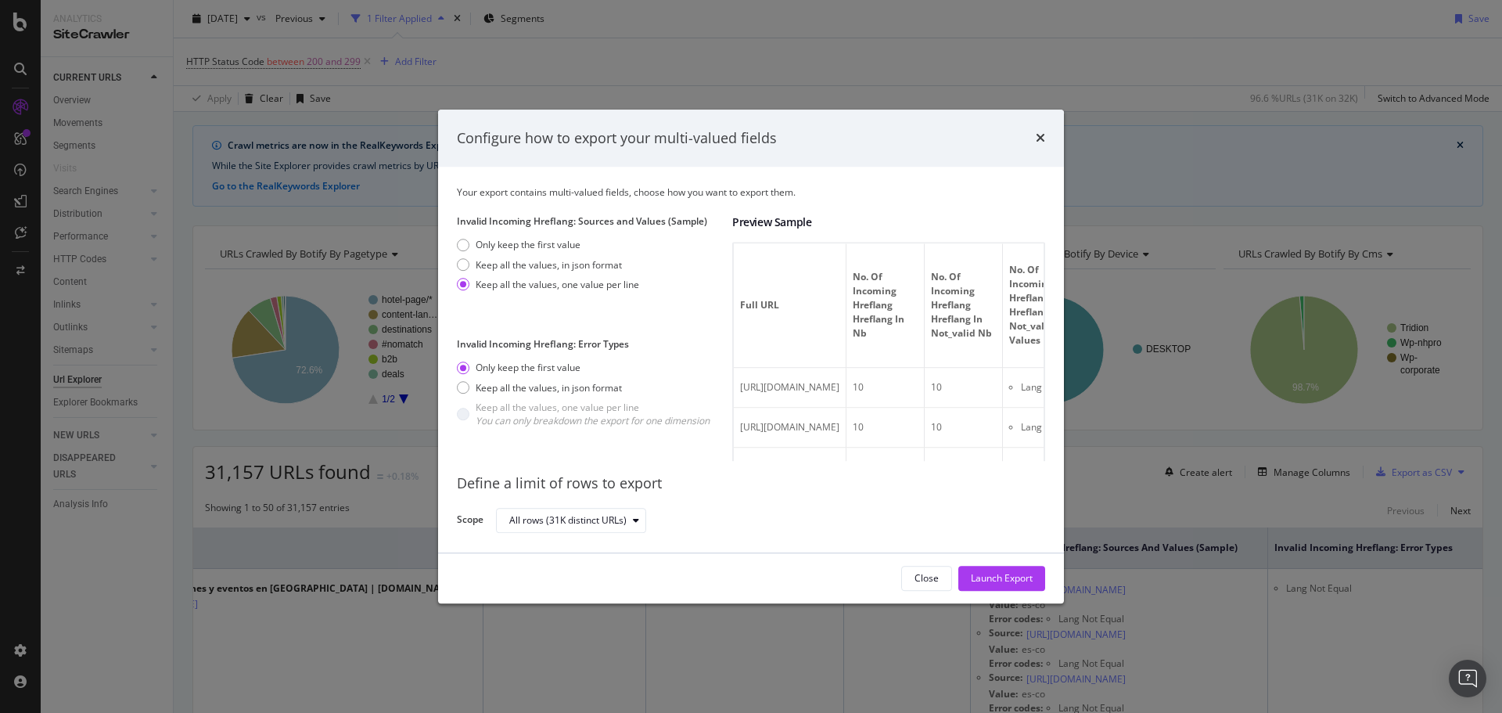
drag, startPoint x: 789, startPoint y: 379, endPoint x: 641, endPoint y: 378, distance: 147.8
click at [641, 378] on div "Invalid Incoming Hreflang: Sources and Values (Sample) Only keep the first valu…" at bounding box center [751, 338] width 588 height 246
click at [846, 412] on td "[URL][DOMAIN_NAME]" at bounding box center [790, 428] width 113 height 40
click at [540, 390] on div "Keep all the values, in json format" at bounding box center [549, 387] width 146 height 13
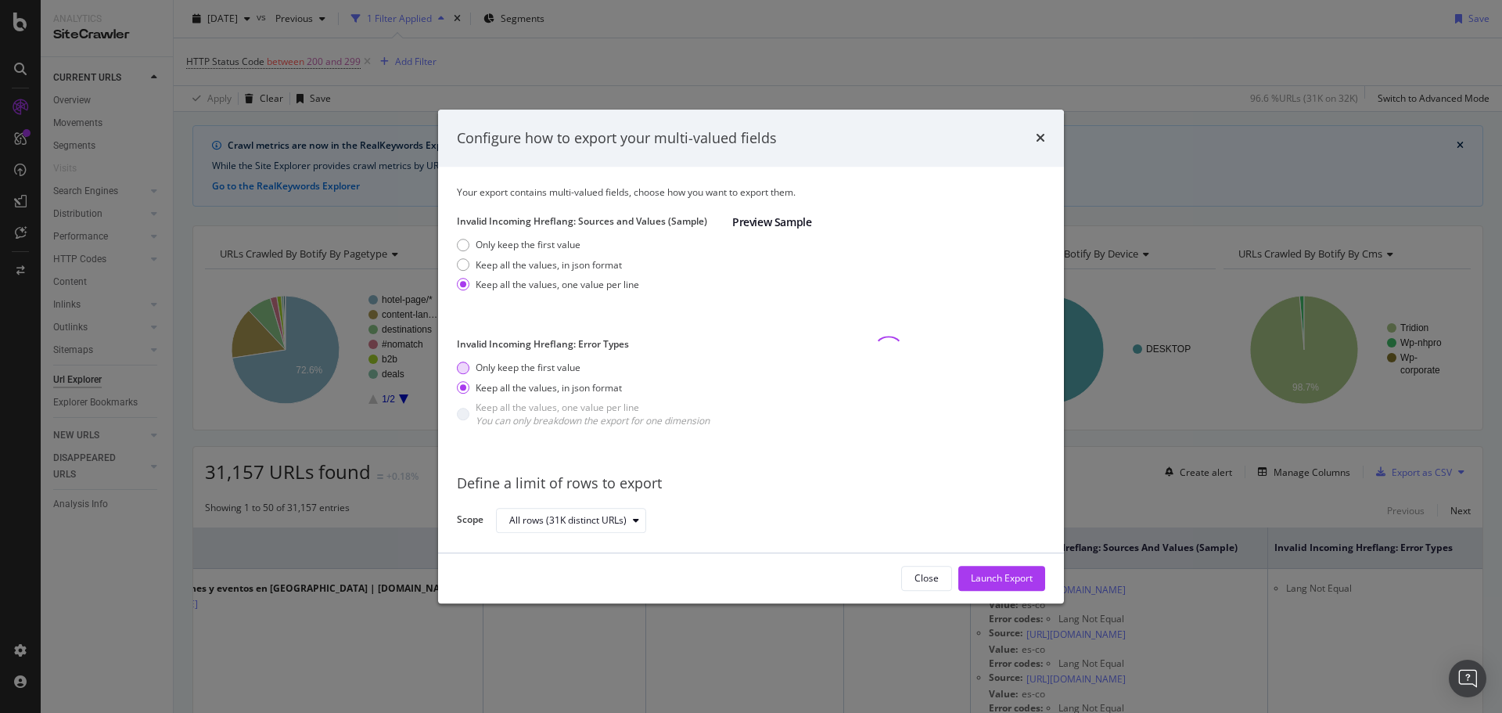
click at [500, 372] on div "Only keep the first value" at bounding box center [528, 367] width 105 height 13
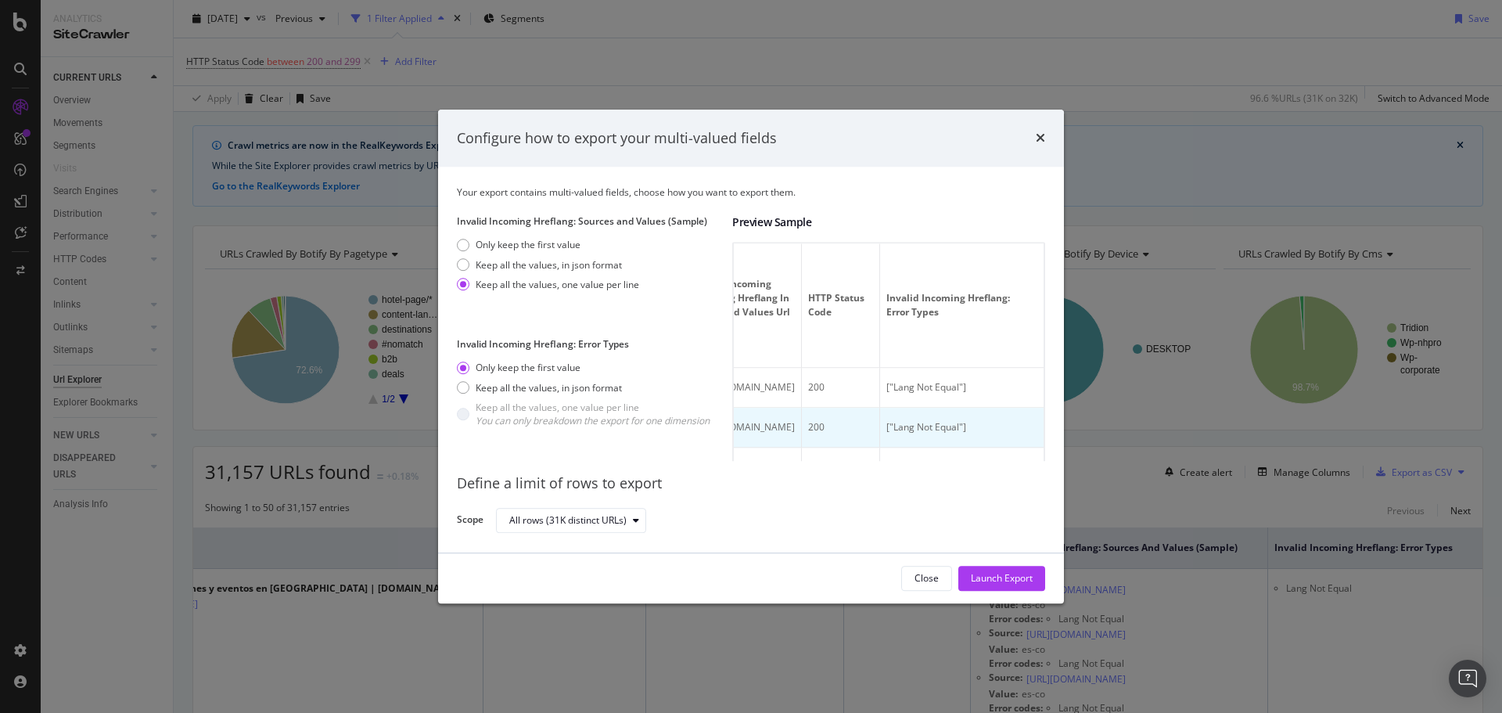
drag, startPoint x: 857, startPoint y: 397, endPoint x: 914, endPoint y: 420, distance: 61.7
click at [1079, 389] on div "Configure how to export your multi-valued fields Your export contains multi-val…" at bounding box center [751, 356] width 1502 height 713
drag, startPoint x: 905, startPoint y: 420, endPoint x: 756, endPoint y: 409, distance: 149.0
click at [902, 418] on td "["Lang Not Equal"]" at bounding box center [961, 428] width 163 height 40
click at [887, 410] on td "["Lang Not Equal"]" at bounding box center [961, 428] width 163 height 40
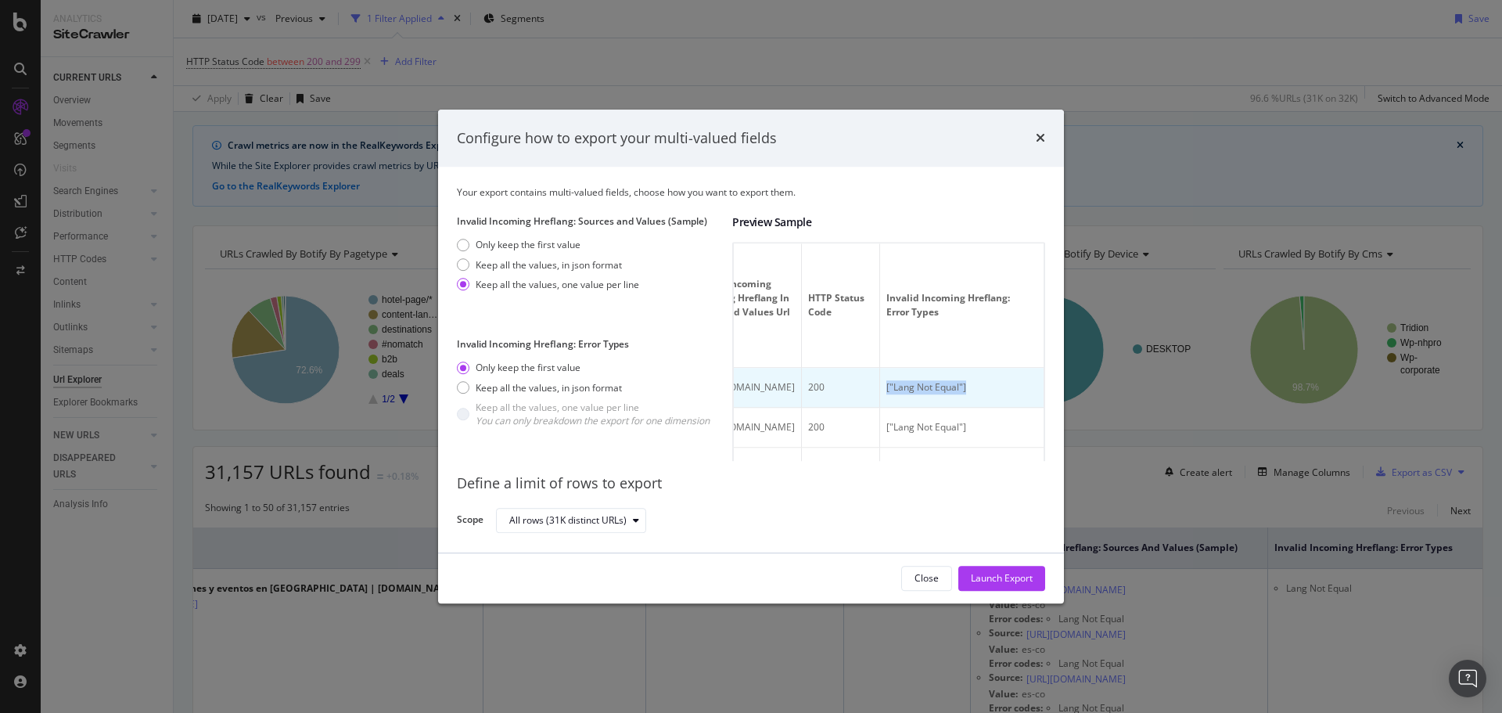
drag, startPoint x: 874, startPoint y: 390, endPoint x: 994, endPoint y: 390, distance: 120.5
click at [994, 390] on div "["Lang Not Equal"]" at bounding box center [961, 388] width 151 height 14
drag, startPoint x: 846, startPoint y: 436, endPoint x: 749, endPoint y: 403, distance: 101.9
click at [842, 436] on td "200" at bounding box center [841, 428] width 78 height 40
click at [987, 580] on div "Launch Export" at bounding box center [1002, 578] width 62 height 13
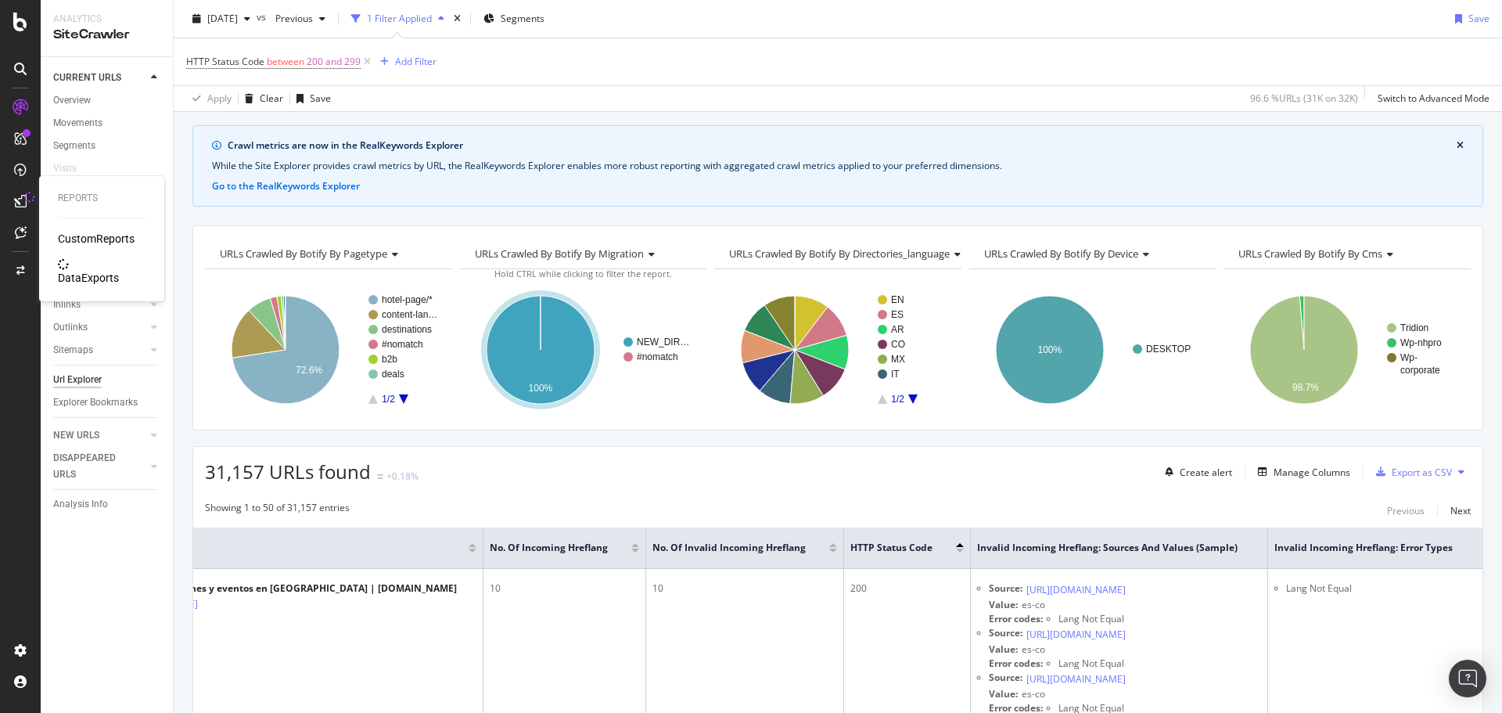
click at [89, 270] on div "DataExports" at bounding box center [88, 278] width 61 height 16
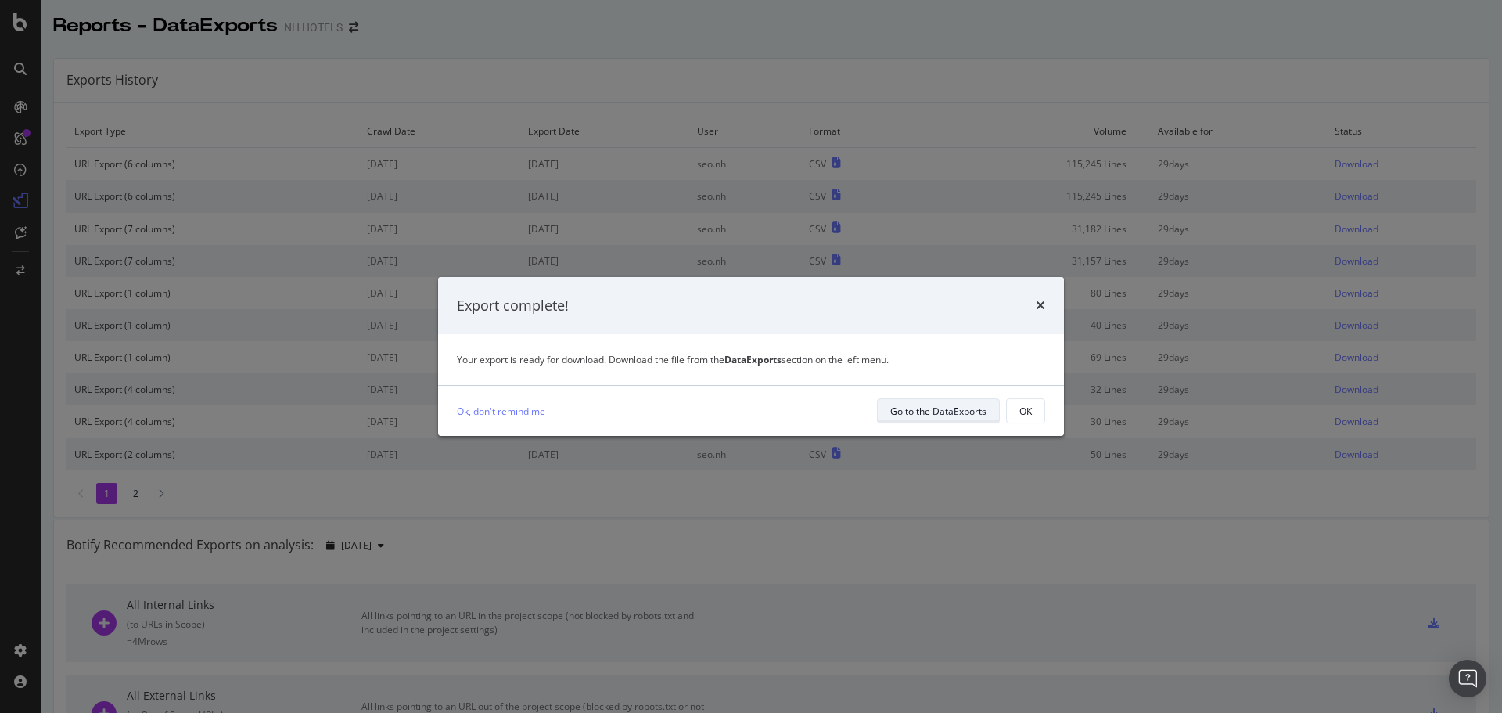
click at [950, 415] on div "Go to the DataExports" at bounding box center [938, 410] width 96 height 13
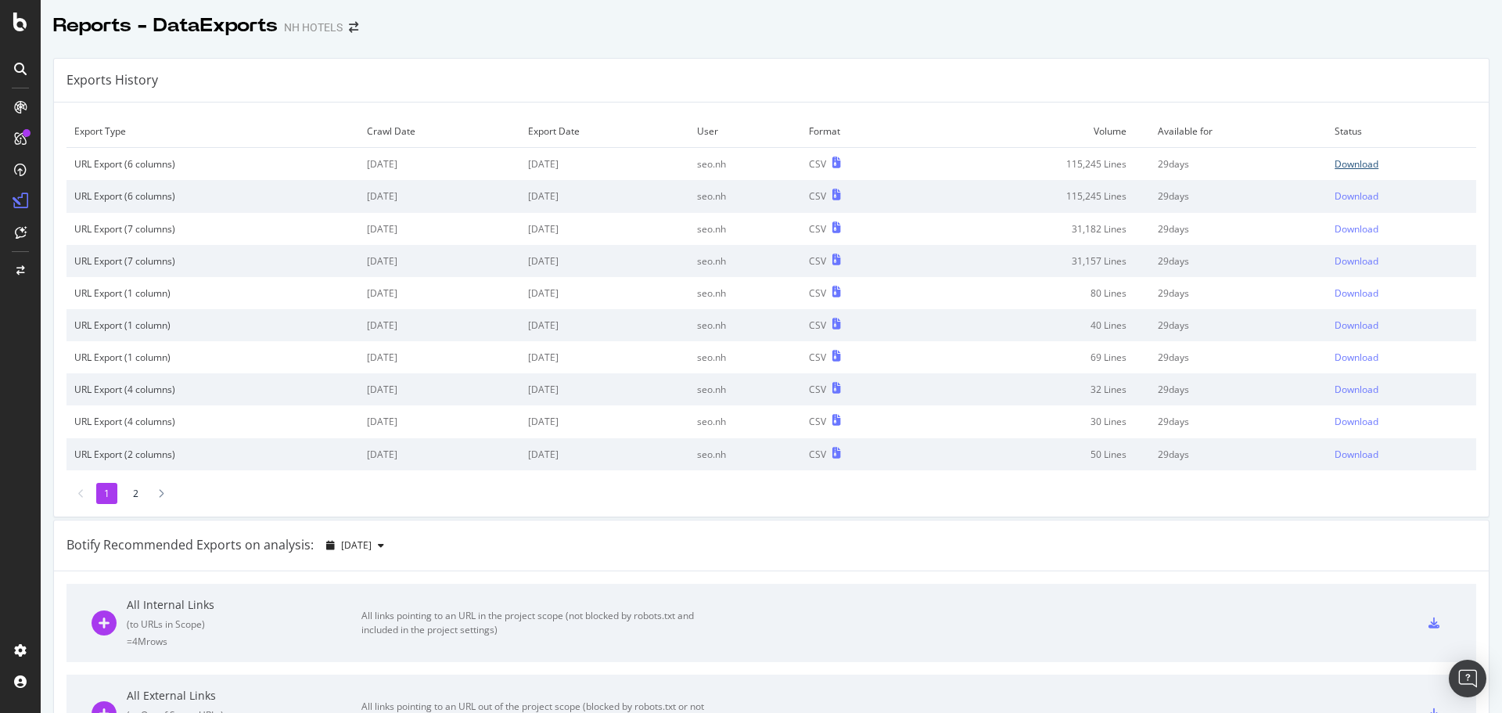
click at [1335, 160] on div "Download" at bounding box center [1356, 163] width 44 height 13
